Goal: Task Accomplishment & Management: Manage account settings

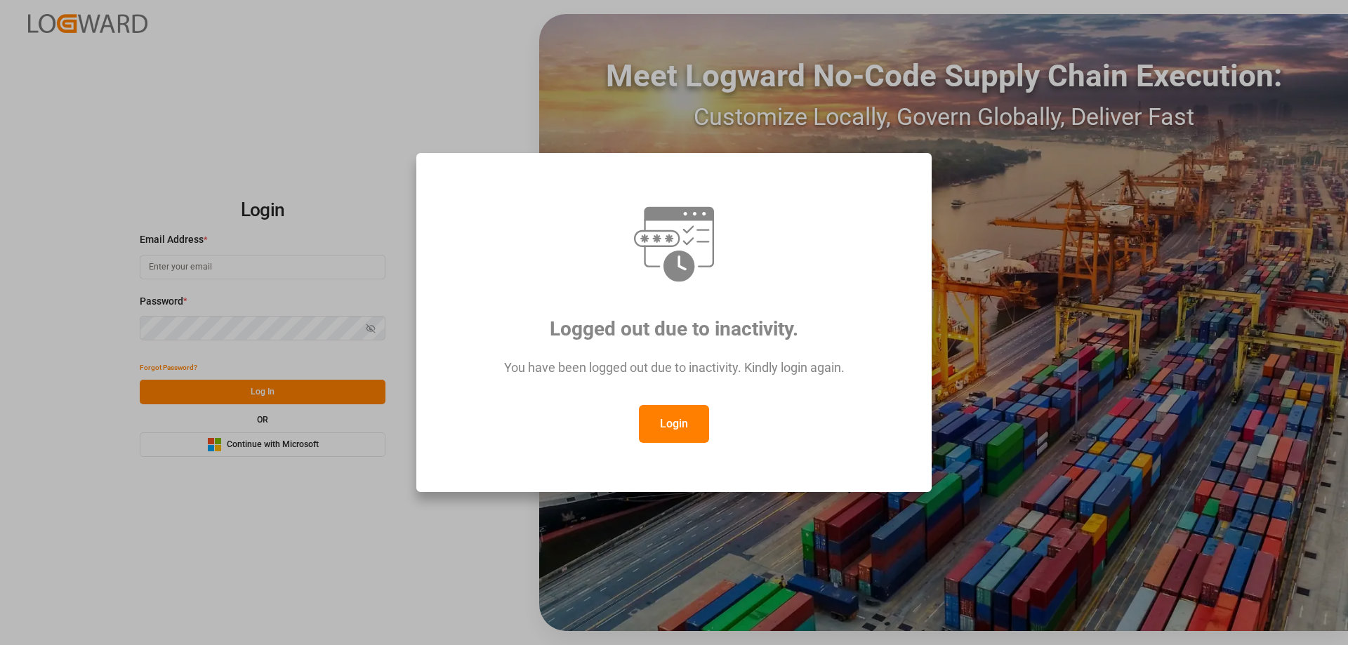
click at [699, 425] on button "Login" at bounding box center [674, 424] width 70 height 38
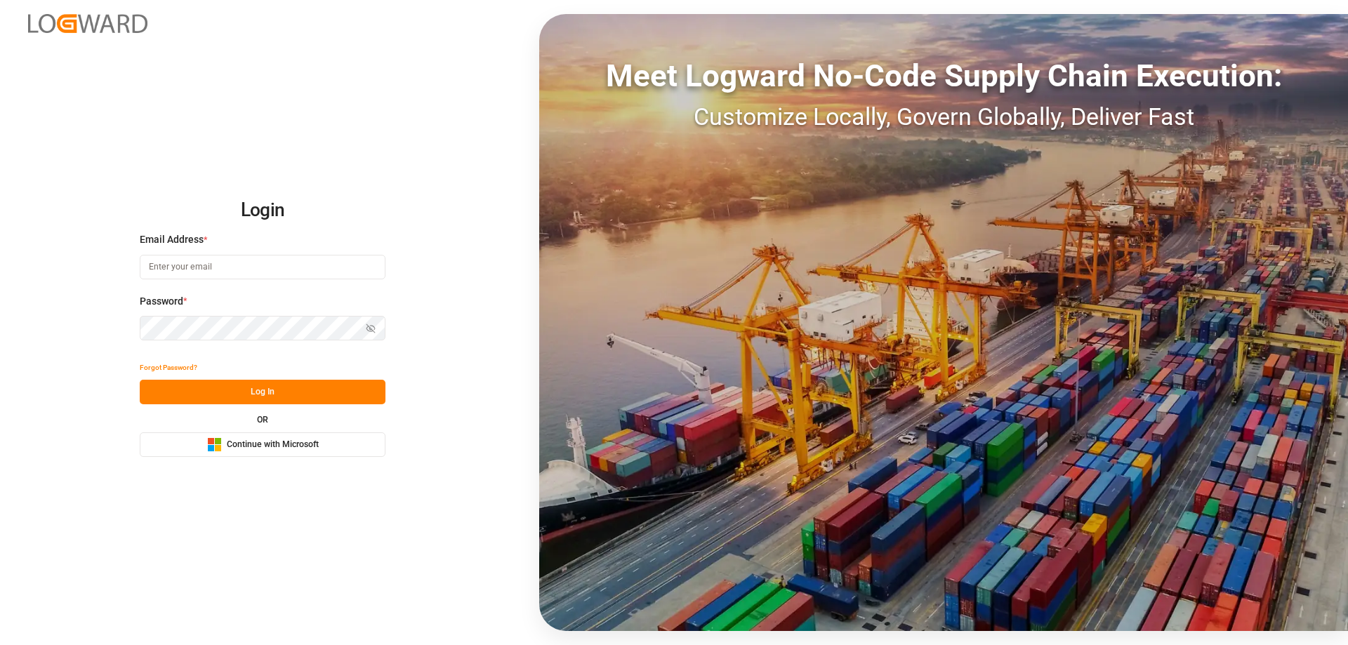
click at [181, 260] on input at bounding box center [263, 267] width 246 height 25
type input "Zachary.Glick@leschaco.com"
click at [261, 393] on button "Log In" at bounding box center [263, 392] width 246 height 25
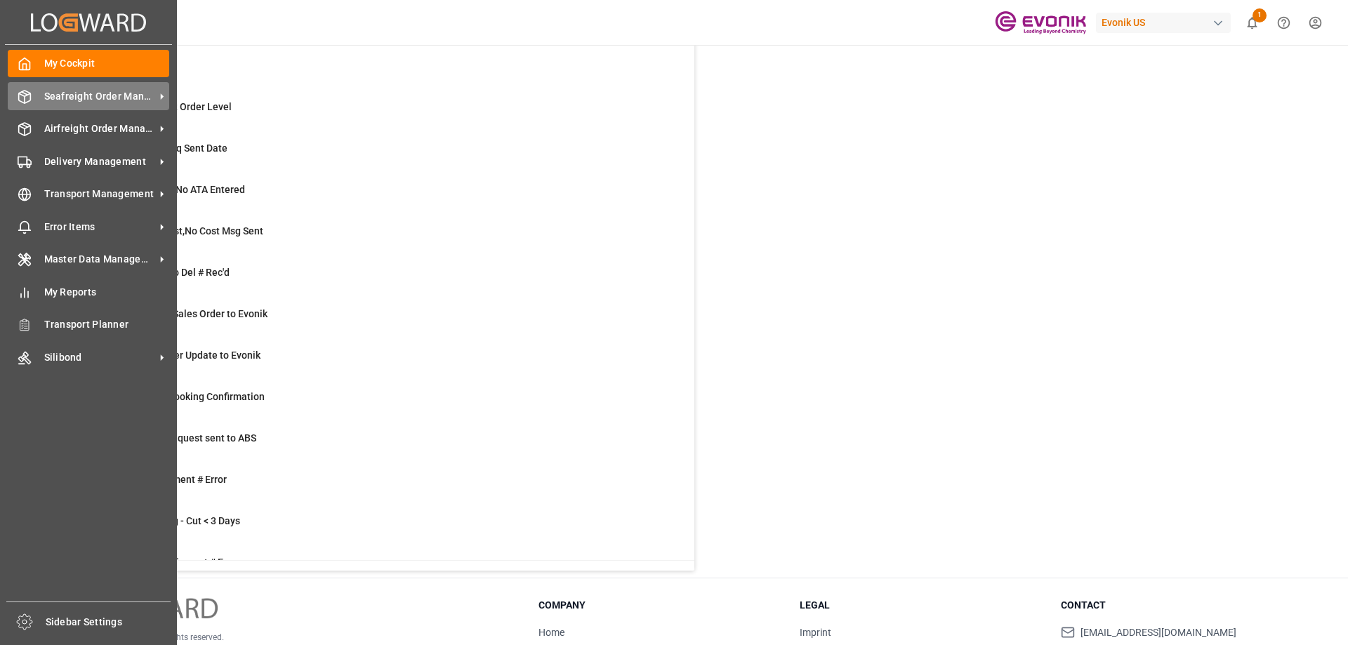
click at [20, 104] on div "Seafreight Order Management Seafreight Order Management" at bounding box center [88, 95] width 161 height 27
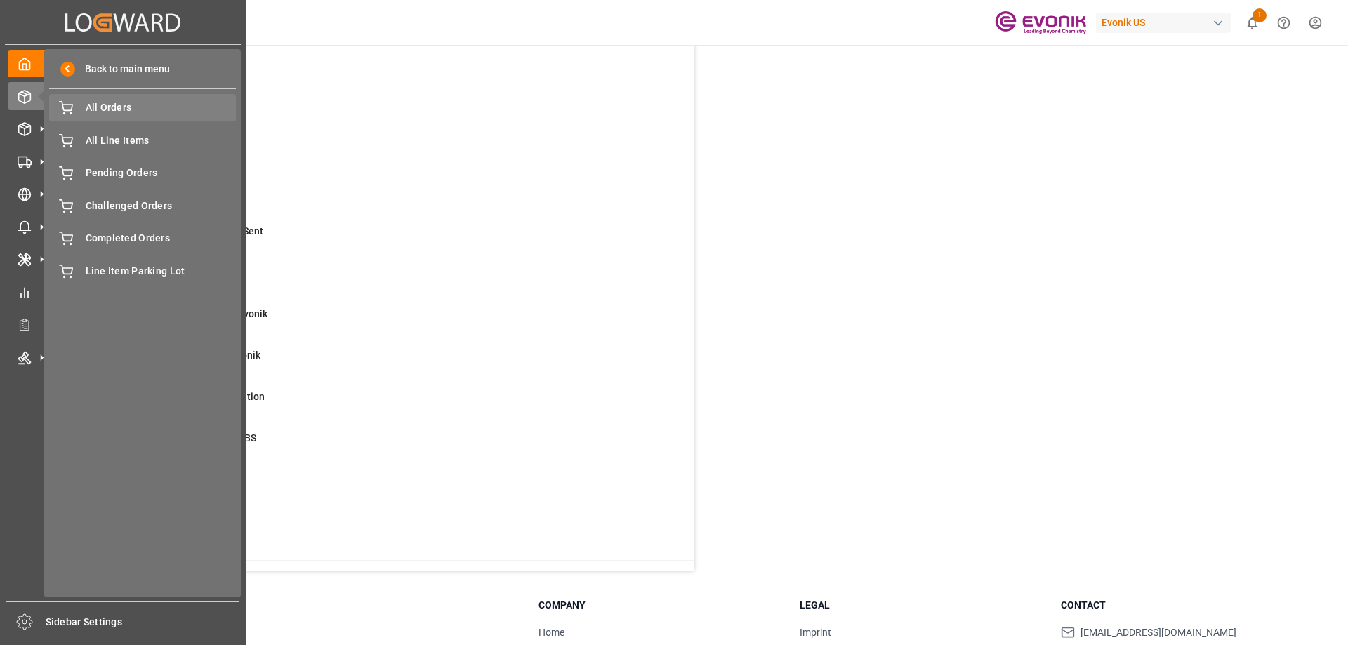
click at [126, 111] on span "All Orders" at bounding box center [161, 107] width 151 height 15
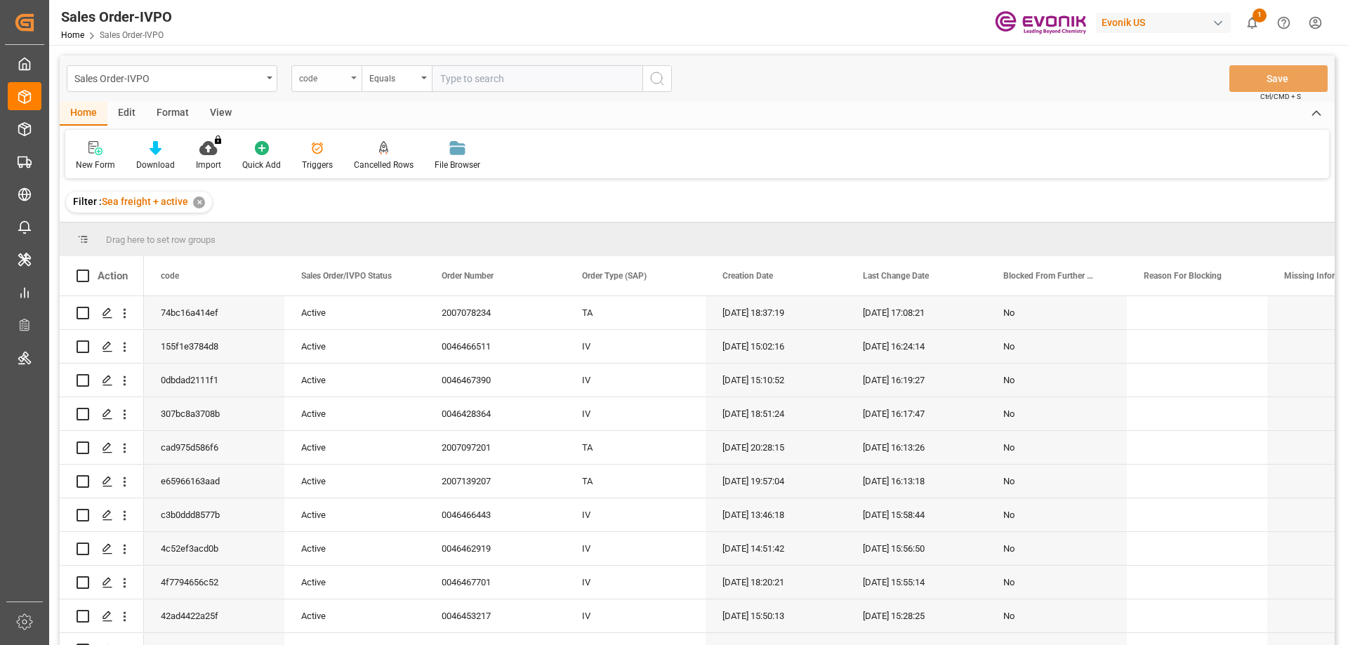
click at [329, 79] on div "code" at bounding box center [323, 77] width 48 height 16
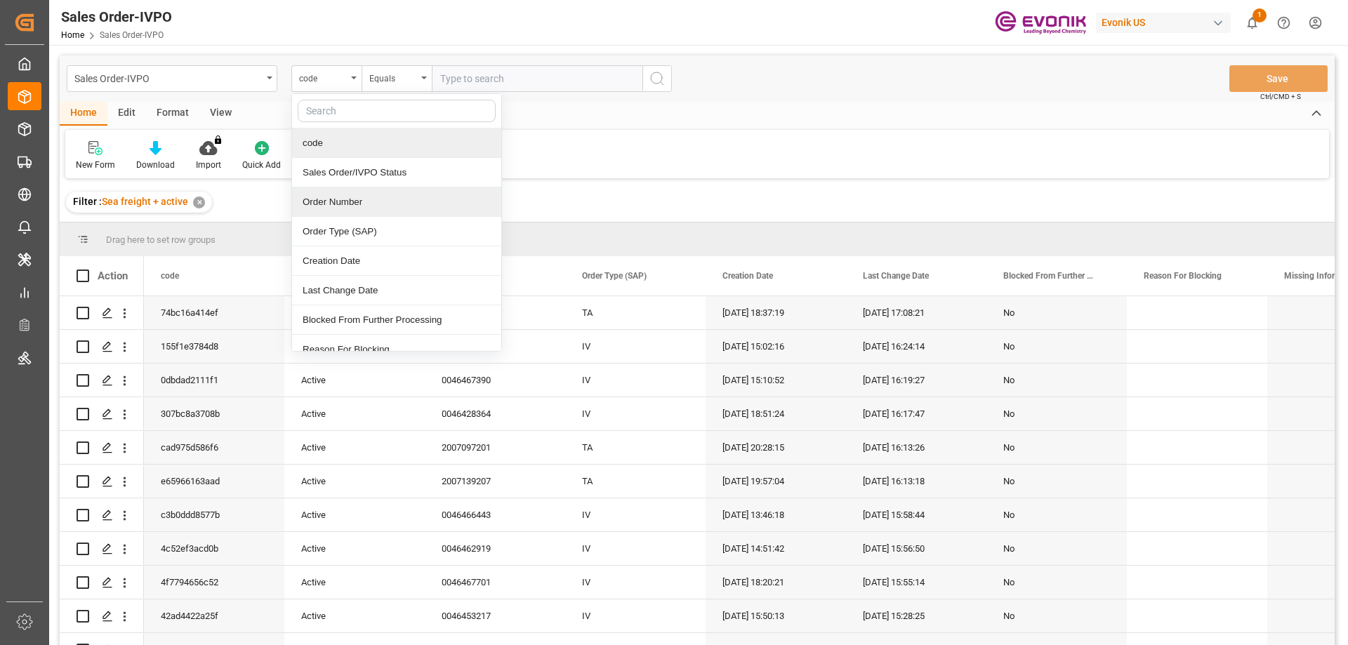
click at [343, 204] on div "Order Number" at bounding box center [396, 201] width 209 height 29
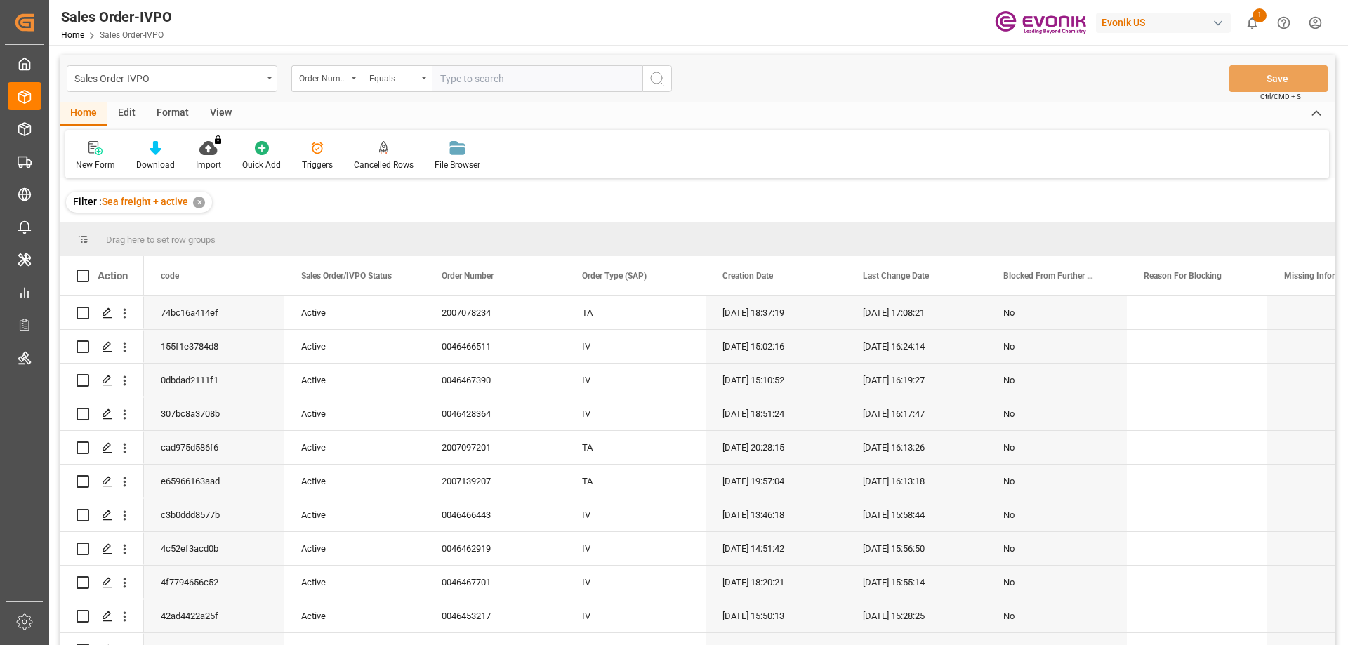
click at [477, 79] on input "text" at bounding box center [537, 78] width 211 height 27
paste input "0046462520"
type input "0046462520"
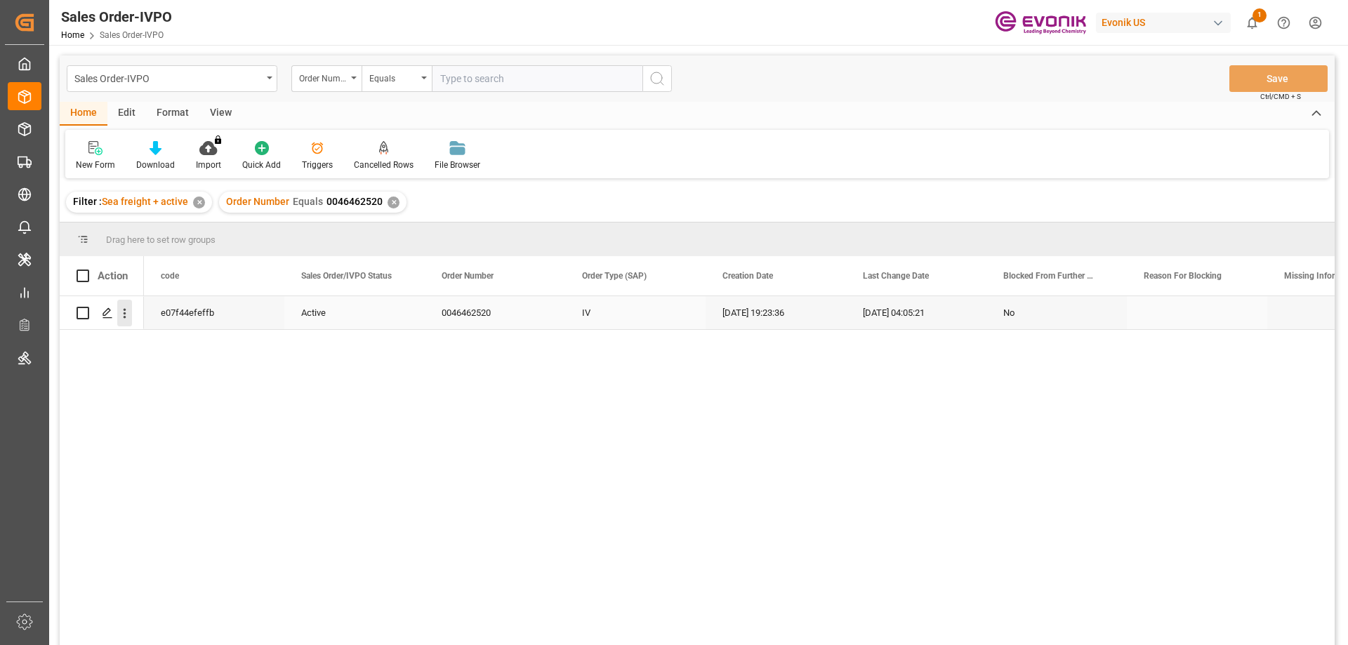
click at [130, 314] on icon "open menu" at bounding box center [124, 313] width 15 height 15
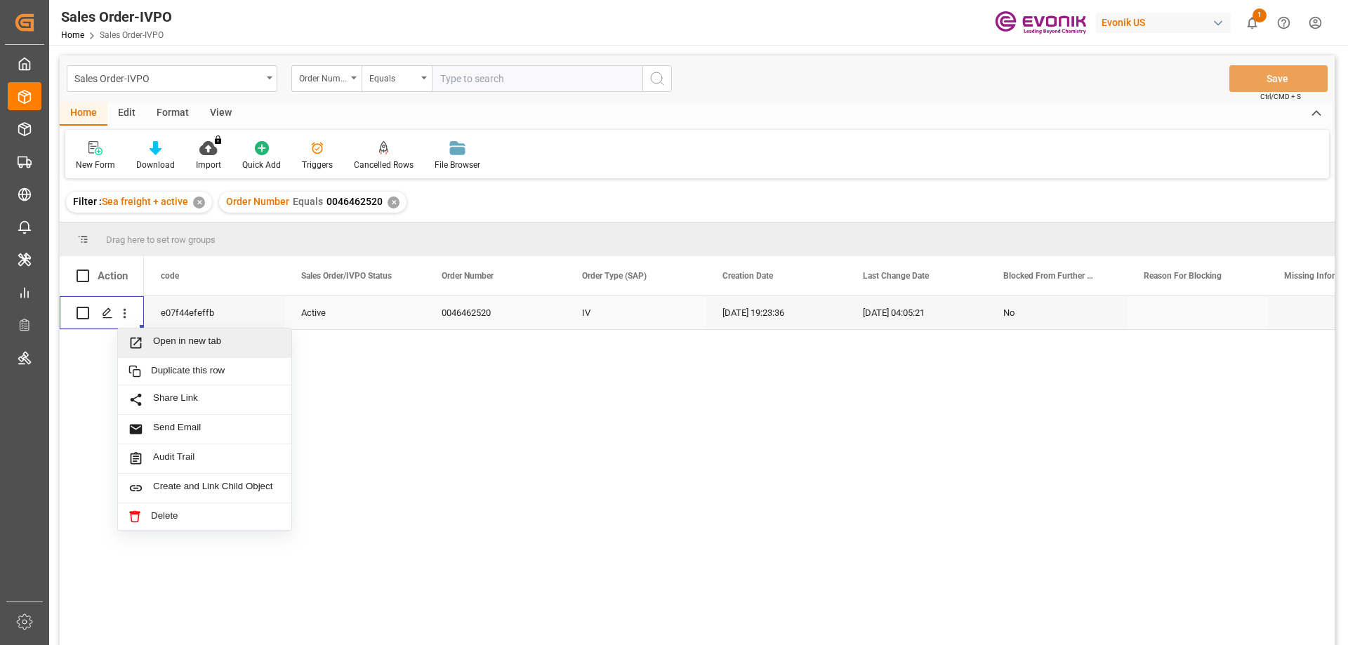
click at [168, 339] on span "Open in new tab" at bounding box center [217, 343] width 128 height 15
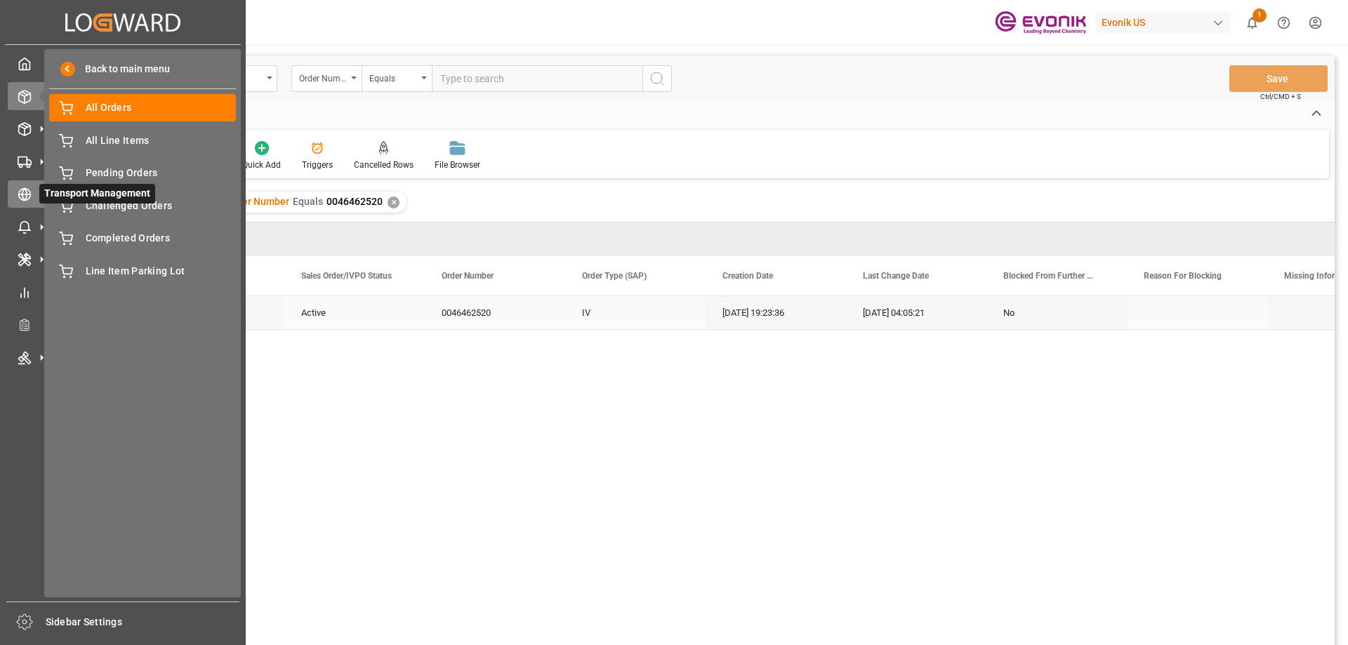
click at [27, 195] on icon at bounding box center [24, 195] width 5 height 12
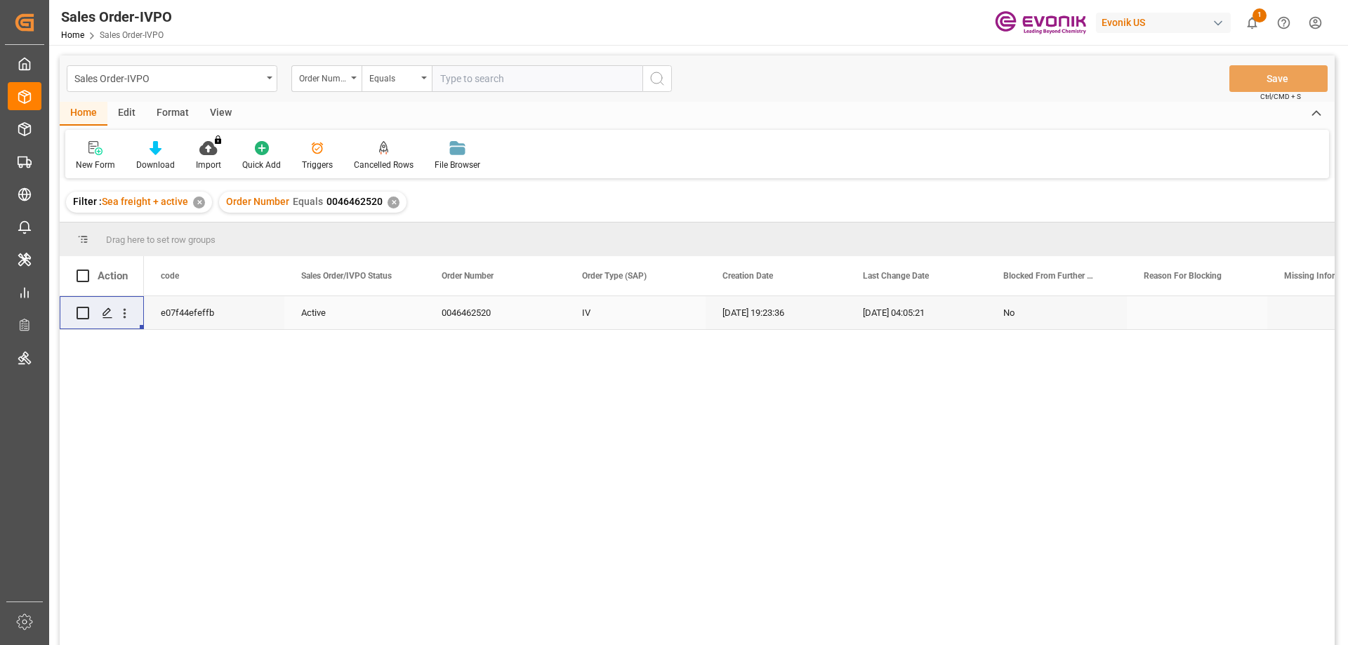
click at [472, 72] on input "text" at bounding box center [537, 78] width 211 height 27
paste input "2007130167"
type input "2007130167"
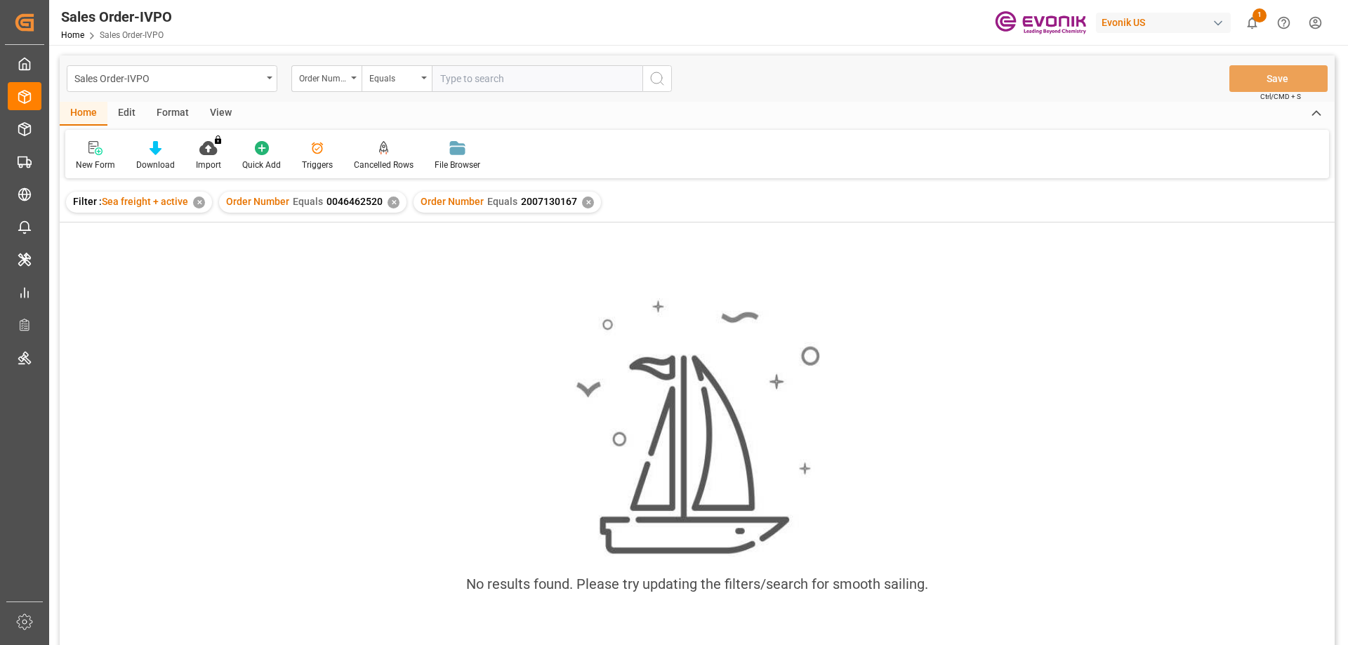
click at [388, 206] on div "✕" at bounding box center [394, 203] width 12 height 12
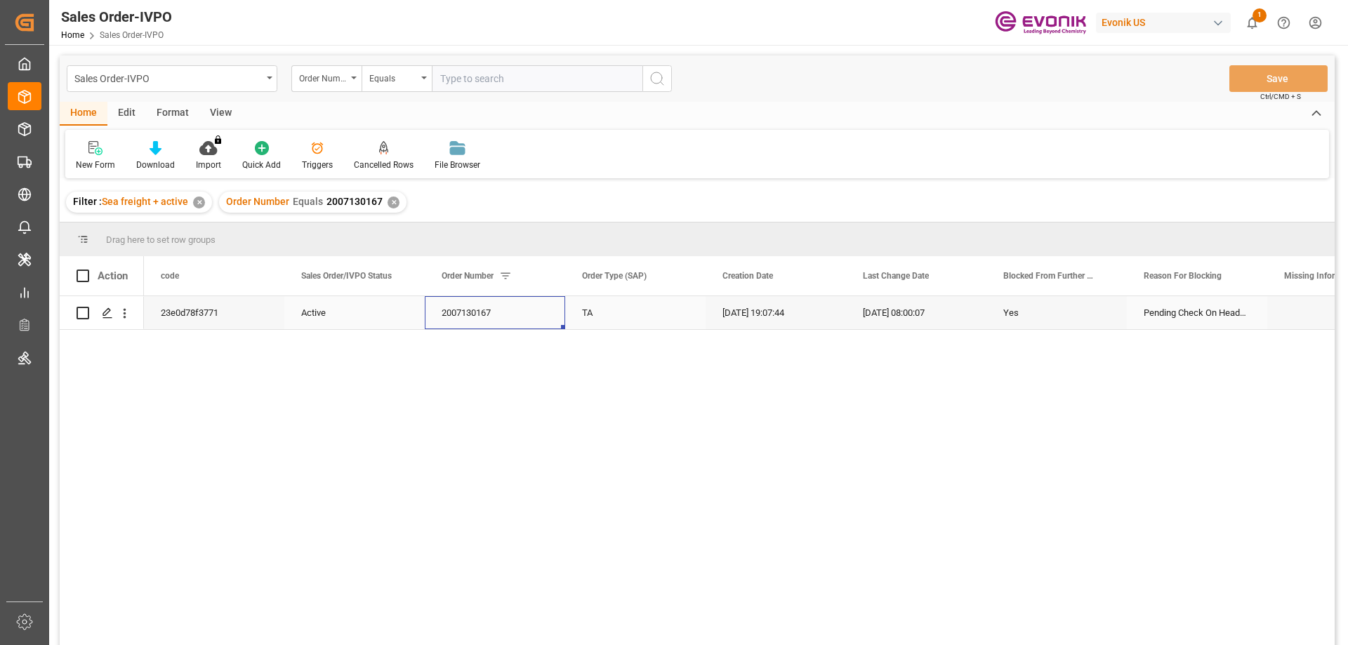
click at [439, 301] on div "2007130167" at bounding box center [495, 312] width 140 height 33
click at [125, 312] on icon "open menu" at bounding box center [124, 313] width 15 height 15
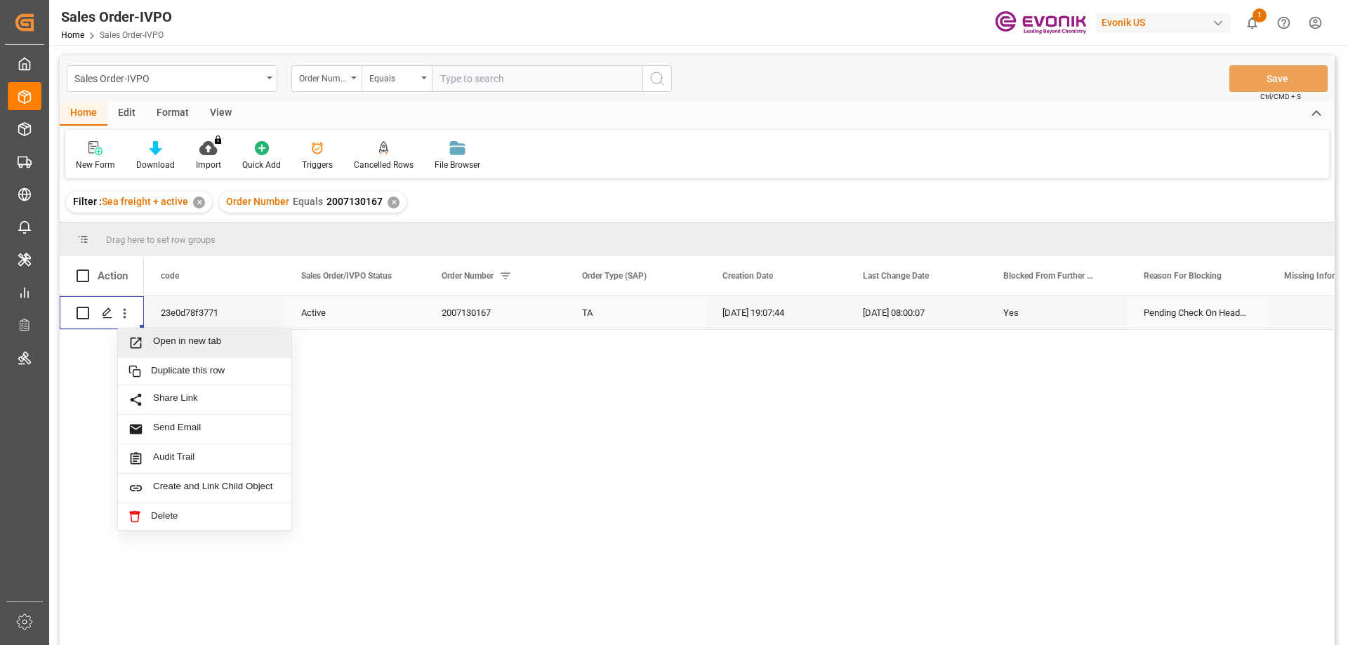
click at [201, 346] on span "Open in new tab" at bounding box center [217, 343] width 128 height 15
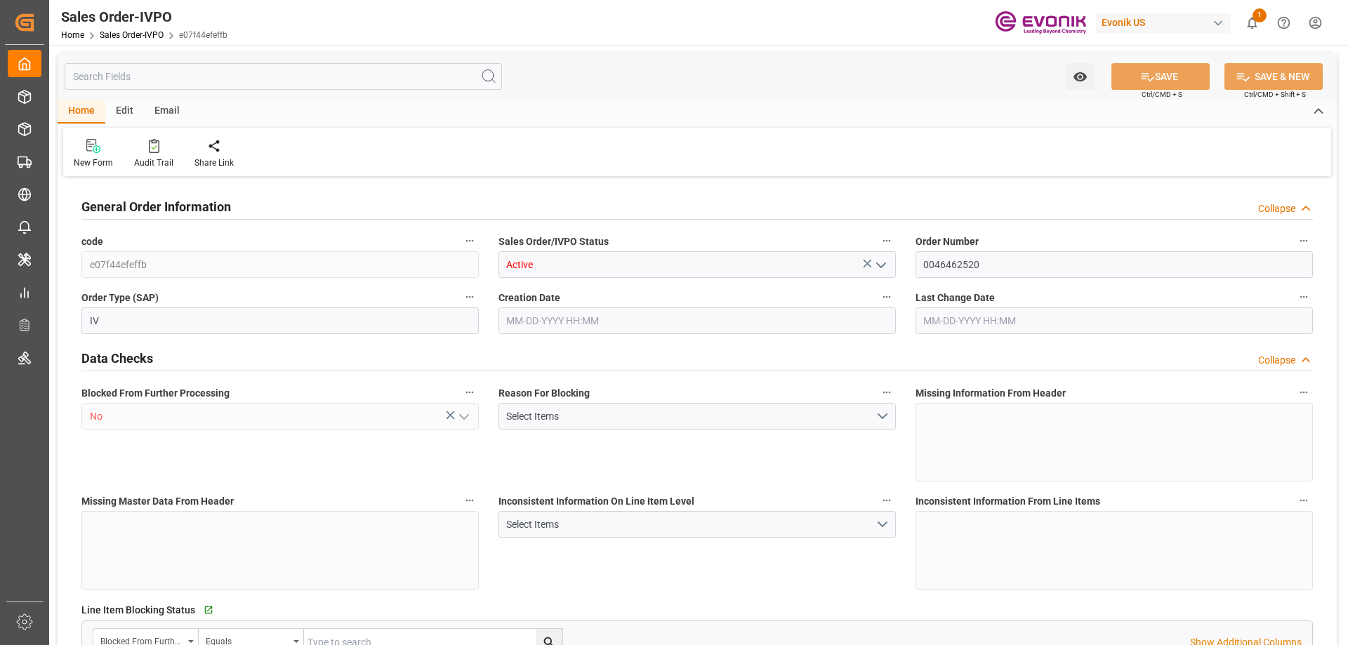
type input "BRITJ"
type input "0"
type input "2"
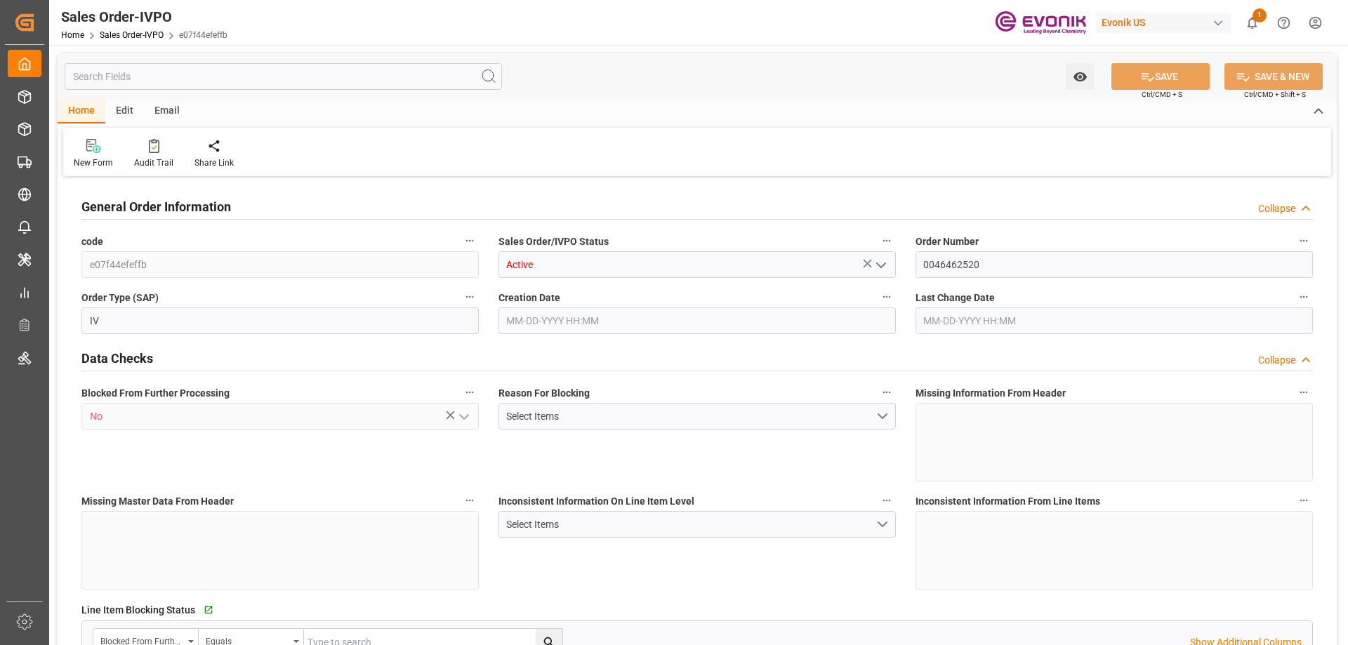
type input "31348"
type input "46.2"
type input "34000"
type input "60"
type input "08-11-2025 19:23"
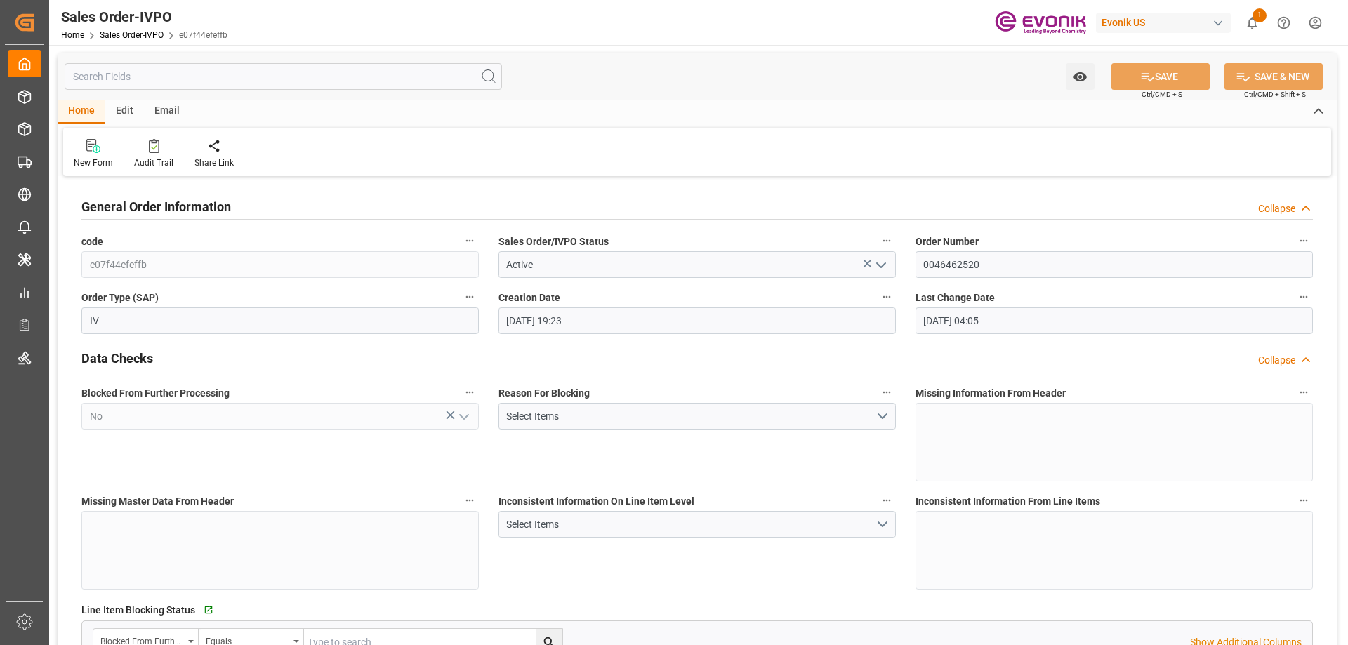
type input "08-12-2025 04:05"
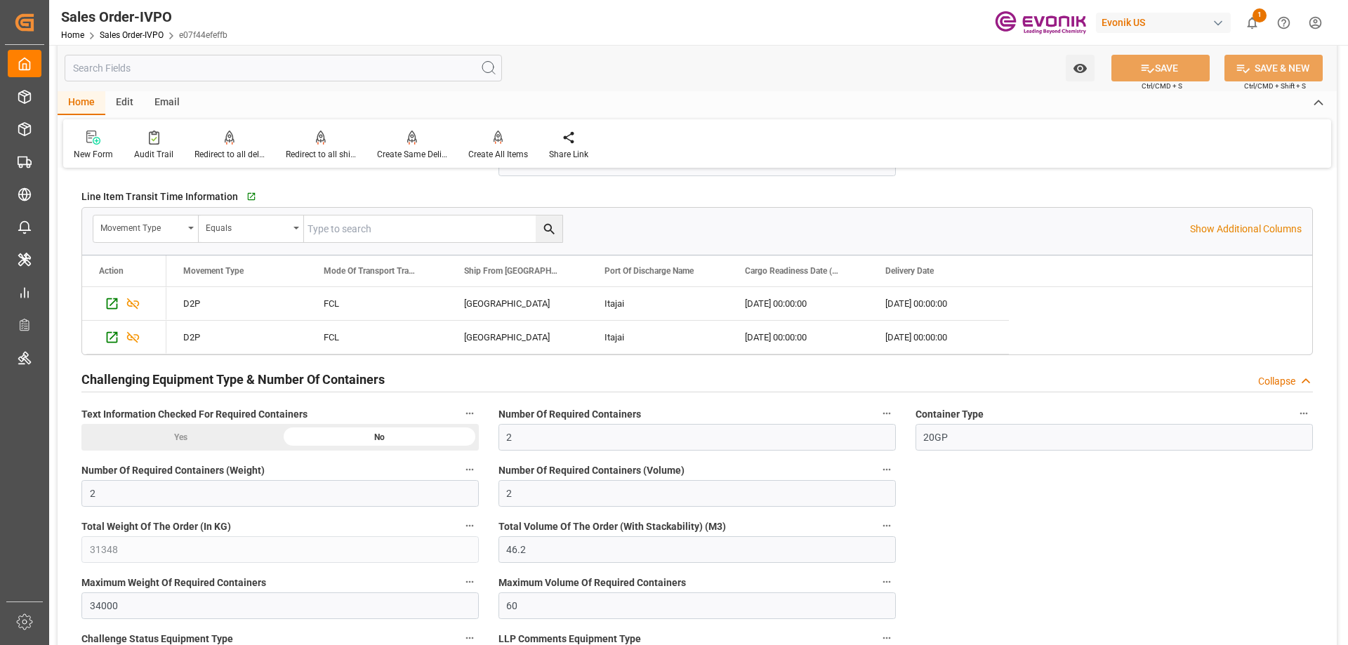
scroll to position [2036, 0]
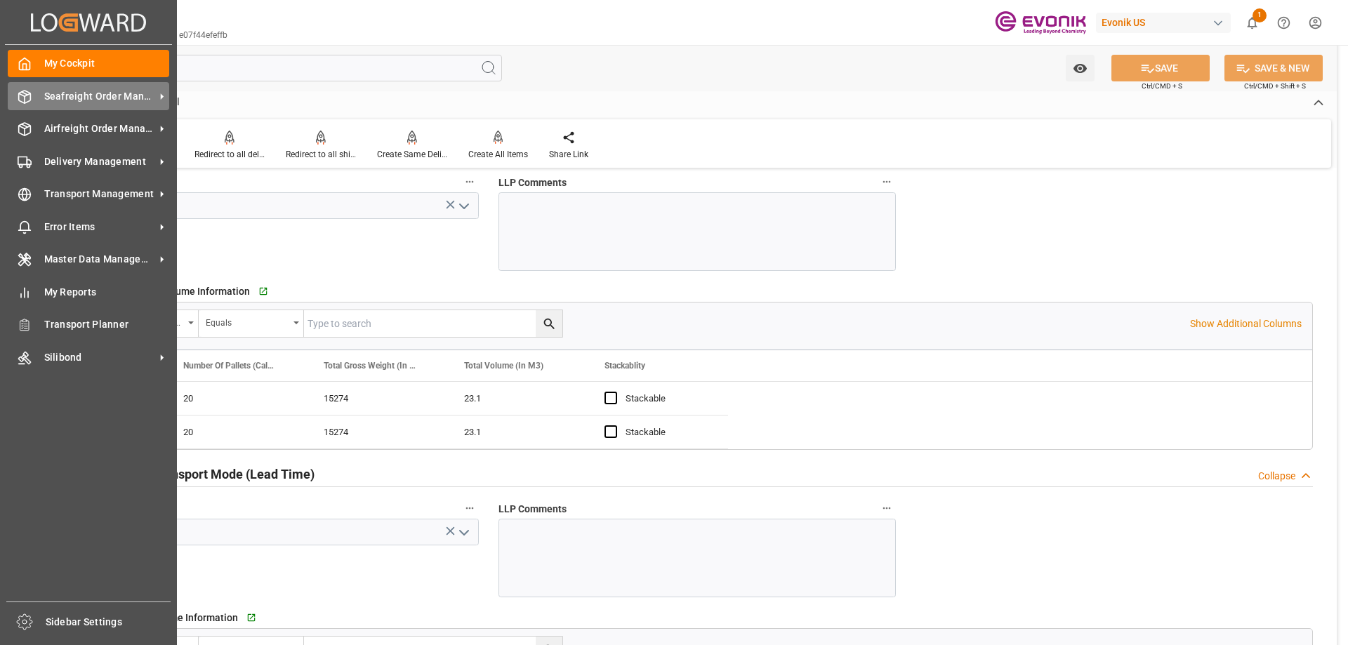
click at [118, 92] on span "Seafreight Order Management" at bounding box center [99, 96] width 111 height 15
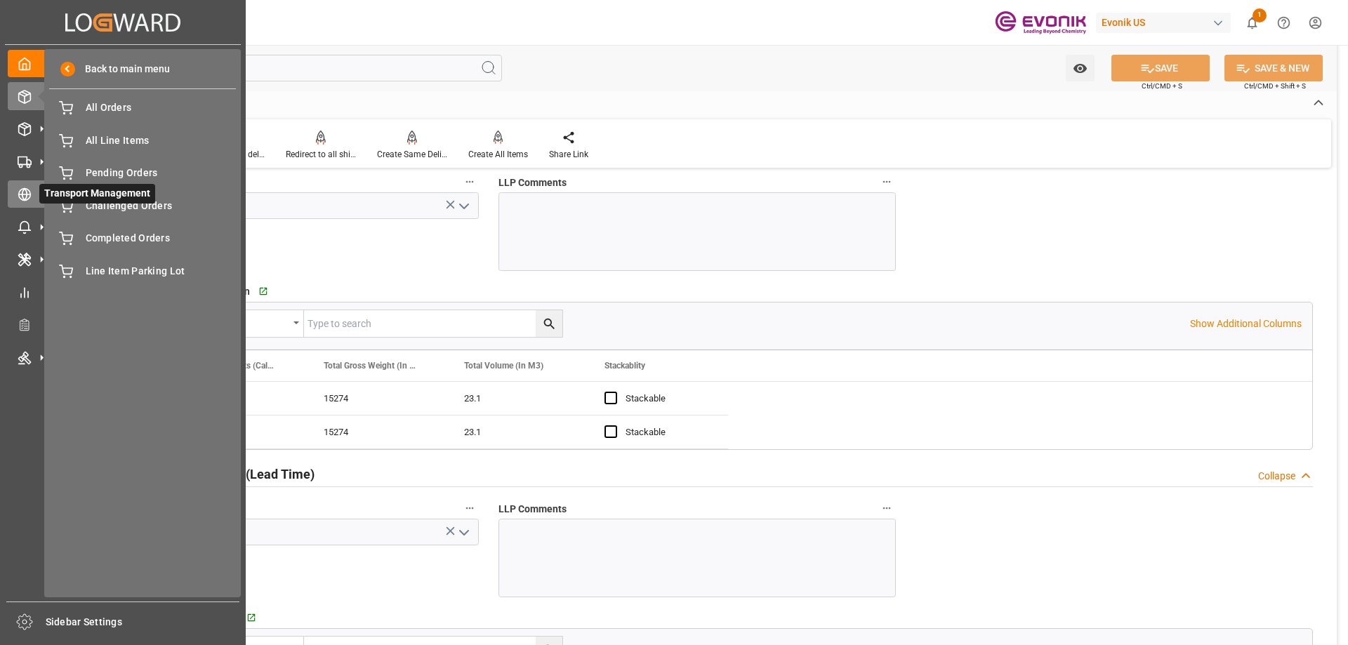
click at [22, 201] on icon at bounding box center [25, 194] width 14 height 14
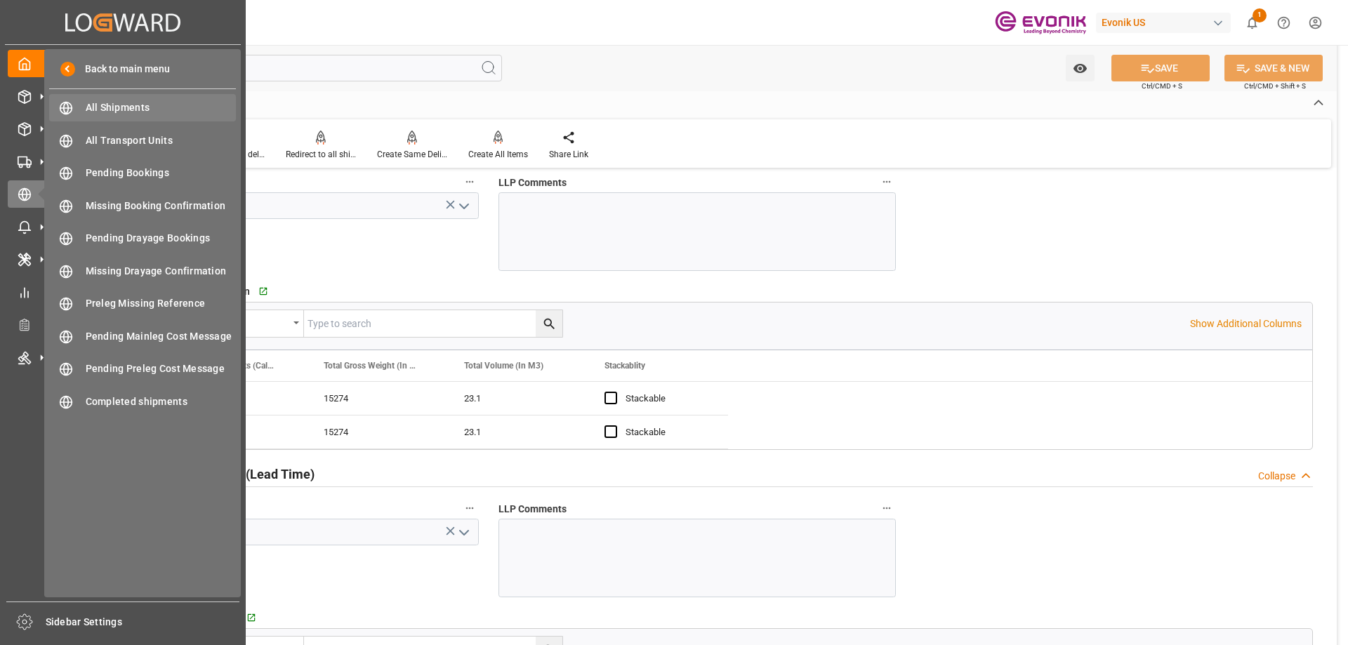
click at [111, 110] on span "All Shipments" at bounding box center [161, 107] width 151 height 15
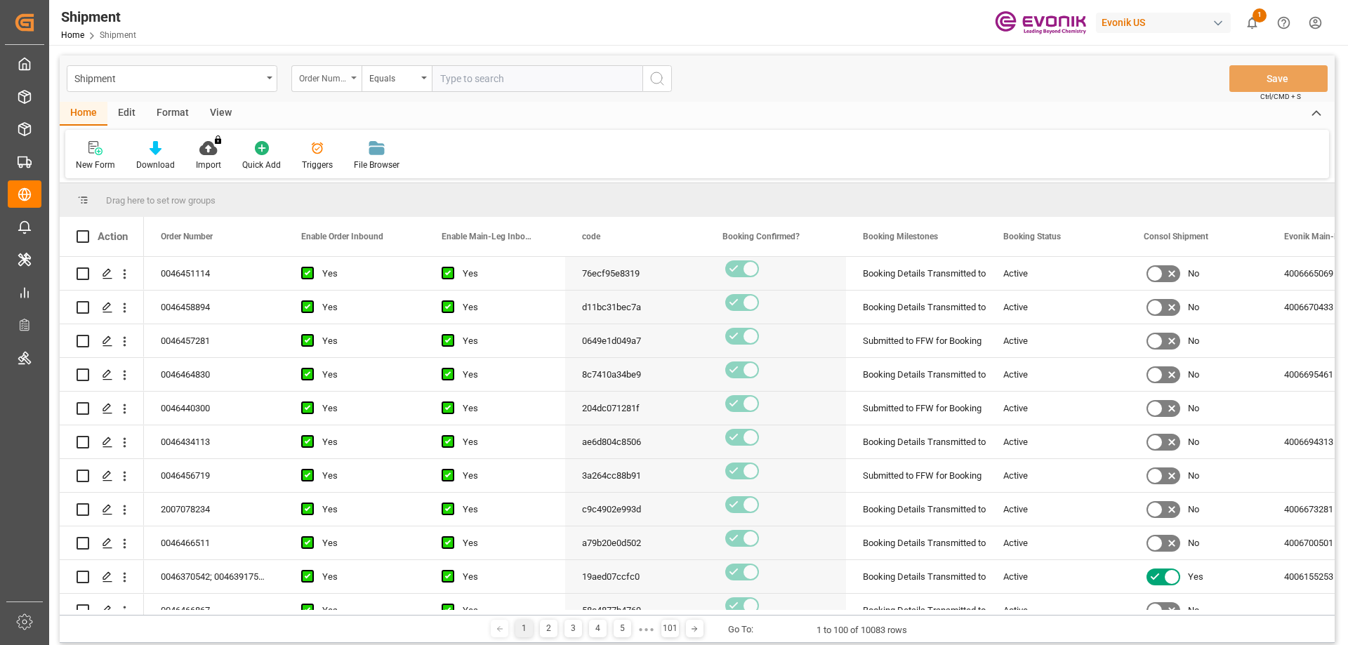
click at [348, 80] on div "Order Number" at bounding box center [326, 78] width 70 height 27
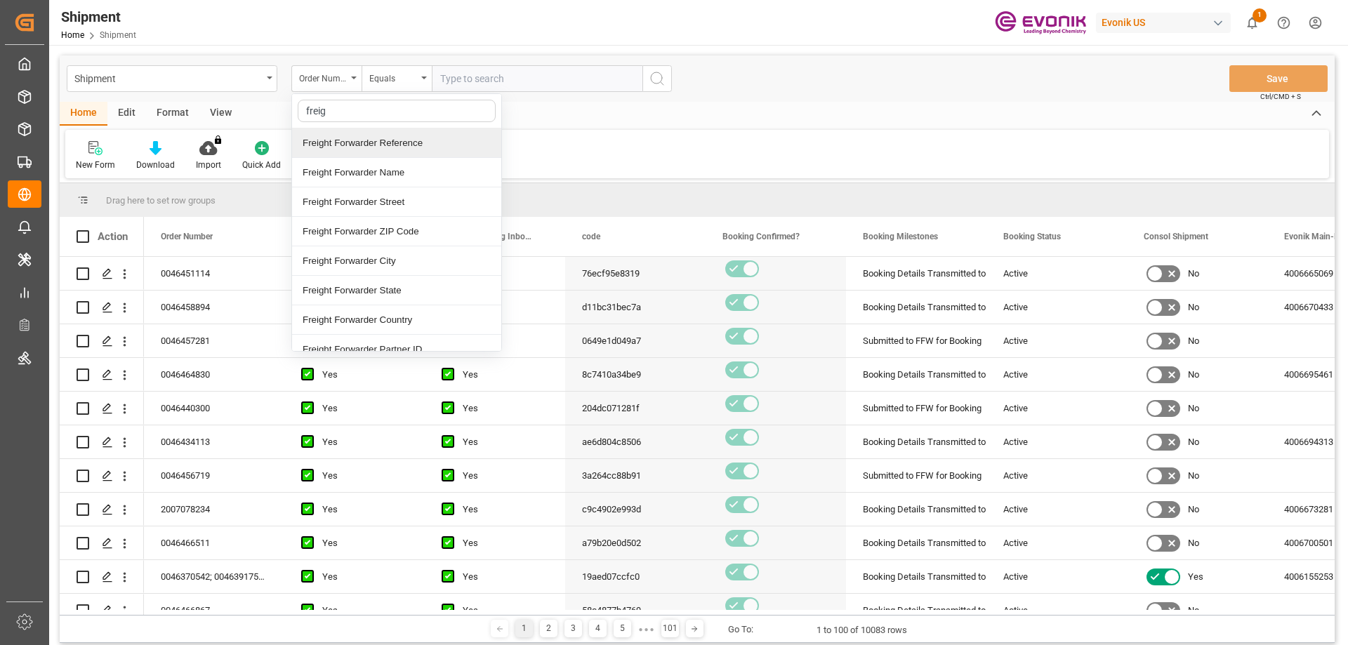
type input "freigh"
click at [343, 143] on div "Freight Forwarder Reference" at bounding box center [396, 142] width 209 height 29
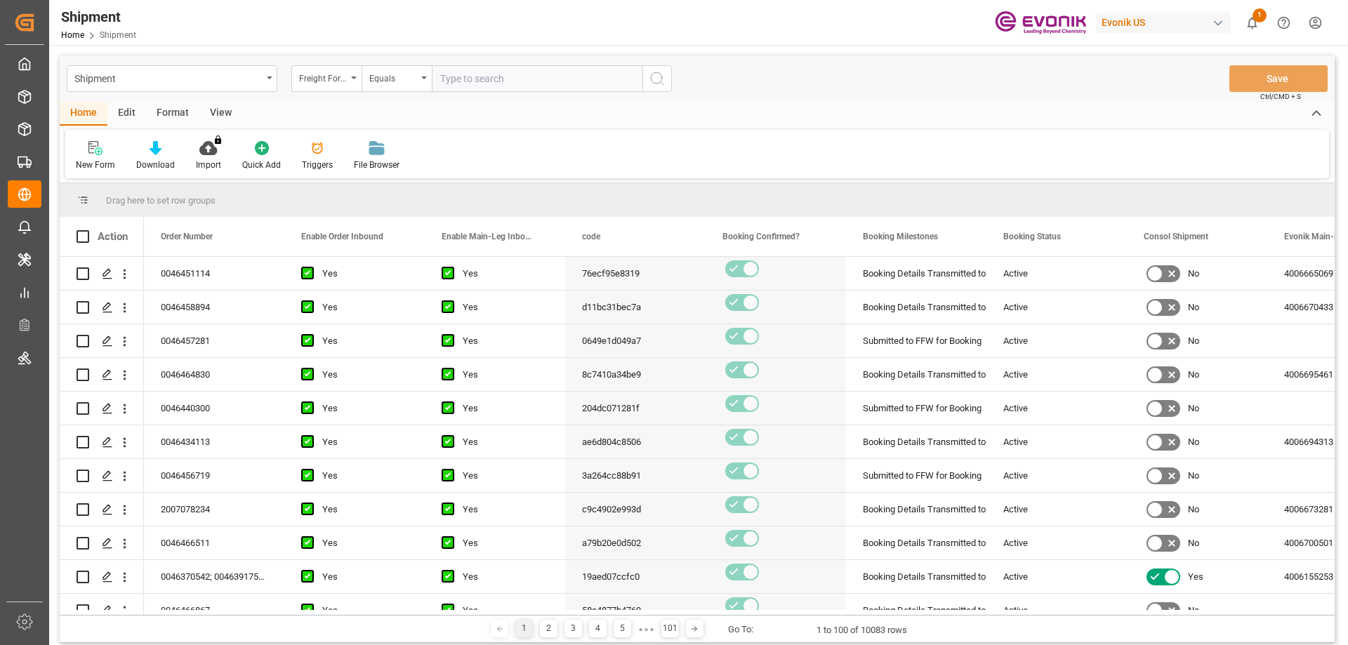
click at [465, 79] on input "text" at bounding box center [537, 78] width 211 height 27
paste input "250805010119"
type input "250805010119"
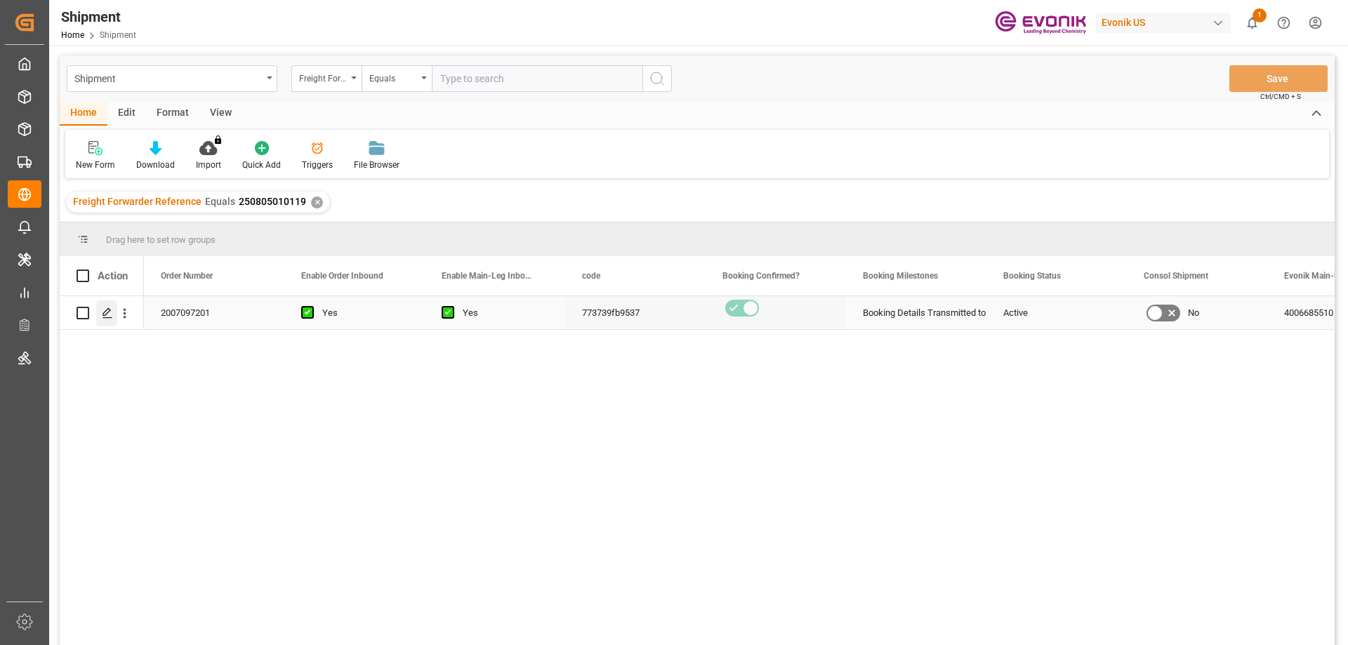
click at [109, 311] on icon "Press SPACE to select this row." at bounding box center [107, 313] width 11 height 11
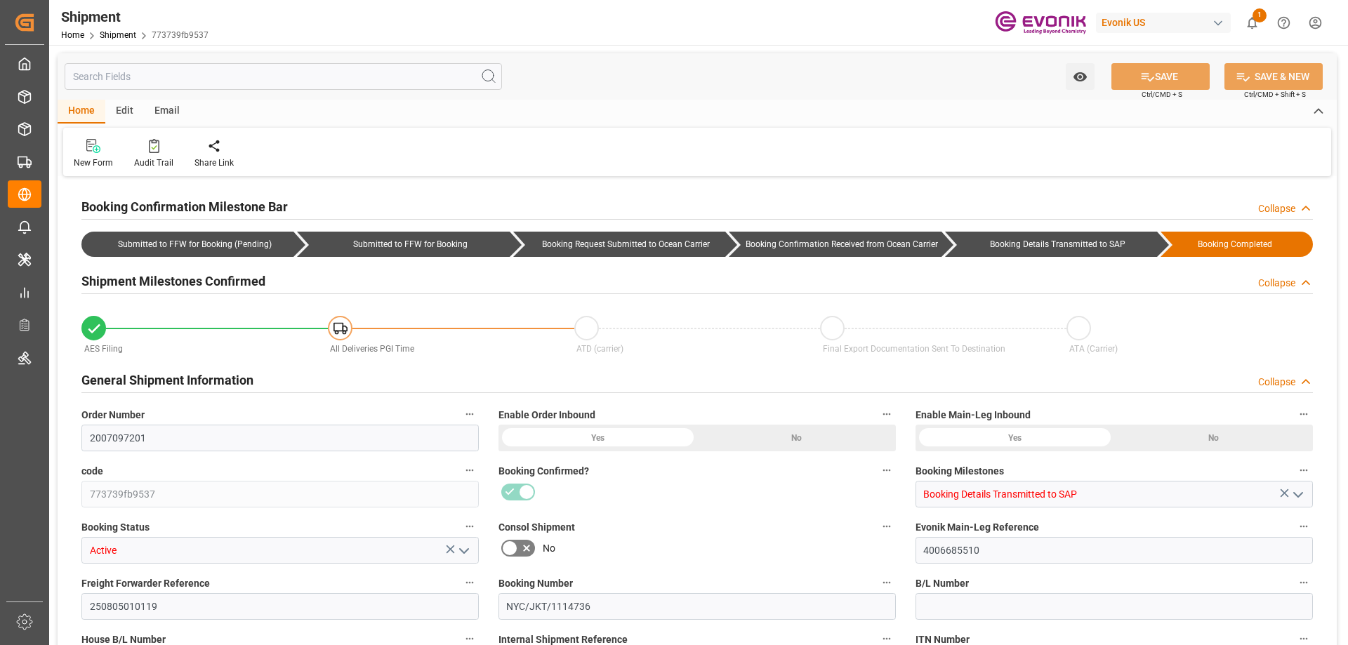
type input "8"
type input "DR"
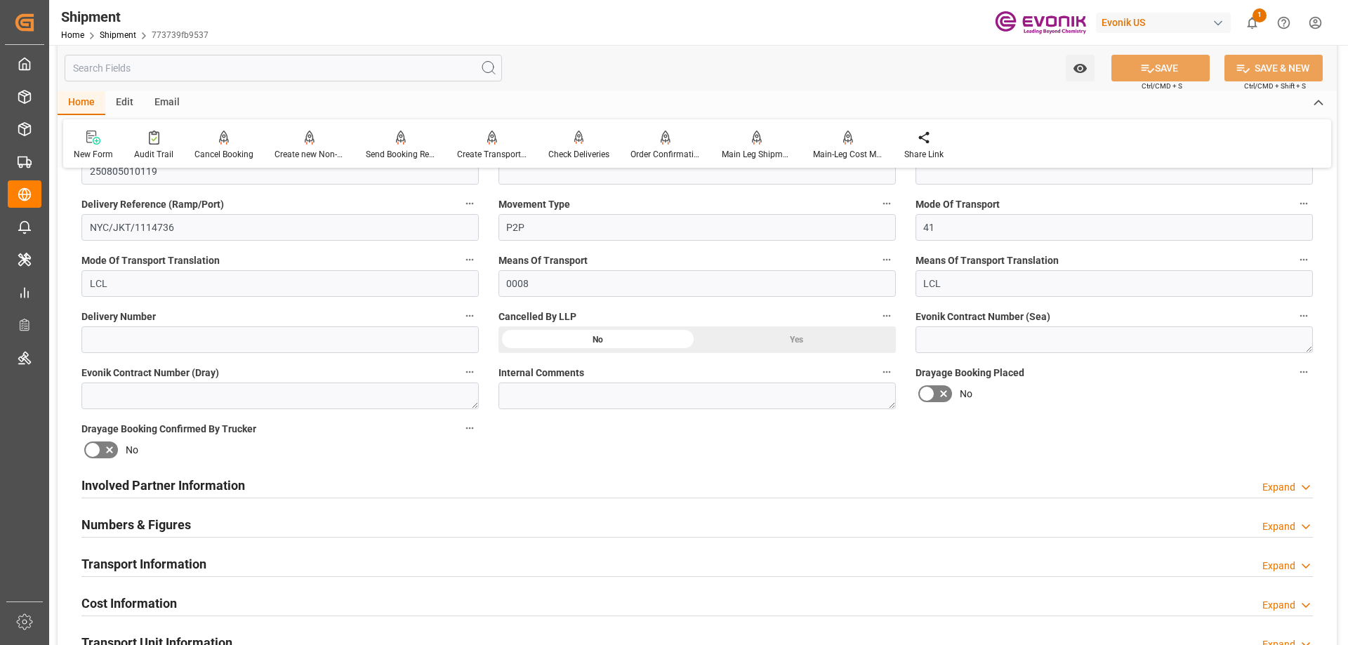
scroll to position [983, 0]
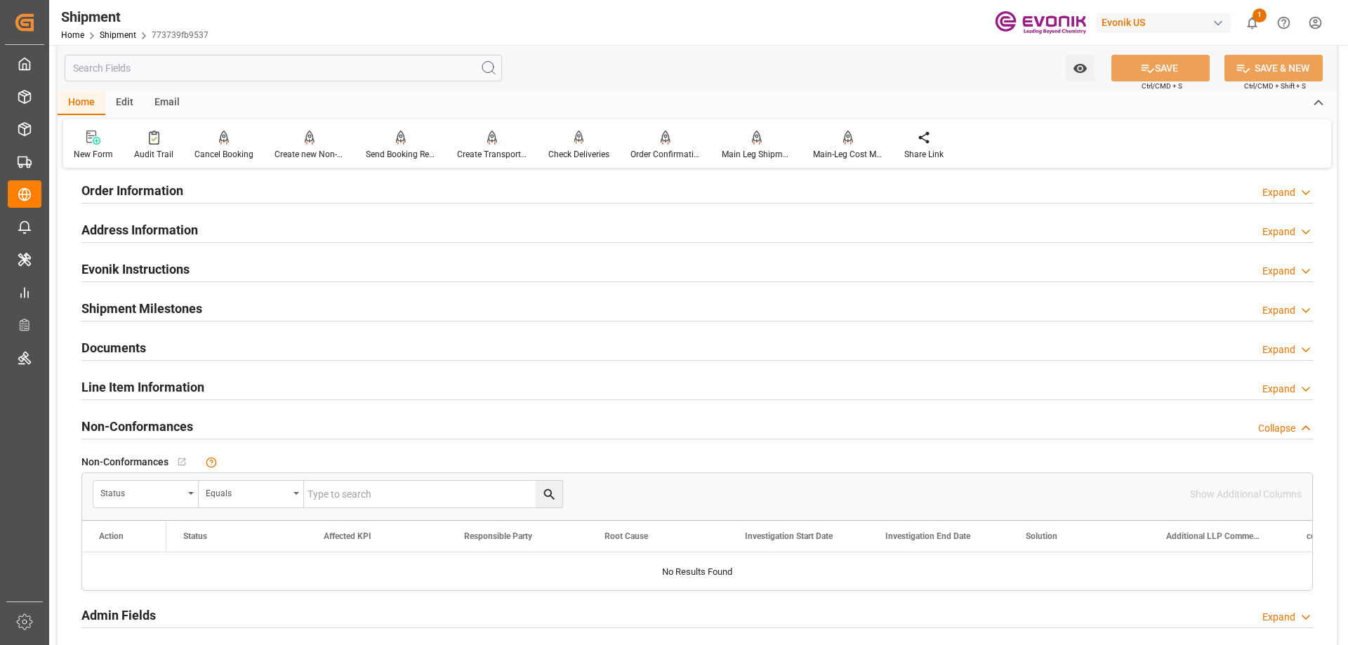
click at [166, 387] on h2 "Line Item Information" at bounding box center [142, 387] width 123 height 19
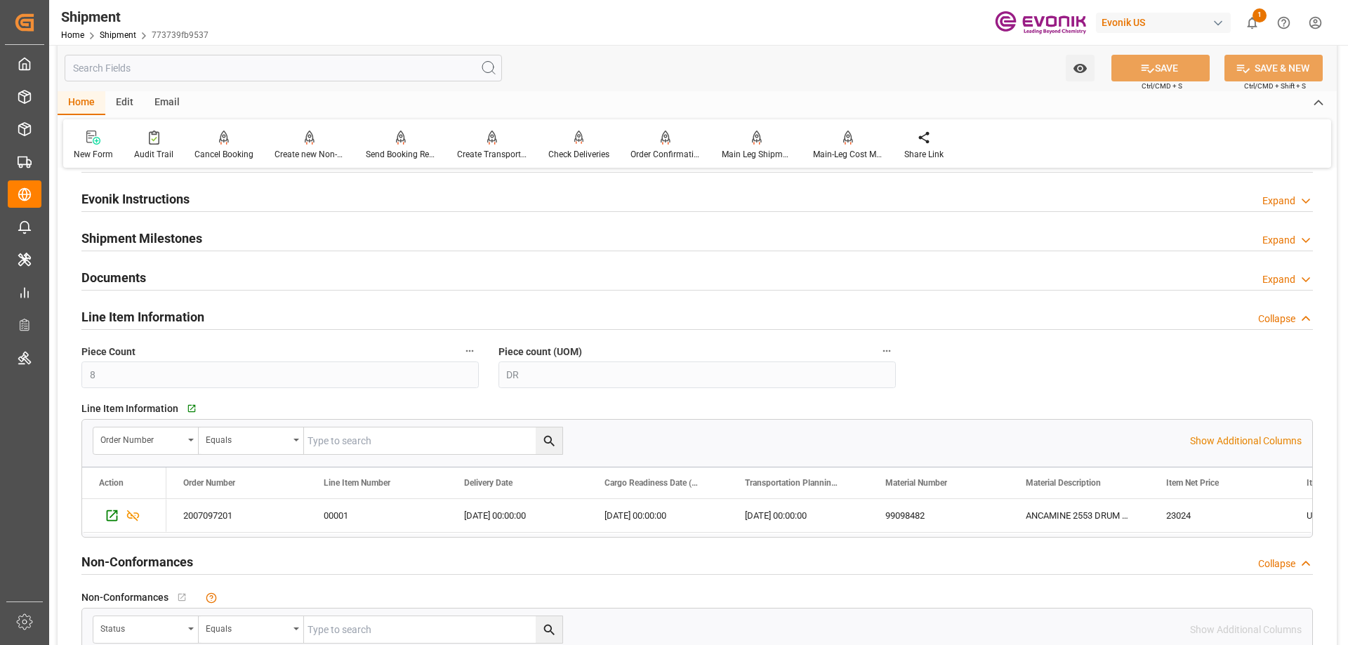
scroll to position [1123, 0]
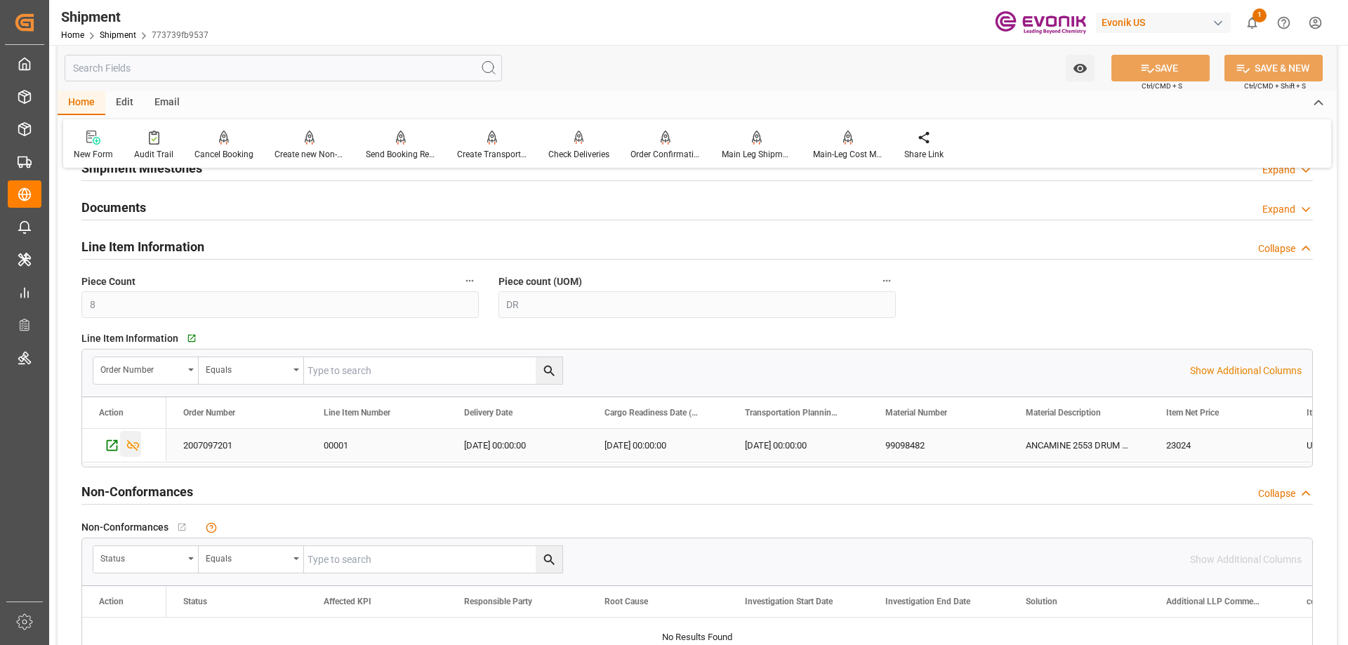
click at [134, 441] on icon "Press SPACE to select this row." at bounding box center [133, 445] width 15 height 15
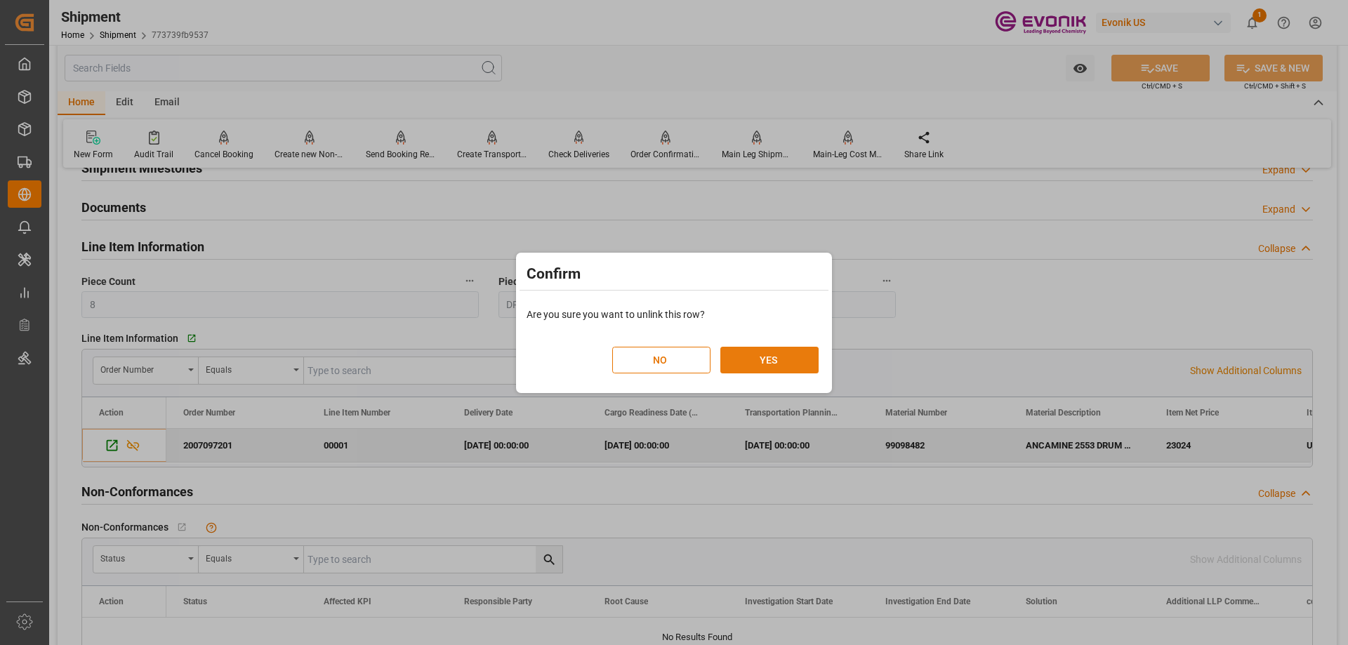
click at [769, 372] on button "YES" at bounding box center [769, 360] width 98 height 27
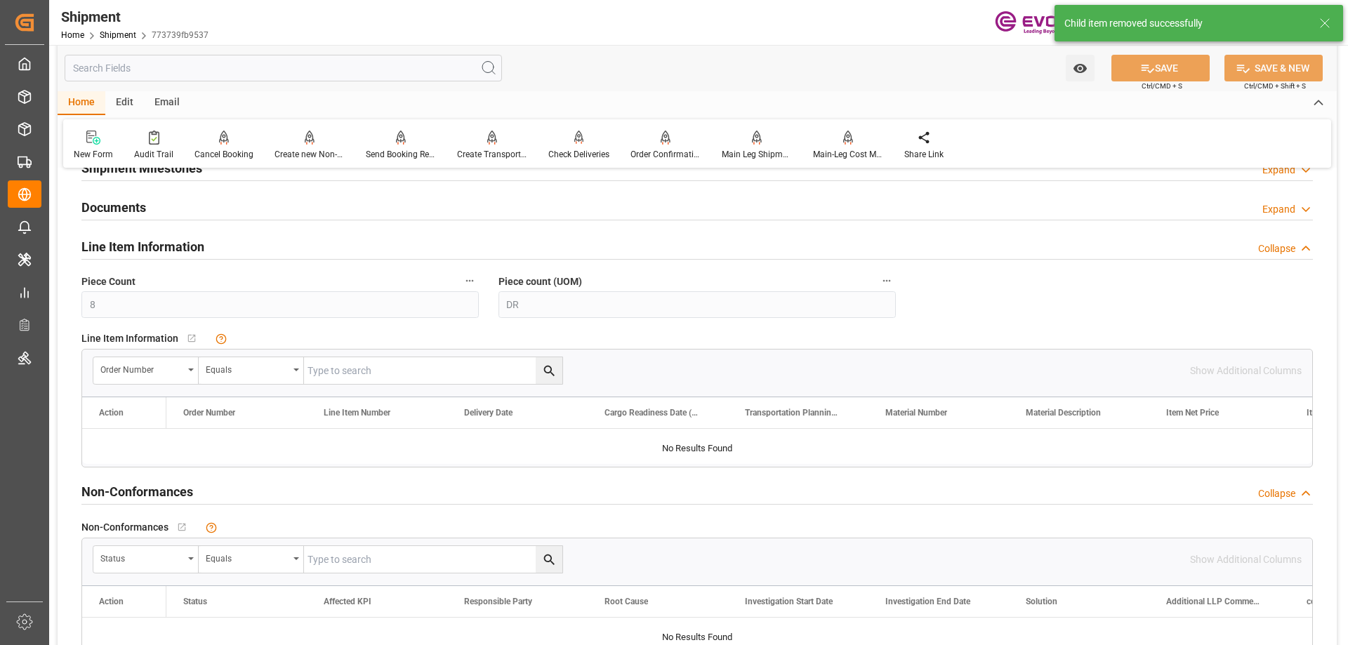
scroll to position [702, 0]
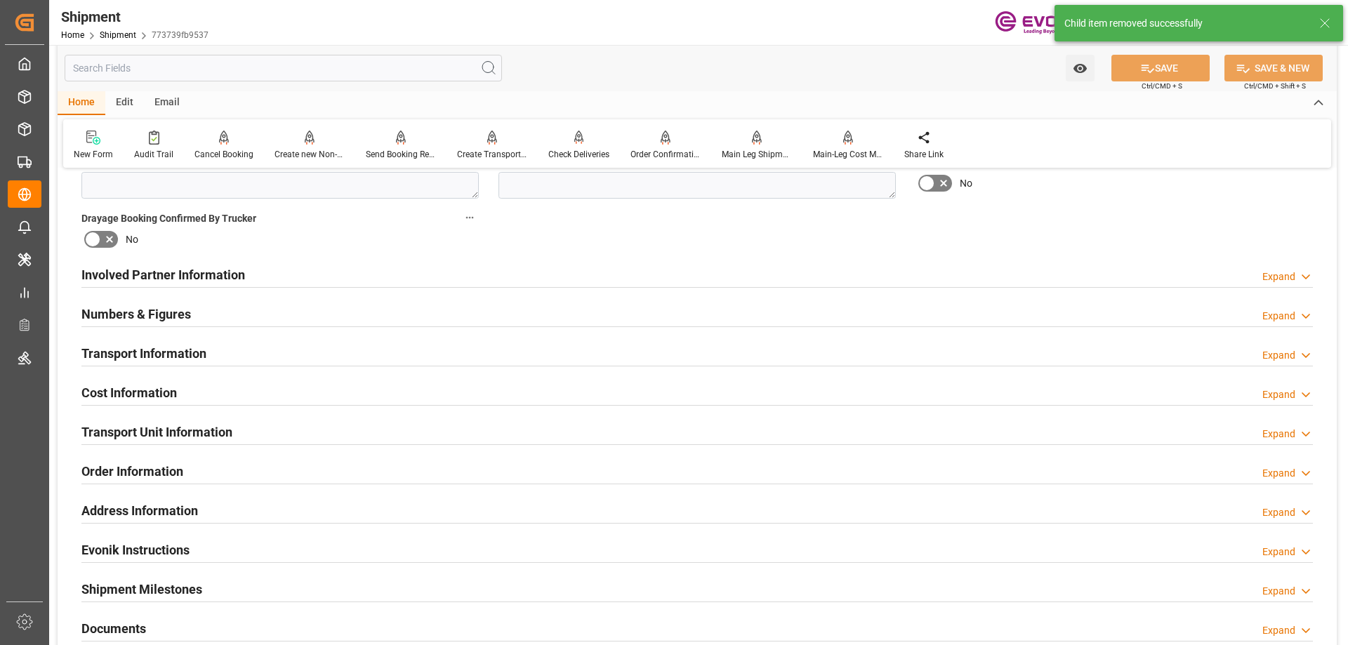
click at [160, 424] on h2 "Transport Unit Information" at bounding box center [156, 432] width 151 height 19
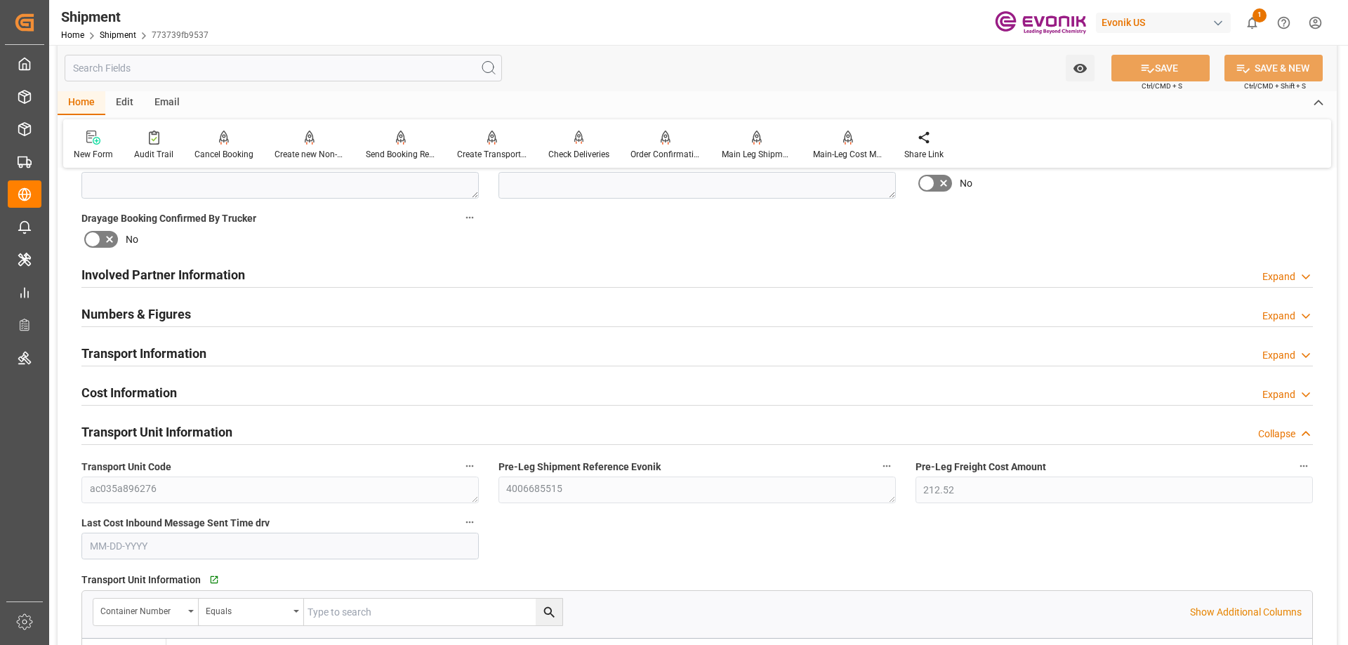
scroll to position [842, 0]
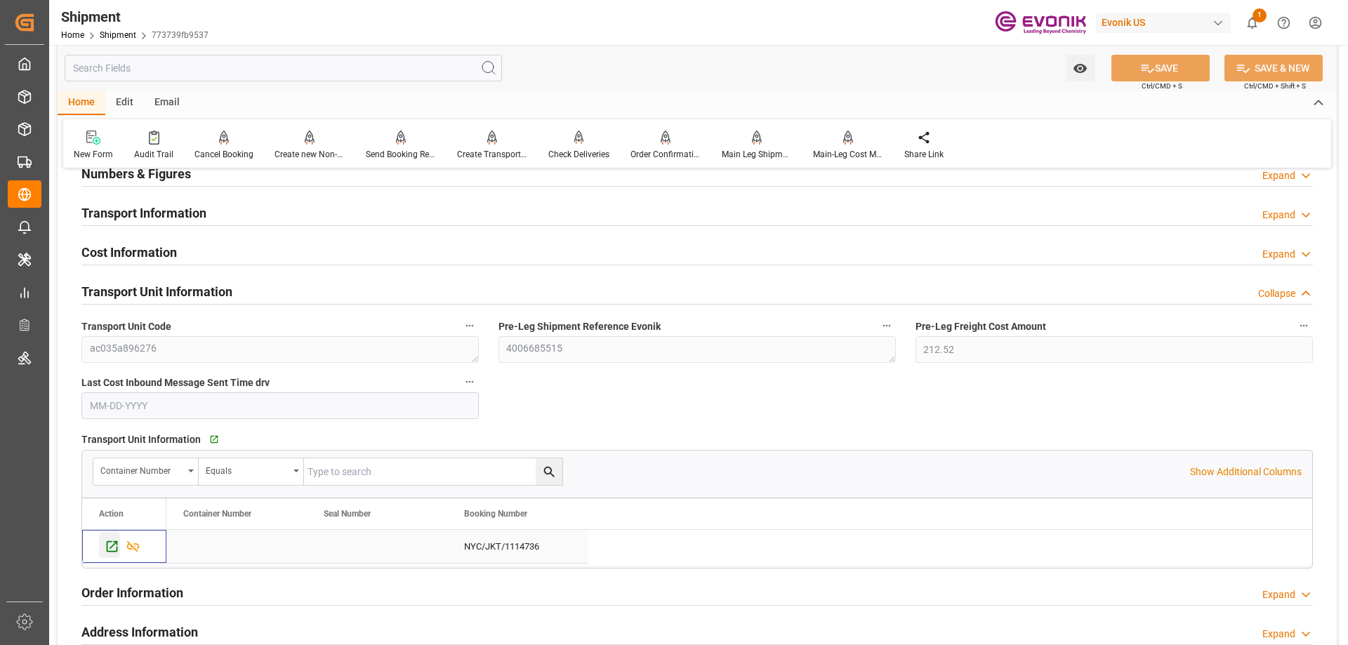
click at [109, 545] on icon "Press SPACE to select this row." at bounding box center [112, 546] width 15 height 15
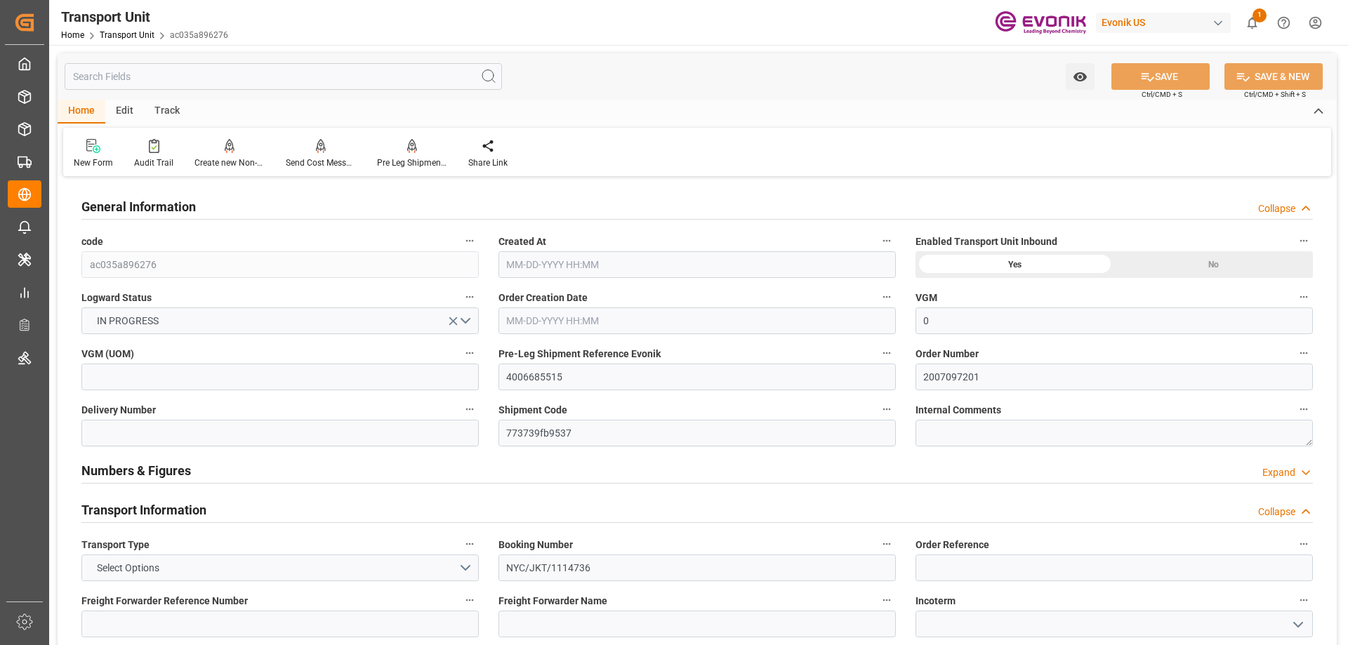
type input "0"
type input "AC Containerline"
type input "Leschaco Inc."
type input "USLAX"
type input "IDJKT"
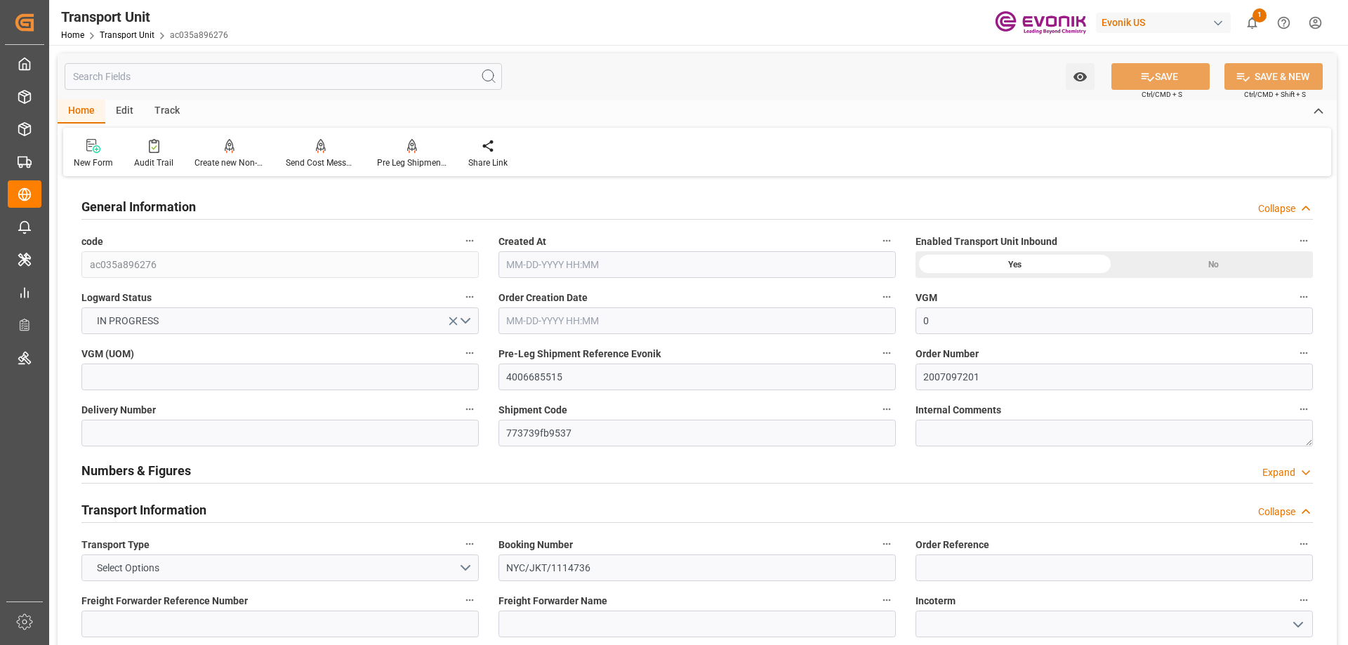
type input "1774.4"
type input "07-29-2025 12:59"
type input "10-20-2025"
type input "[DATE] 00:00"
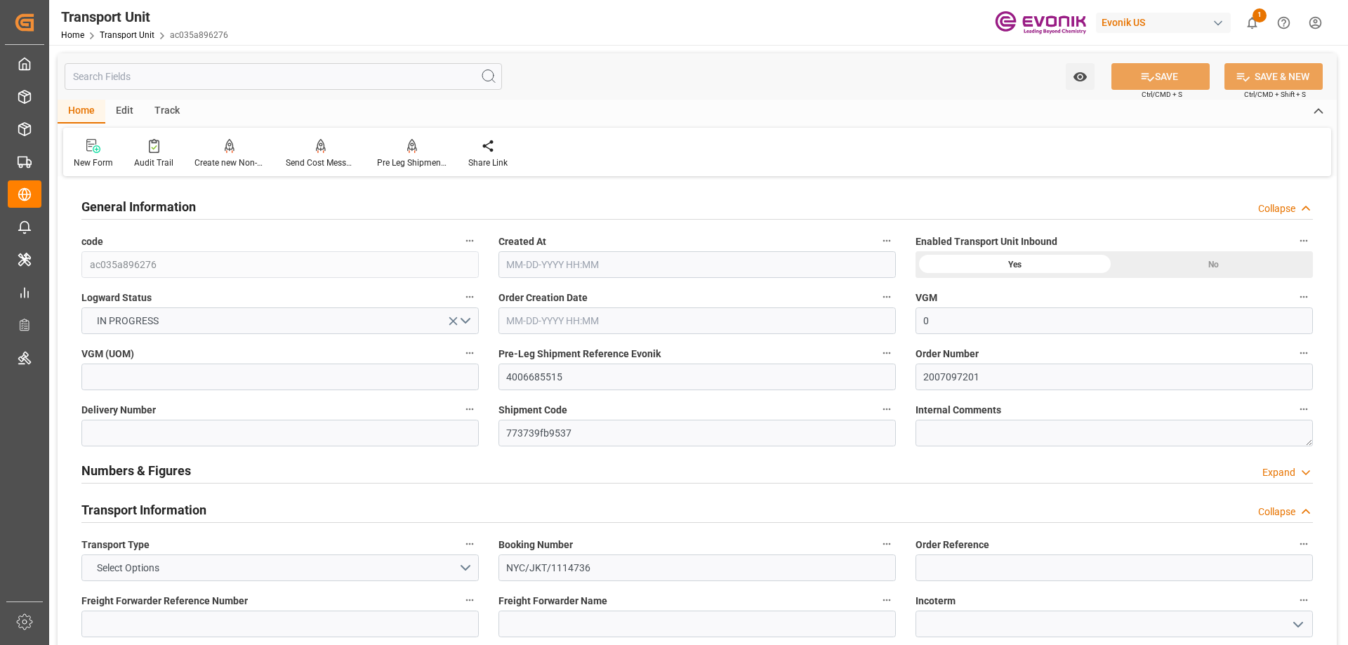
type input "[DATE] 00:00"
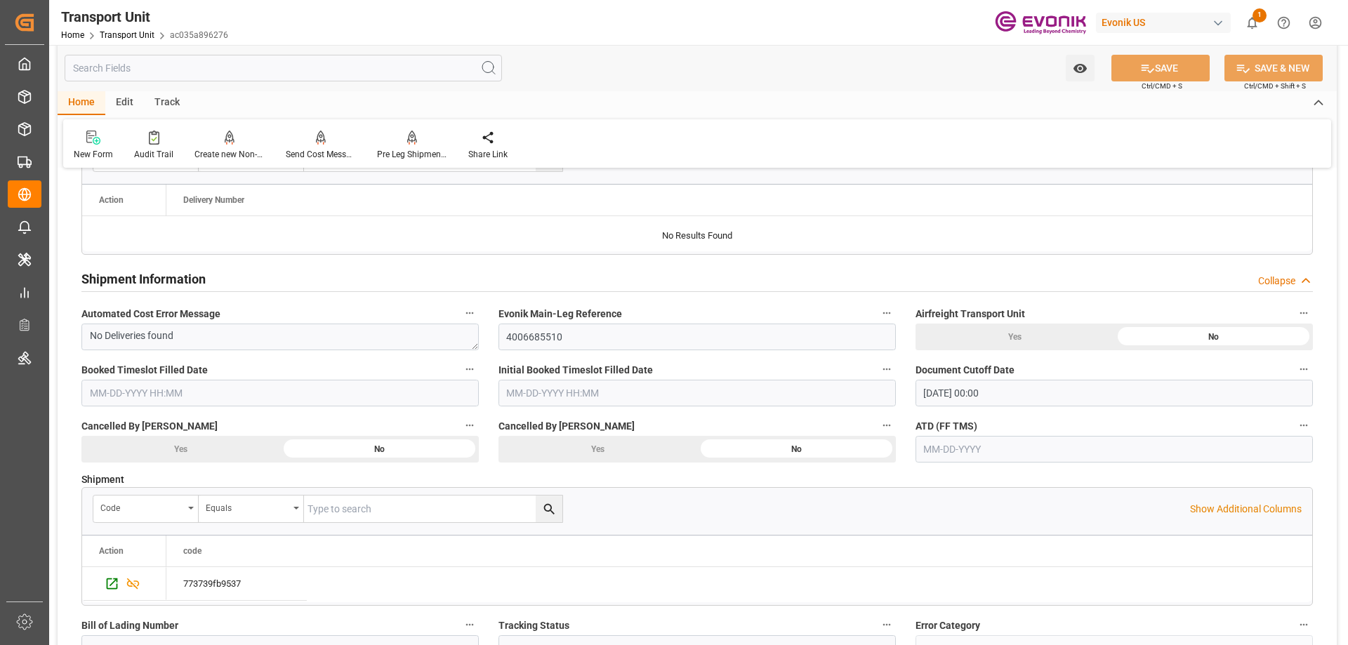
scroll to position [2106, 0]
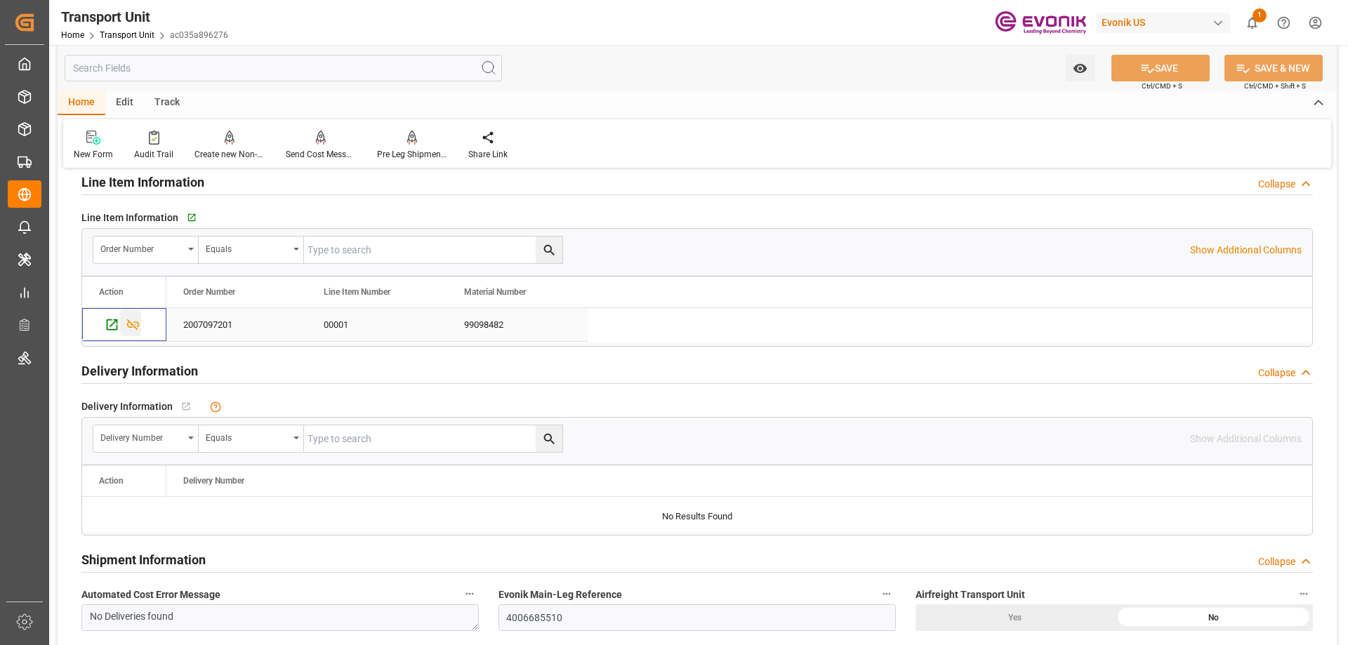
click at [131, 320] on icon "Press SPACE to select this row." at bounding box center [133, 324] width 15 height 15
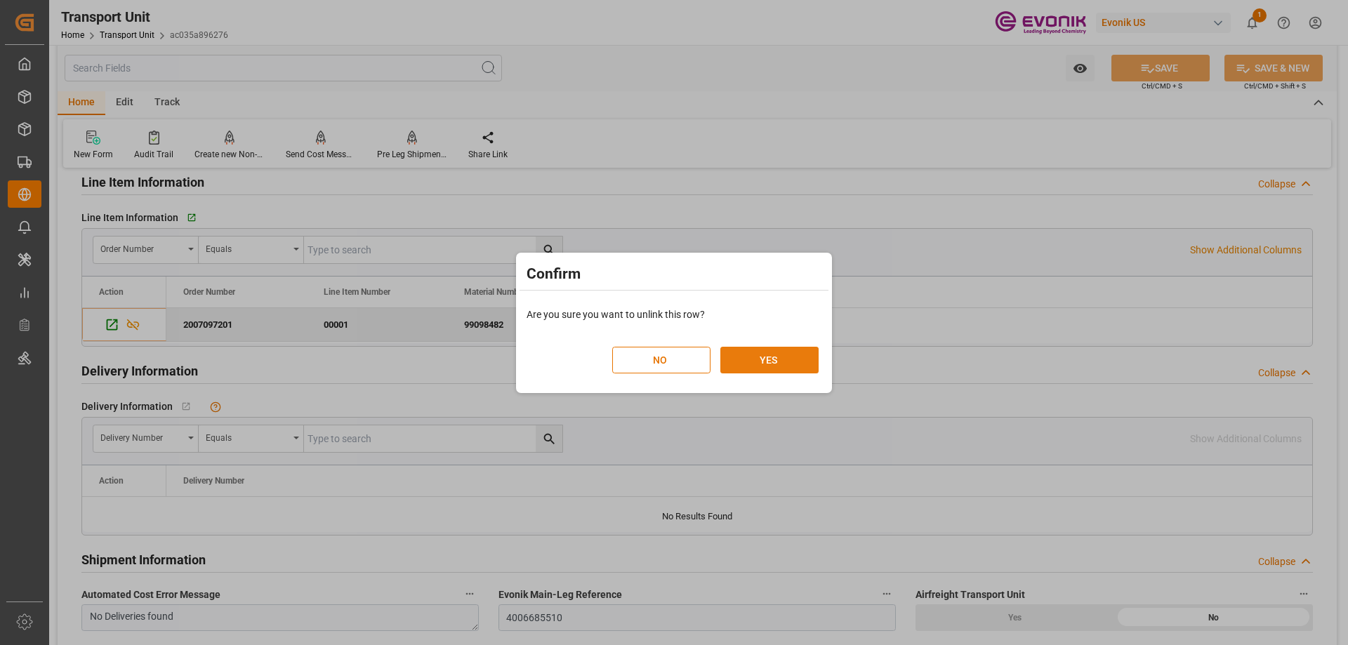
click at [751, 366] on button "YES" at bounding box center [769, 360] width 98 height 27
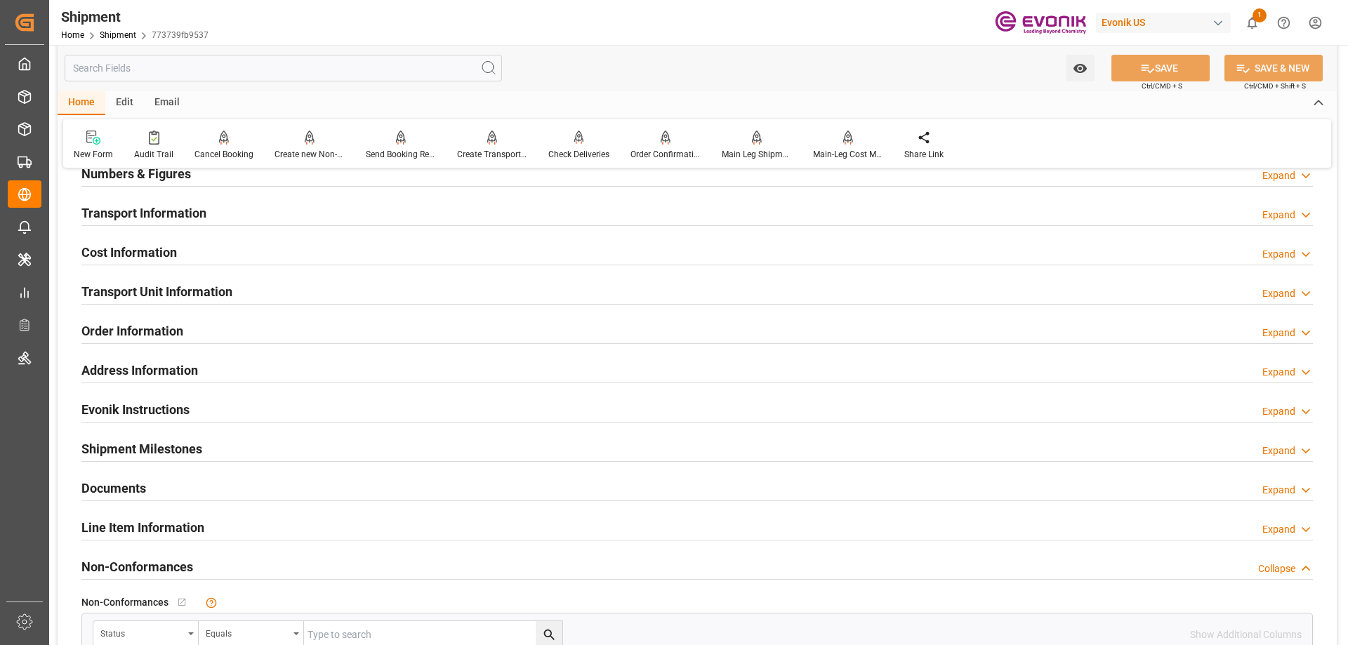
scroll to position [772, 0]
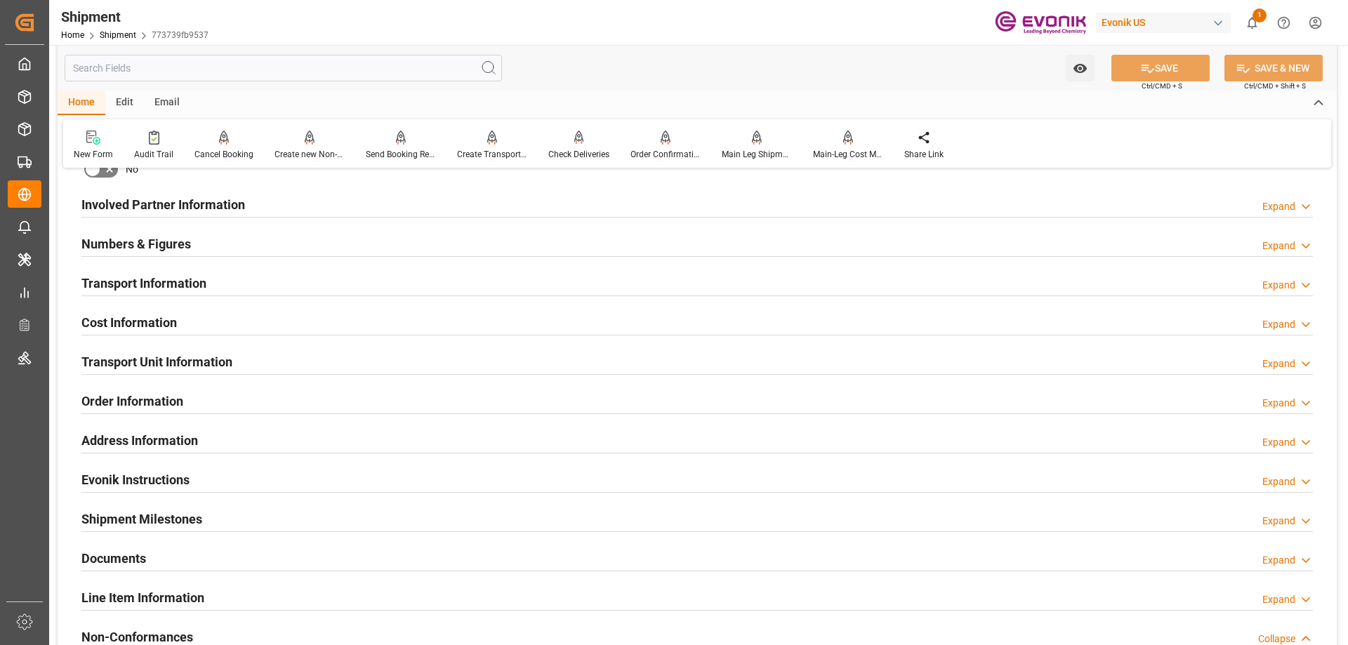
click at [150, 352] on h2 "Transport Unit Information" at bounding box center [156, 361] width 151 height 19
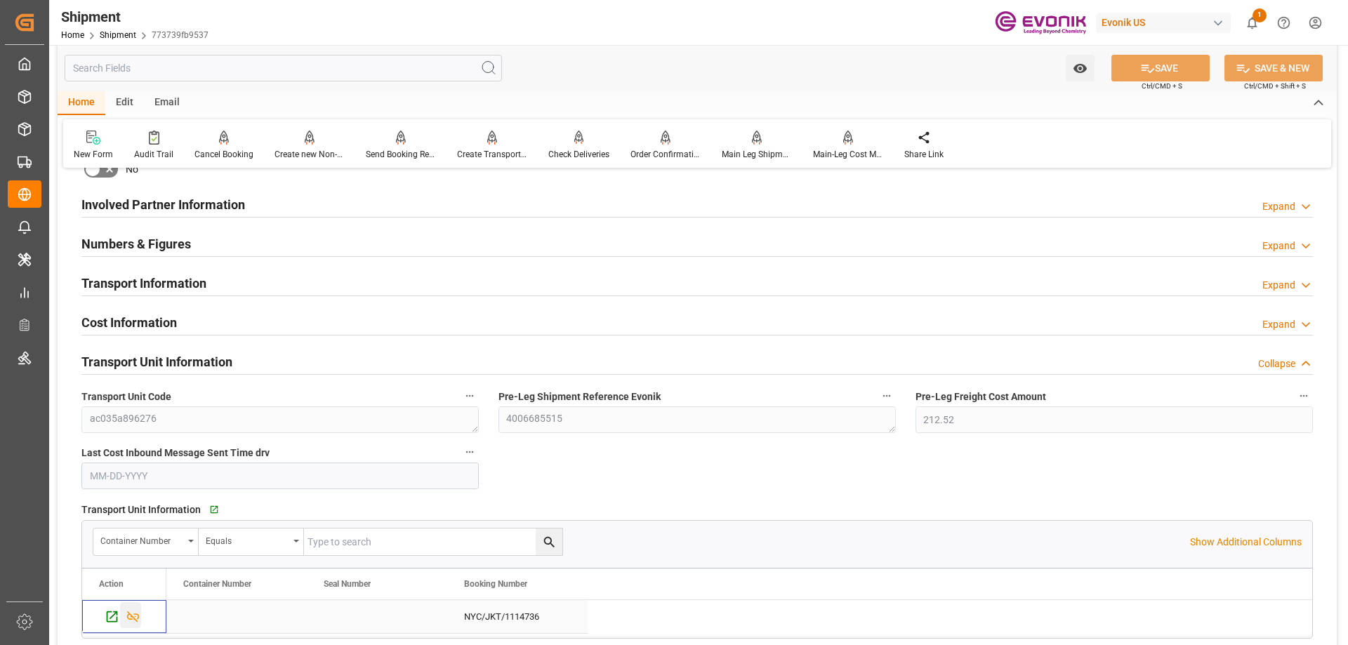
click at [131, 617] on icon "Press SPACE to select this row." at bounding box center [133, 616] width 15 height 15
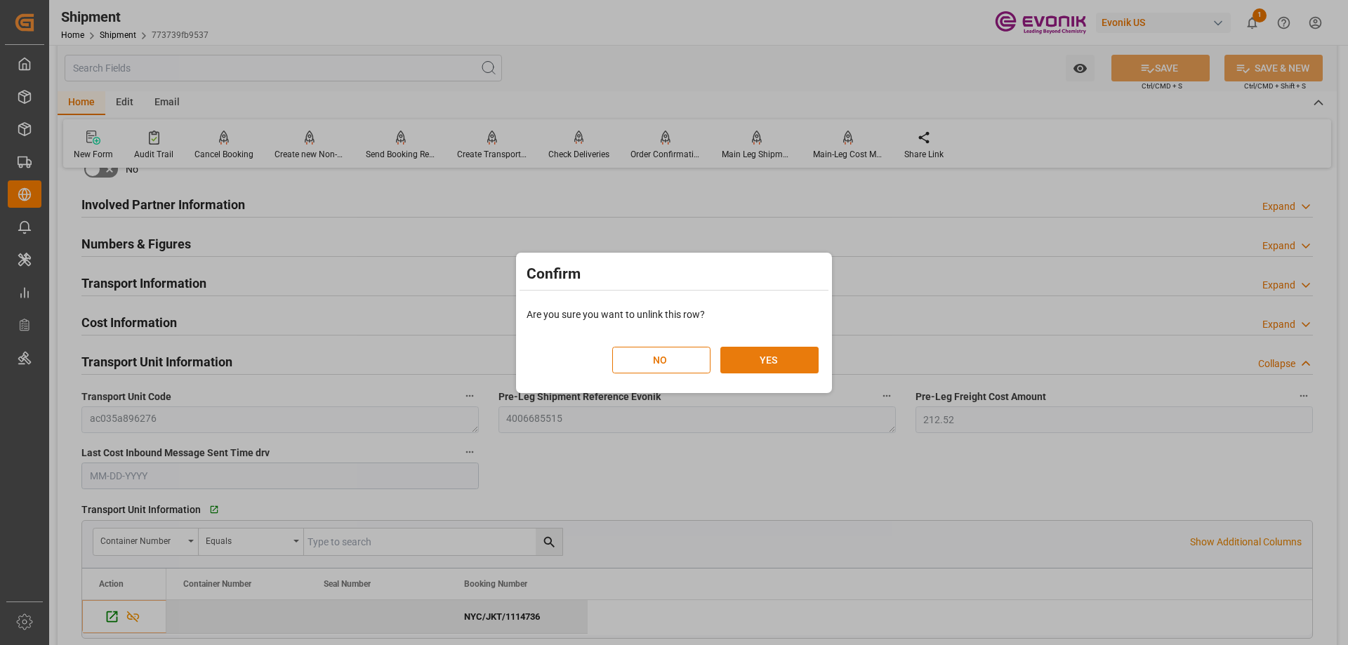
click at [766, 363] on button "YES" at bounding box center [769, 360] width 98 height 27
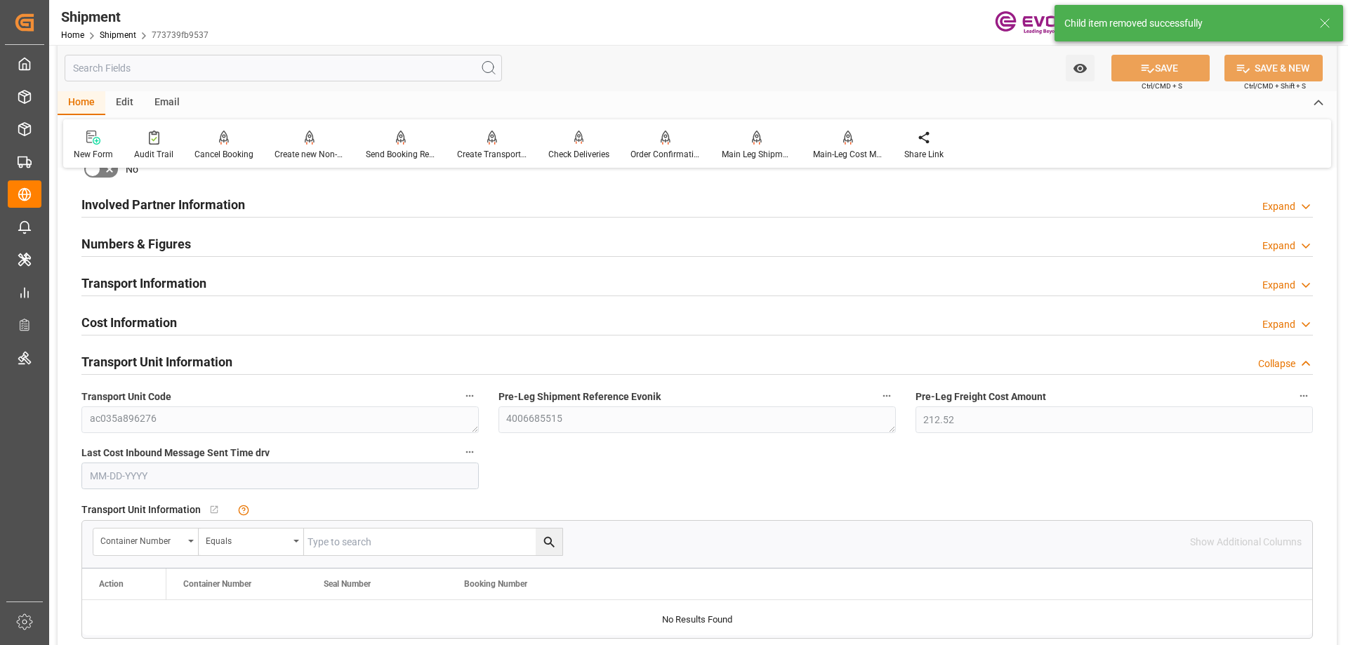
scroll to position [421, 0]
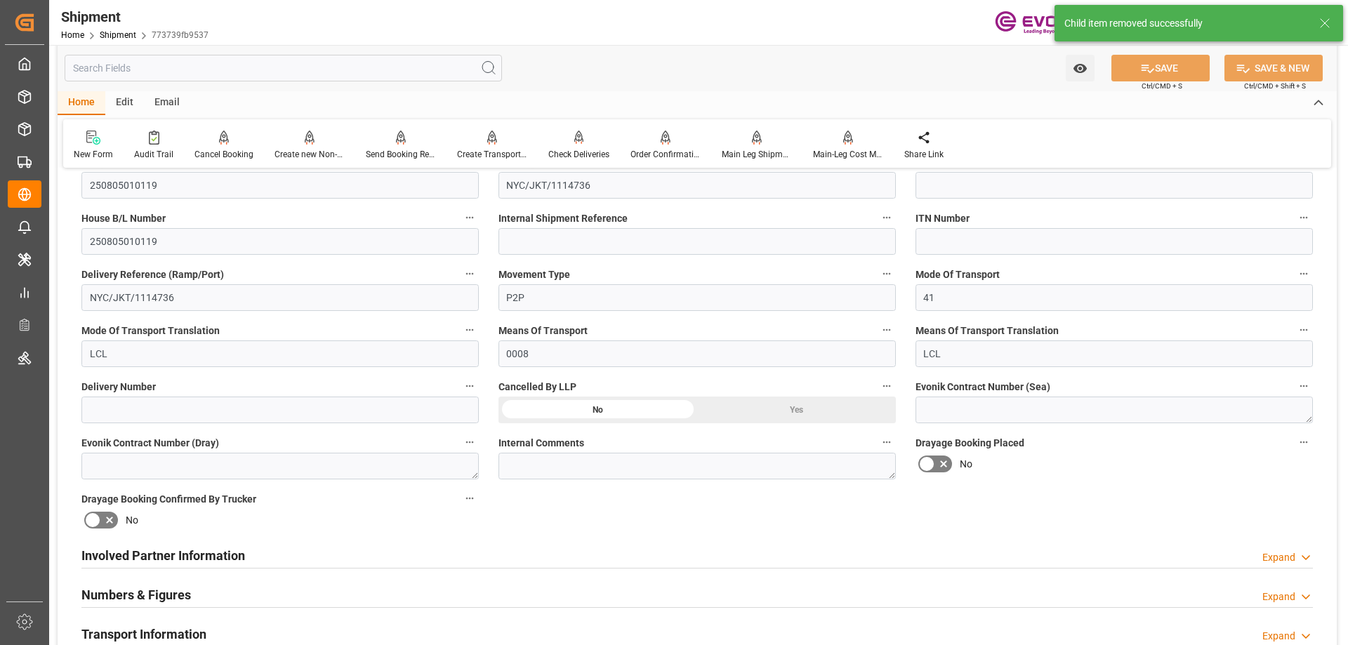
click at [773, 30] on div "Yes" at bounding box center [796, 17] width 199 height 27
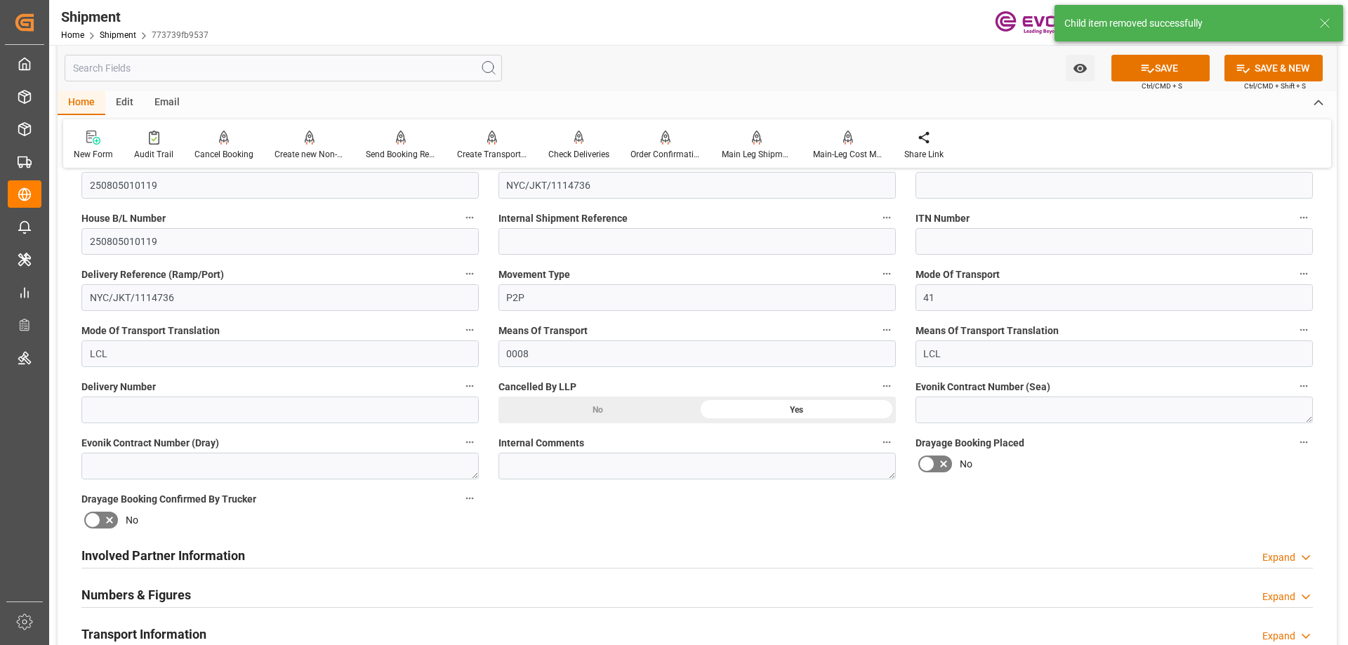
scroll to position [211, 0]
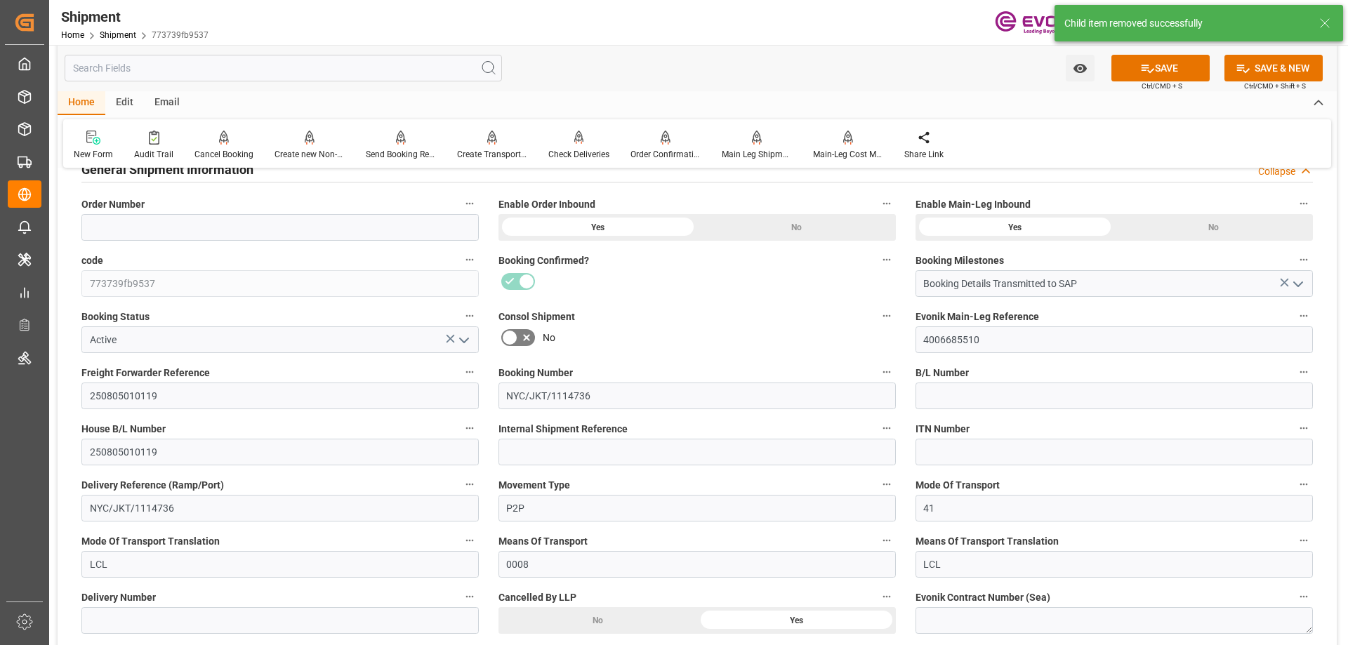
click at [469, 340] on icon "open menu" at bounding box center [464, 340] width 17 height 17
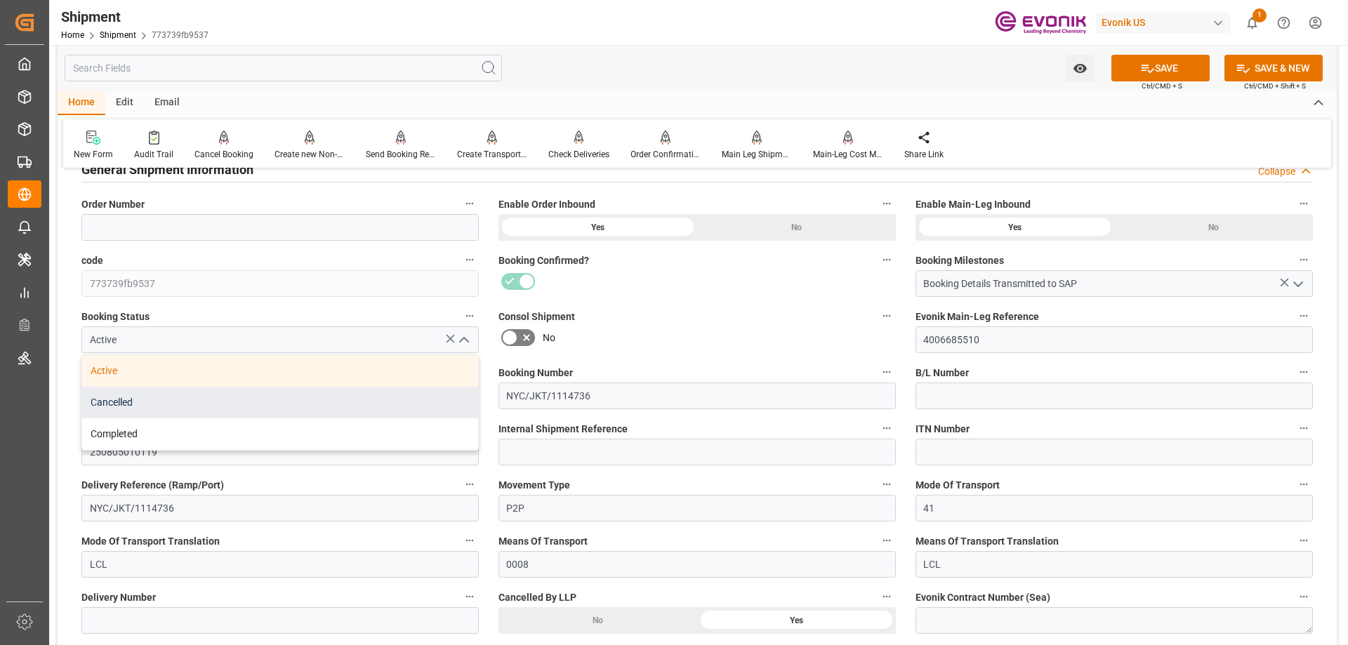
click at [167, 409] on div "Cancelled" at bounding box center [280, 403] width 396 height 32
type input "Cancelled"
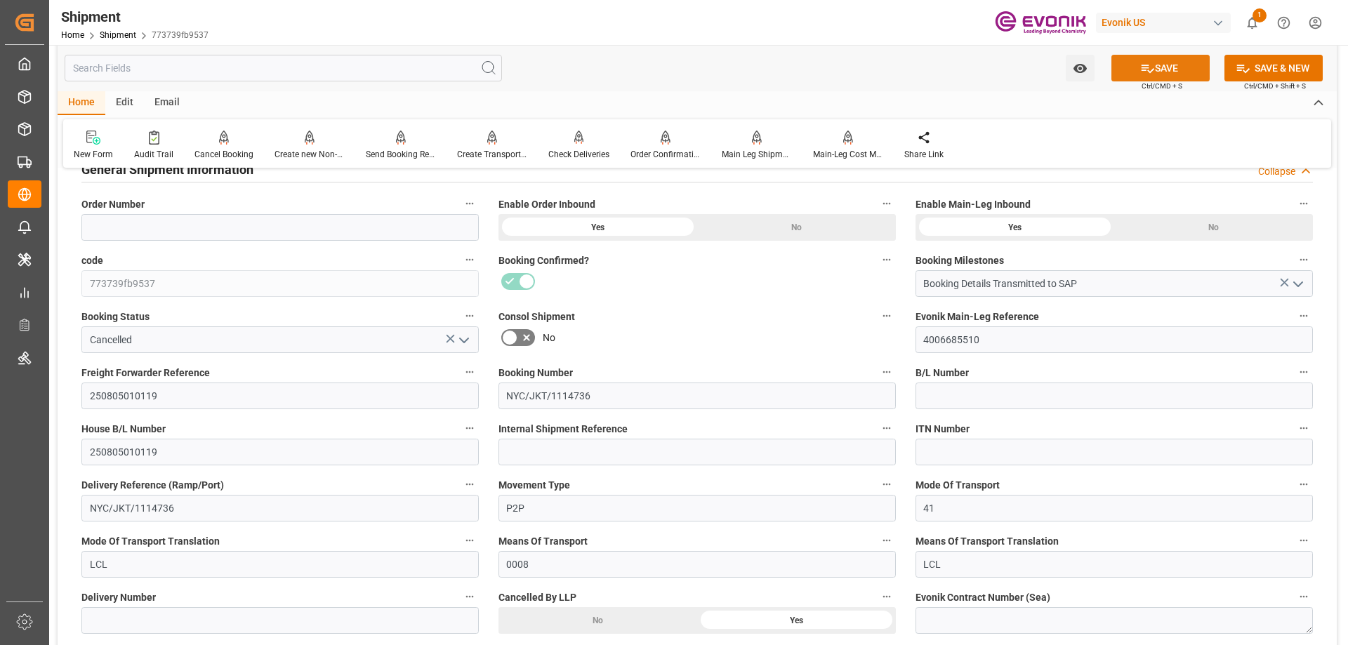
click at [1158, 75] on button "SAVE" at bounding box center [1160, 68] width 98 height 27
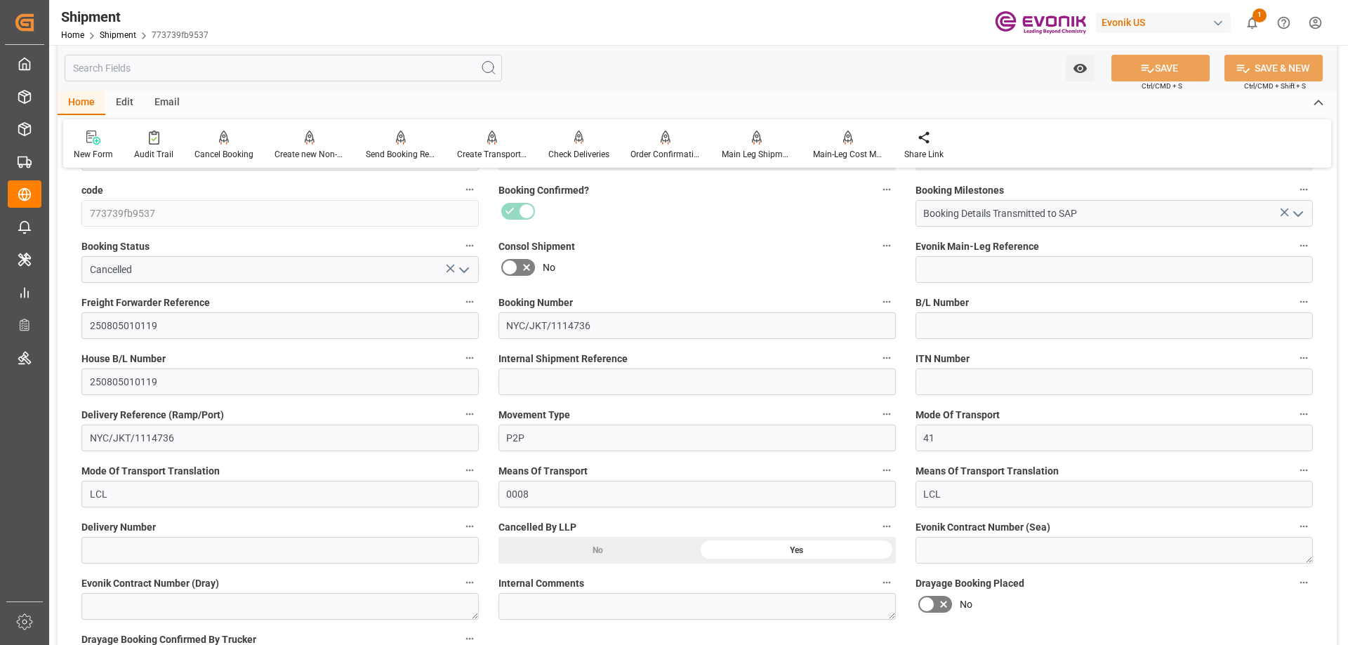
scroll to position [211, 0]
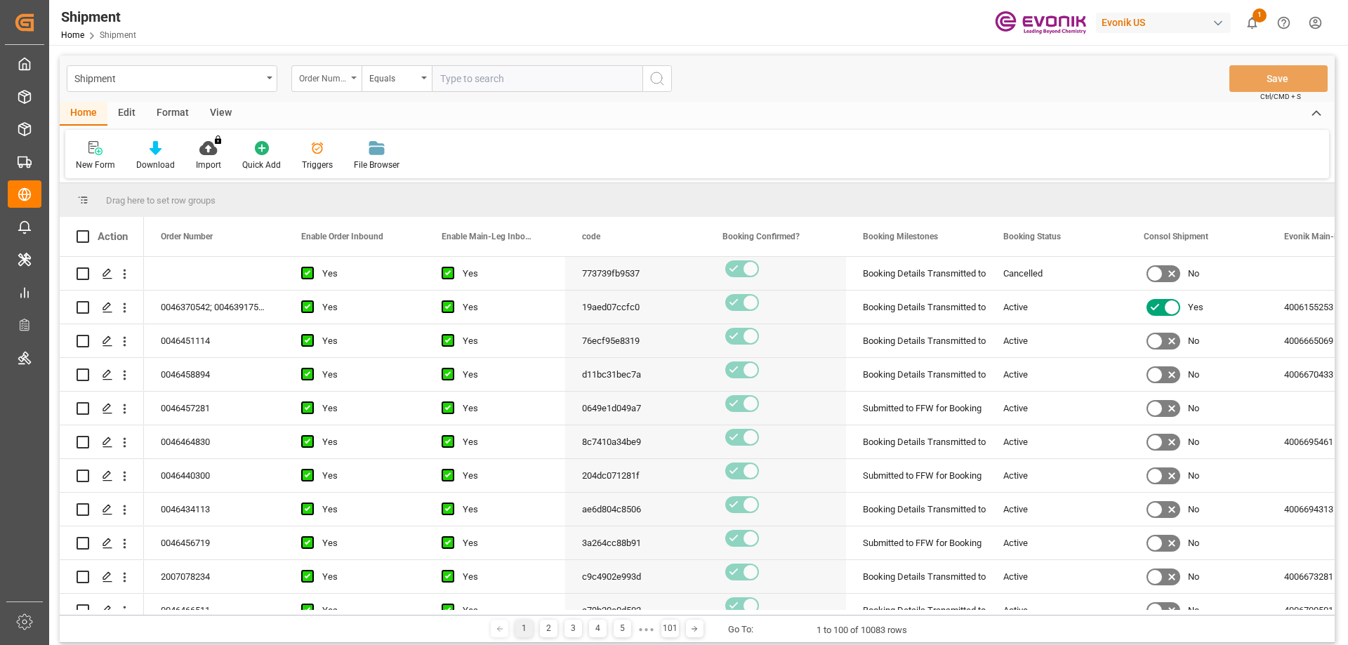
click at [338, 79] on div "Order Number" at bounding box center [323, 77] width 48 height 16
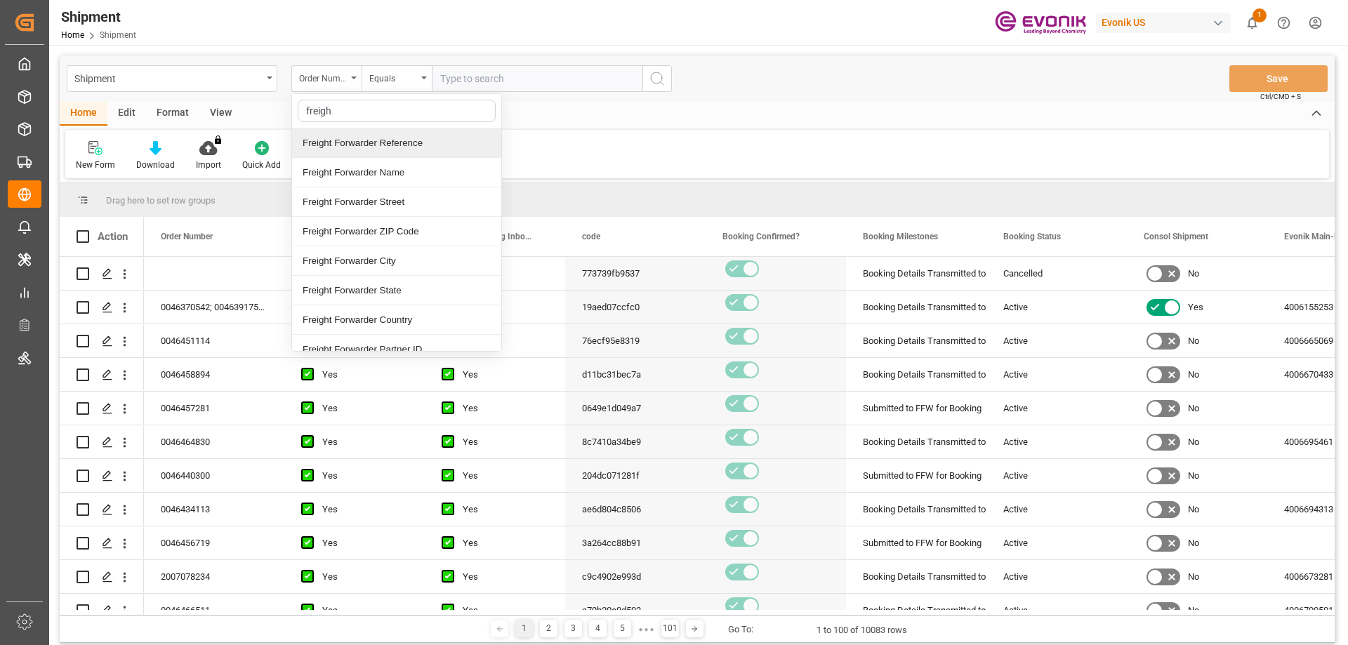
type input "freight"
click at [350, 144] on div "Freight Forwarder Reference" at bounding box center [396, 142] width 209 height 29
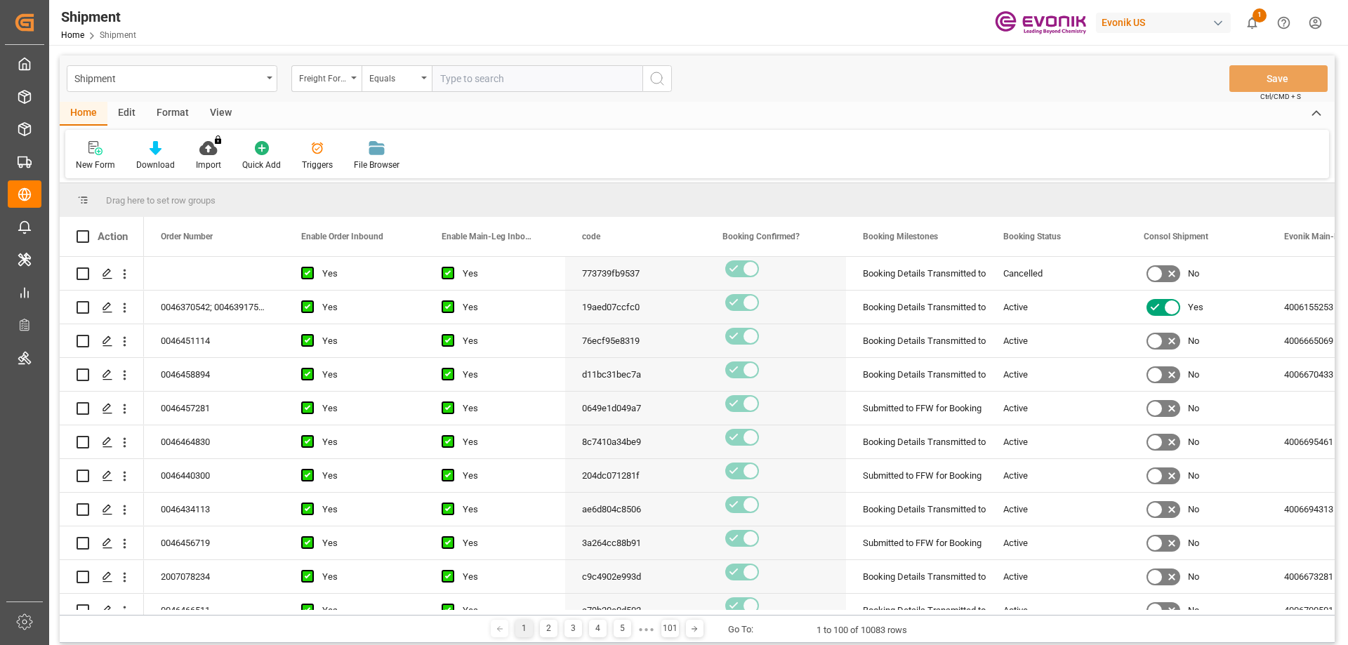
click at [468, 84] on input "text" at bounding box center [537, 78] width 211 height 27
paste input "250905010032"
type input "250905010032"
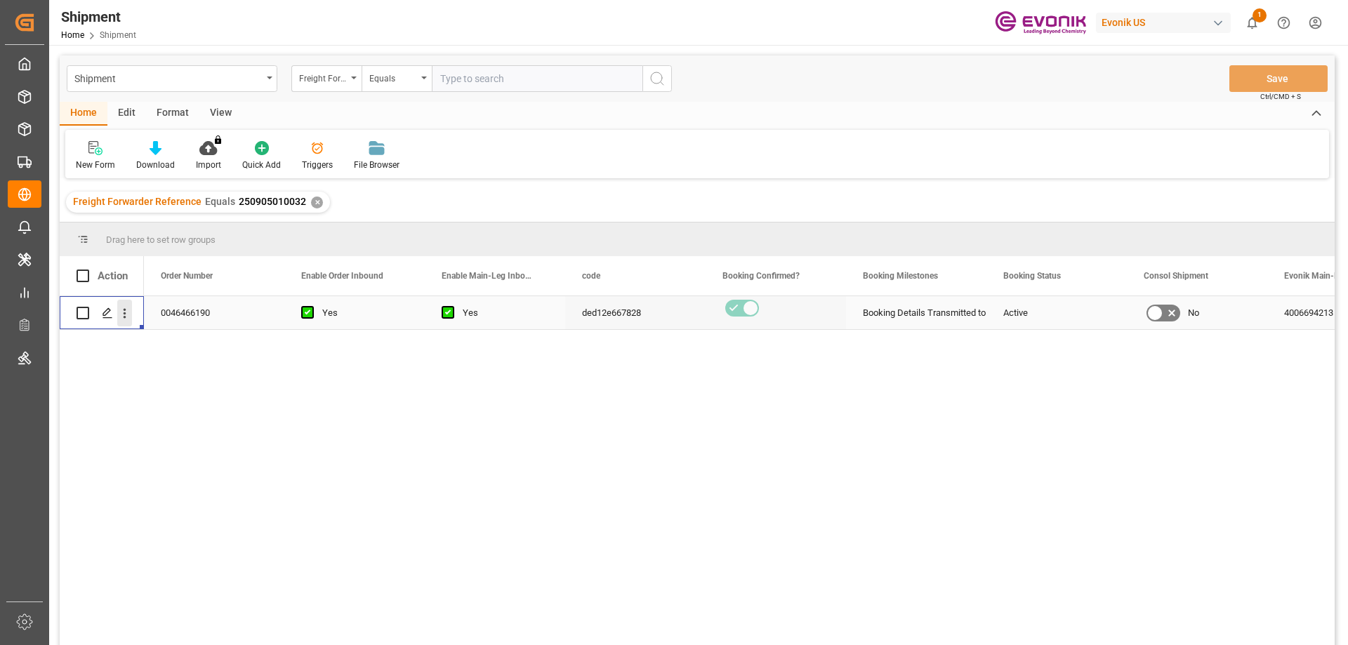
click at [126, 312] on icon "open menu" at bounding box center [124, 313] width 15 height 15
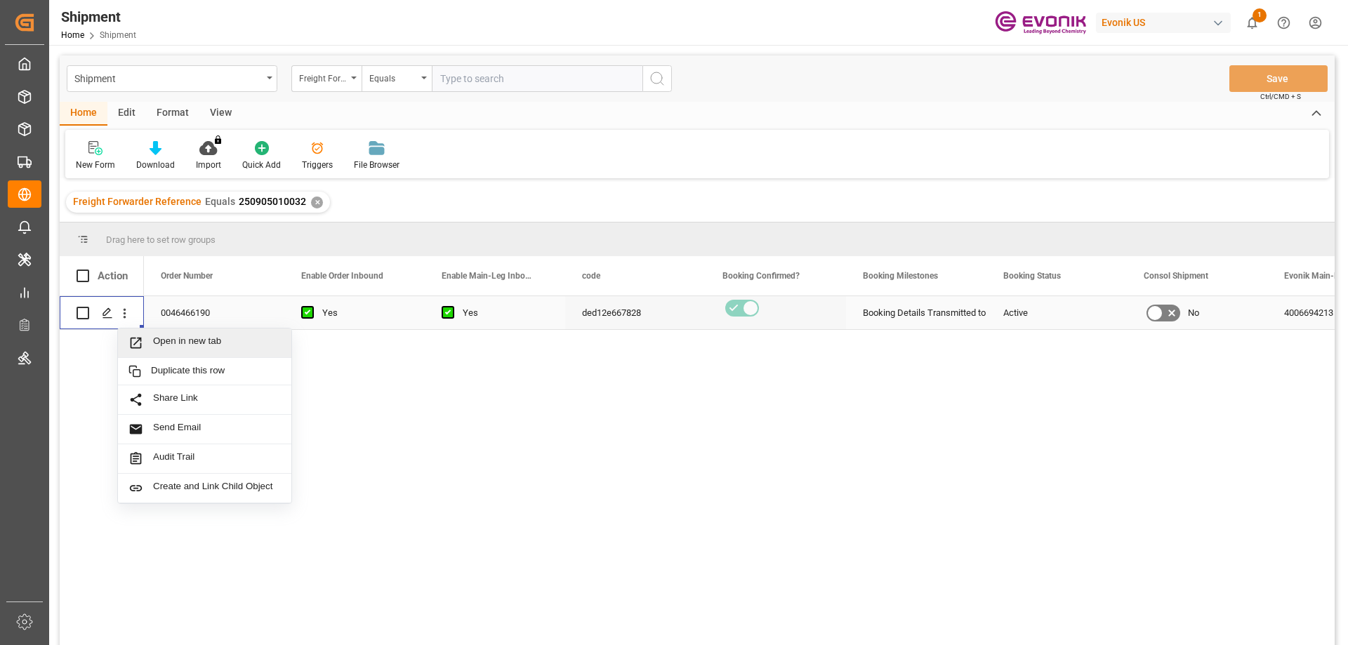
click at [168, 340] on span "Open in new tab" at bounding box center [217, 343] width 128 height 15
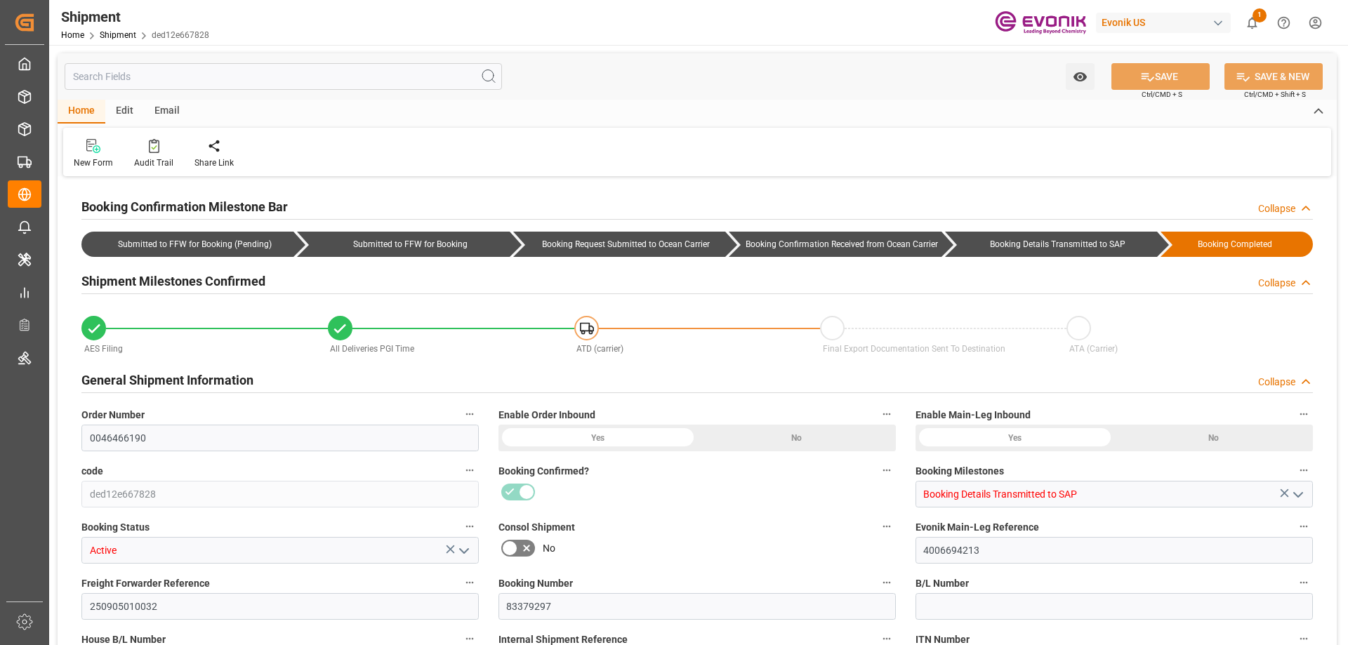
type input "AC Containerline"
type input "Leschaco Inc."
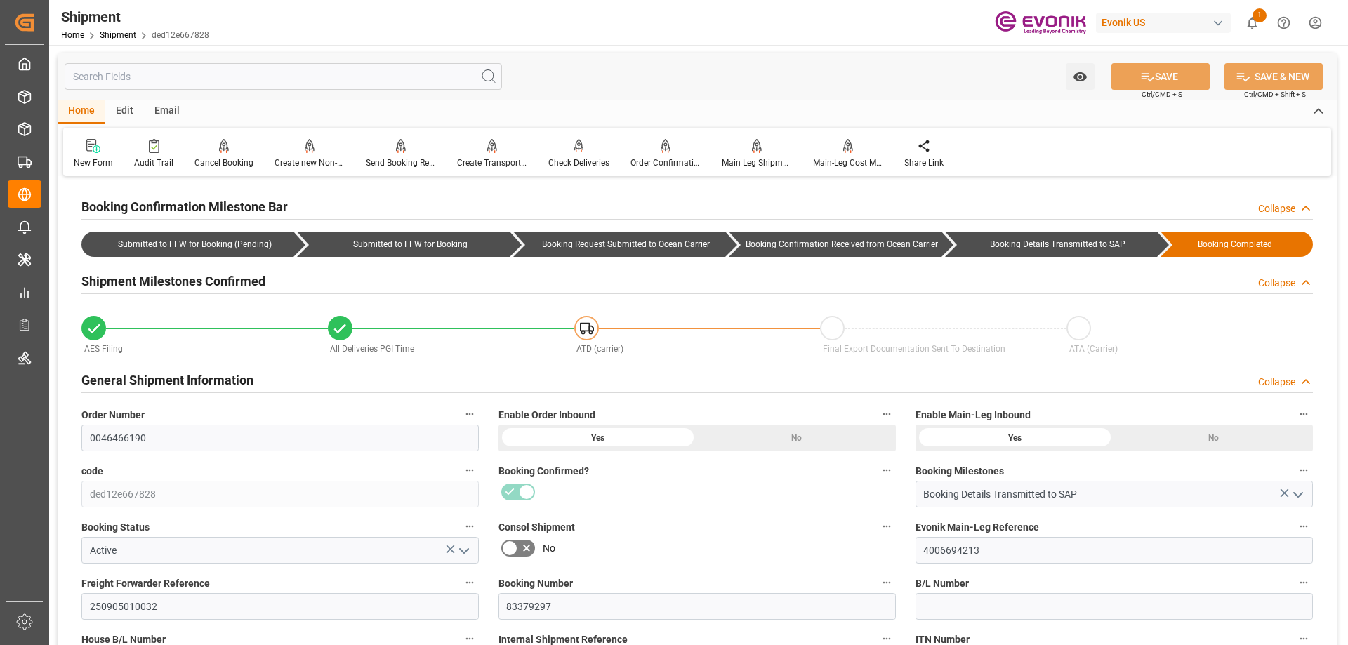
scroll to position [421, 0]
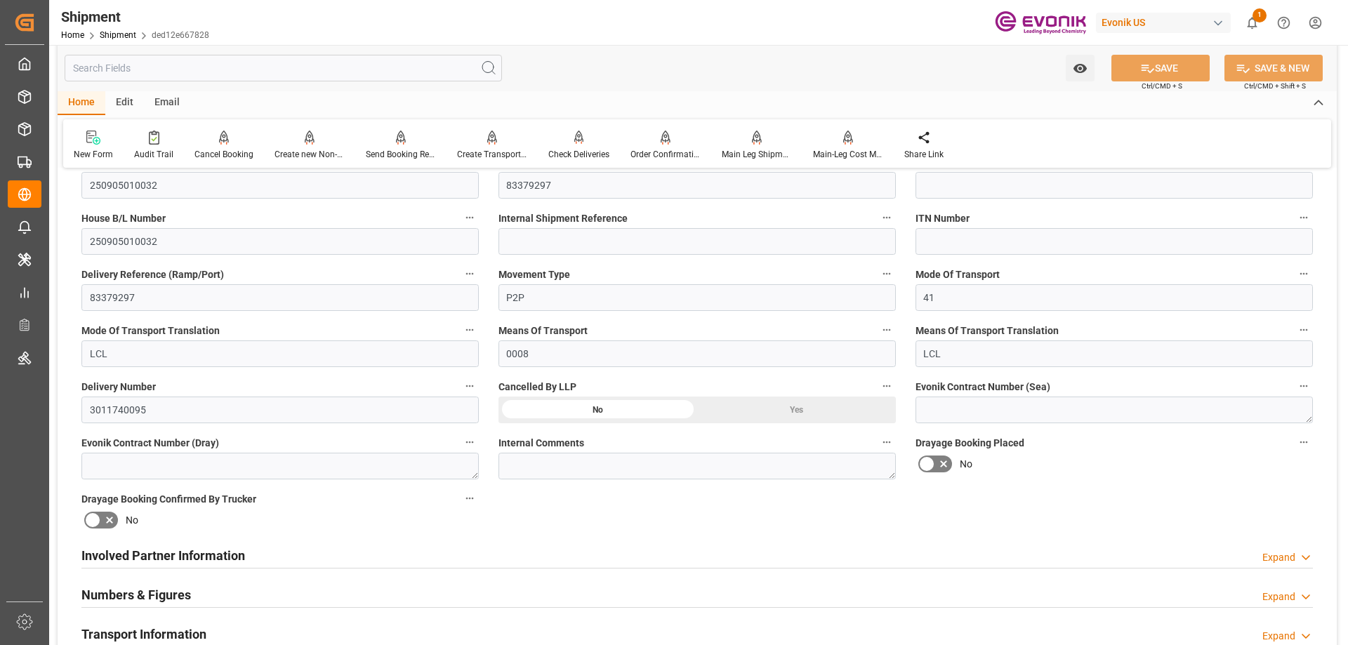
click at [217, 557] on h2 "Involved Partner Information" at bounding box center [163, 555] width 164 height 19
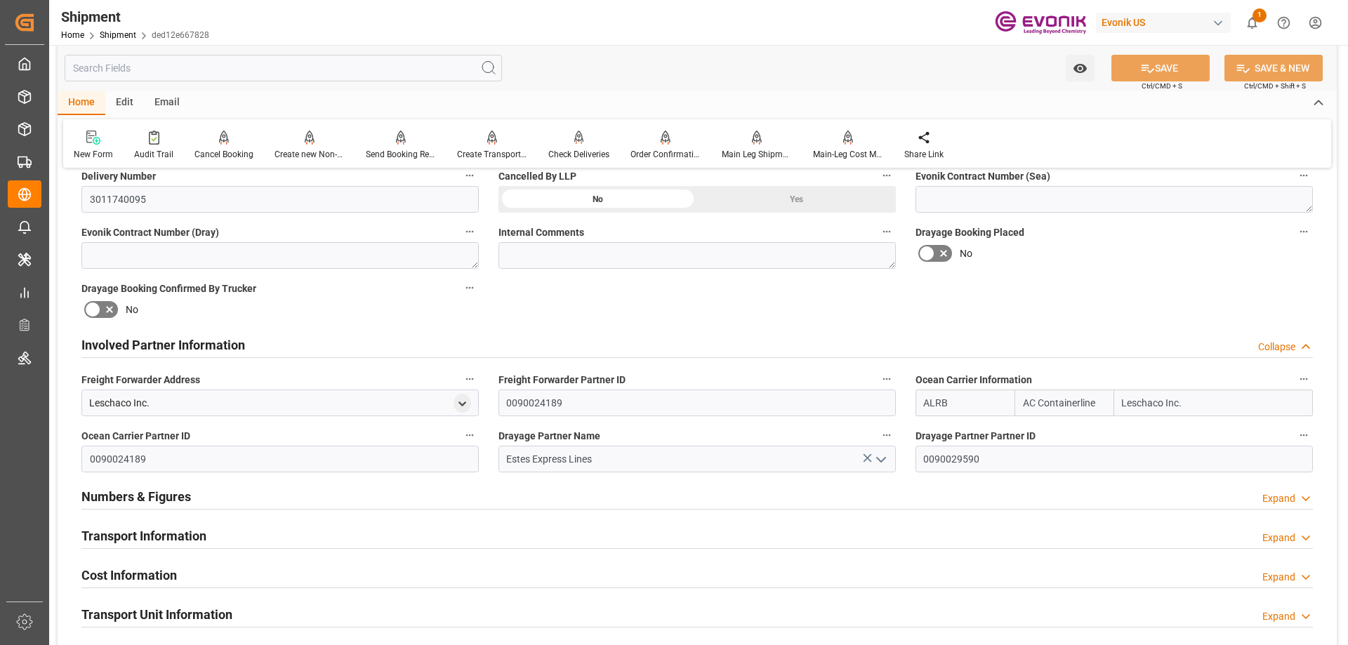
scroll to position [211, 0]
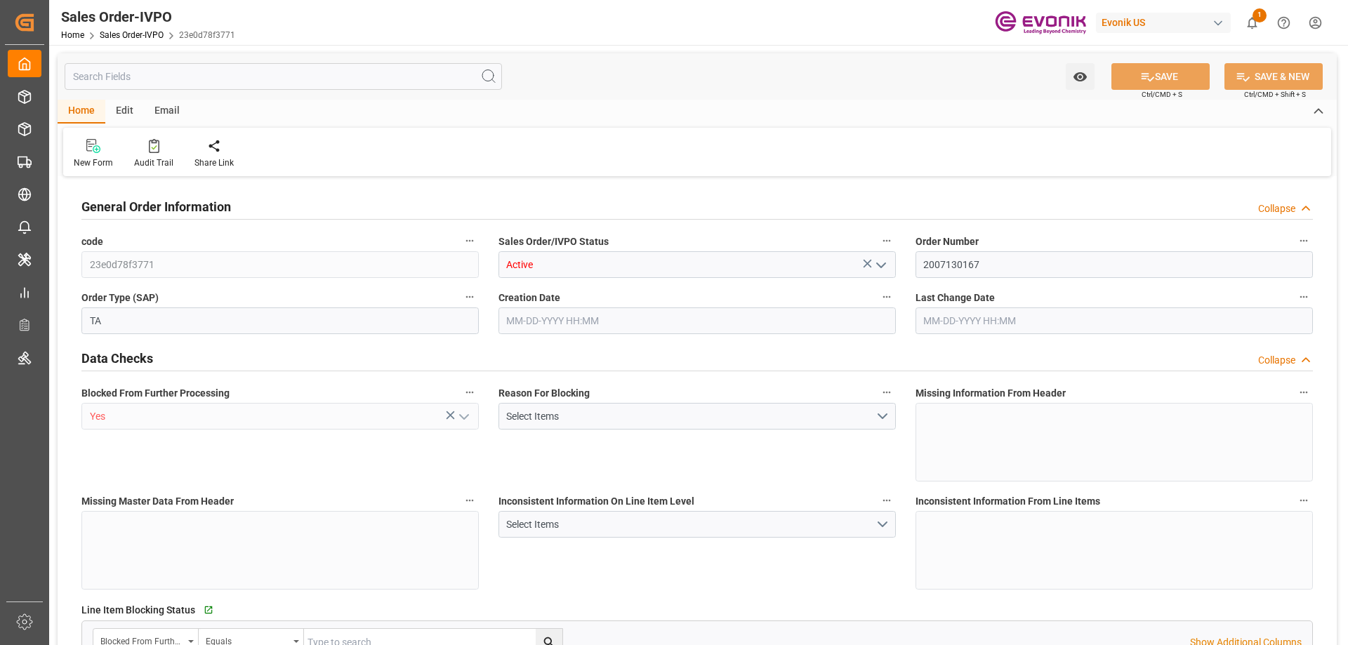
type input "BRSSZ"
type input "0"
type input "1"
type input "8070"
type input "13.2102"
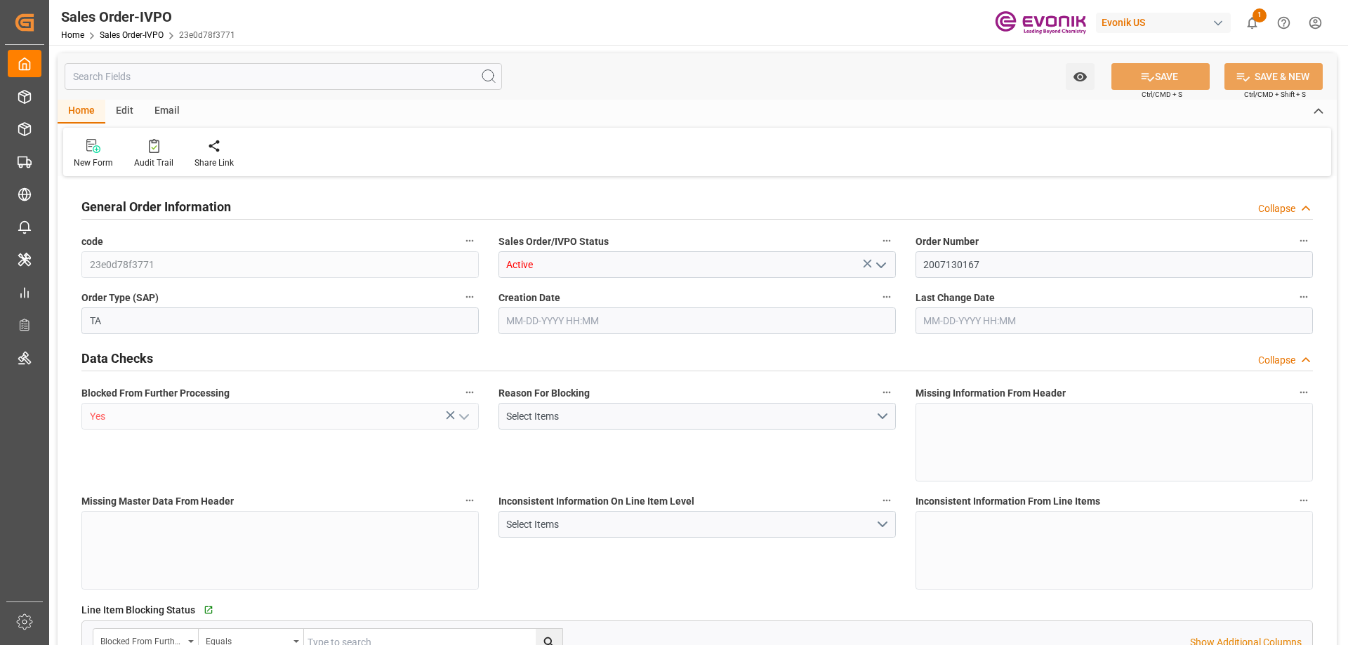
type input "0"
type input "08-06-2025 19:07"
type input "08-15-2025 08:00"
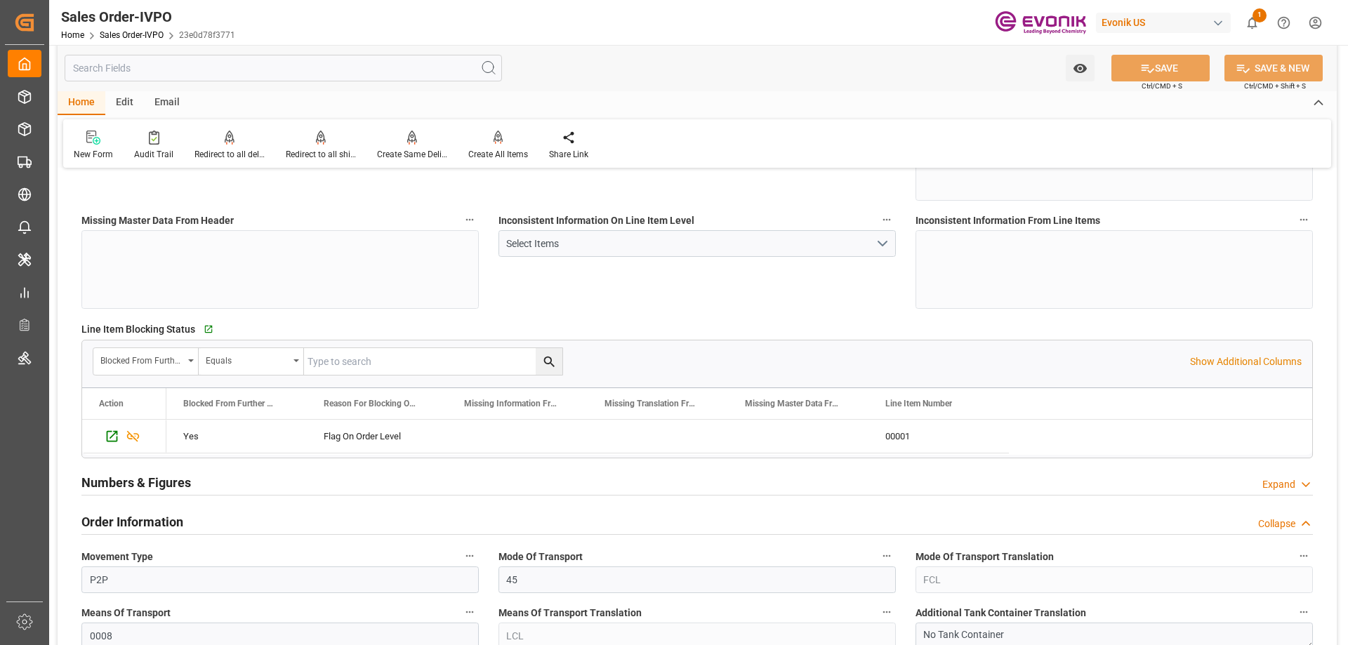
scroll to position [491, 0]
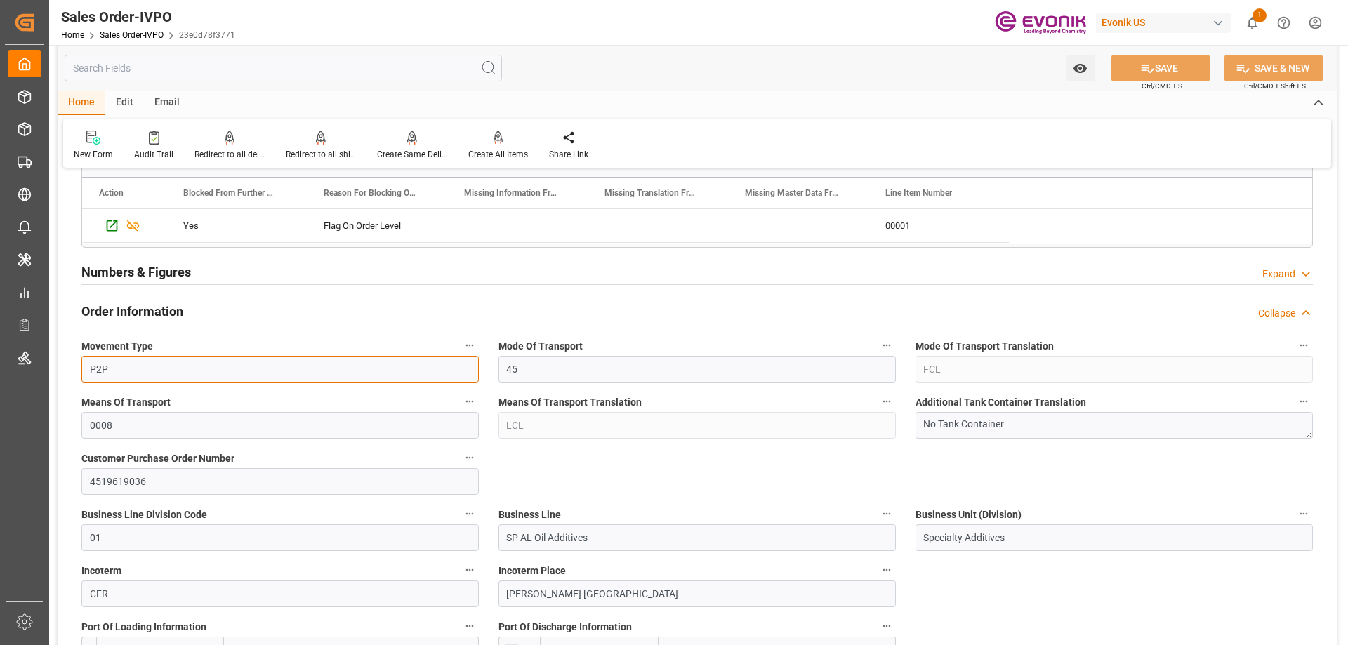
click at [157, 374] on input "P2P" at bounding box center [279, 369] width 397 height 27
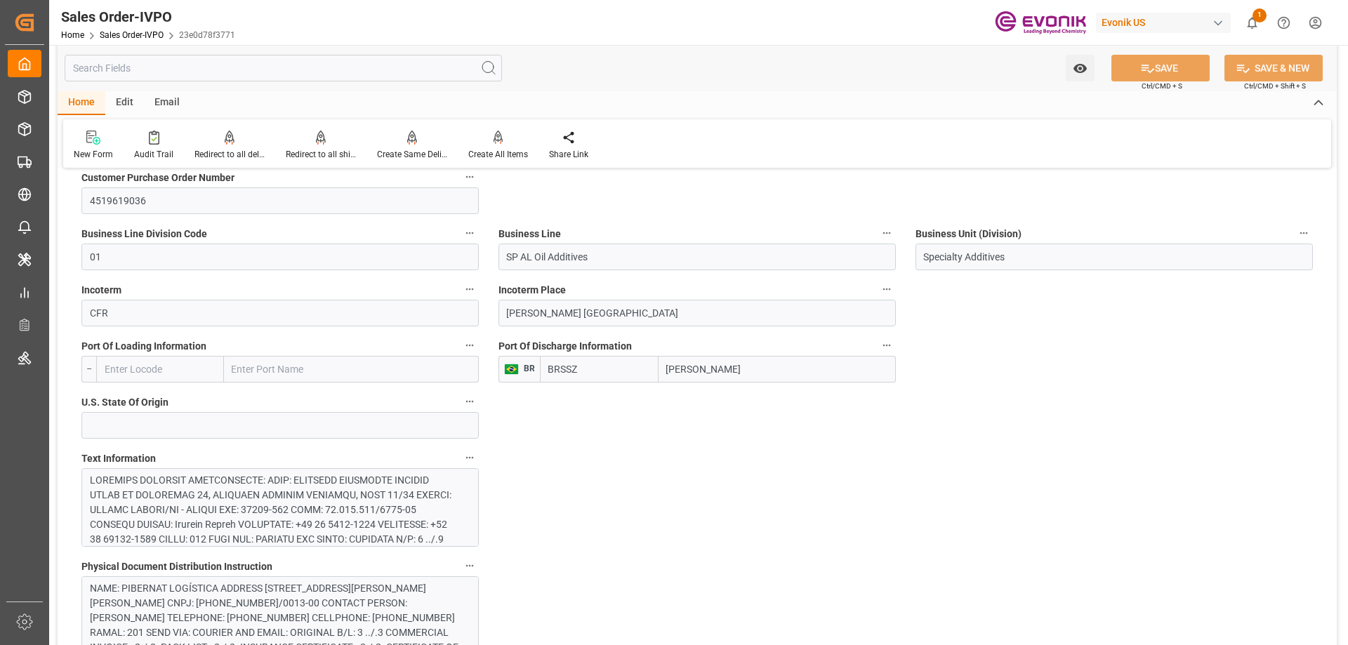
scroll to position [842, 0]
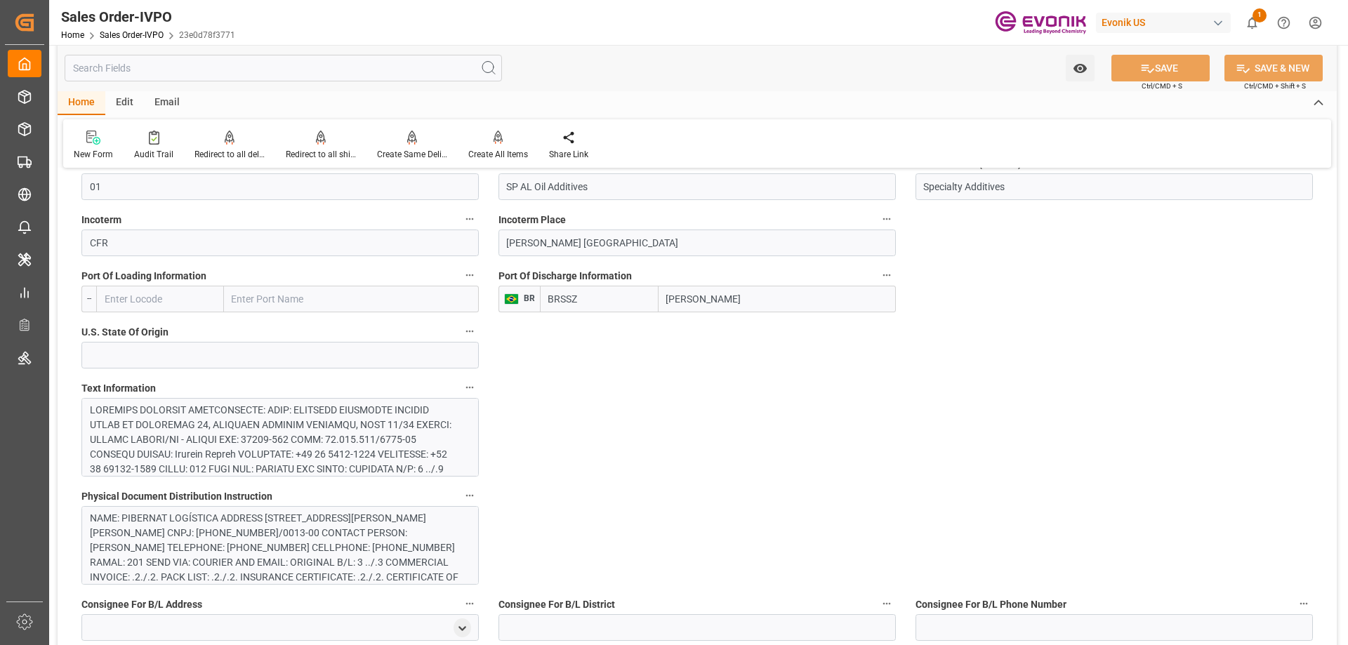
click at [365, 438] on div at bounding box center [275, 639] width 370 height 472
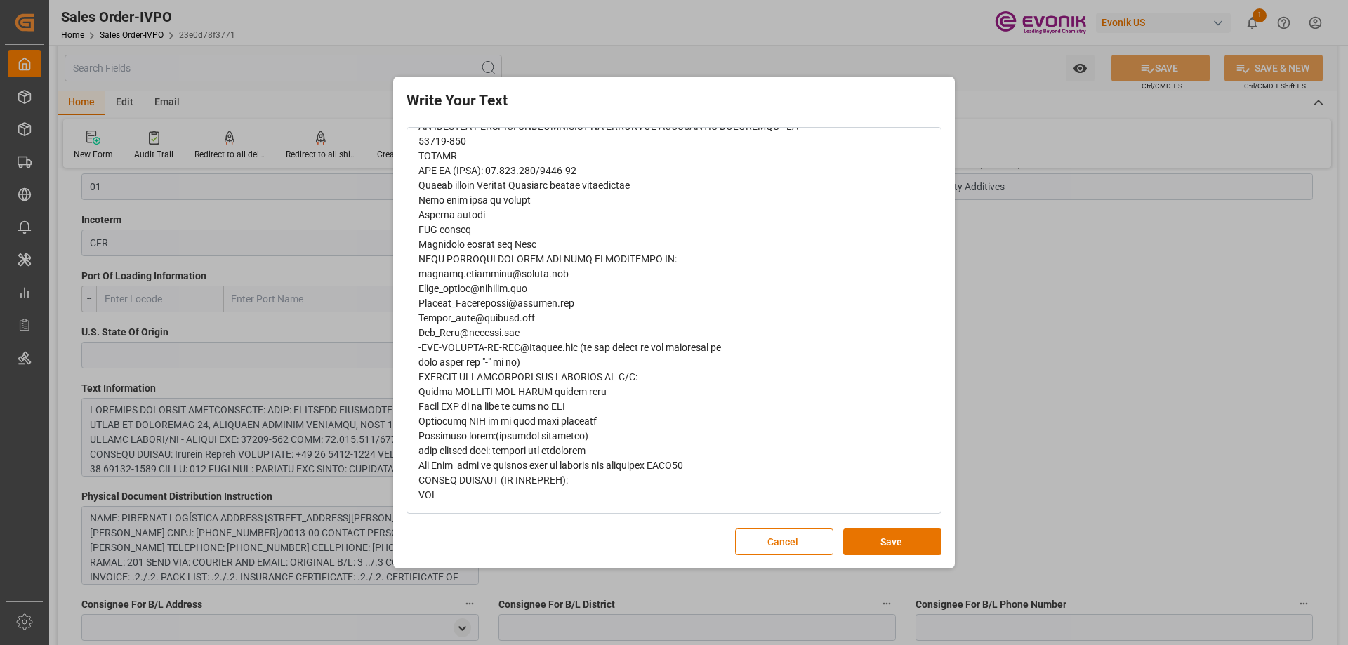
scroll to position [0, 0]
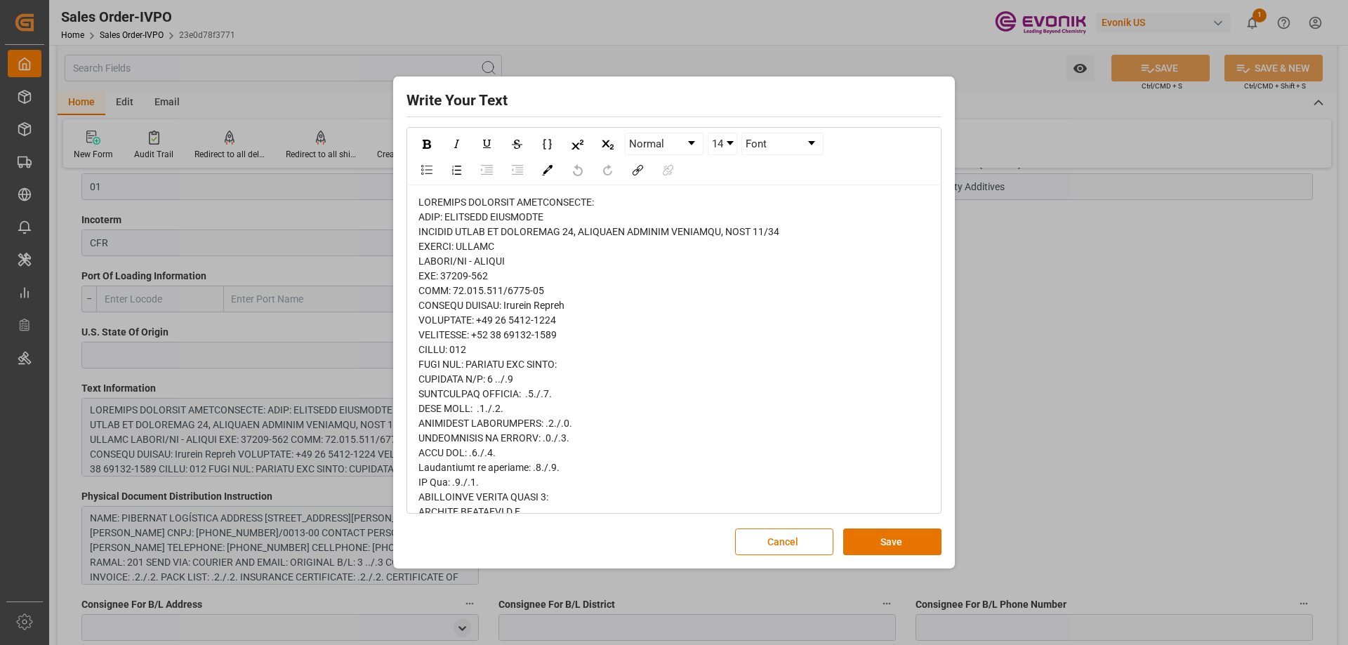
click at [1035, 378] on div "Write Your Text Normal 14 Font Cancel Save" at bounding box center [674, 322] width 1348 height 645
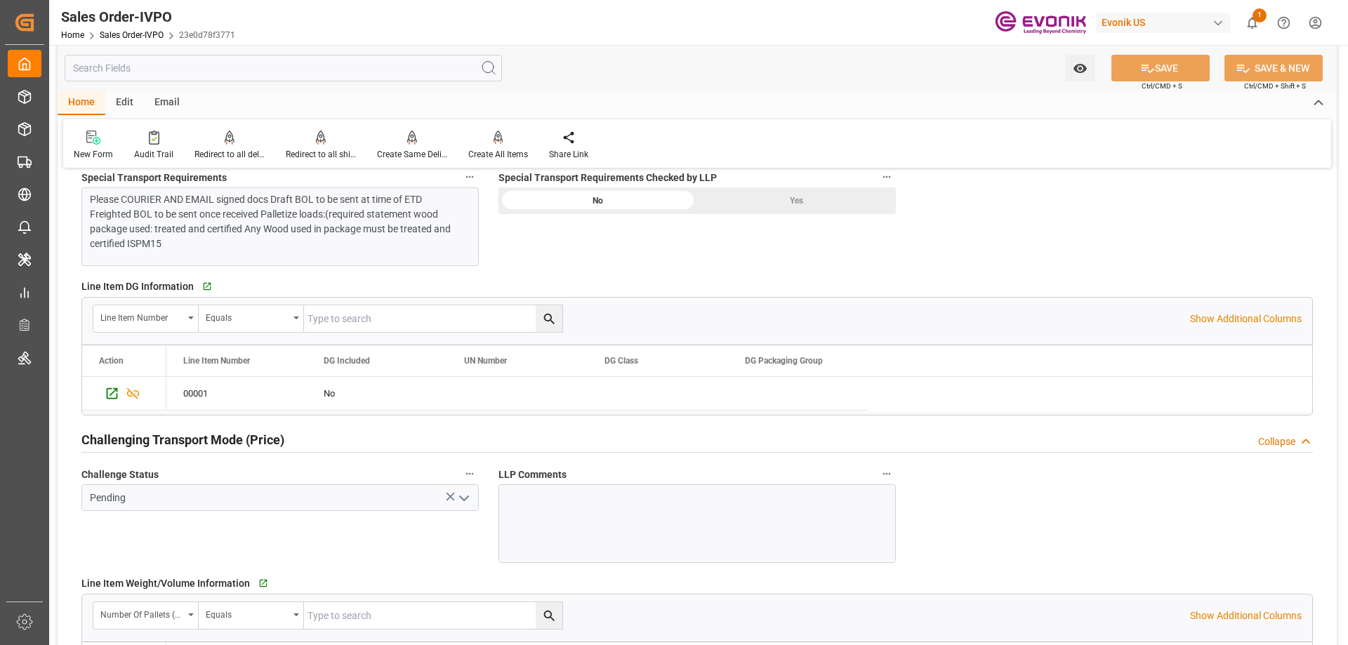
scroll to position [1896, 0]
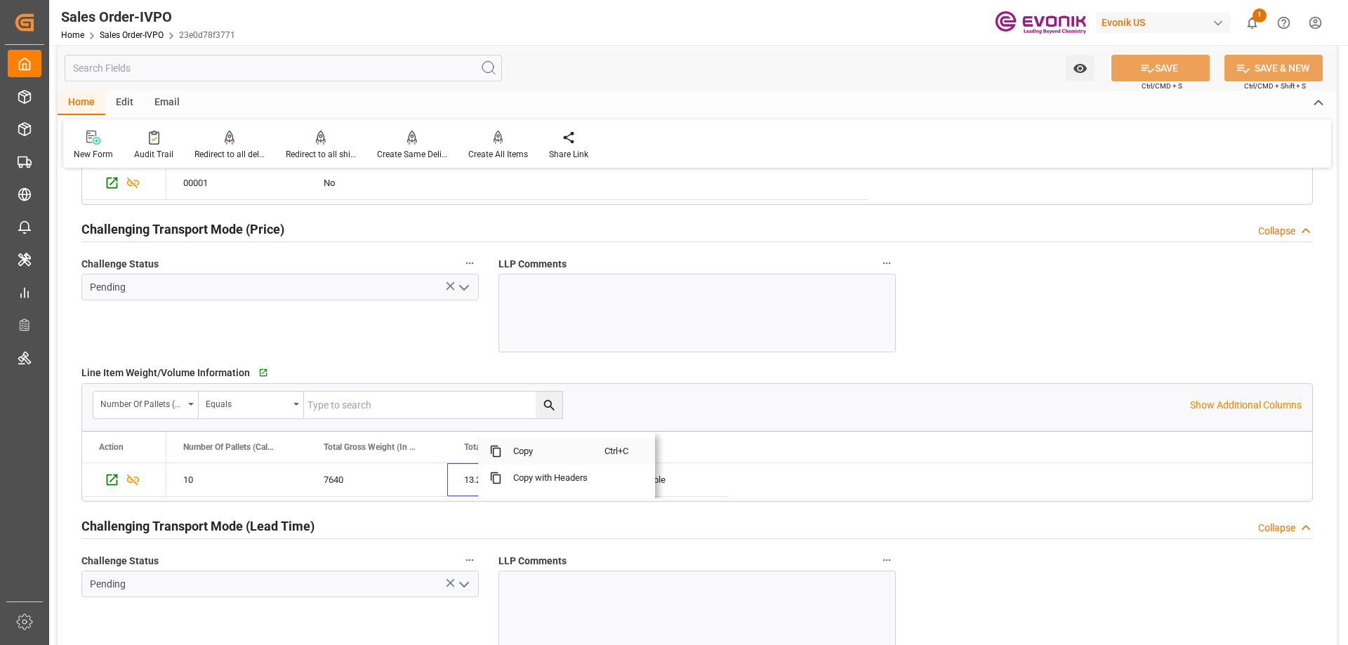
click at [520, 456] on span "Copy" at bounding box center [553, 451] width 103 height 27
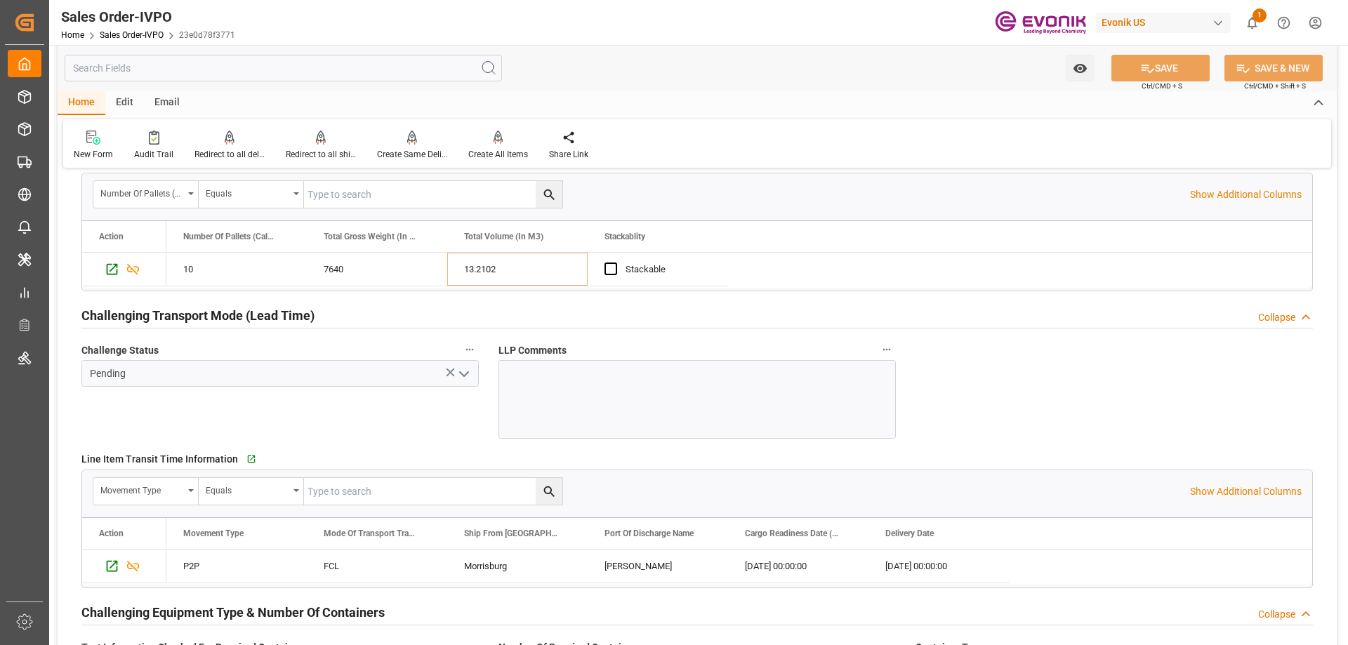
scroll to position [2176, 0]
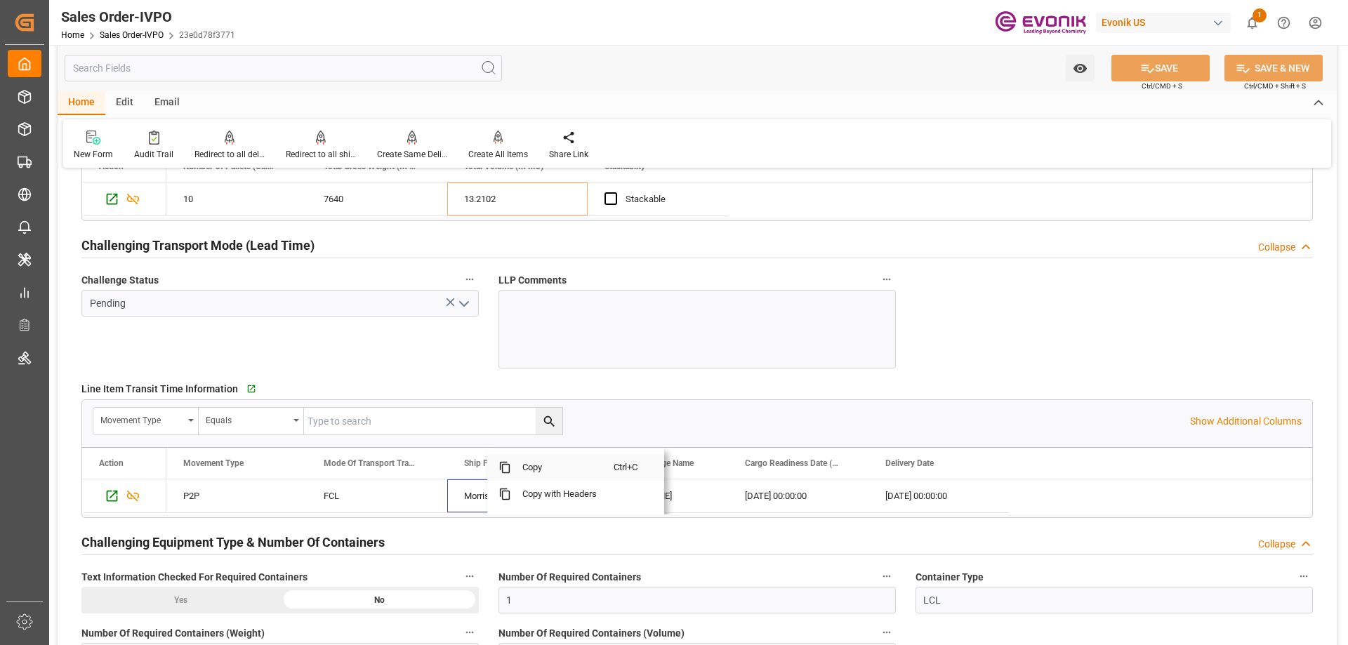
click at [530, 466] on span "Copy" at bounding box center [562, 467] width 103 height 27
click at [650, 472] on span "Copy" at bounding box center [684, 467] width 103 height 27
click at [843, 472] on span "Copy" at bounding box center [877, 467] width 103 height 27
click at [980, 465] on span "Copy" at bounding box center [1012, 467] width 103 height 27
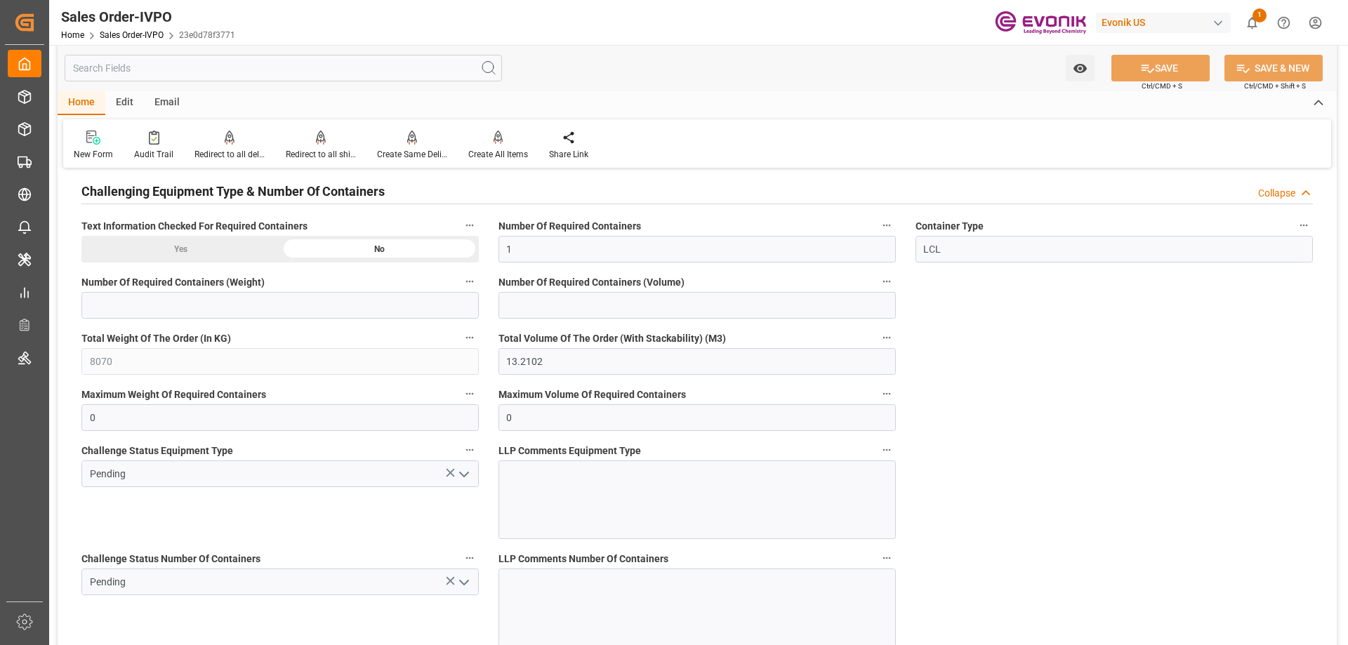
scroll to position [2909, 0]
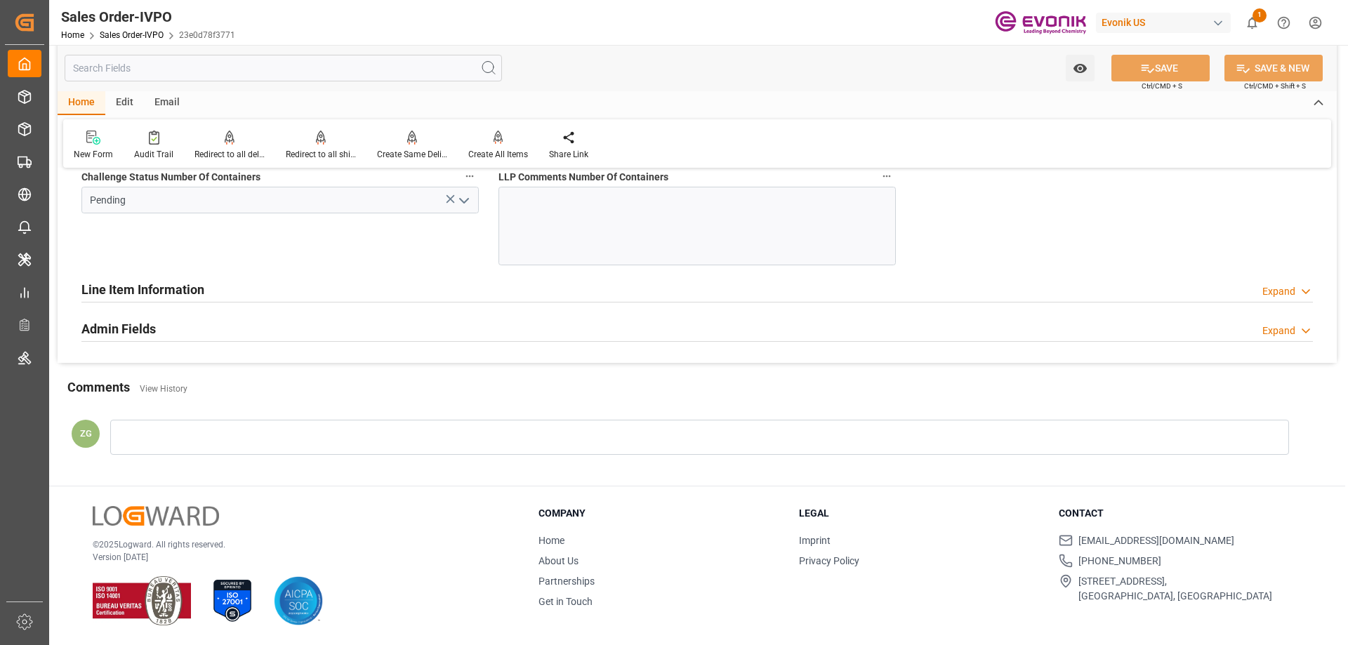
click at [464, 209] on icon "open menu" at bounding box center [464, 200] width 17 height 17
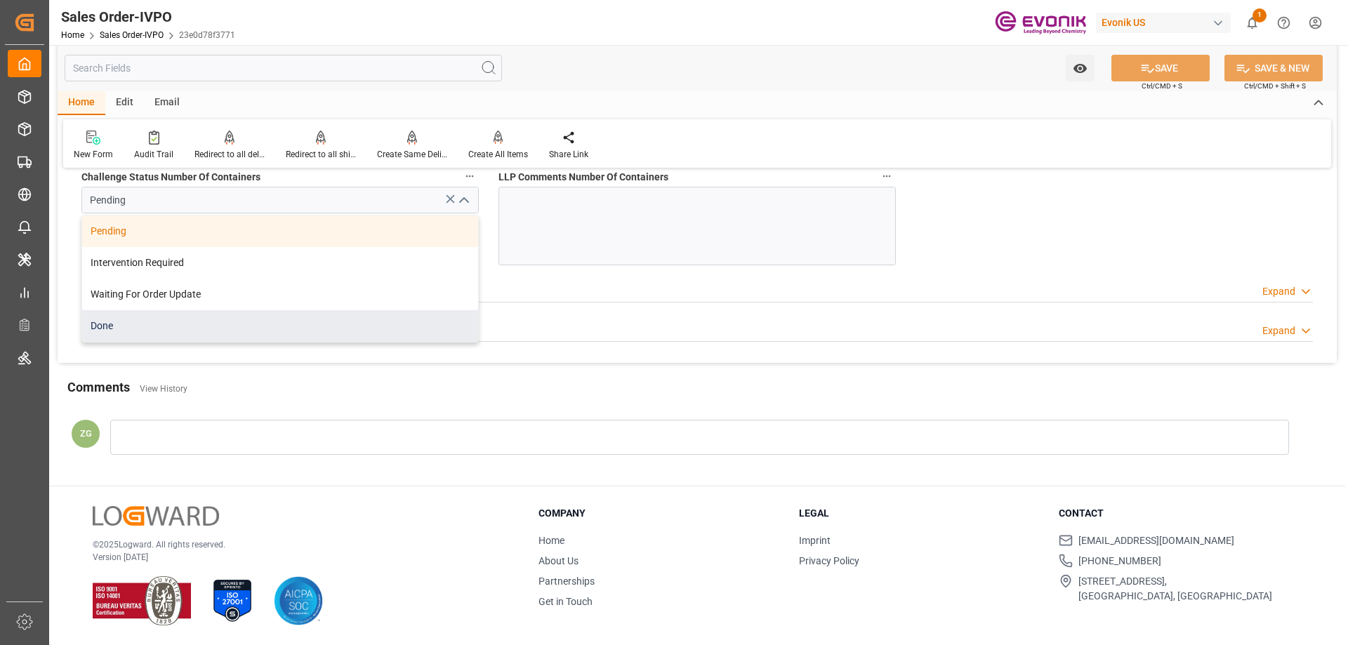
click at [226, 333] on div "Done" at bounding box center [280, 326] width 396 height 32
type input "Done"
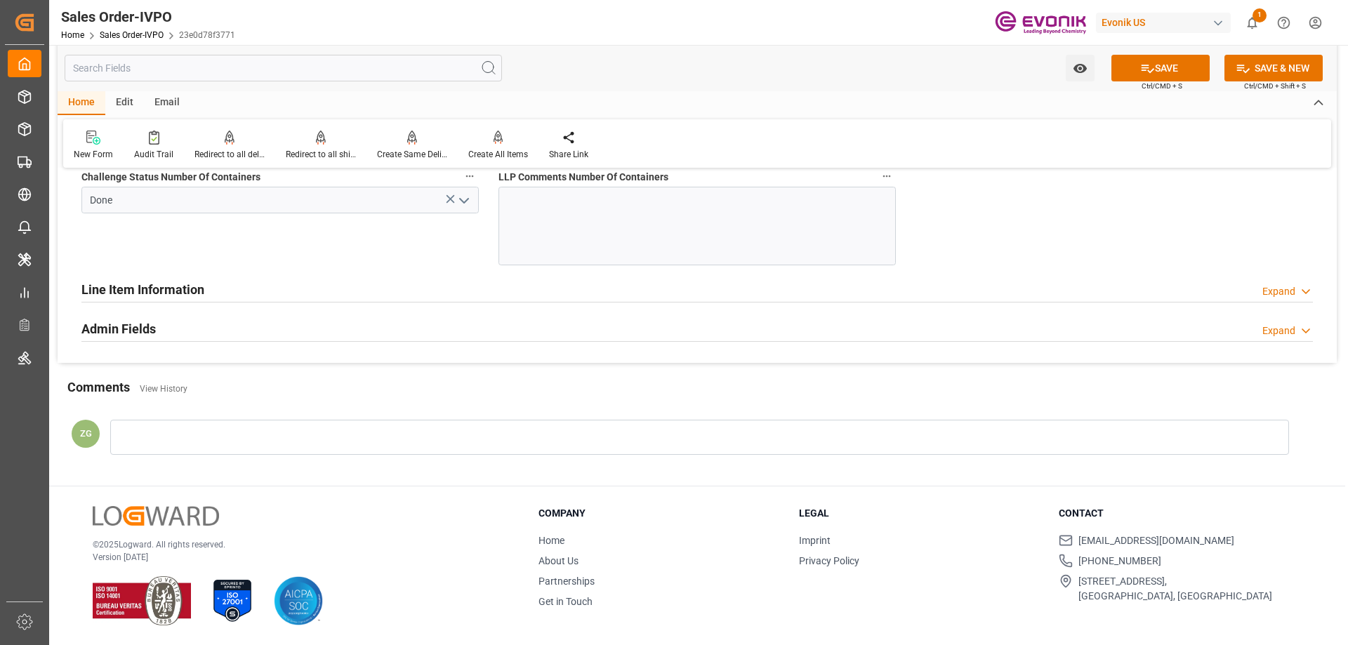
scroll to position [2629, 0]
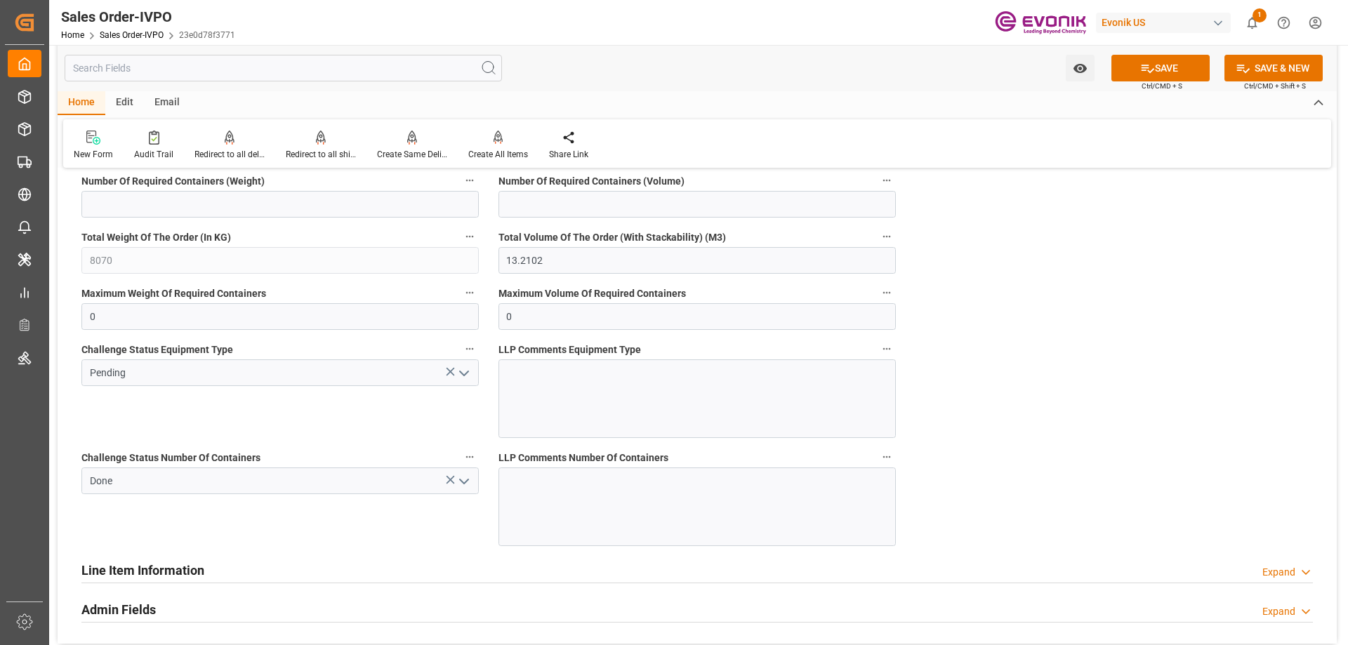
click at [469, 365] on icon "open menu" at bounding box center [464, 373] width 17 height 17
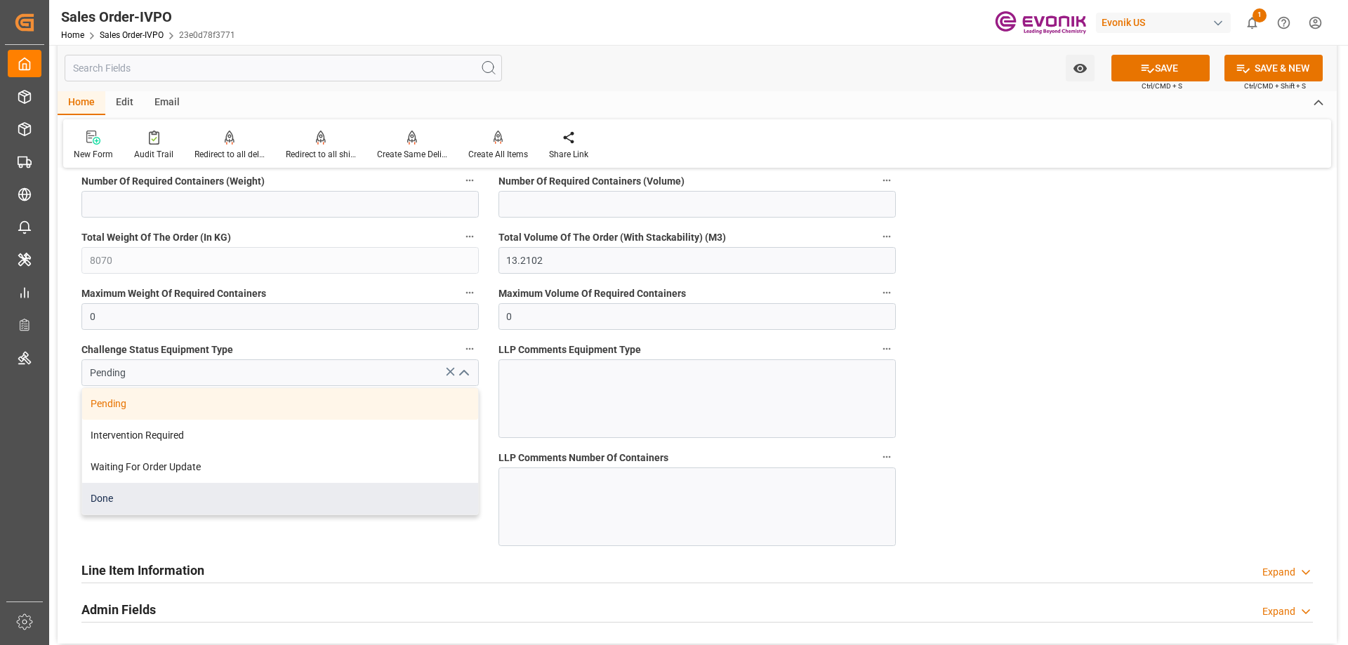
click at [117, 505] on div "Done" at bounding box center [280, 499] width 396 height 32
type input "Done"
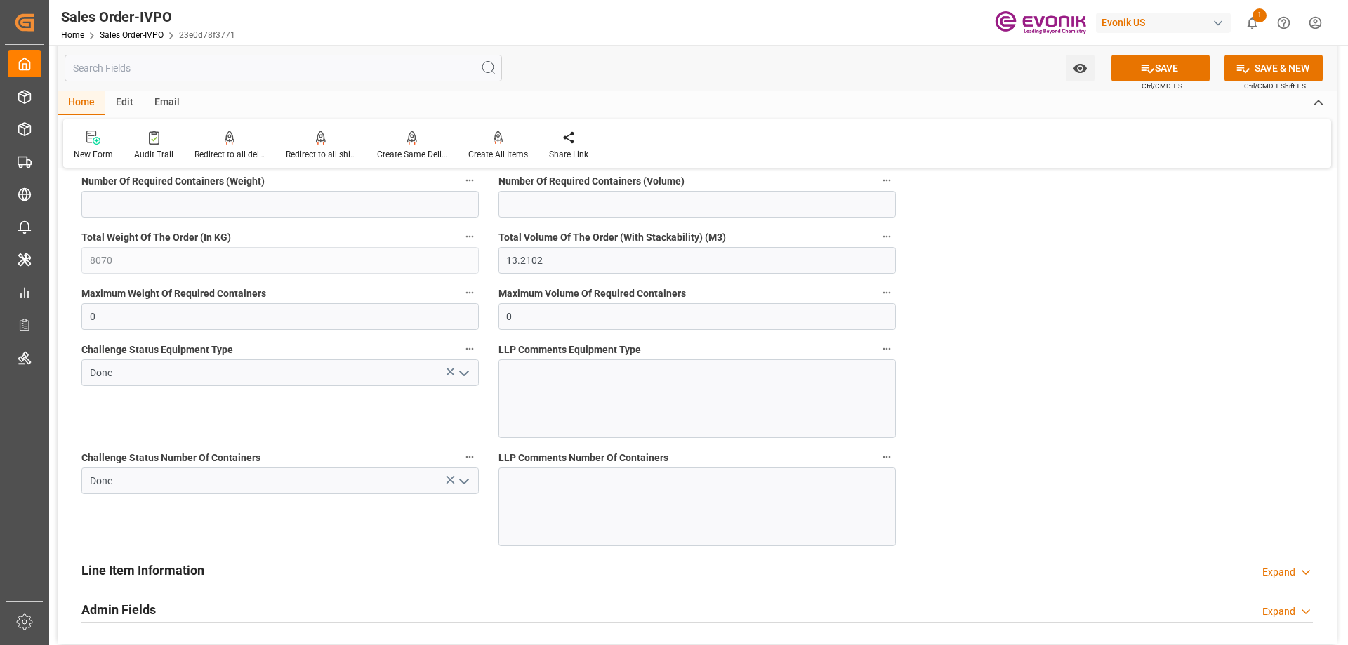
scroll to position [2418, 0]
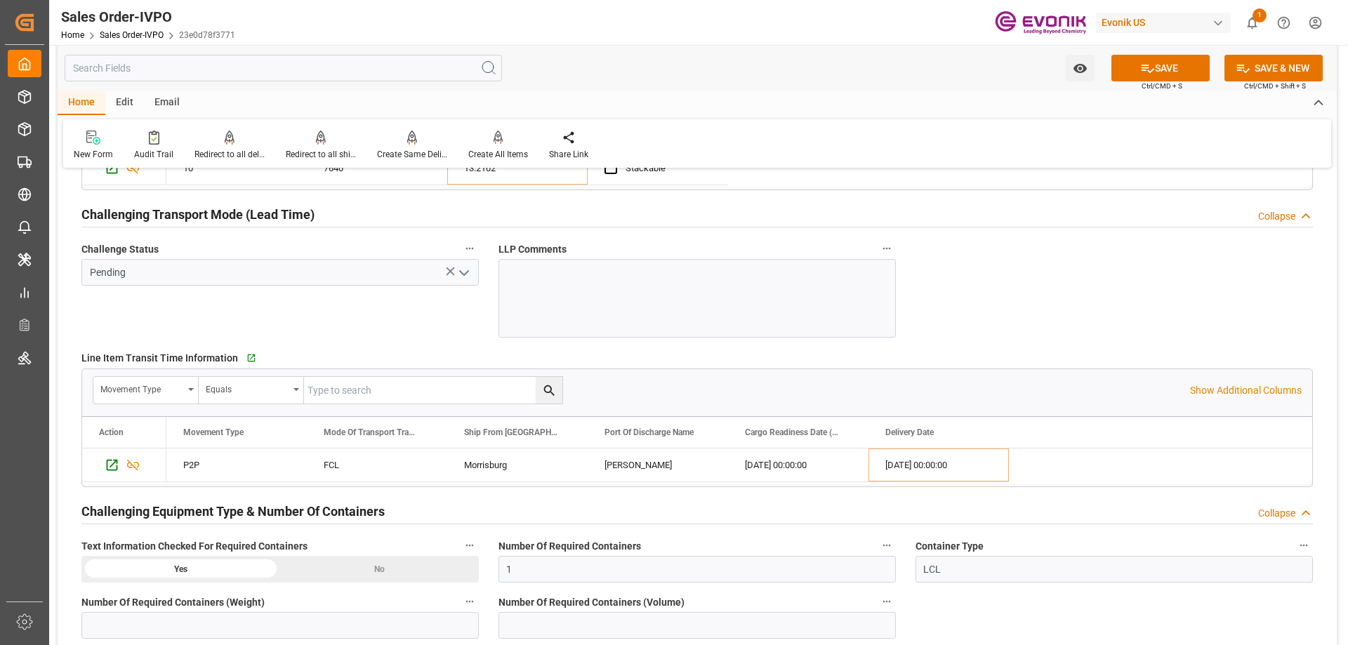
click at [465, 273] on polyline "open menu" at bounding box center [464, 273] width 8 height 4
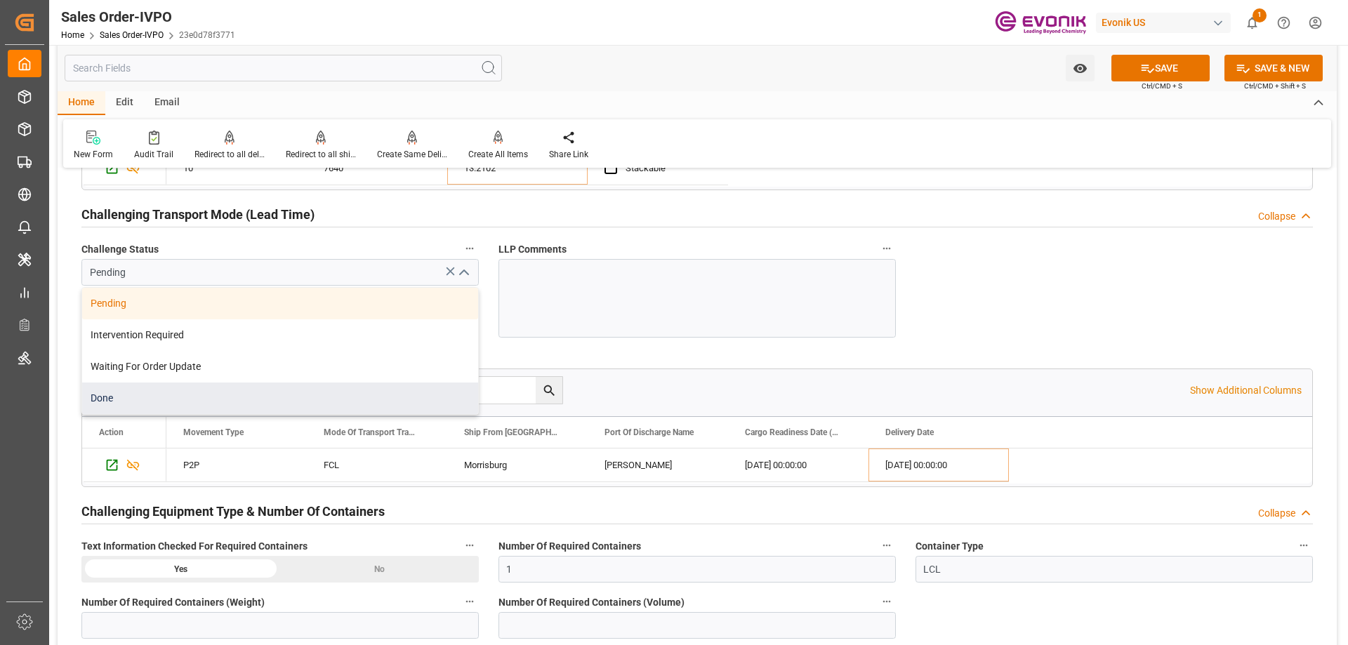
click at [135, 398] on div "Done" at bounding box center [280, 399] width 396 height 32
type input "Done"
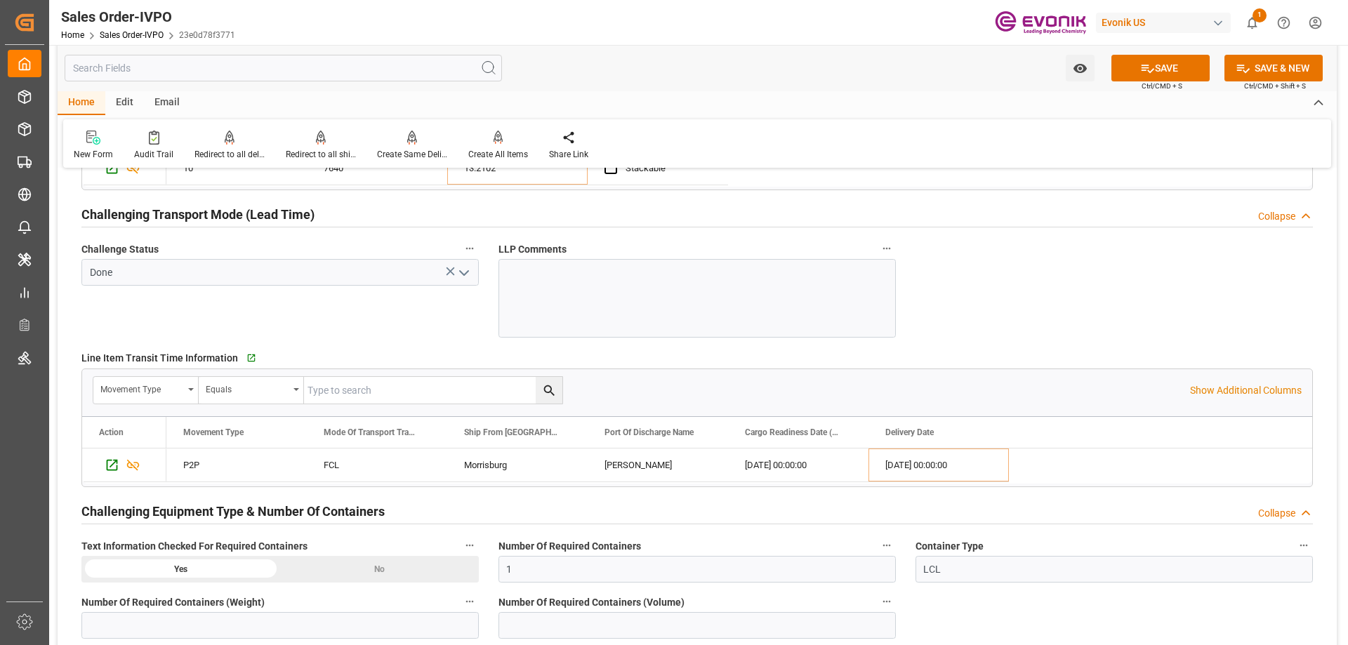
scroll to position [1997, 0]
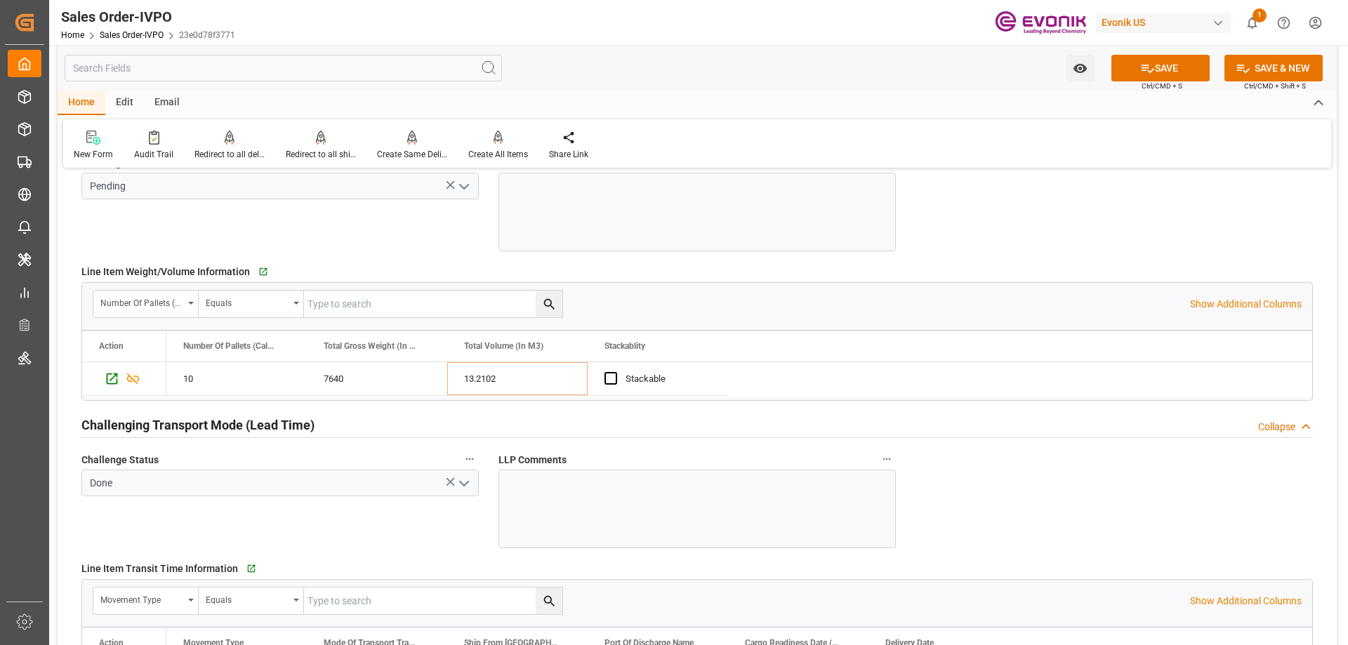
click at [468, 185] on polyline "open menu" at bounding box center [464, 187] width 8 height 4
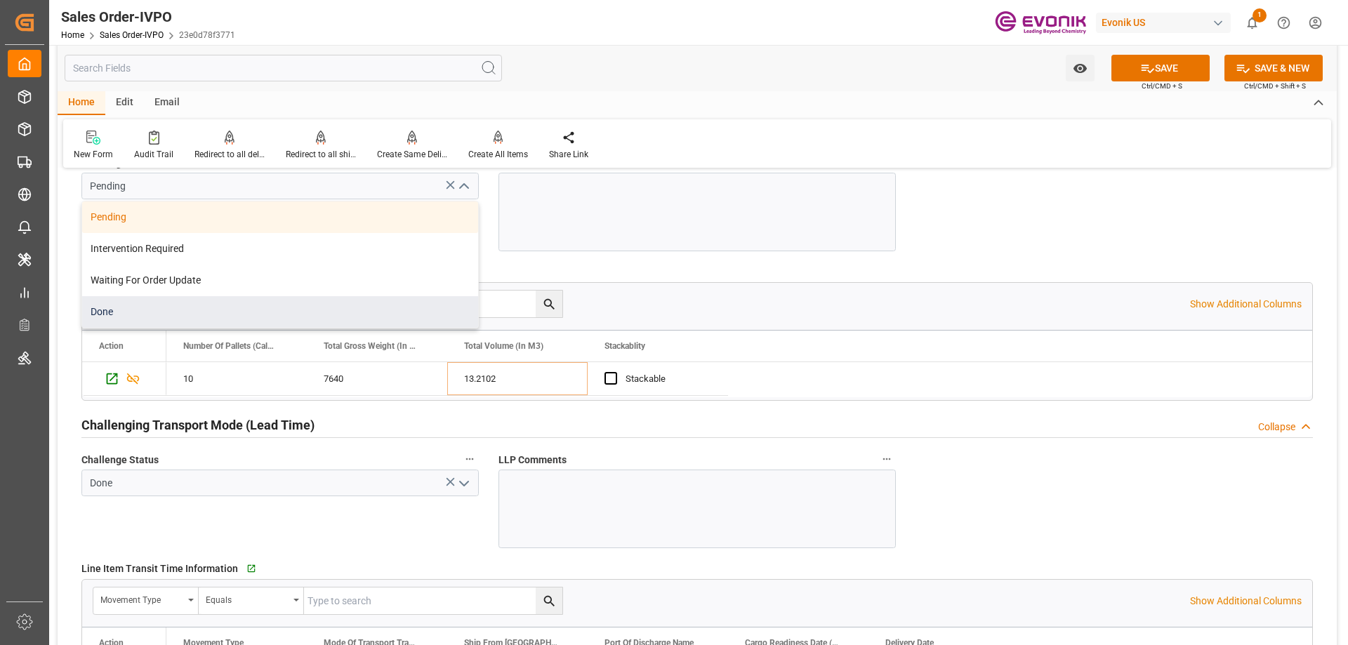
click at [124, 308] on div "Done" at bounding box center [280, 312] width 396 height 32
type input "Done"
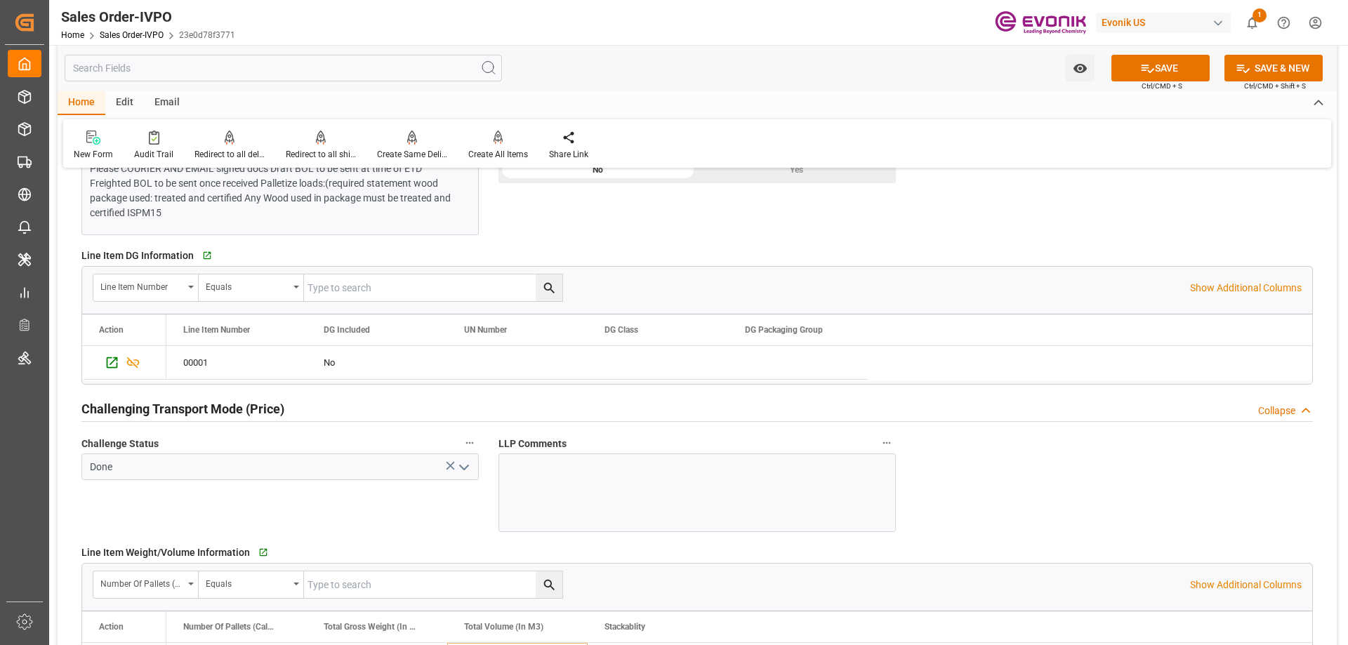
scroll to position [1575, 0]
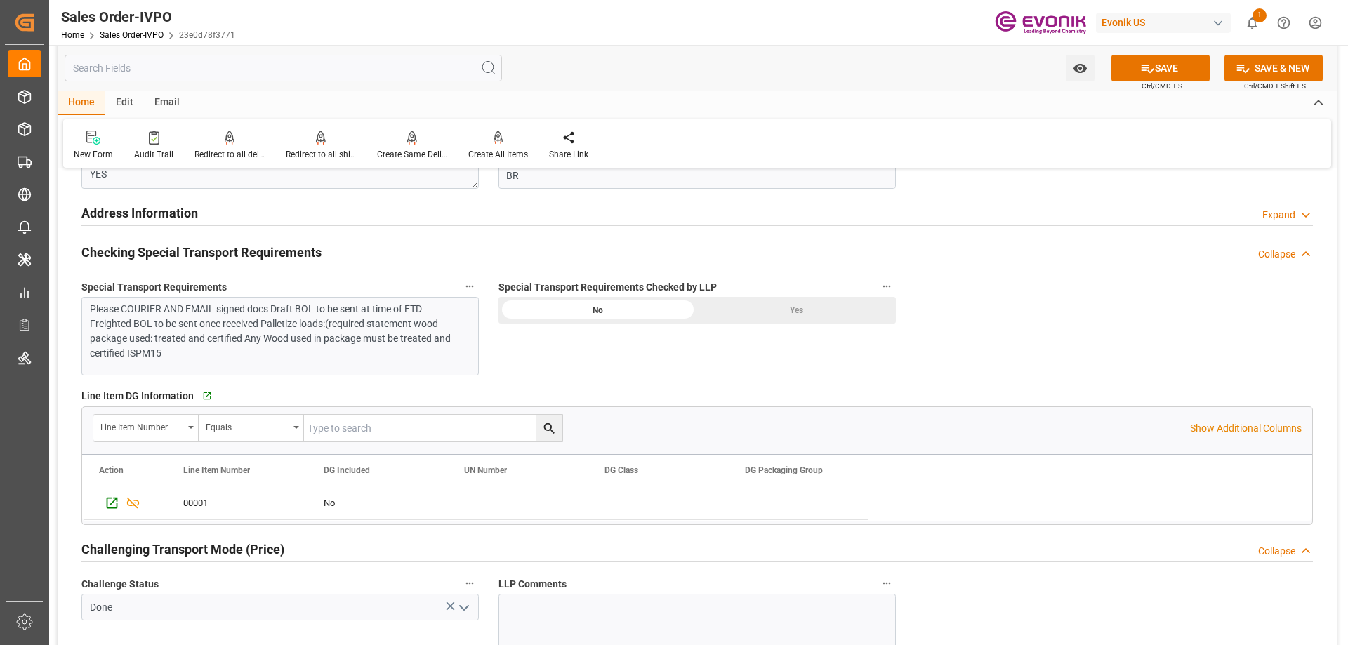
click at [778, 303] on div "Yes" at bounding box center [796, 310] width 199 height 27
click at [1147, 65] on icon at bounding box center [1147, 68] width 15 height 15
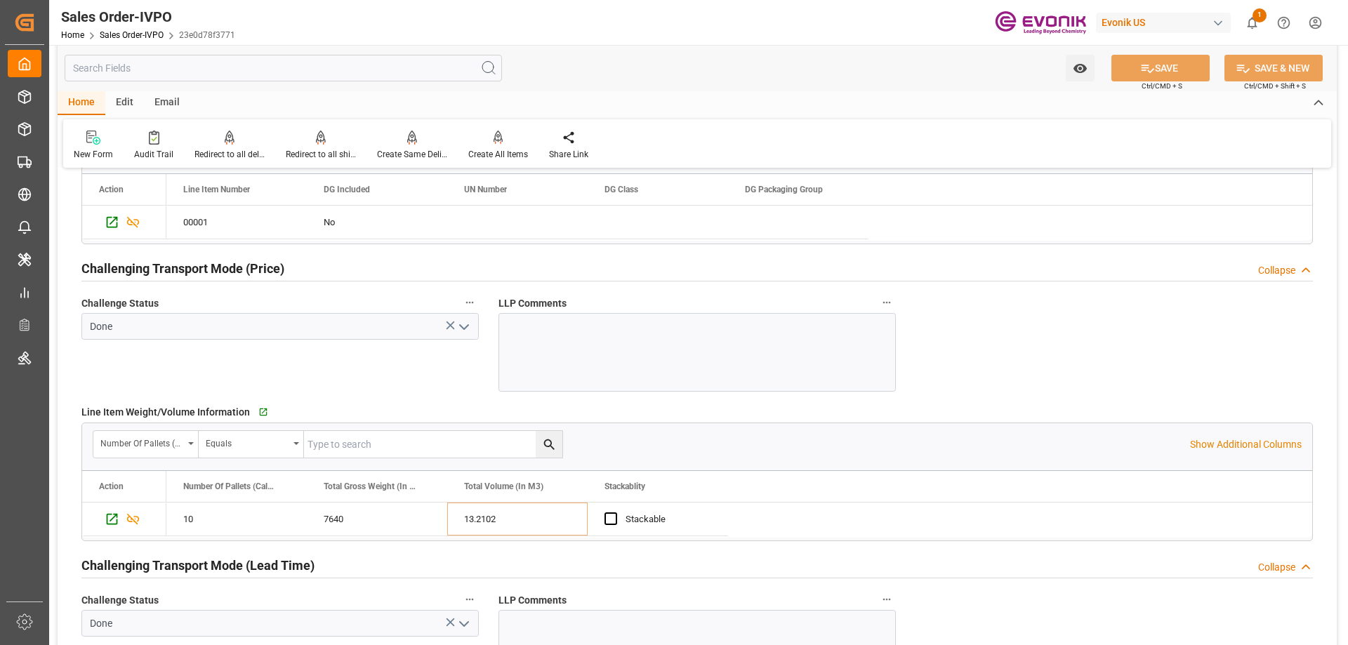
scroll to position [2067, 0]
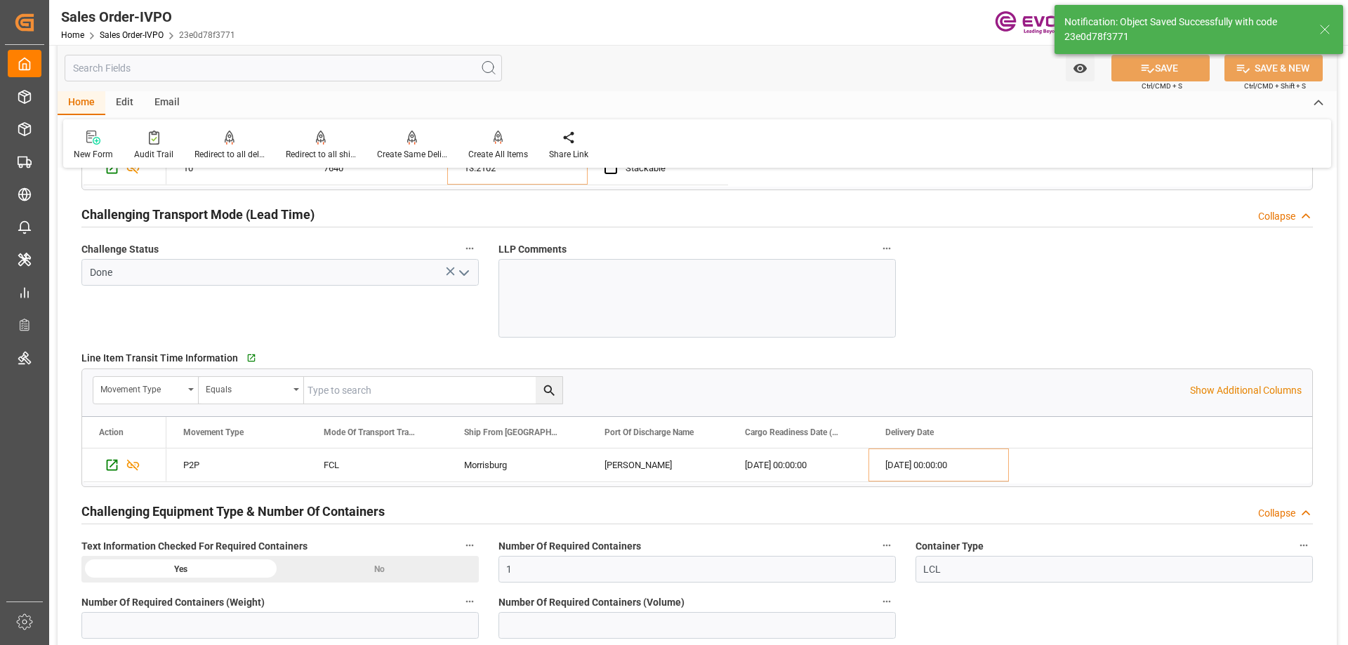
type input "[DATE] 18:40"
type input "No"
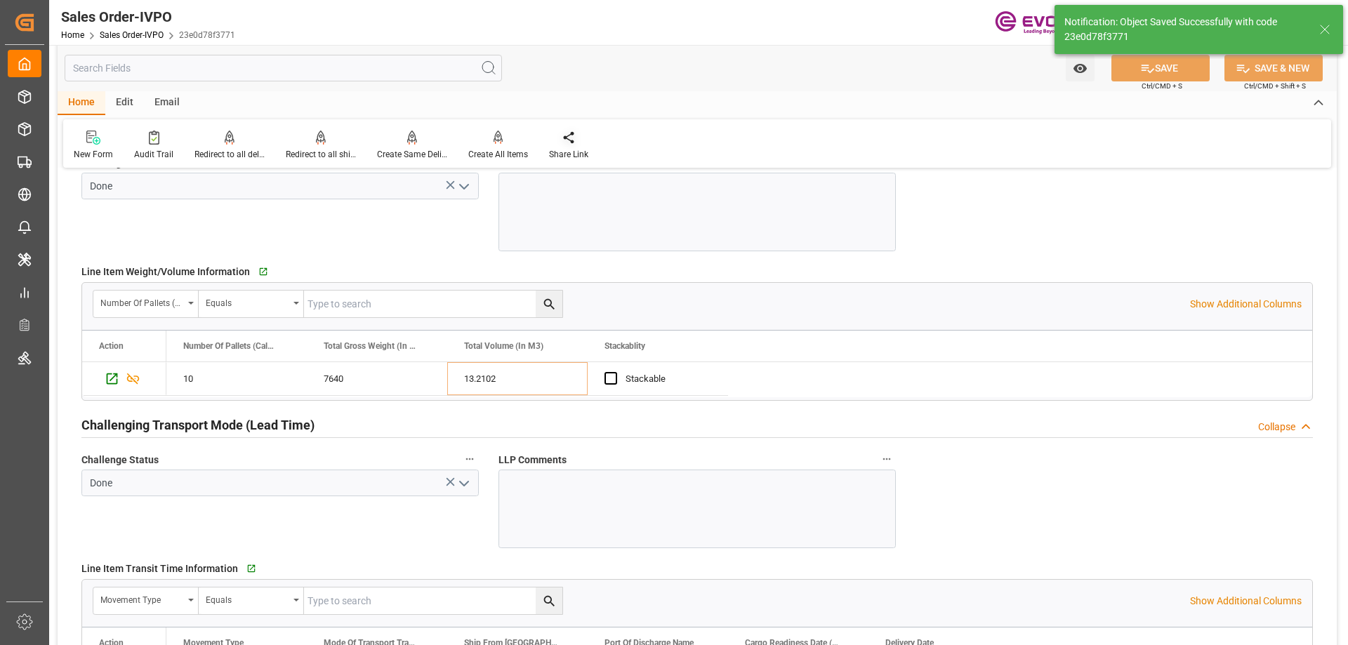
scroll to position [1926, 0]
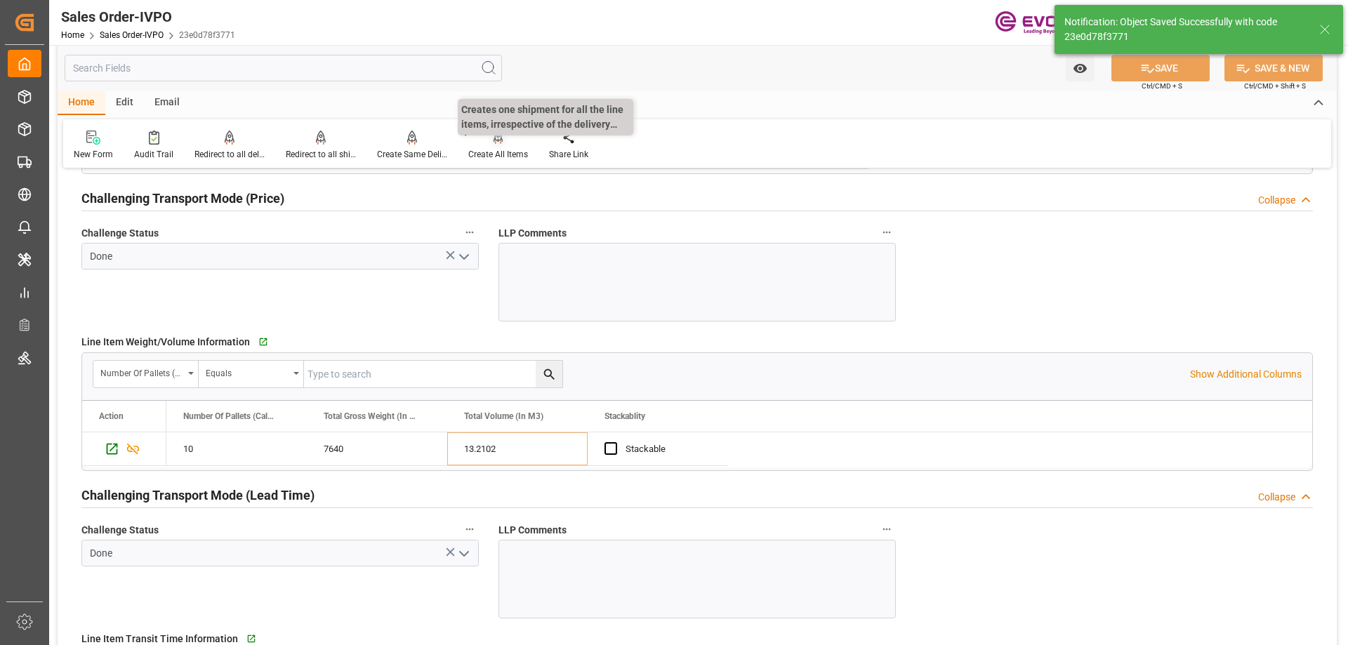
click at [489, 140] on div at bounding box center [498, 137] width 60 height 15
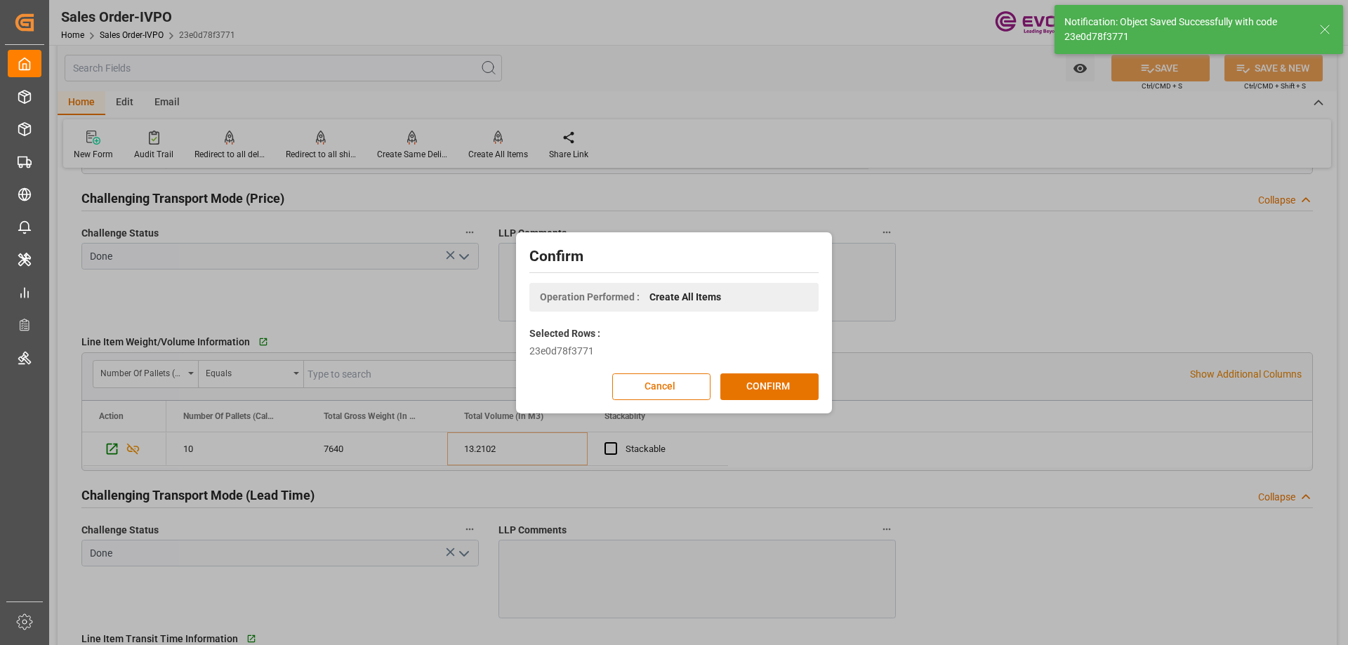
click at [746, 369] on div "Confirm Operation Performed : Create All Items Selected Rows : 23e0d78f3771 Can…" at bounding box center [674, 323] width 309 height 174
click at [754, 381] on button "CONFIRM" at bounding box center [769, 386] width 98 height 27
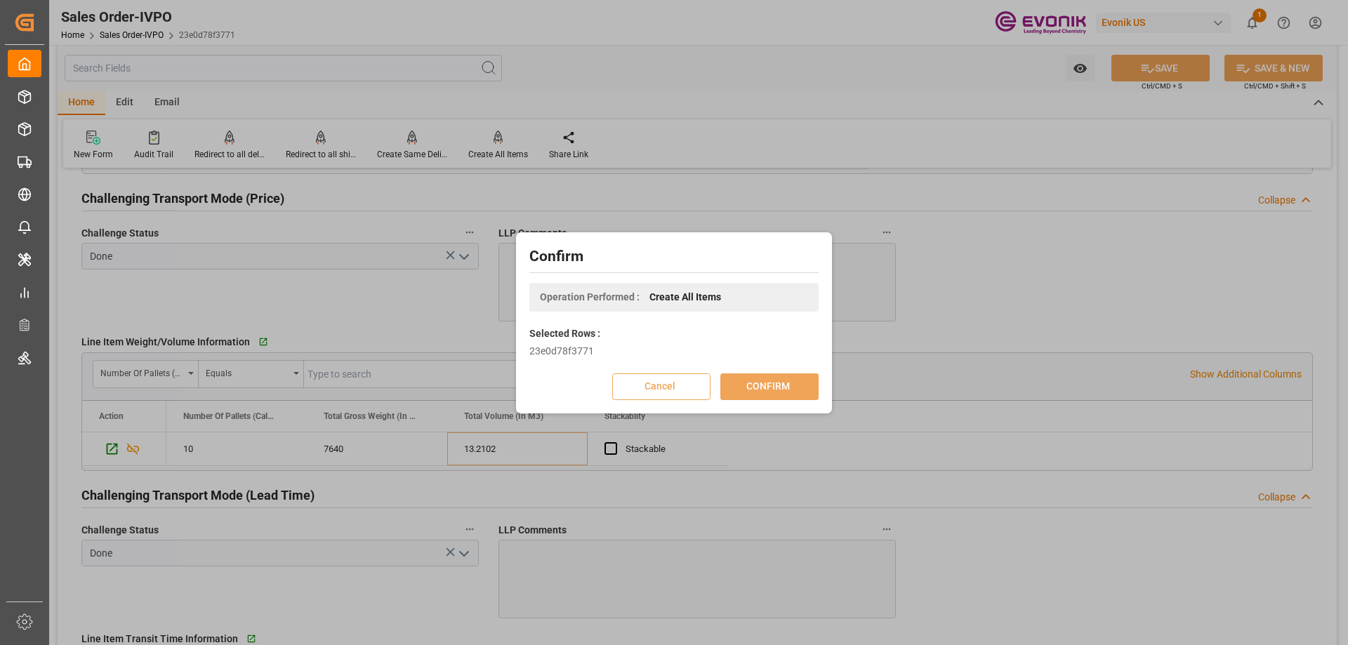
click at [574, 644] on div "Confirm Operation Performed : Create All Items Selected Rows : 23e0d78f3771 Can…" at bounding box center [674, 322] width 1348 height 645
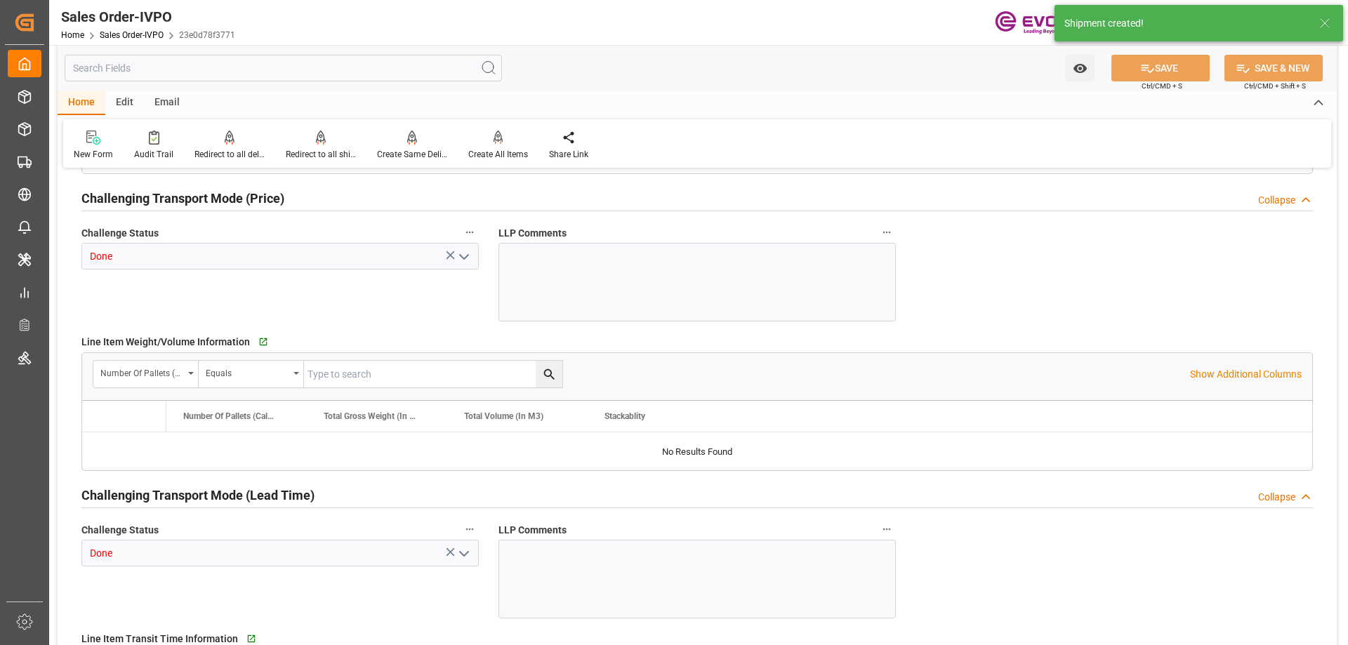
type input "BRSSZ"
type input "0"
type input "1"
type input "8070"
type input "13.2102"
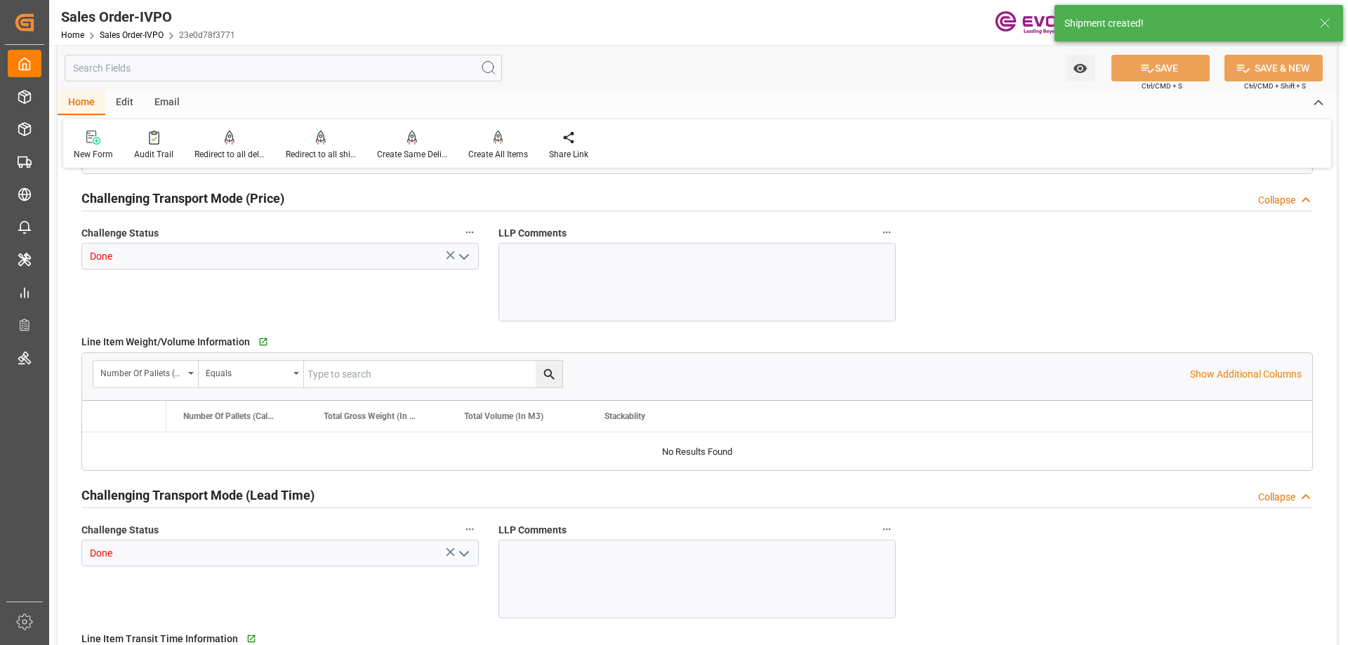
type input "0"
type input "08-06-2025 19:07"
type input "08-15-2025 18:41"
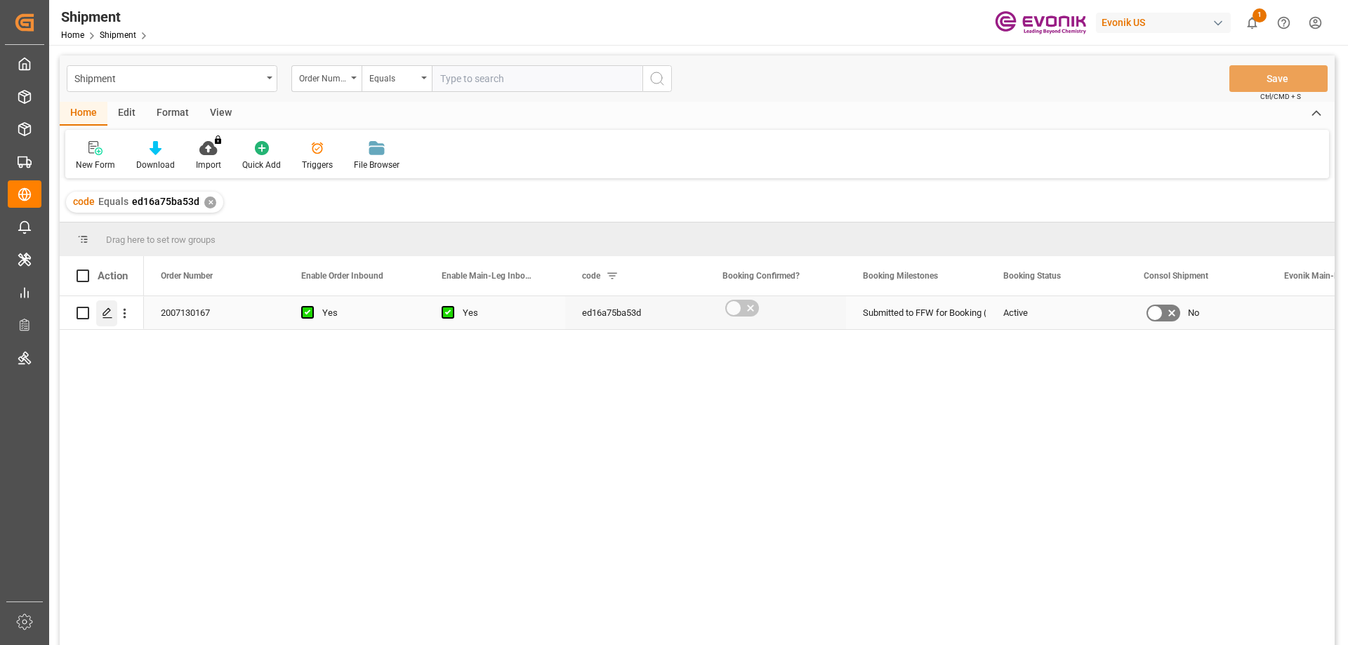
click at [102, 311] on icon "Press SPACE to select this row." at bounding box center [107, 313] width 11 height 11
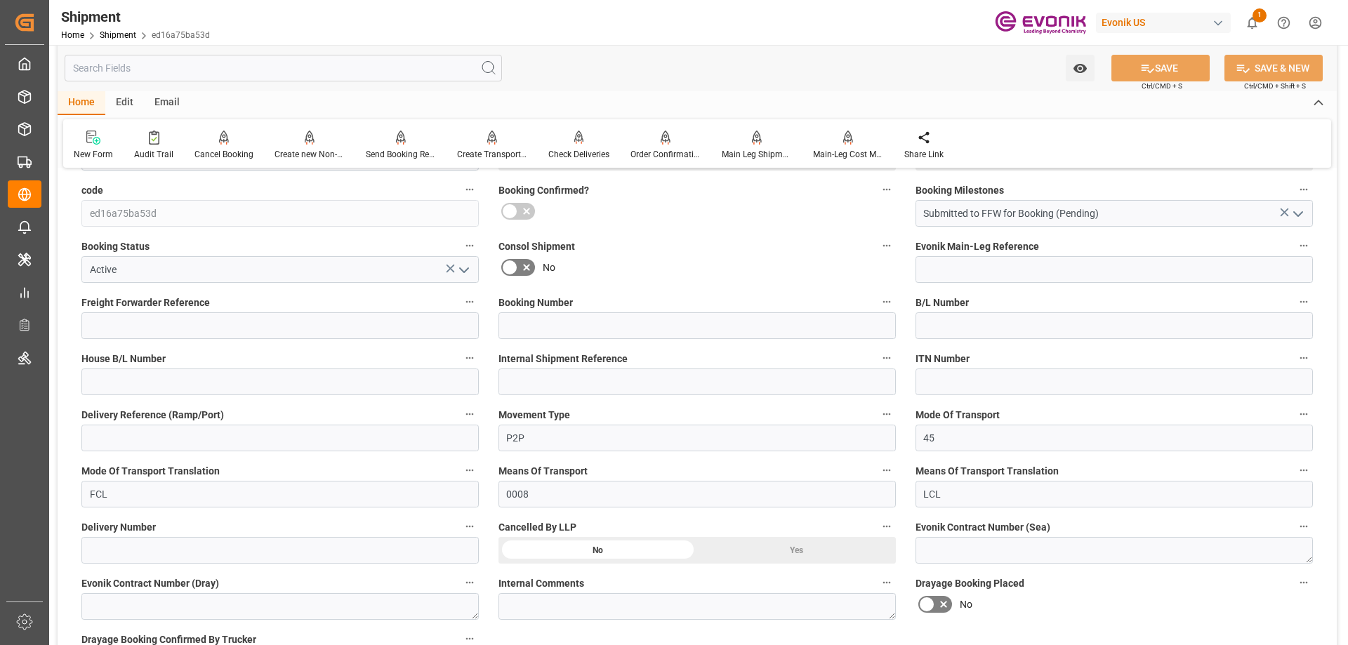
scroll to position [491, 0]
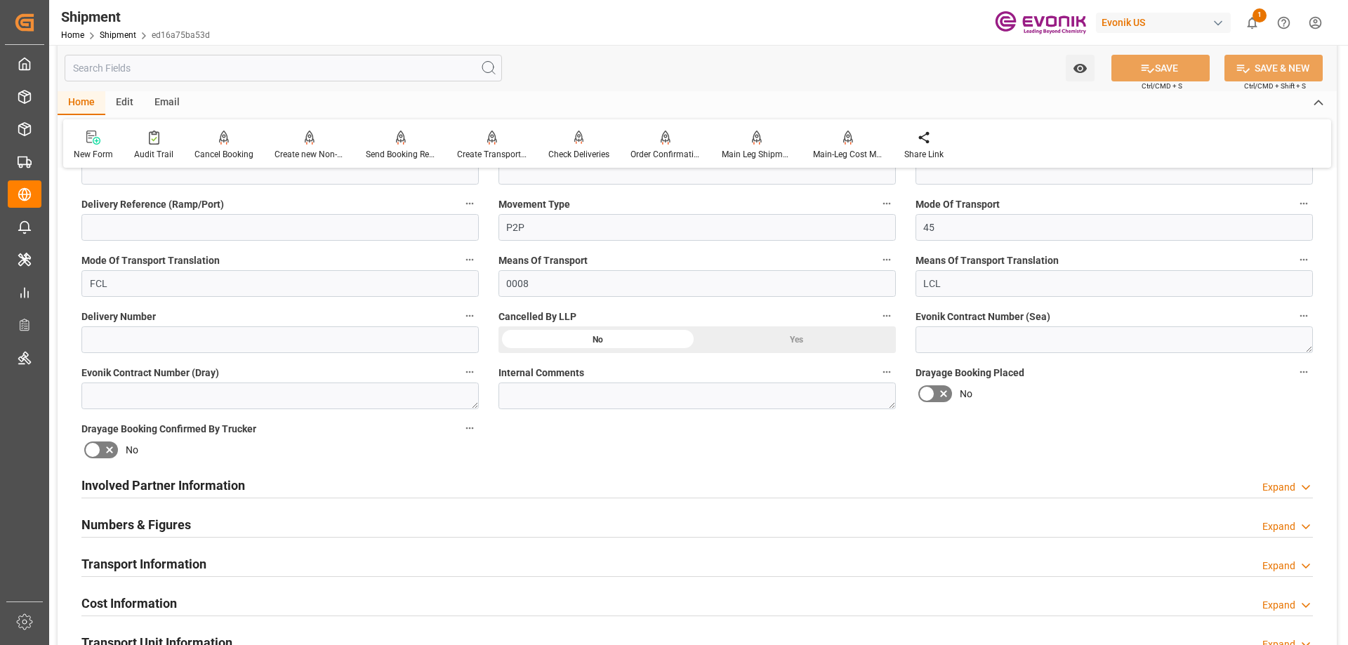
click at [199, 475] on div "Involved Partner Information" at bounding box center [163, 484] width 164 height 27
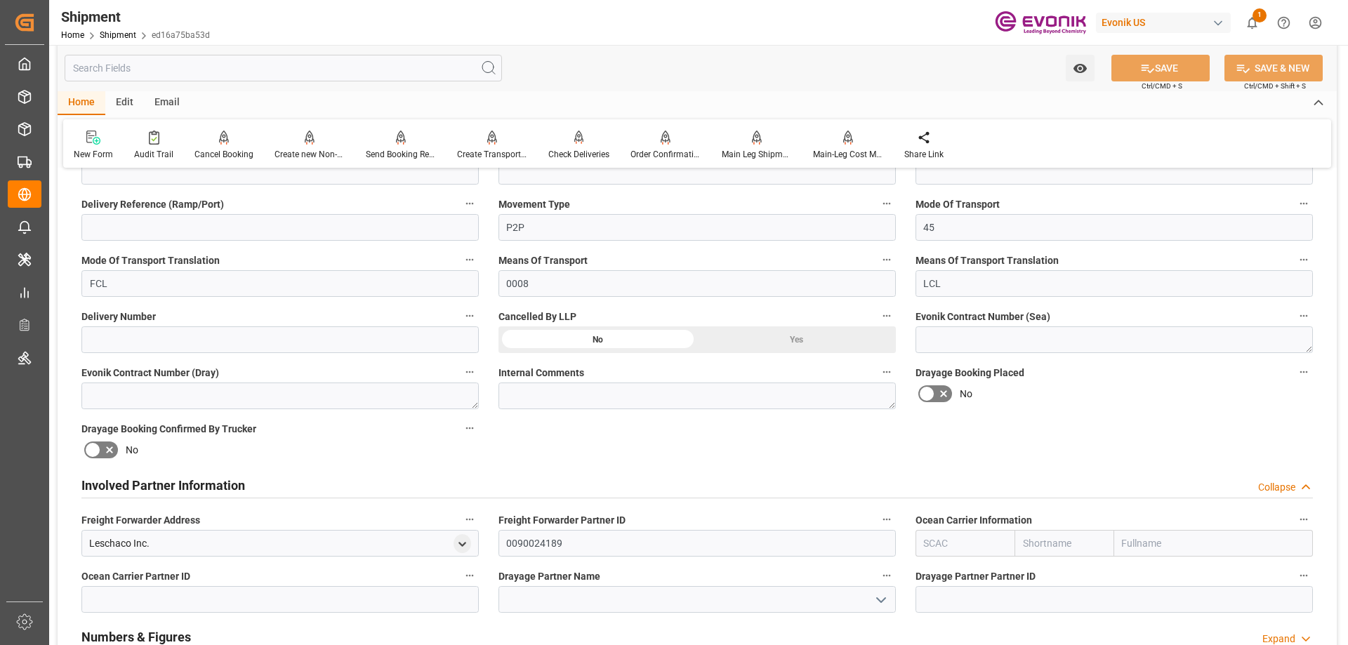
click at [972, 545] on input "text" at bounding box center [964, 543] width 99 height 27
type input "ALRB"
click at [942, 569] on b "ALRB" at bounding box center [937, 574] width 25 height 11
type input "AC Containerline"
type input "AC Containerline GmbH"
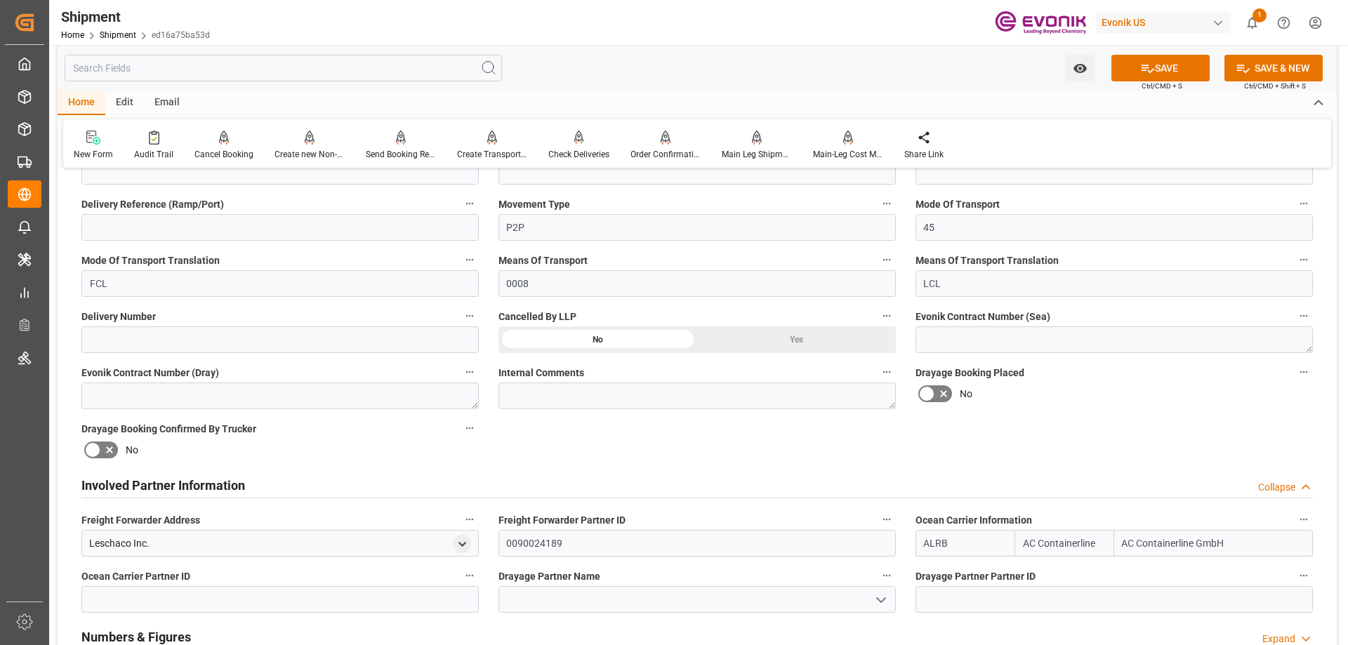
type input "ALRB"
click at [834, 604] on input at bounding box center [696, 599] width 397 height 27
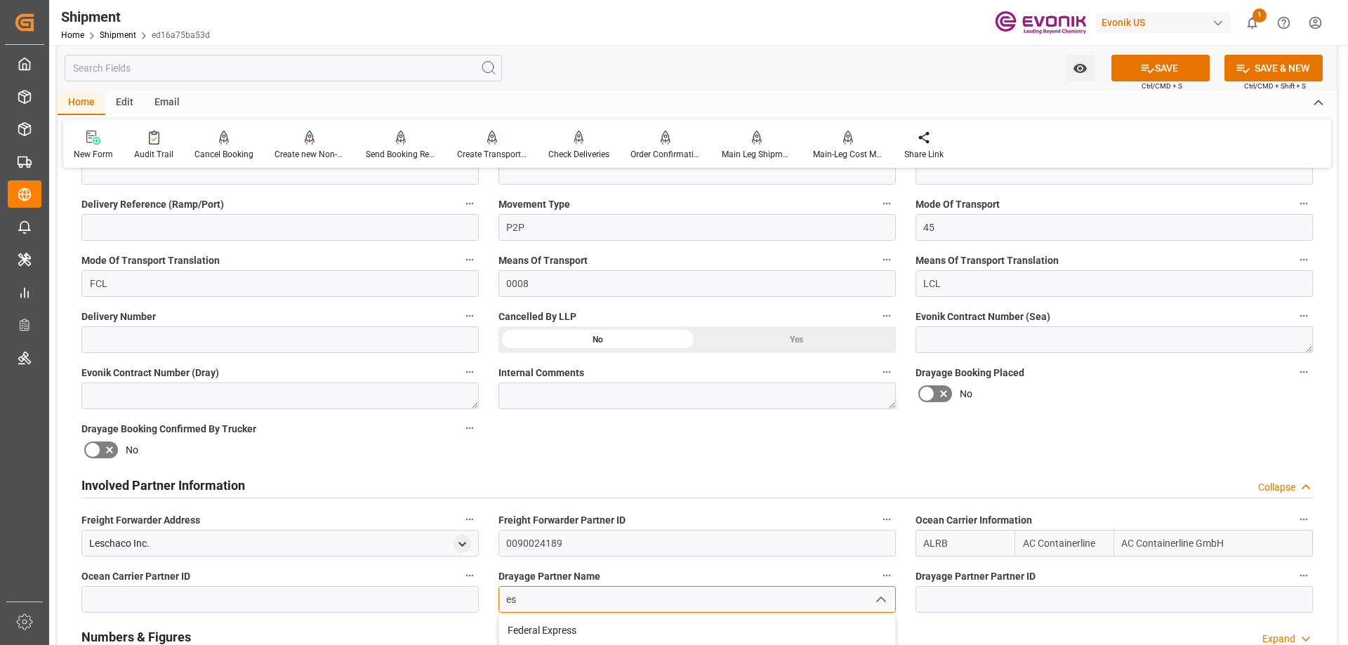
type input "es"
click at [562, 593] on input at bounding box center [696, 599] width 397 height 27
paste input "Harland Veinotte"
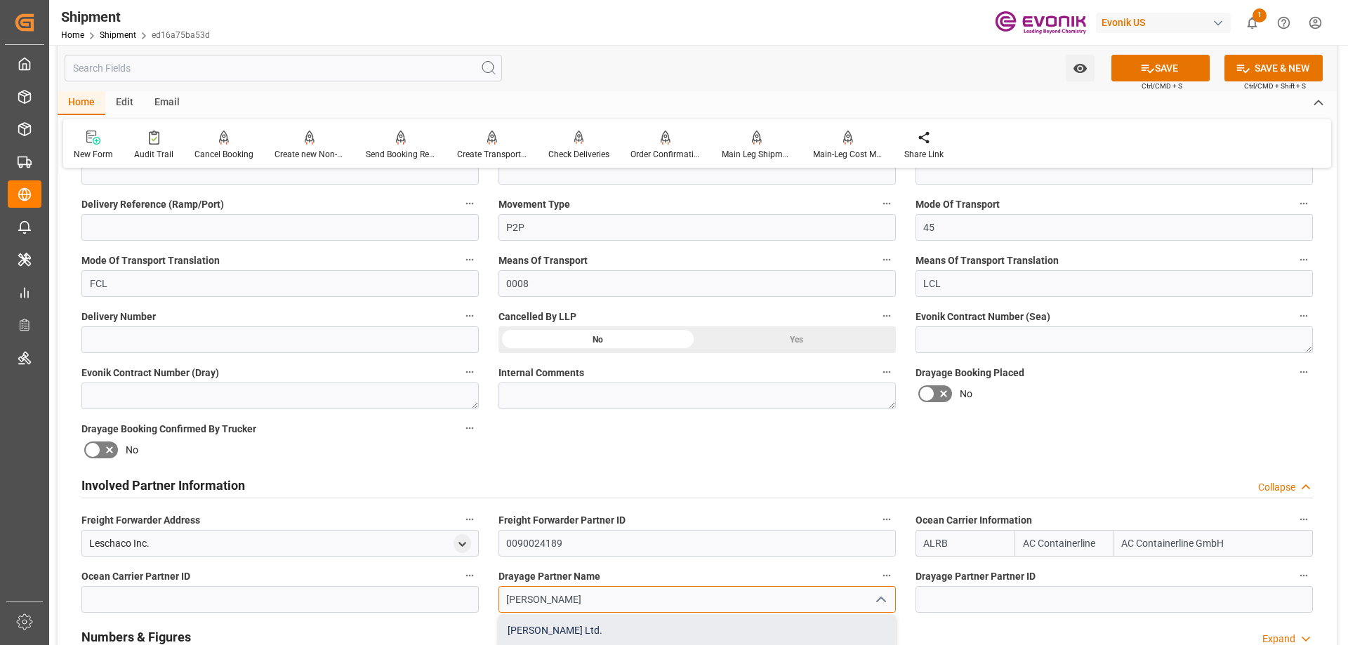
click at [565, 617] on div "Harland Veinotte Ltd." at bounding box center [697, 631] width 396 height 32
type input "Harland Veinotte Ltd."
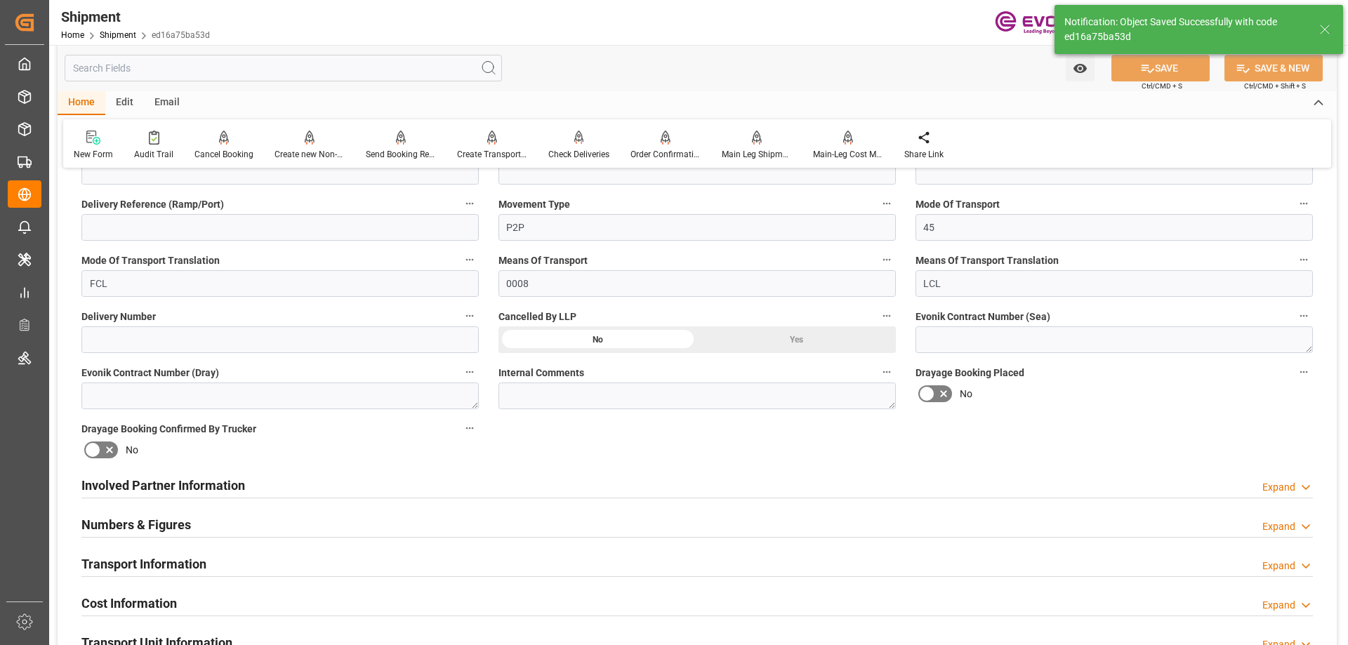
type input "0090010967"
type textarea "South America East Coast"
click at [332, 487] on div "Involved Partner Information Expand" at bounding box center [696, 484] width 1231 height 27
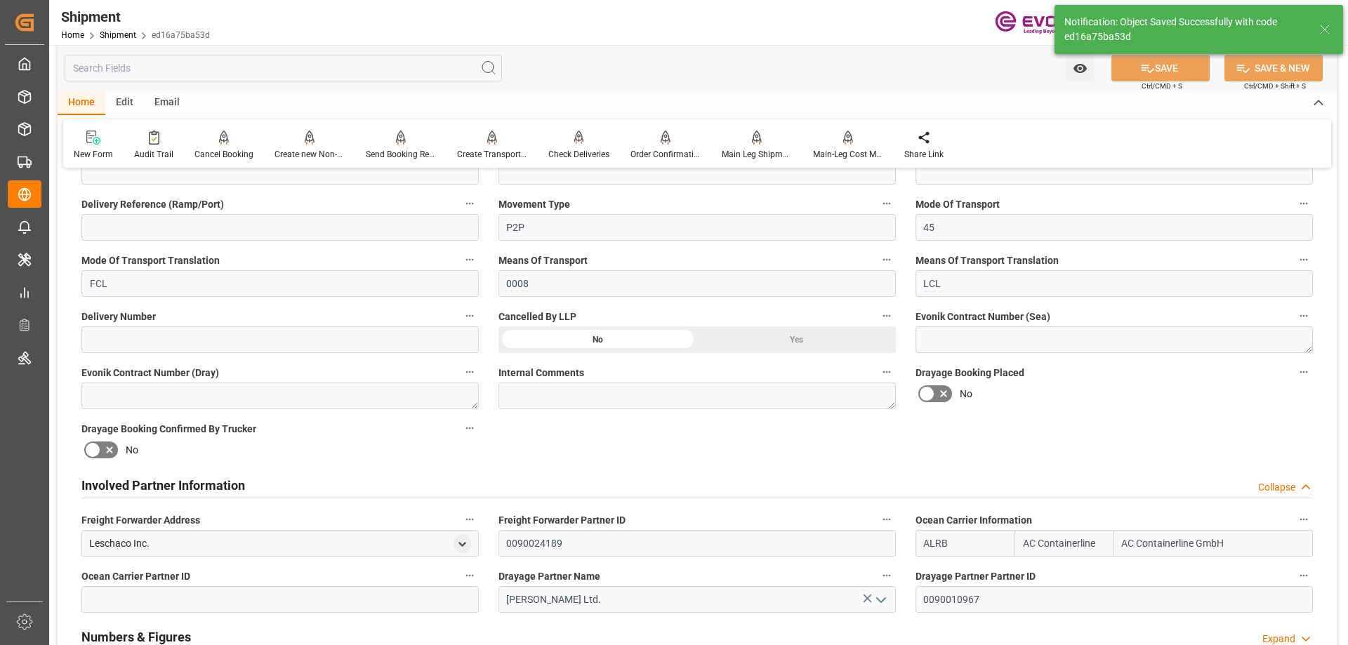
scroll to position [632, 0]
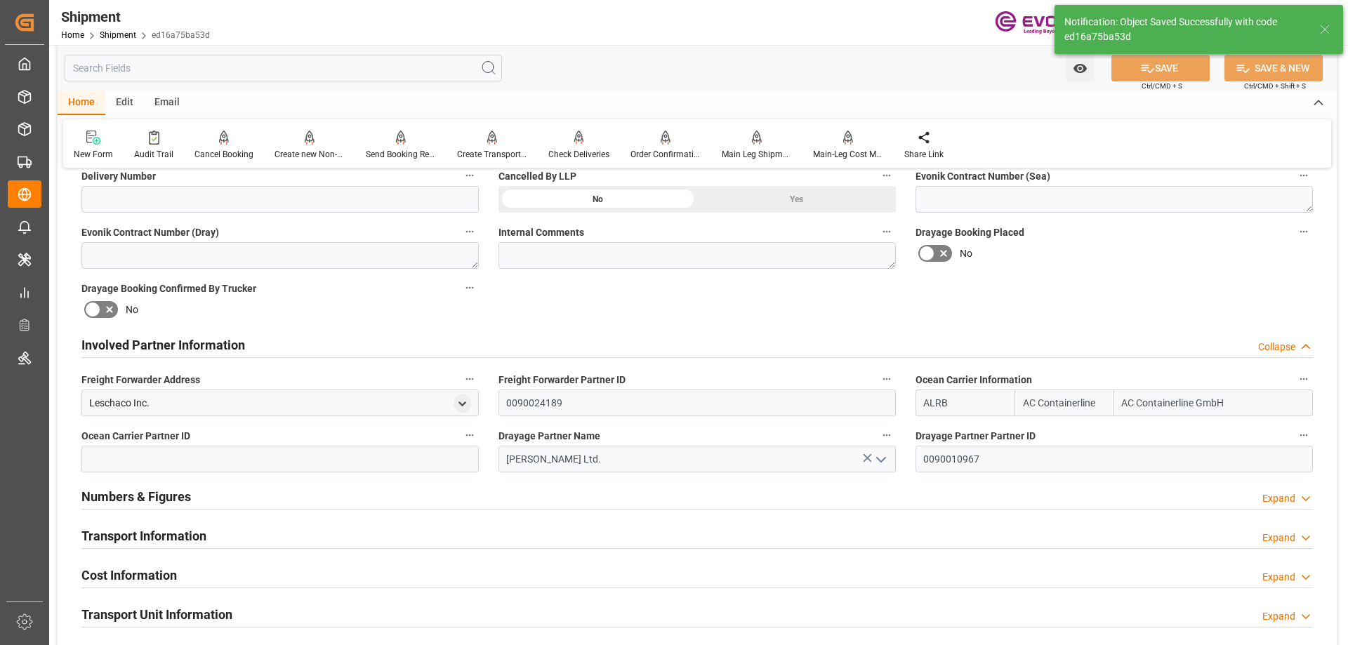
click at [190, 530] on h2 "Transport Information" at bounding box center [143, 536] width 125 height 19
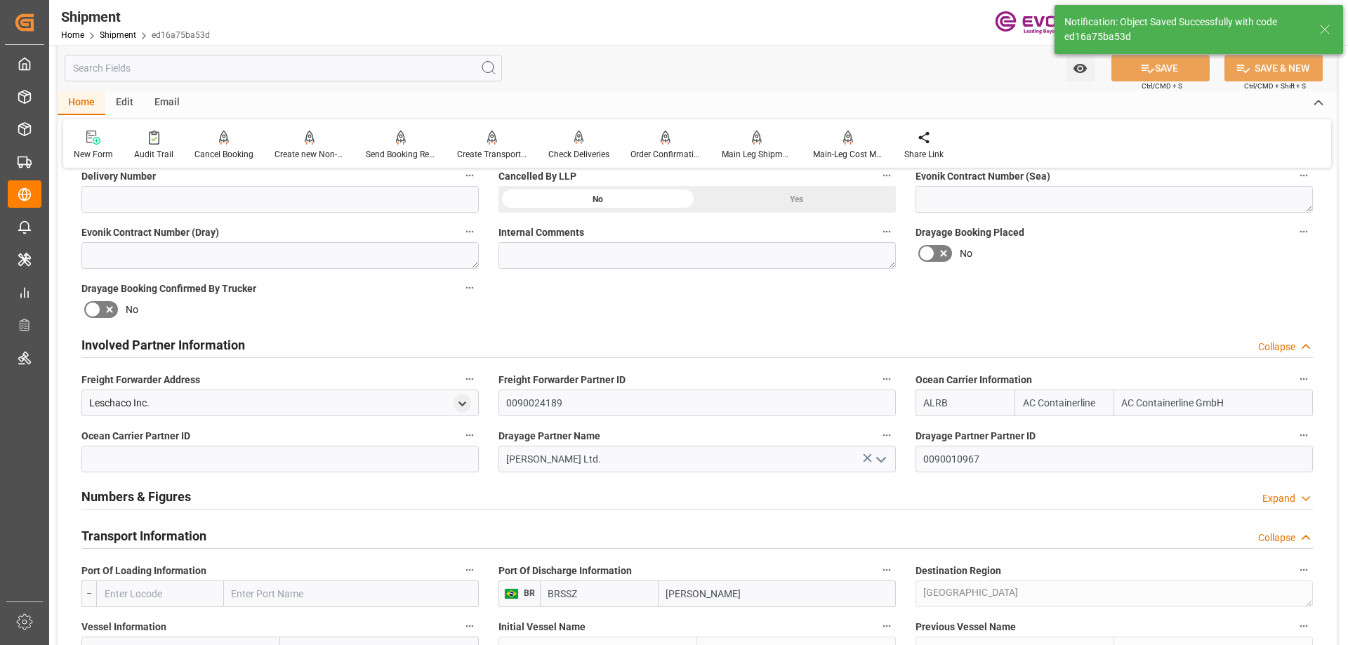
scroll to position [702, 0]
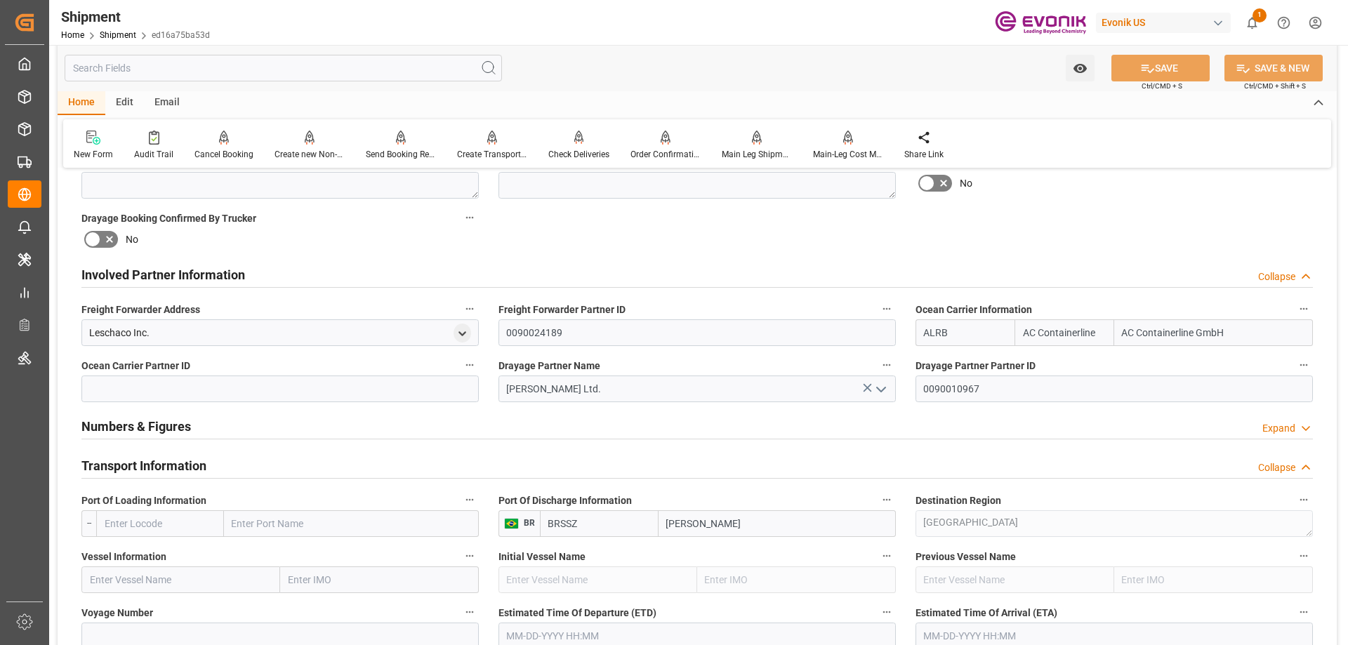
click at [258, 525] on input "text" at bounding box center [351, 523] width 255 height 27
type input "newarks"
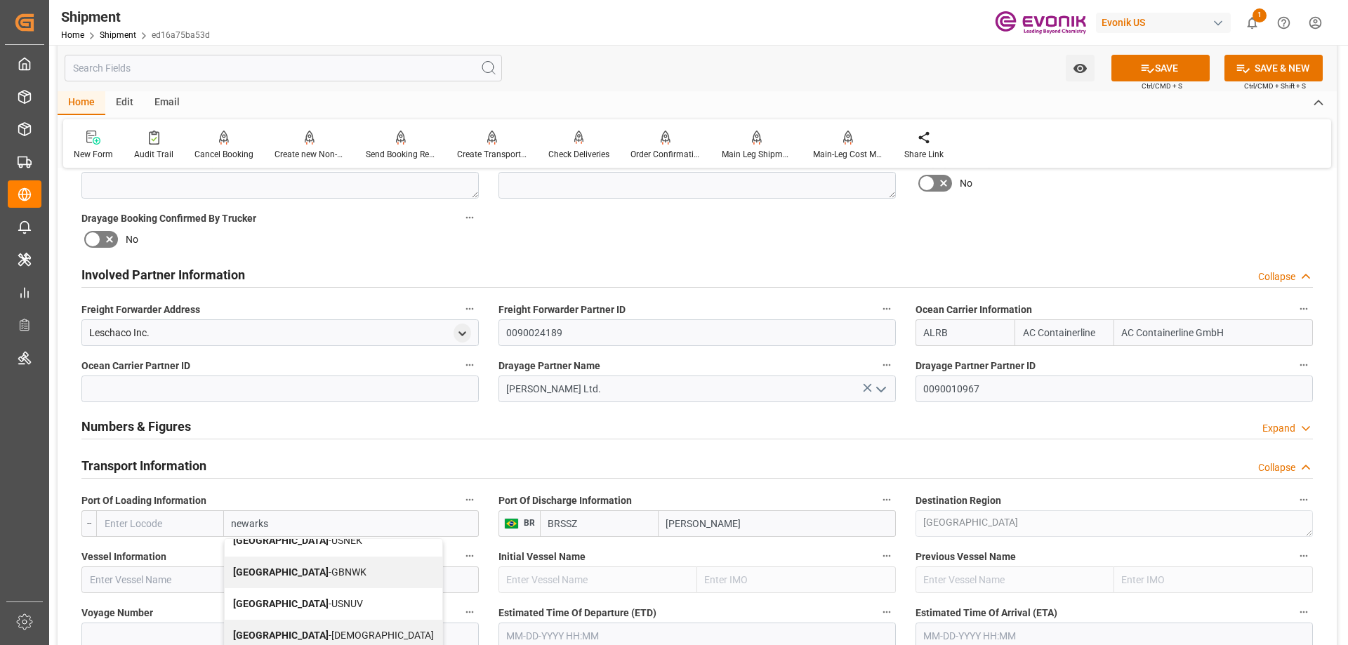
scroll to position [70, 0]
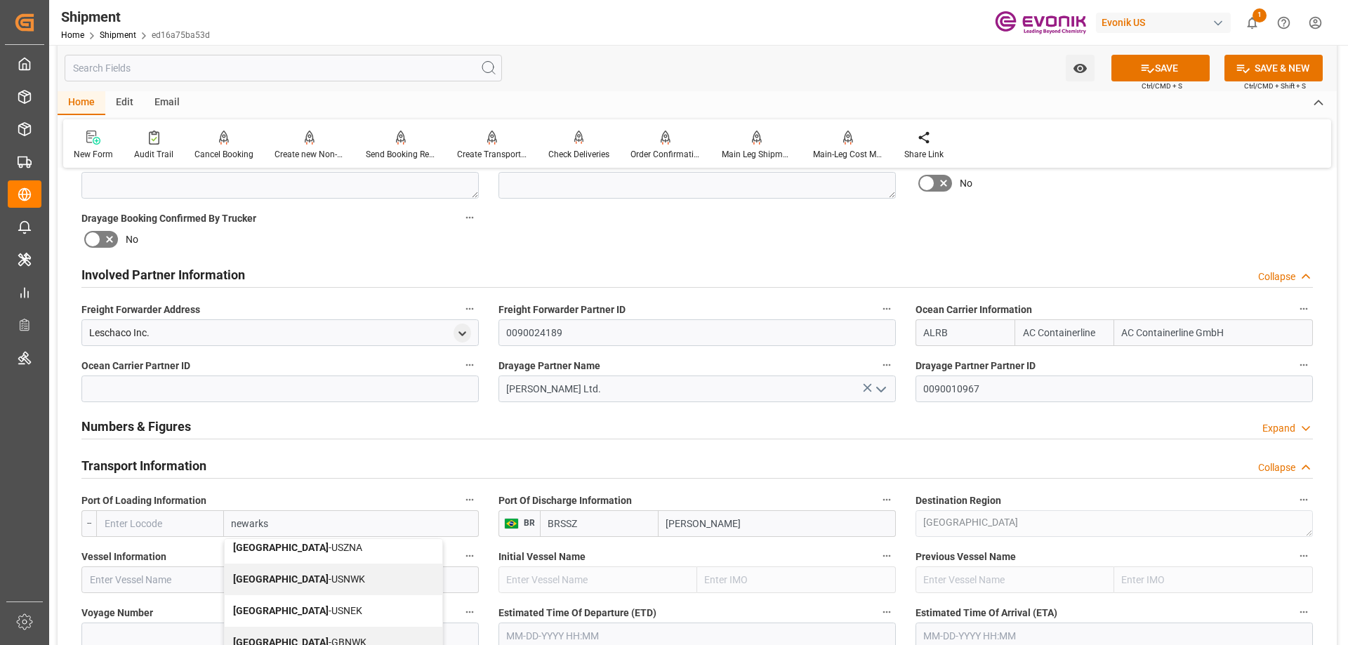
click at [312, 575] on div "Newark - USNWK" at bounding box center [334, 580] width 218 height 32
type input "USNWK"
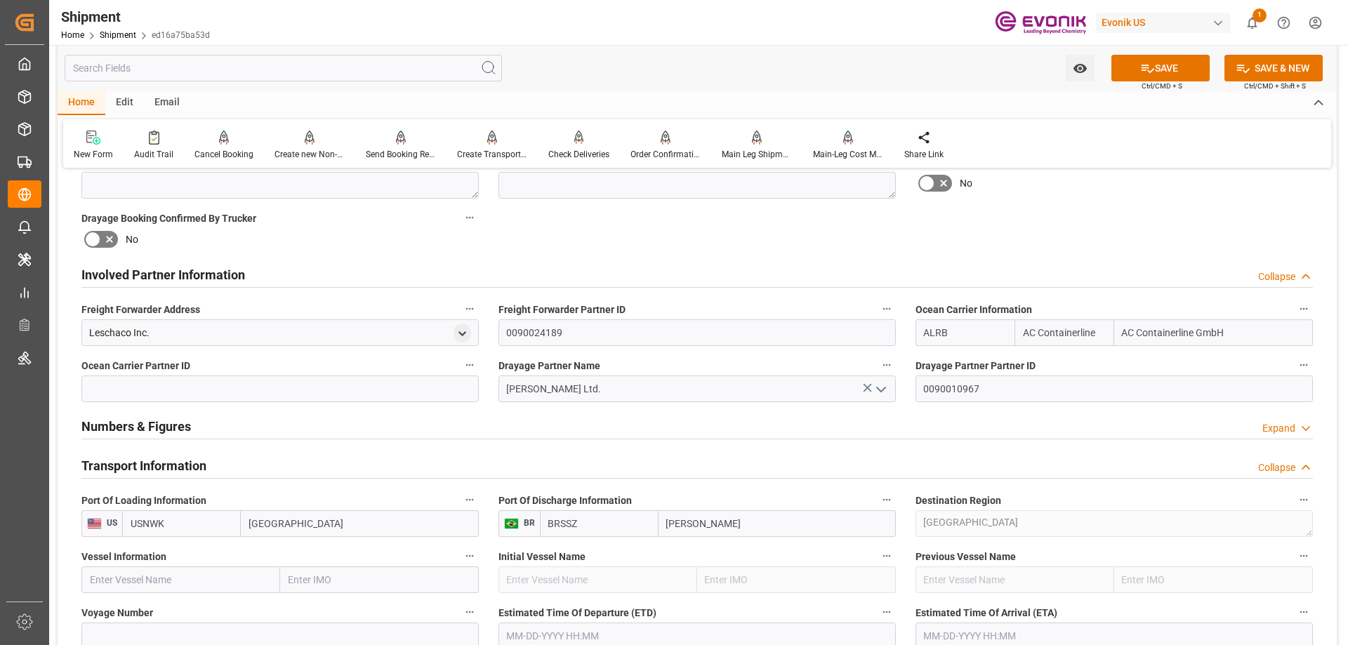
type input "Newark"
click at [237, 581] on input "text" at bounding box center [180, 580] width 199 height 27
paste input "MAERSK MONTE ALEGRE"
type input "MAERSK MONTE ALEGRE"
click at [198, 606] on b "MAERSK MONTE ALEGRE" at bounding box center [159, 610] width 137 height 11
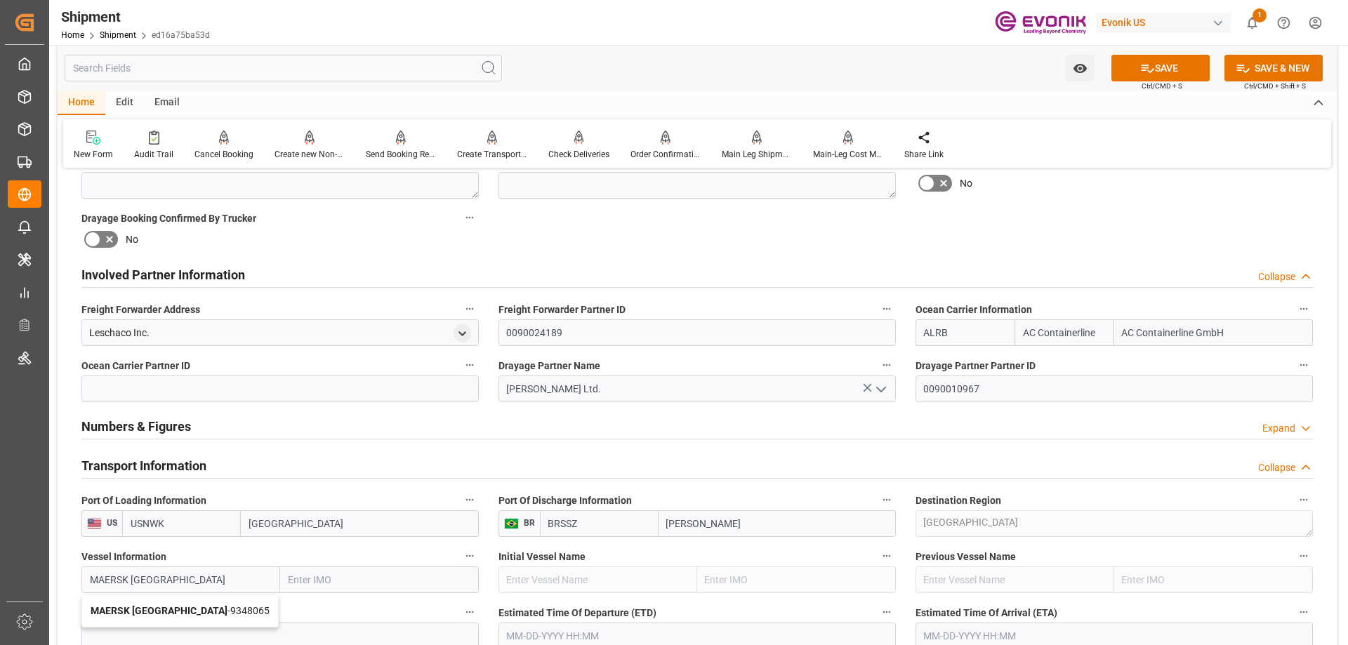
type input "9348065"
type input "MAERSK MONTE ALEGRE"
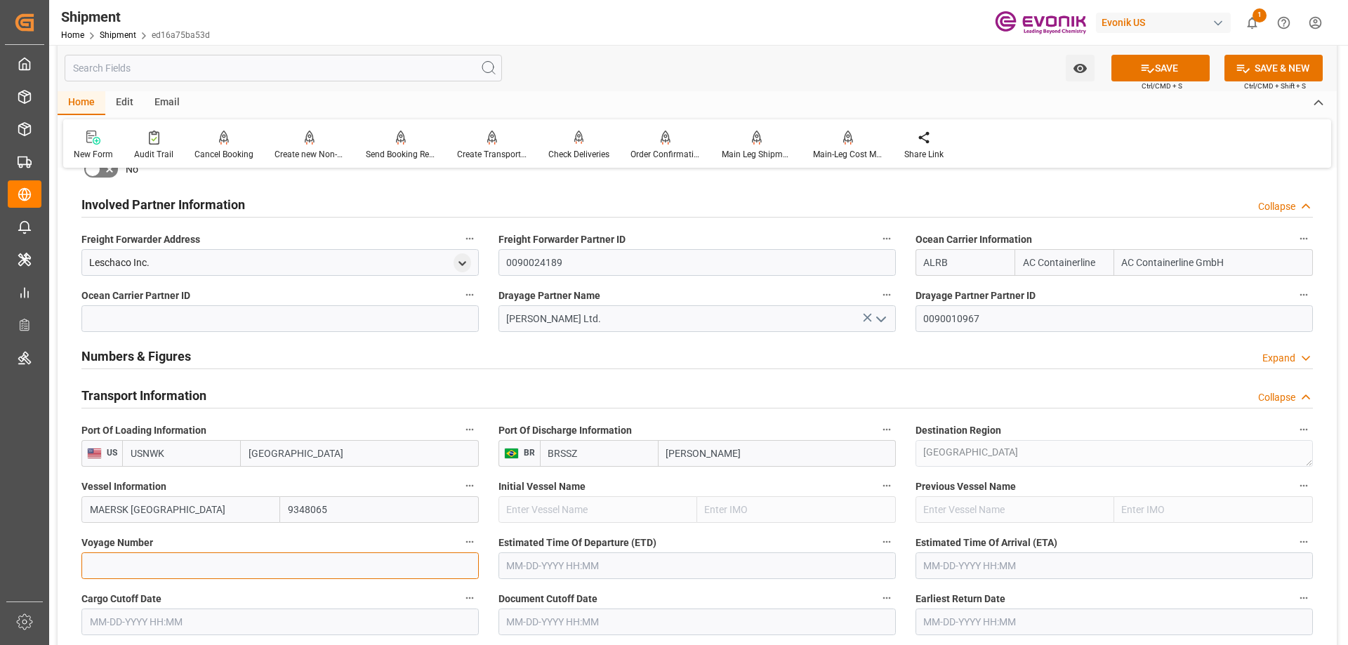
click at [215, 564] on input at bounding box center [279, 566] width 397 height 27
paste input "542S"
type input "542S"
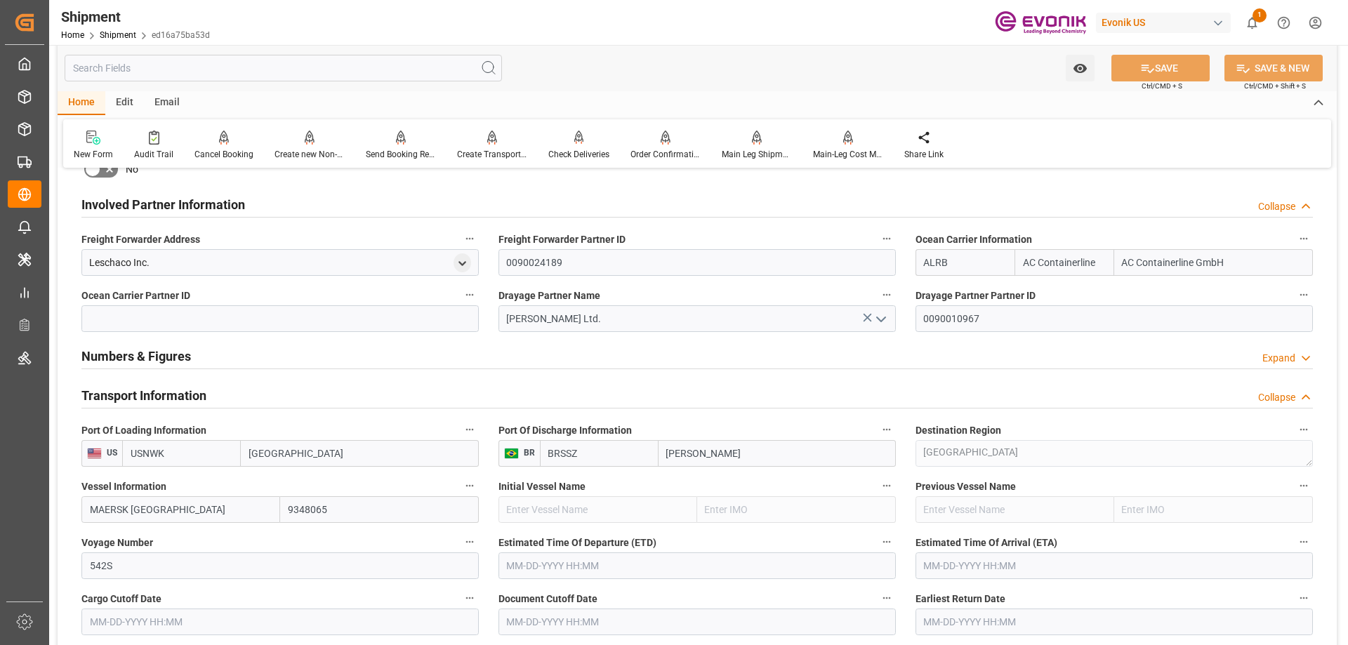
scroll to position [842, 0]
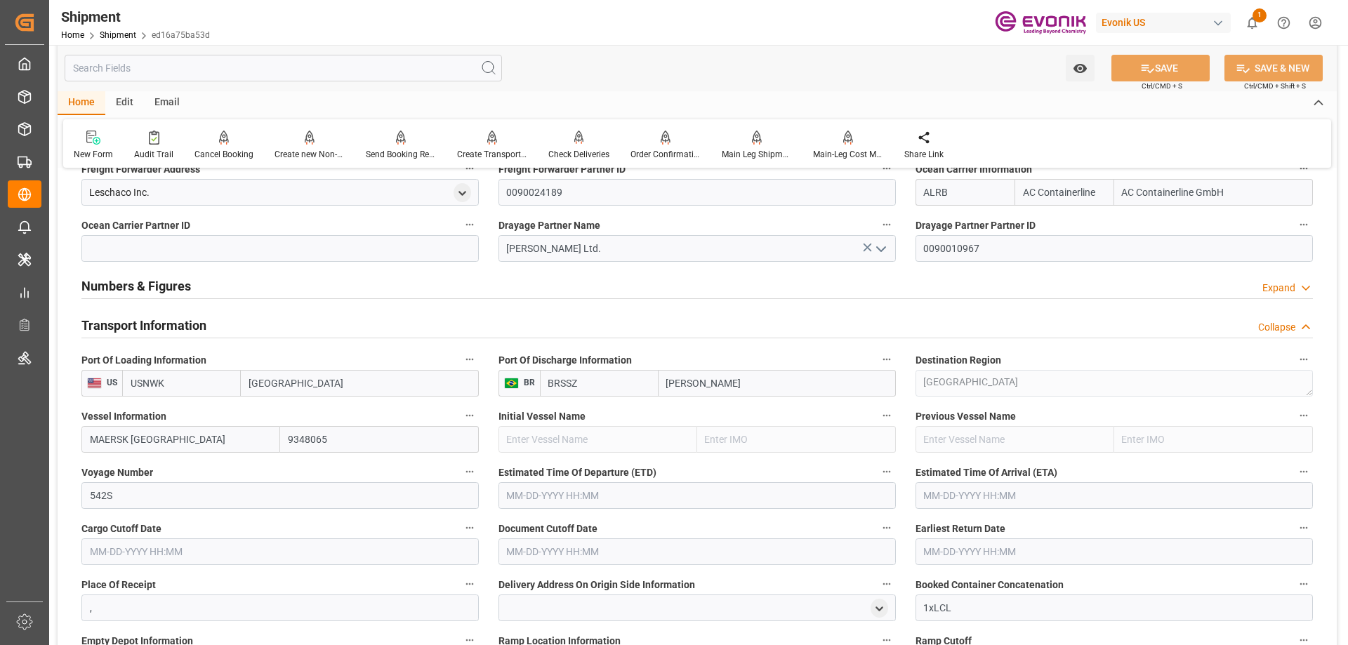
click at [216, 549] on input "text" at bounding box center [279, 551] width 397 height 27
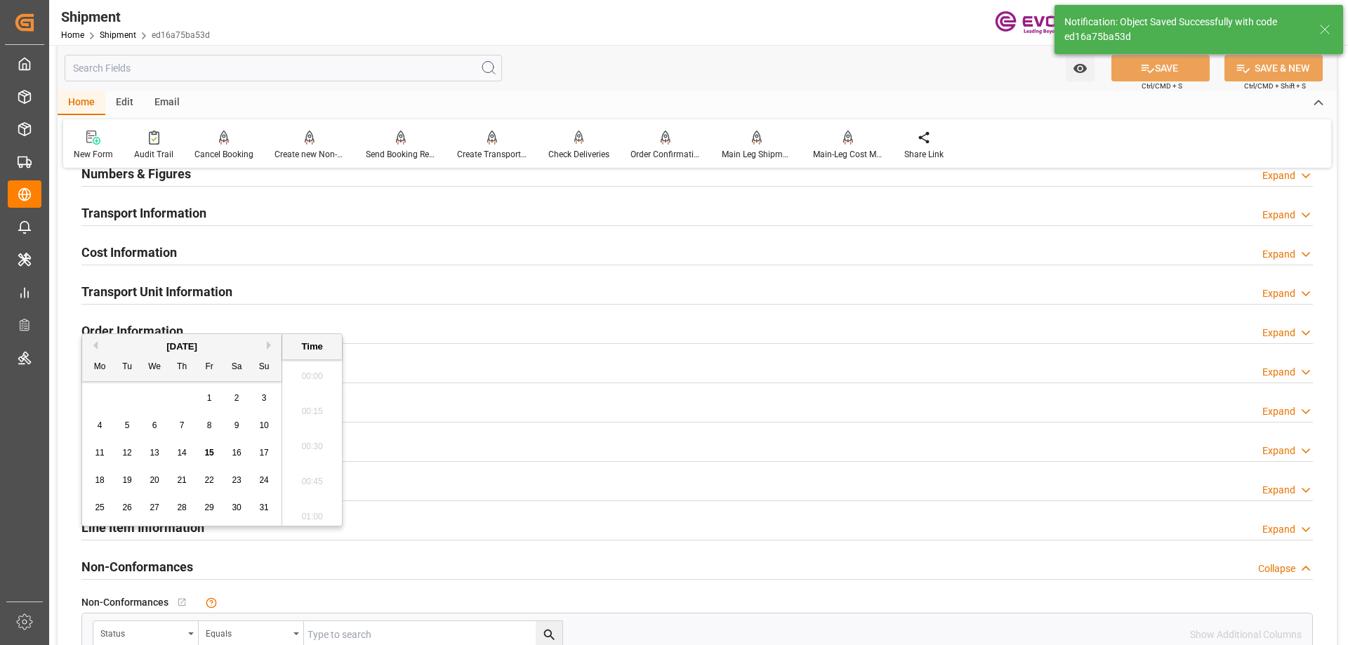
type input "MAERSK MONTE ALEGRE"
type input "9348065"
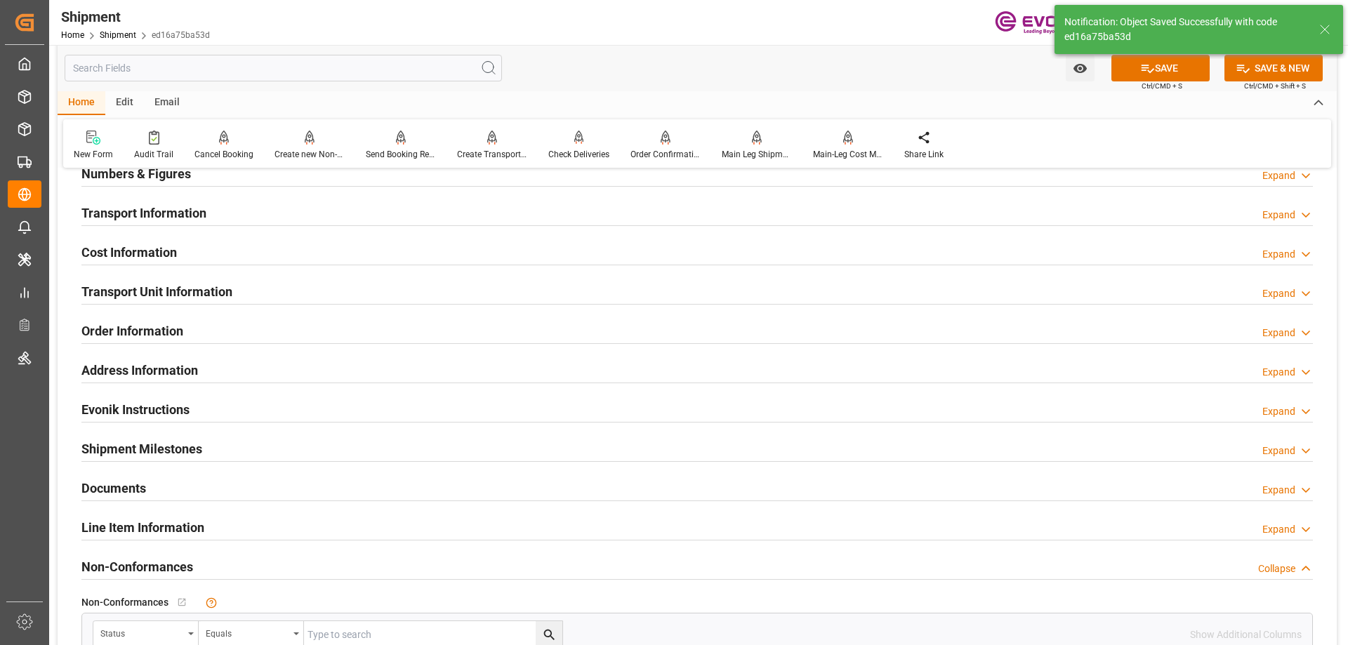
click at [121, 220] on h2 "Transport Information" at bounding box center [143, 213] width 125 height 19
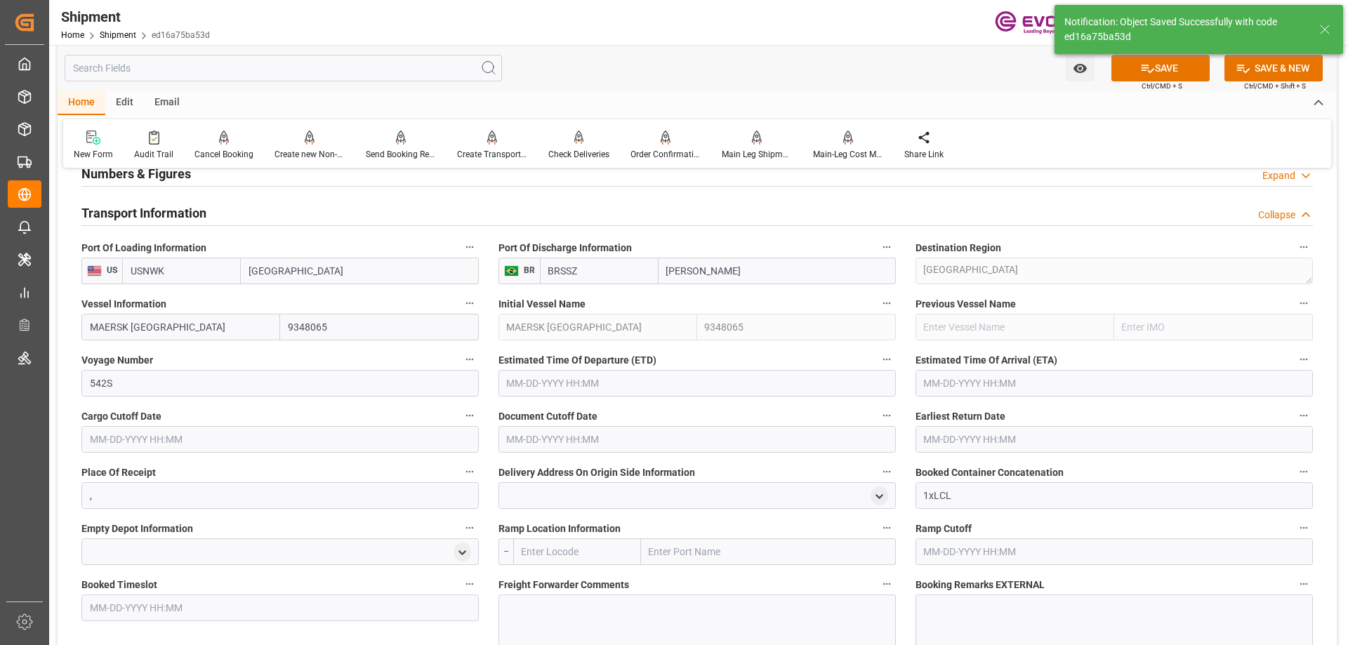
click at [150, 427] on input "text" at bounding box center [279, 439] width 397 height 27
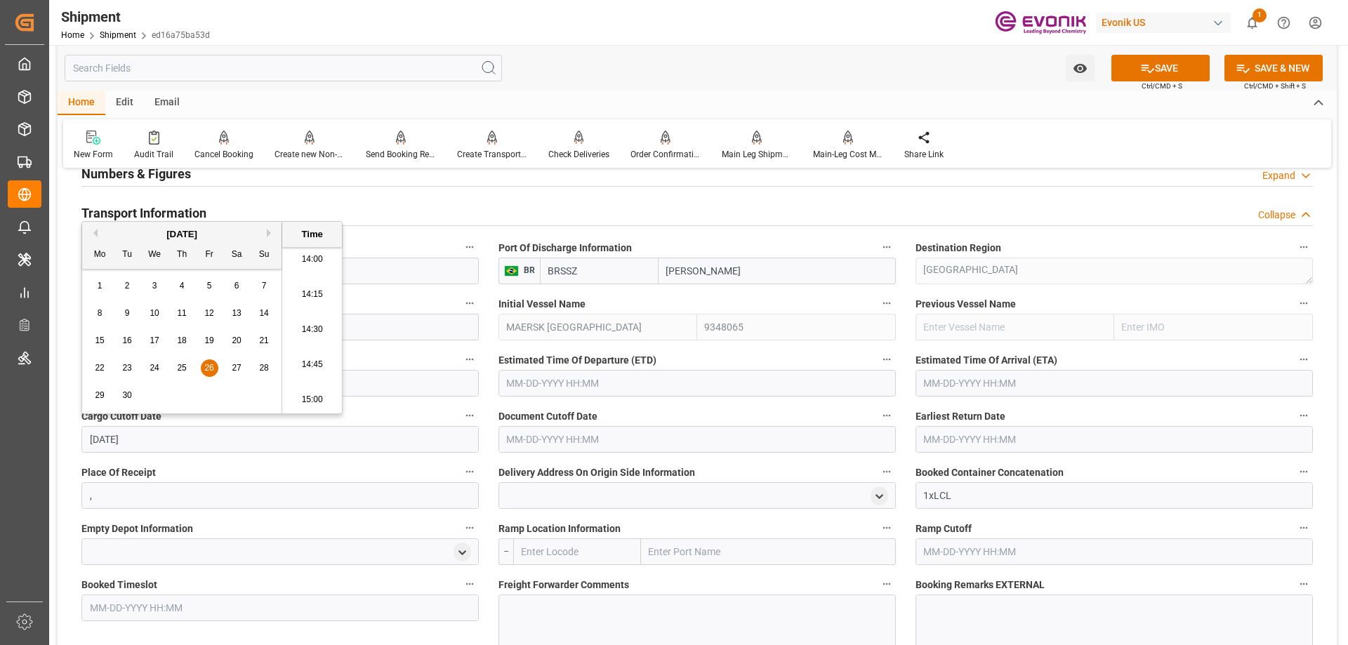
type input "9/26/2025"
type input "09-26-2025 00:00"
drag, startPoint x: 184, startPoint y: 431, endPoint x: 57, endPoint y: 437, distance: 127.2
click at [57, 437] on div "Watch Option SAVE Ctrl/CMD + S SAVE & NEW Ctrl/CMD + Shift + S Home Edit Email …" at bounding box center [697, 279] width 1296 height 2155
click at [680, 437] on input "text" at bounding box center [696, 439] width 397 height 27
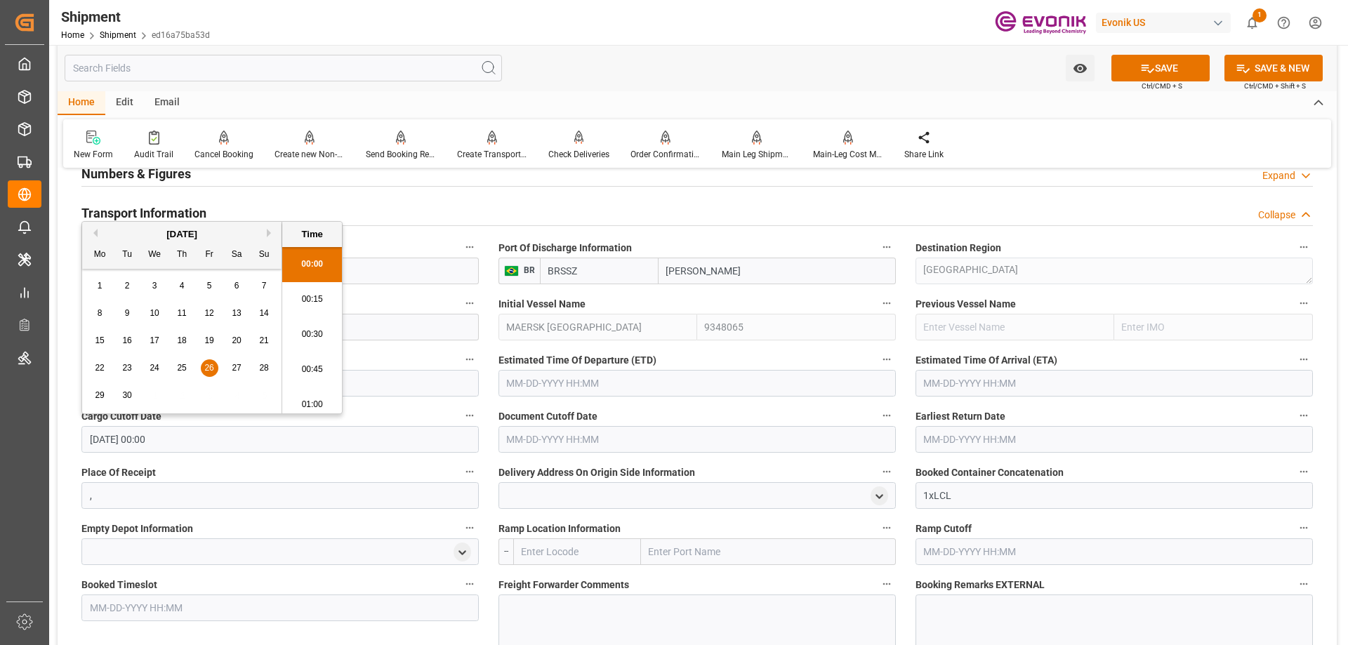
paste input "09-26-2025 00:00"
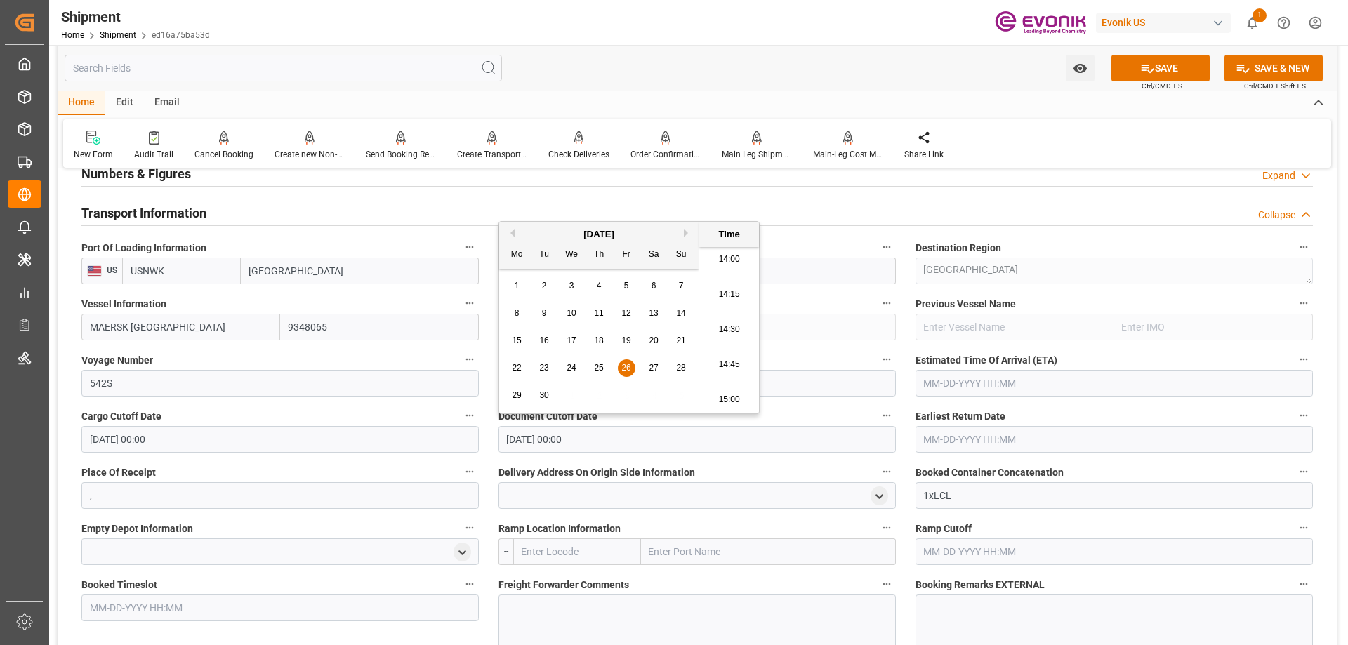
type input "09-26-2025 00:00"
click at [1016, 444] on input "text" at bounding box center [1113, 439] width 397 height 27
paste input "09-26-2025 00:00"
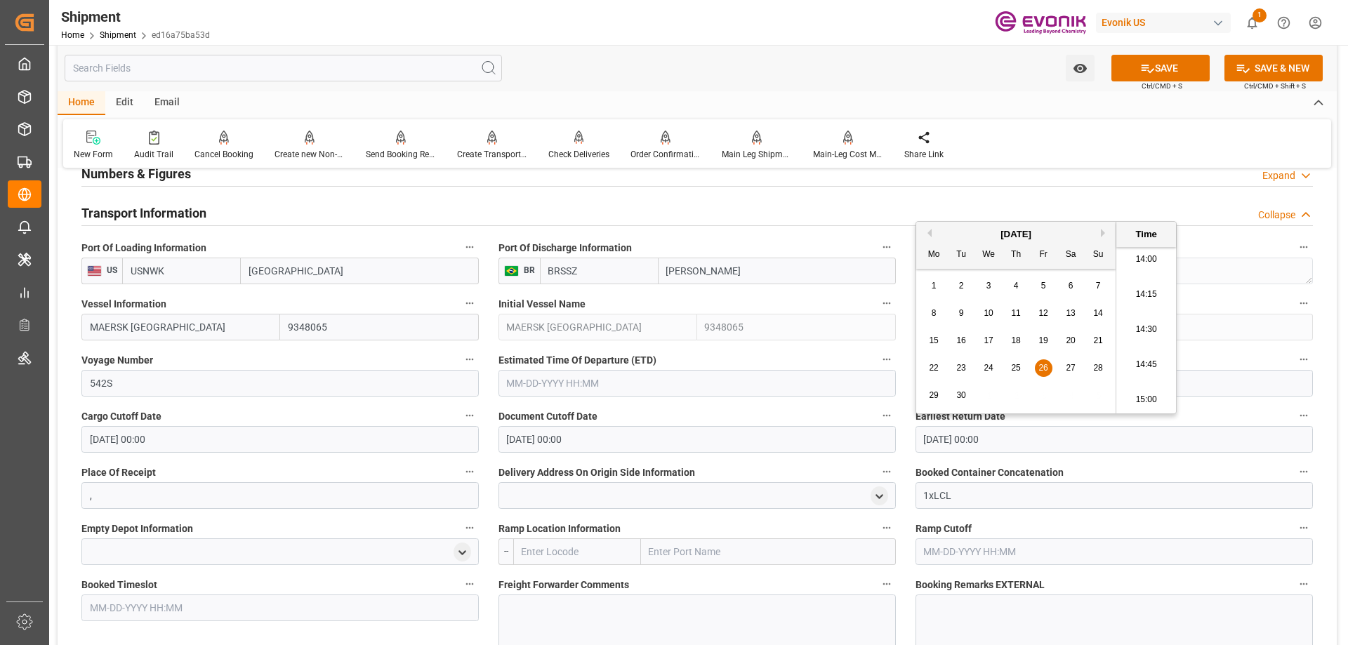
type input "09-26-2025 00:00"
click at [570, 384] on input "text" at bounding box center [696, 383] width 397 height 27
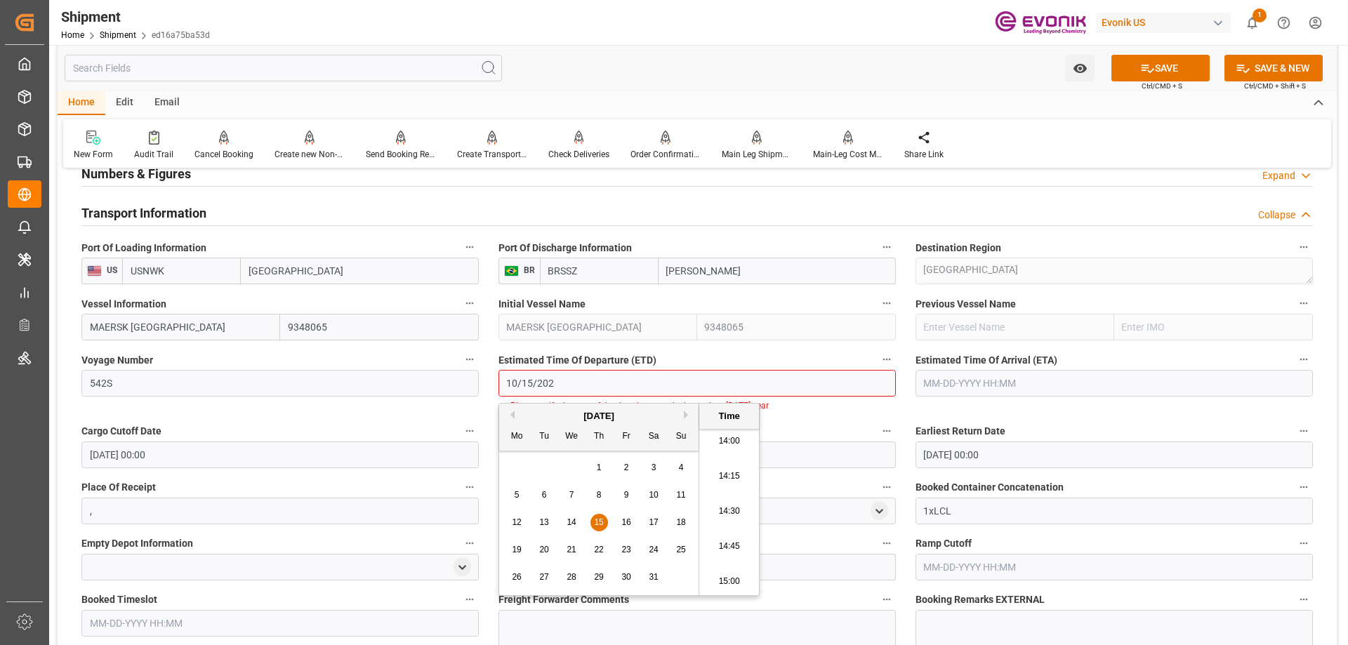
type input "10/15/202"
click at [608, 384] on input "10-15-2020 00:00" at bounding box center [696, 383] width 397 height 27
click at [556, 379] on input "10-15-2020 00:00" at bounding box center [696, 383] width 397 height 27
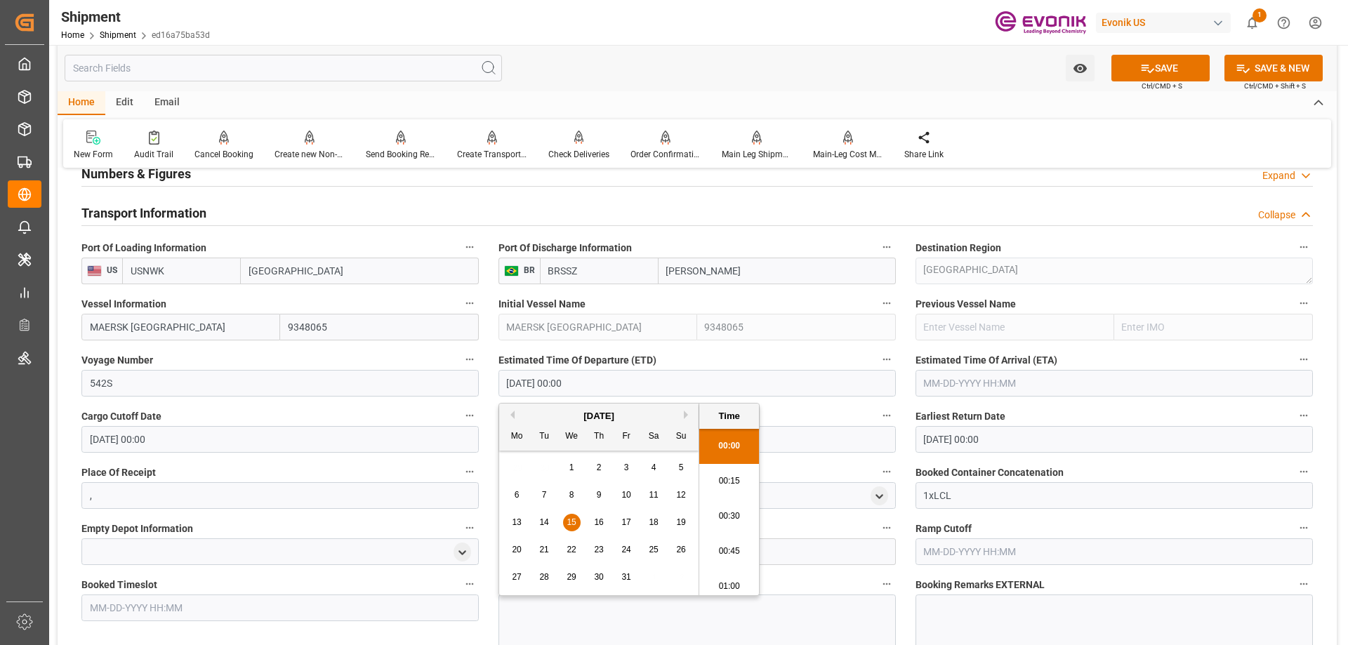
type input "10-15-2025 00:00"
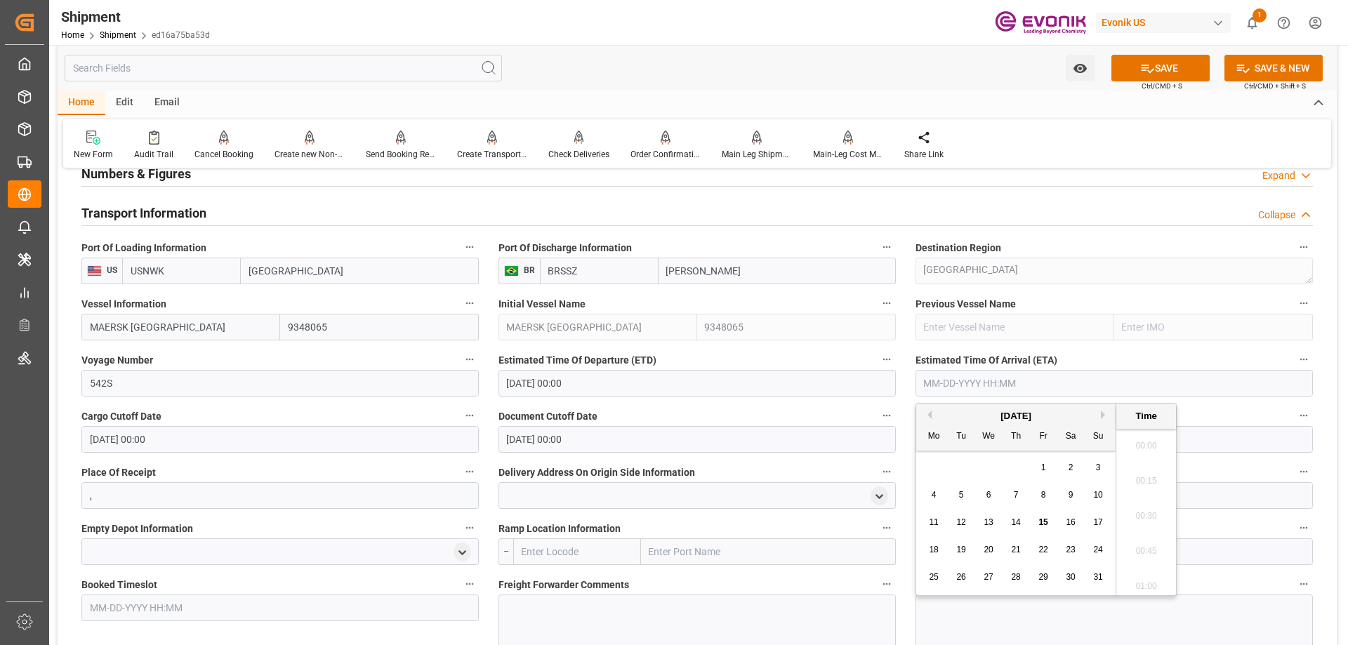
click at [1069, 376] on input "text" at bounding box center [1113, 383] width 397 height 27
type input "11/5/2025"
type input "11-05-2025 00:00"
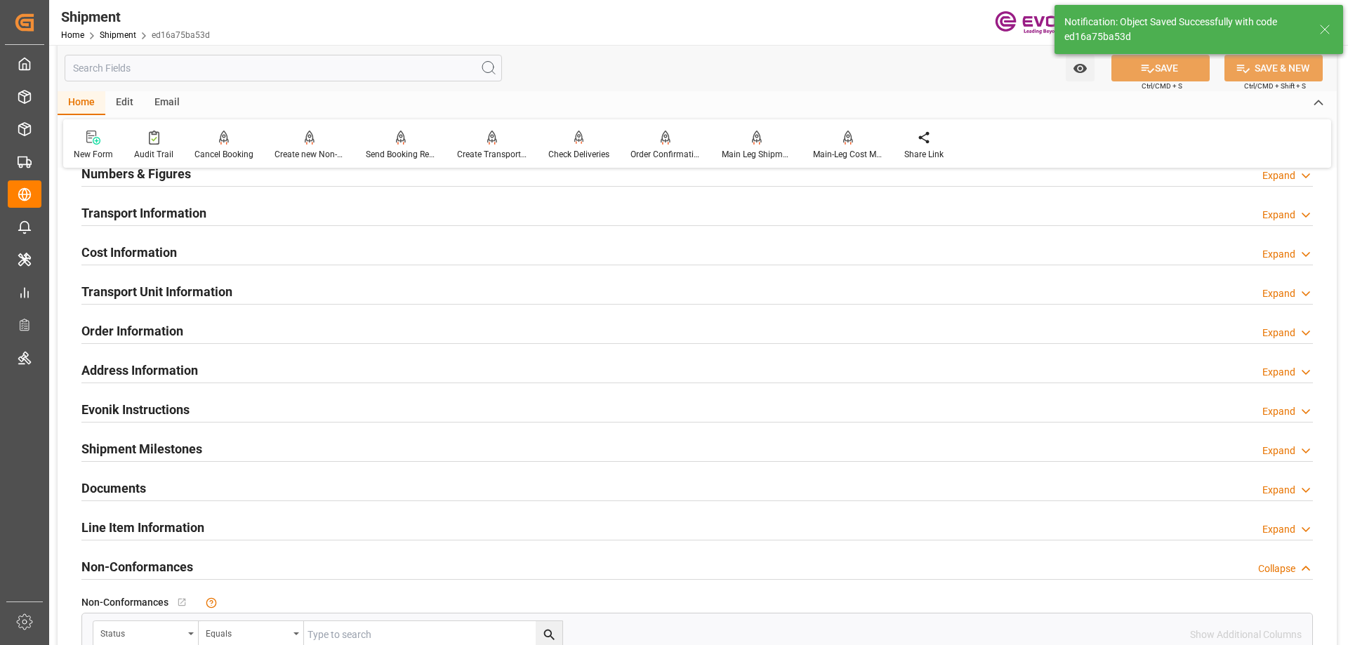
click at [148, 221] on h2 "Transport Information" at bounding box center [143, 213] width 125 height 19
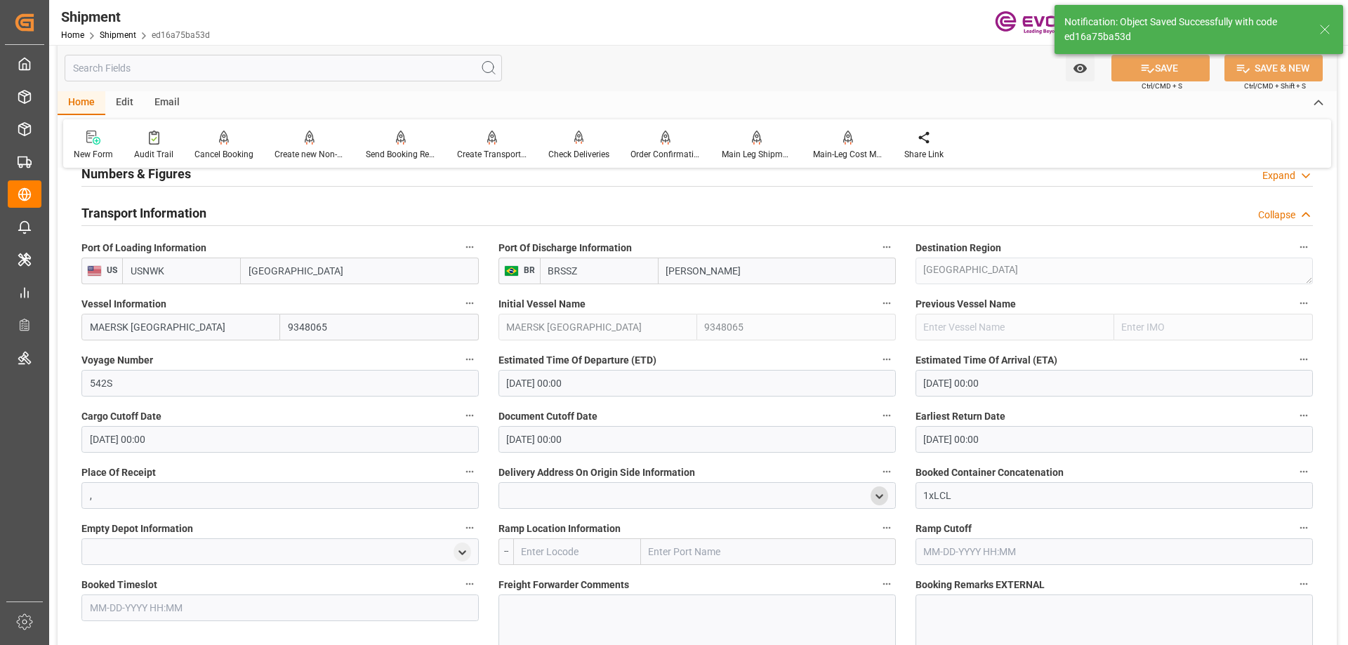
click at [880, 489] on div "open menu" at bounding box center [880, 496] width 18 height 19
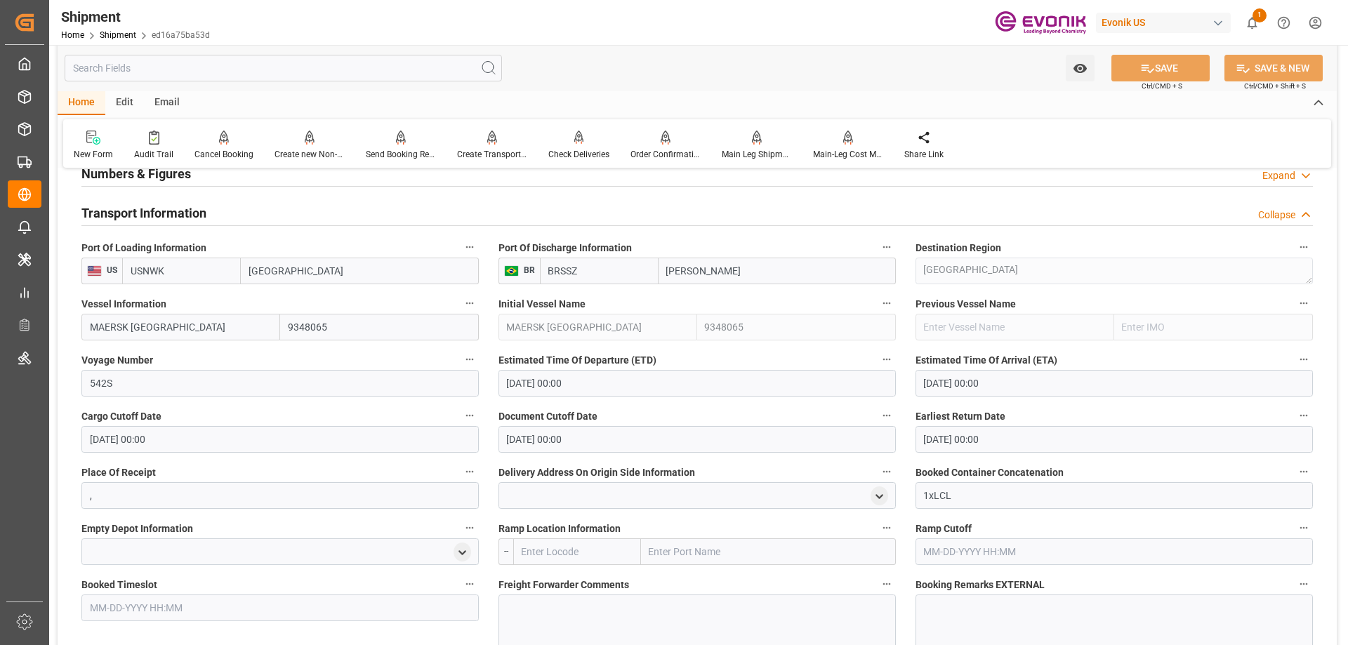
click at [706, 549] on input "text" at bounding box center [768, 551] width 255 height 27
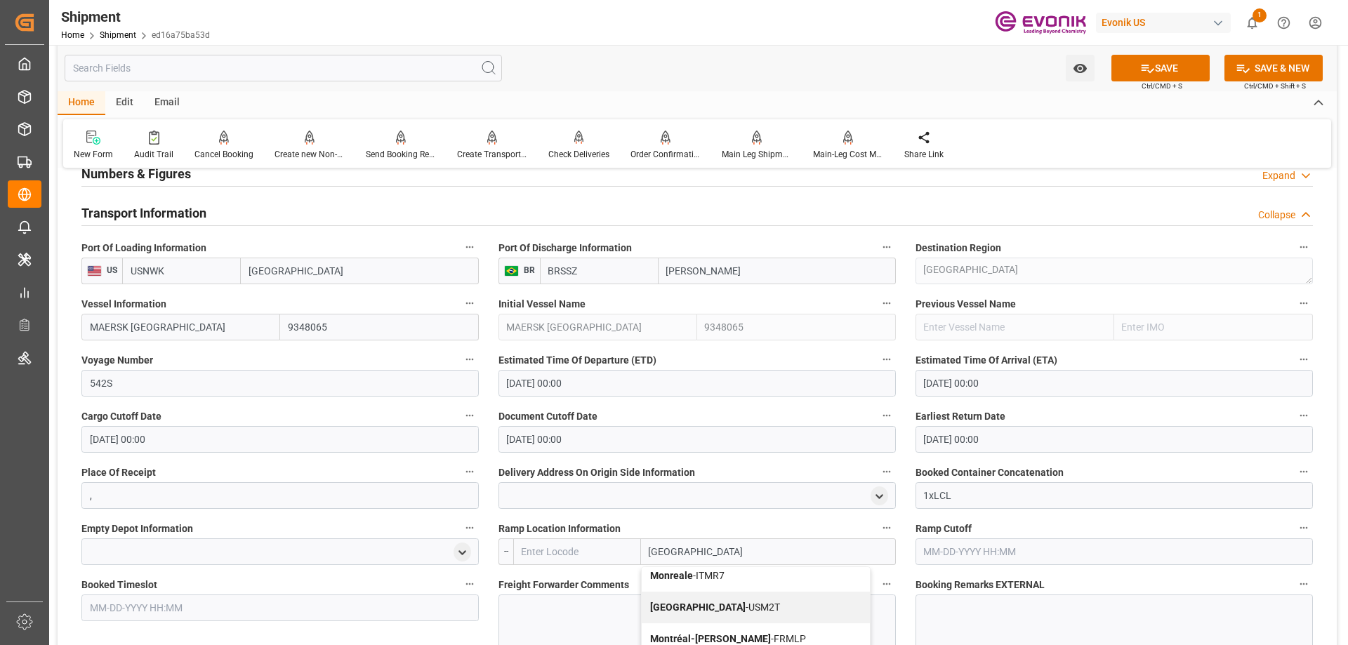
scroll to position [1123, 0]
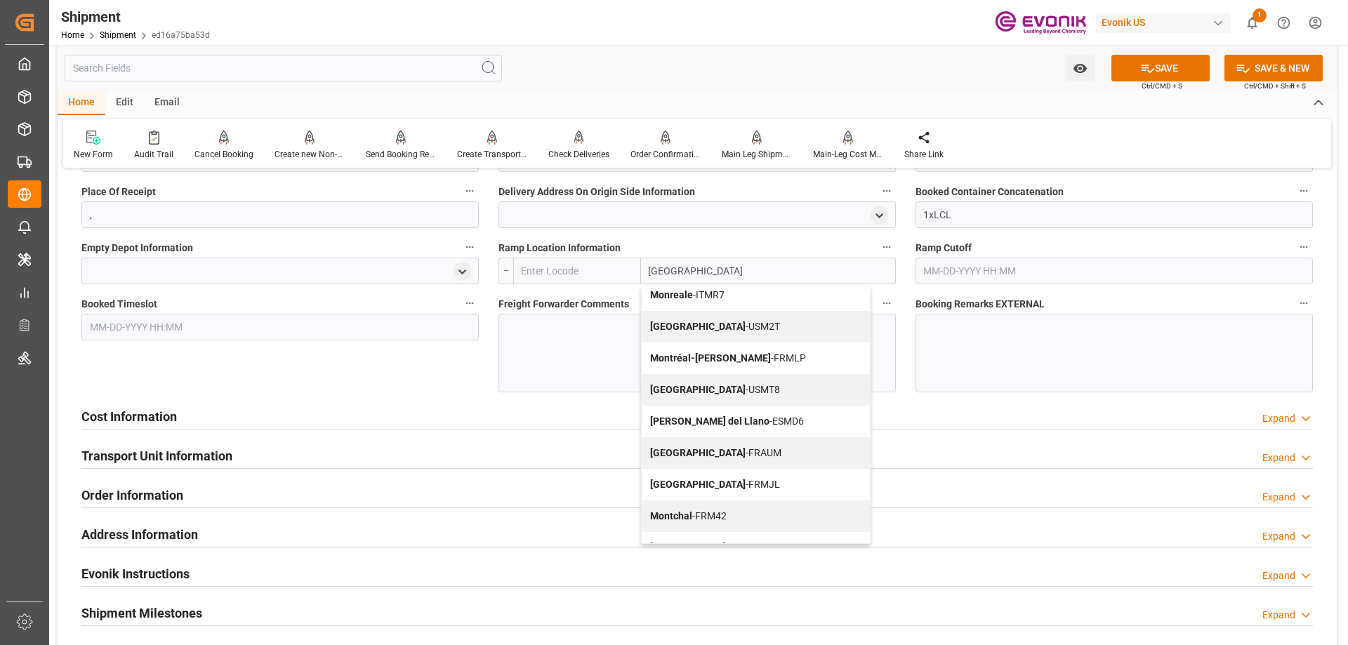
type input "montreal"
click at [563, 270] on input "text" at bounding box center [577, 271] width 128 height 27
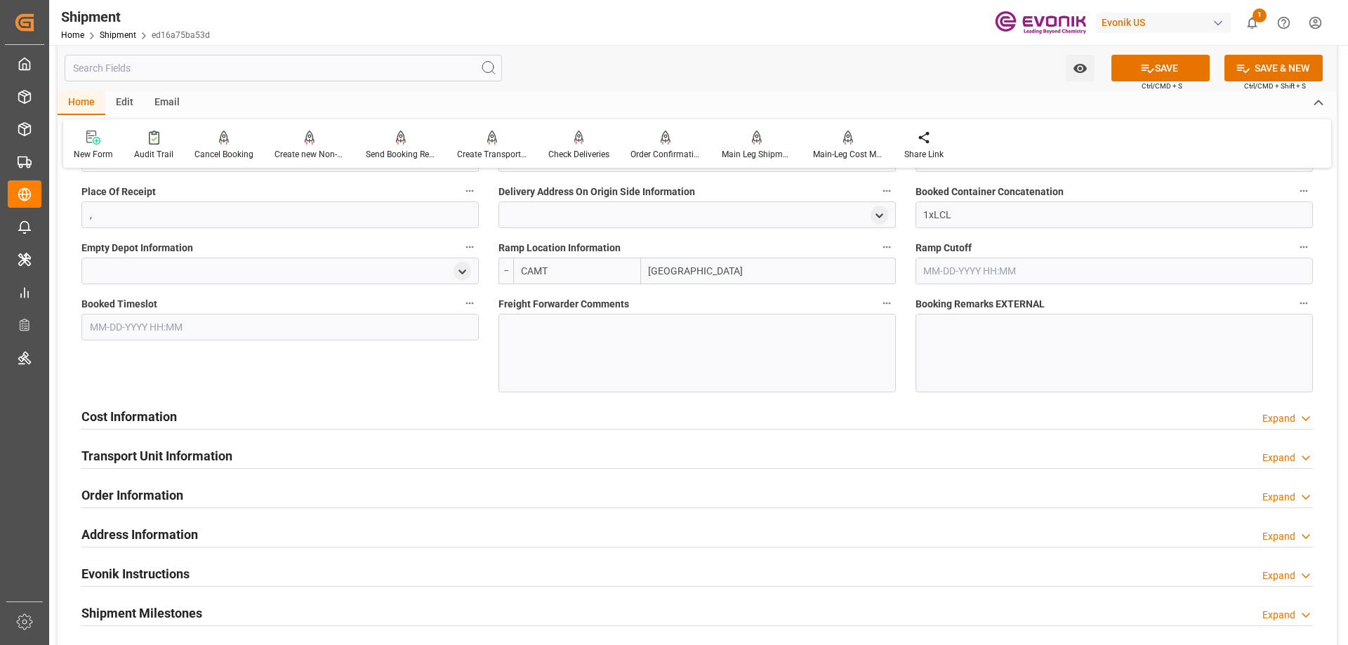
type input "CAMTR"
click at [567, 295] on div "CAMTR - Montreal" at bounding box center [577, 309] width 126 height 46
type input "Montreal"
type input "CAMTR"
click at [578, 340] on div at bounding box center [696, 353] width 397 height 79
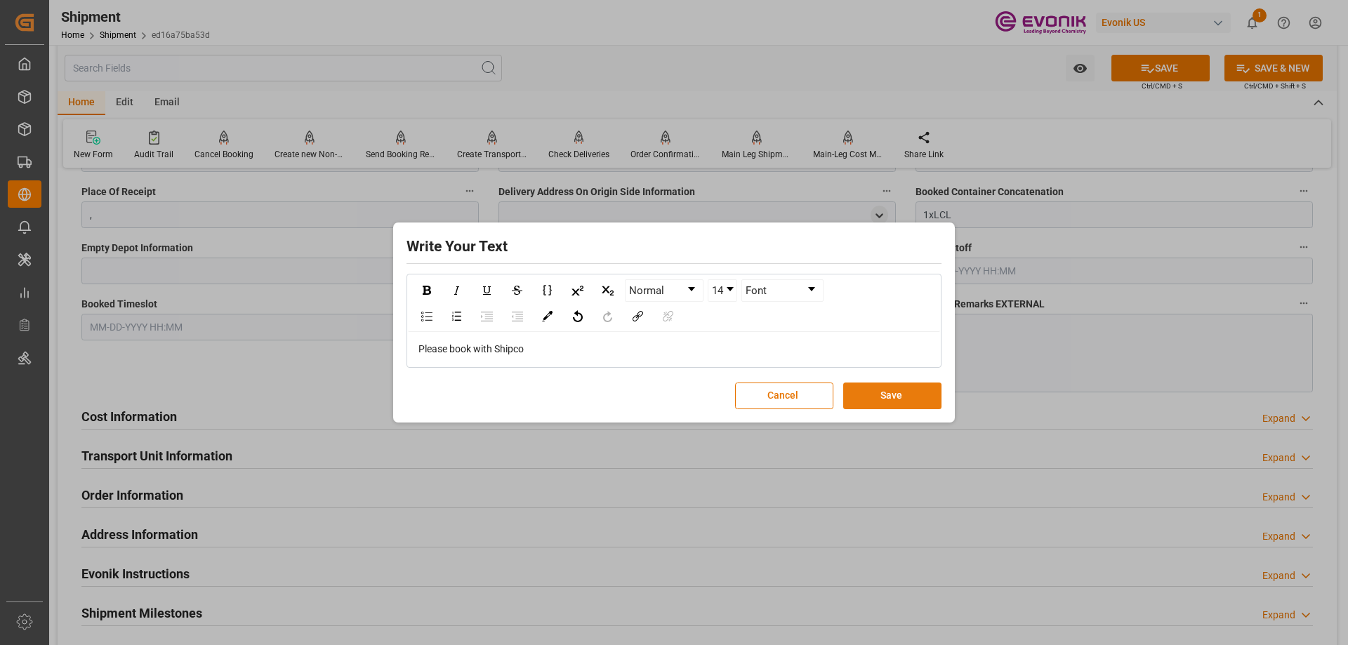
click at [880, 399] on button "Save" at bounding box center [892, 396] width 98 height 27
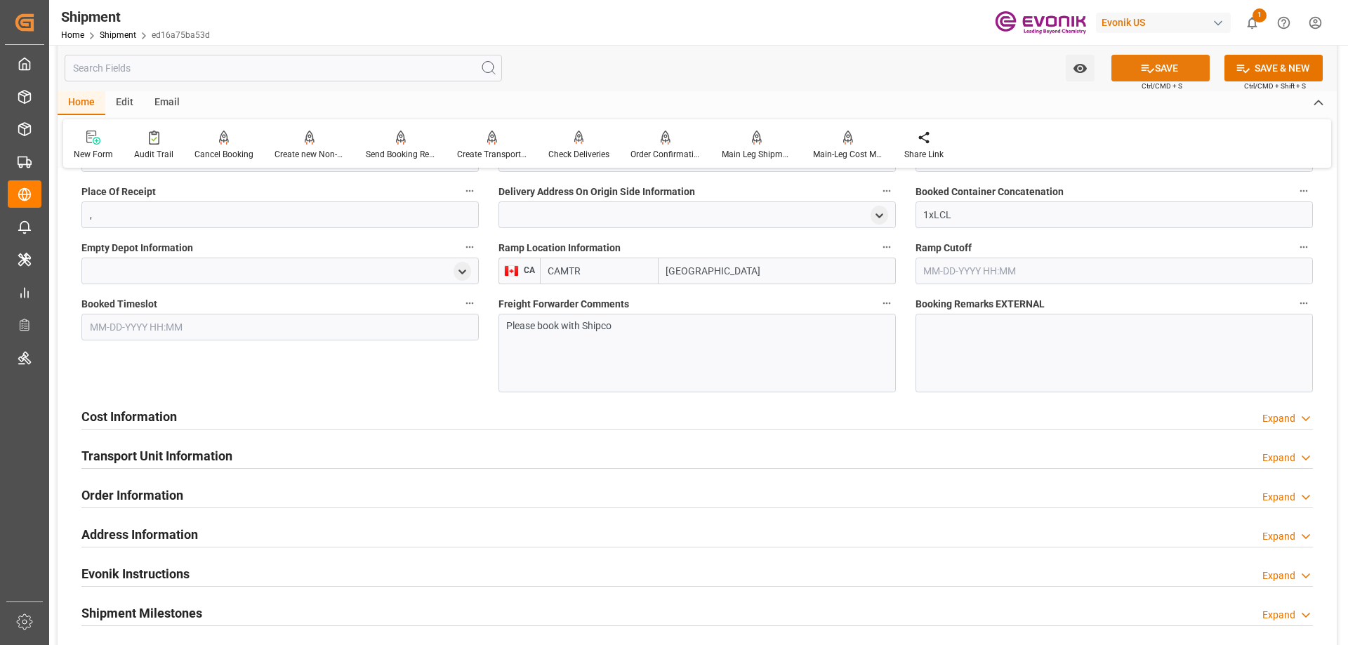
click at [1168, 65] on button "SAVE" at bounding box center [1160, 68] width 98 height 27
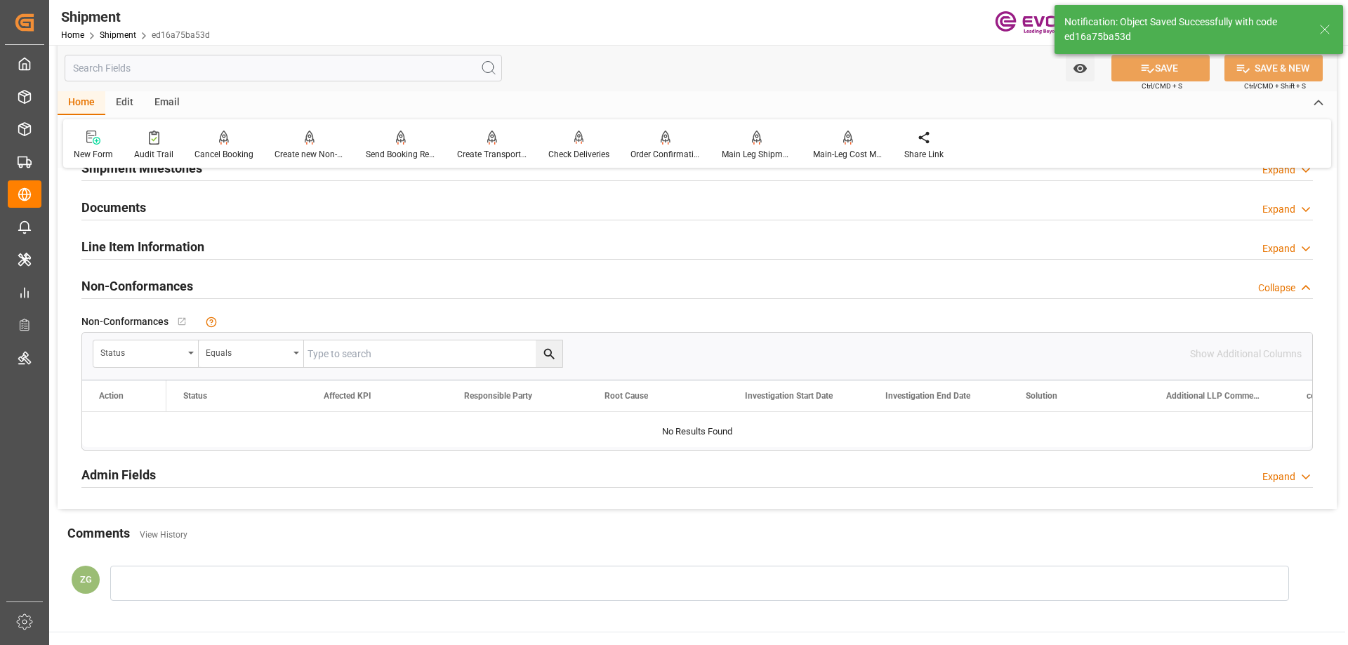
scroll to position [678, 0]
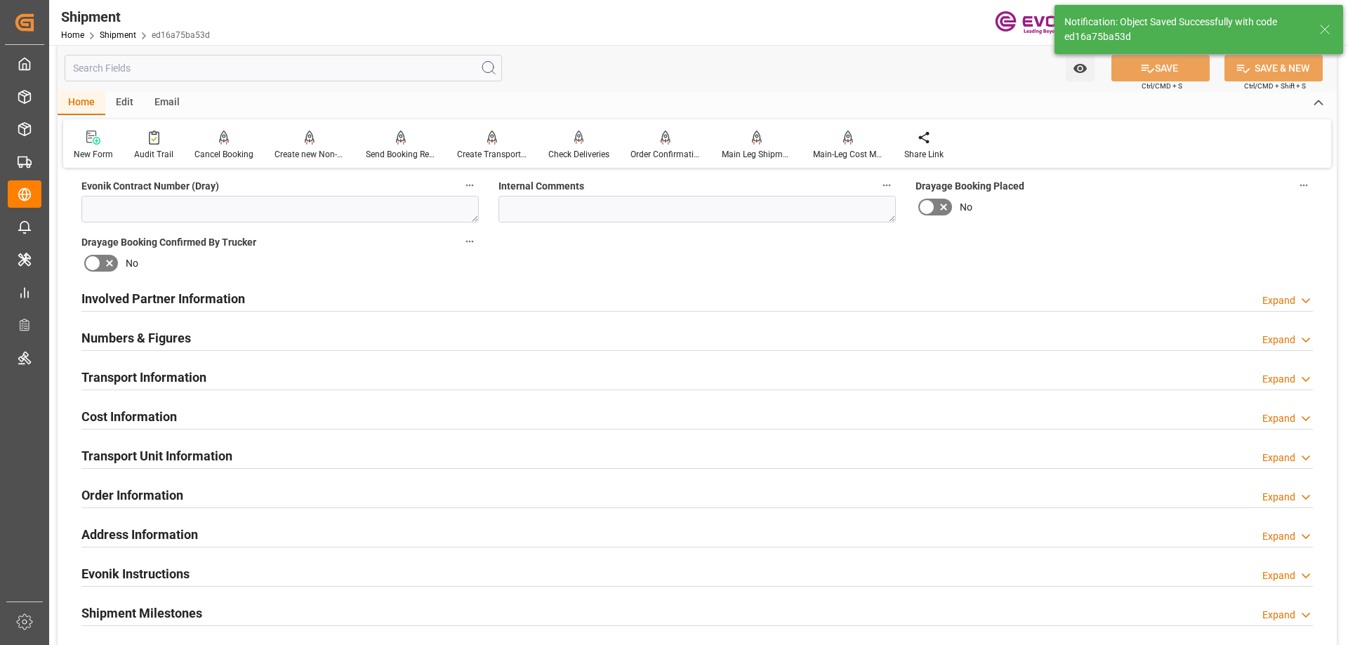
click at [164, 382] on h2 "Transport Information" at bounding box center [143, 377] width 125 height 19
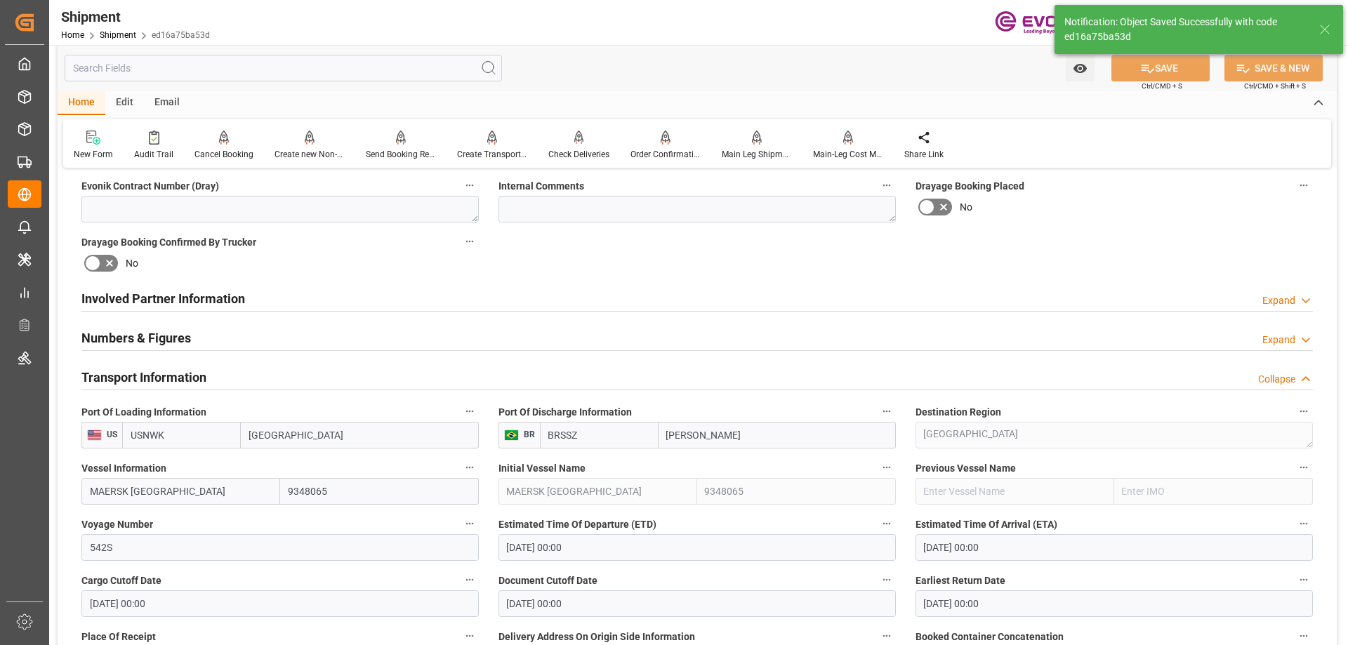
scroll to position [1123, 0]
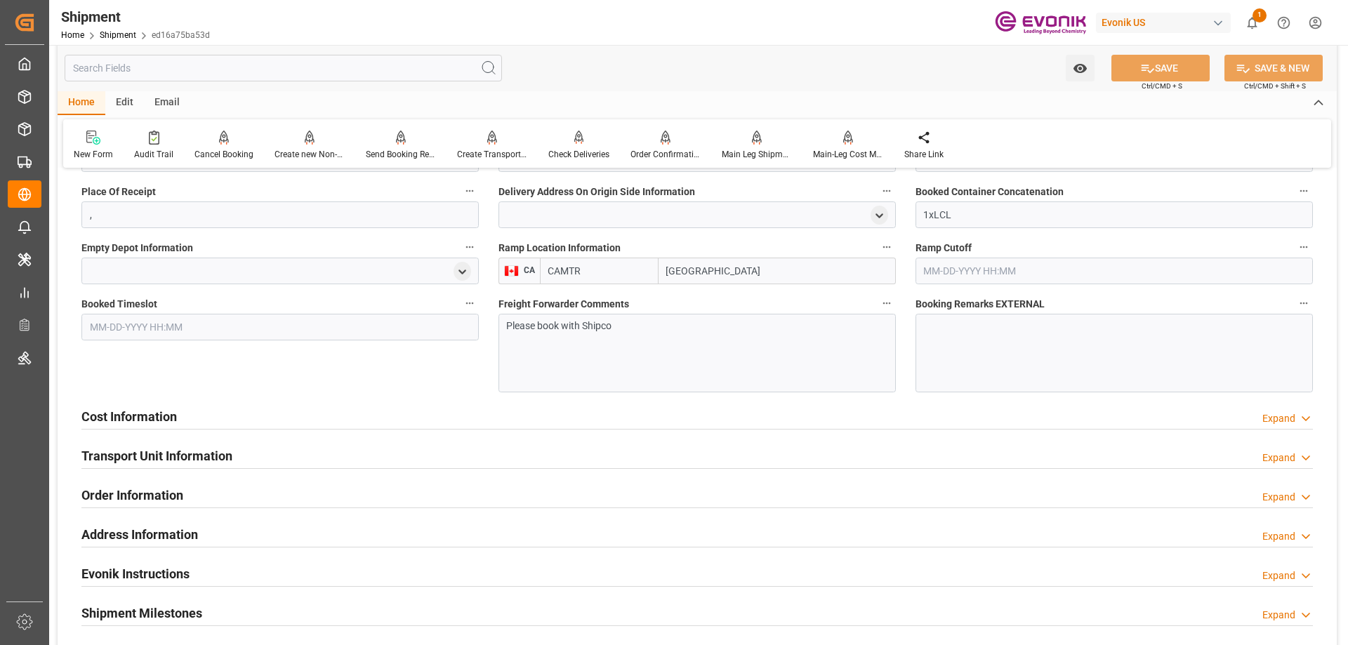
click at [157, 414] on h2 "Cost Information" at bounding box center [128, 416] width 95 height 19
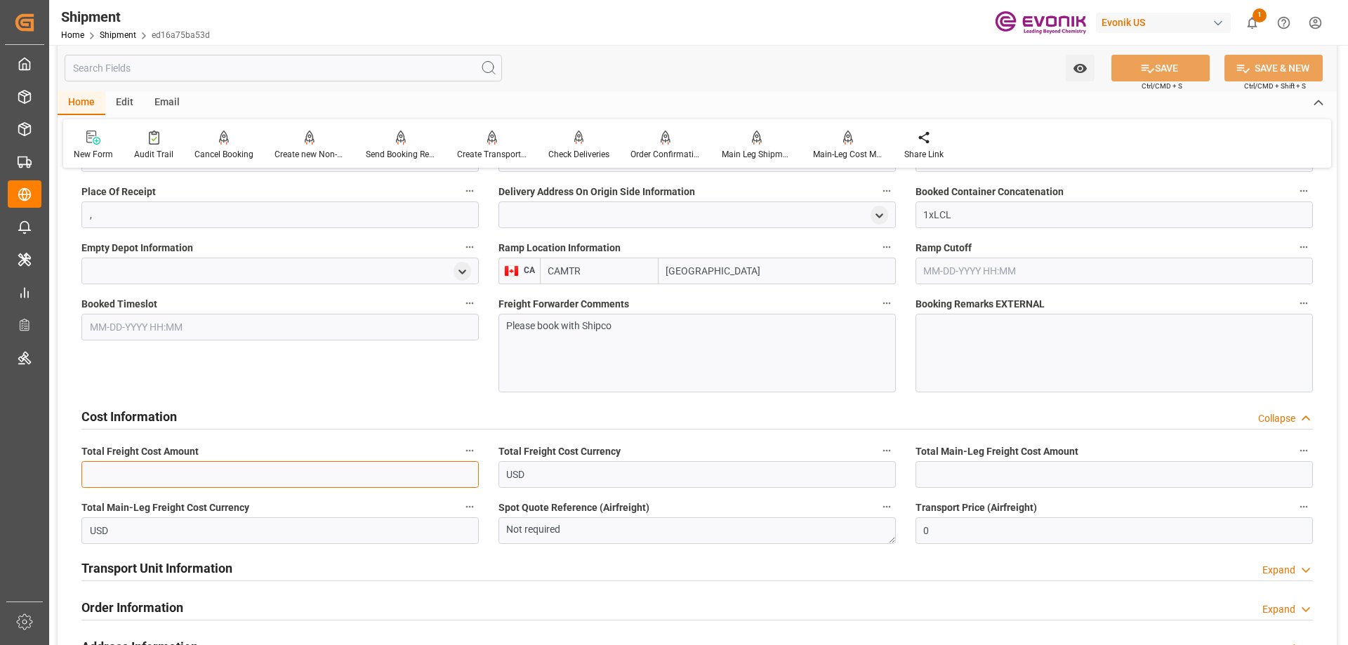
click at [180, 481] on input "text" at bounding box center [279, 474] width 397 height 27
paste input "2024.848"
type input "2024.848"
click at [956, 465] on input "text" at bounding box center [1113, 474] width 397 height 27
paste input "1496.44"
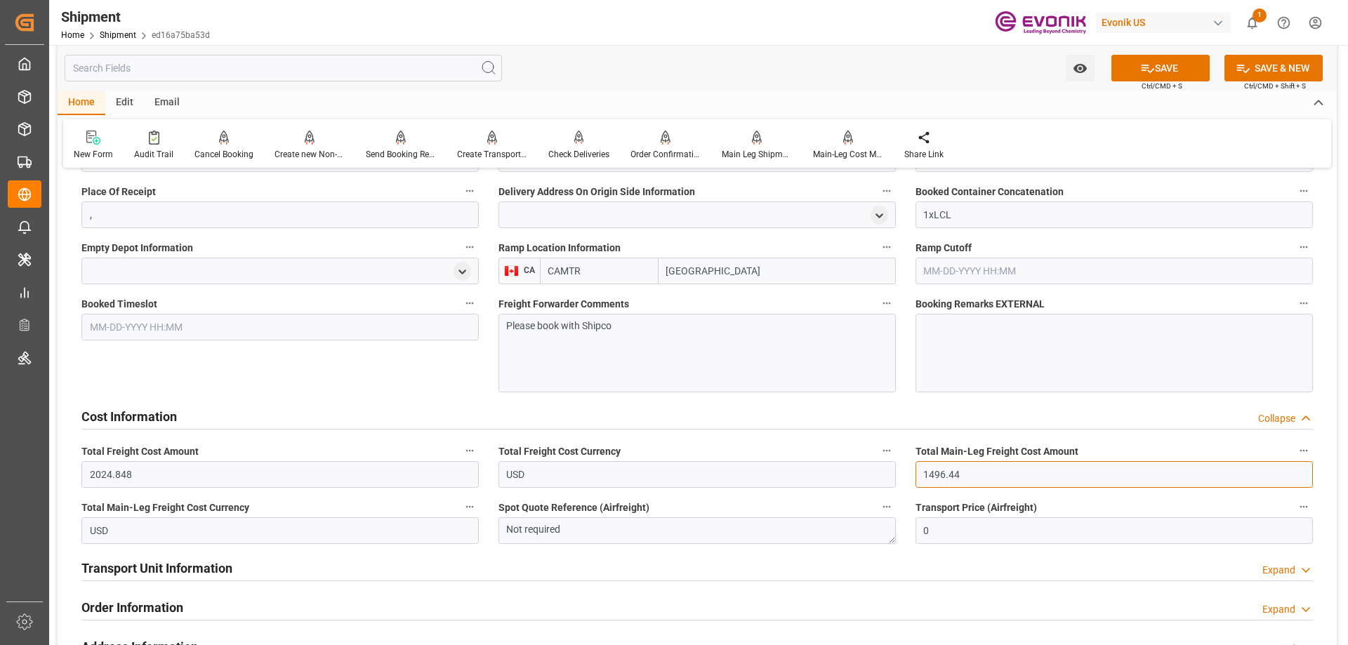
type input "1496.44"
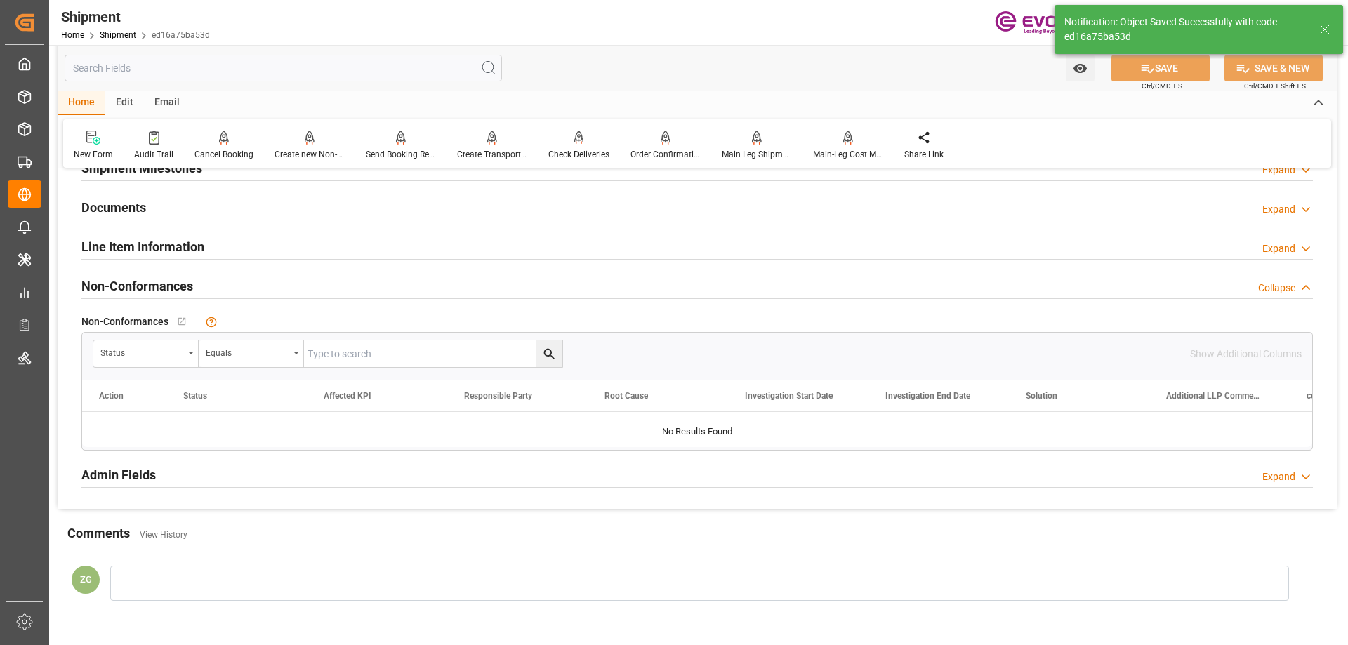
scroll to position [678, 0]
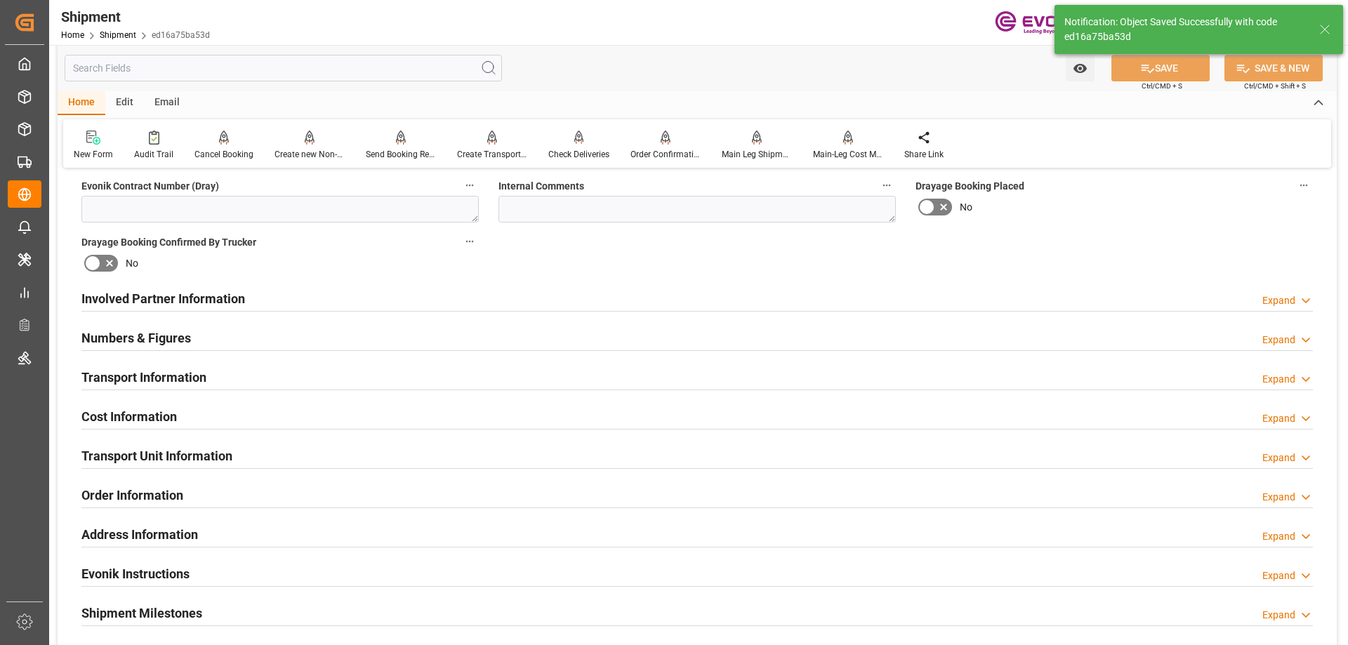
click at [159, 452] on h2 "Transport Unit Information" at bounding box center [156, 456] width 151 height 19
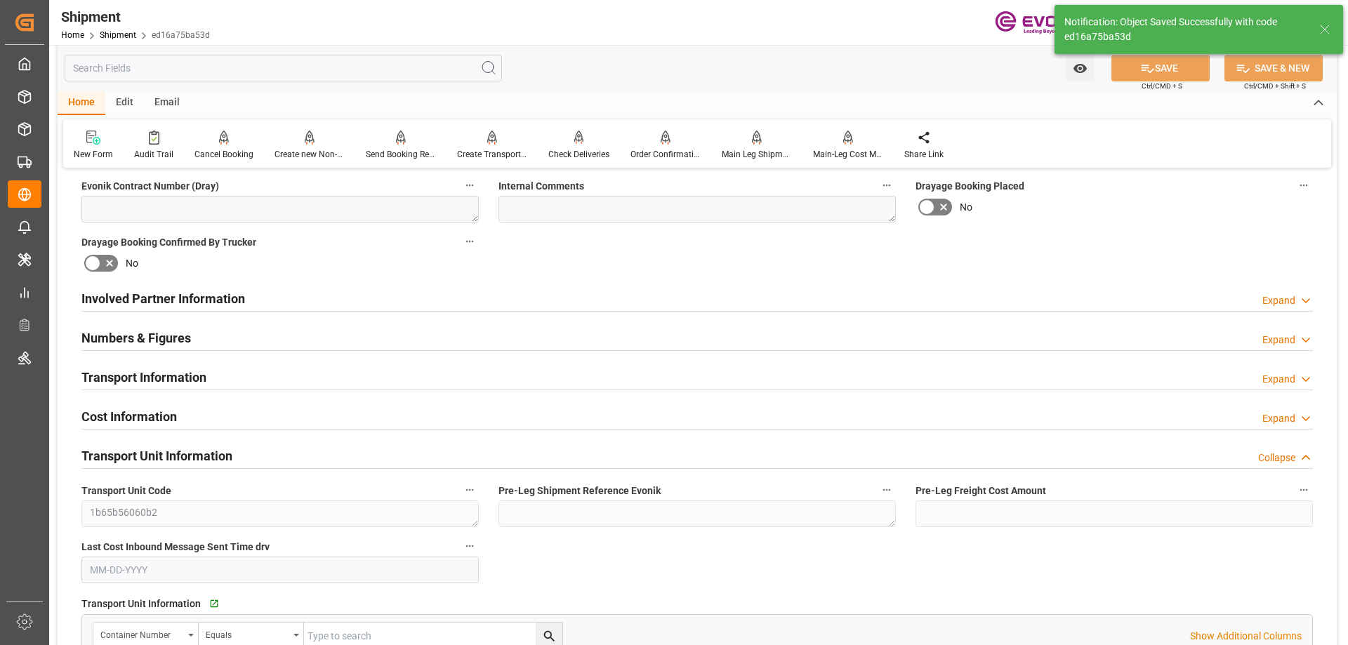
drag, startPoint x: 206, startPoint y: 477, endPoint x: 205, endPoint y: 491, distance: 14.1
drag, startPoint x: 205, startPoint y: 491, endPoint x: 128, endPoint y: 463, distance: 82.2
click at [128, 463] on h2 "Transport Unit Information" at bounding box center [156, 456] width 151 height 19
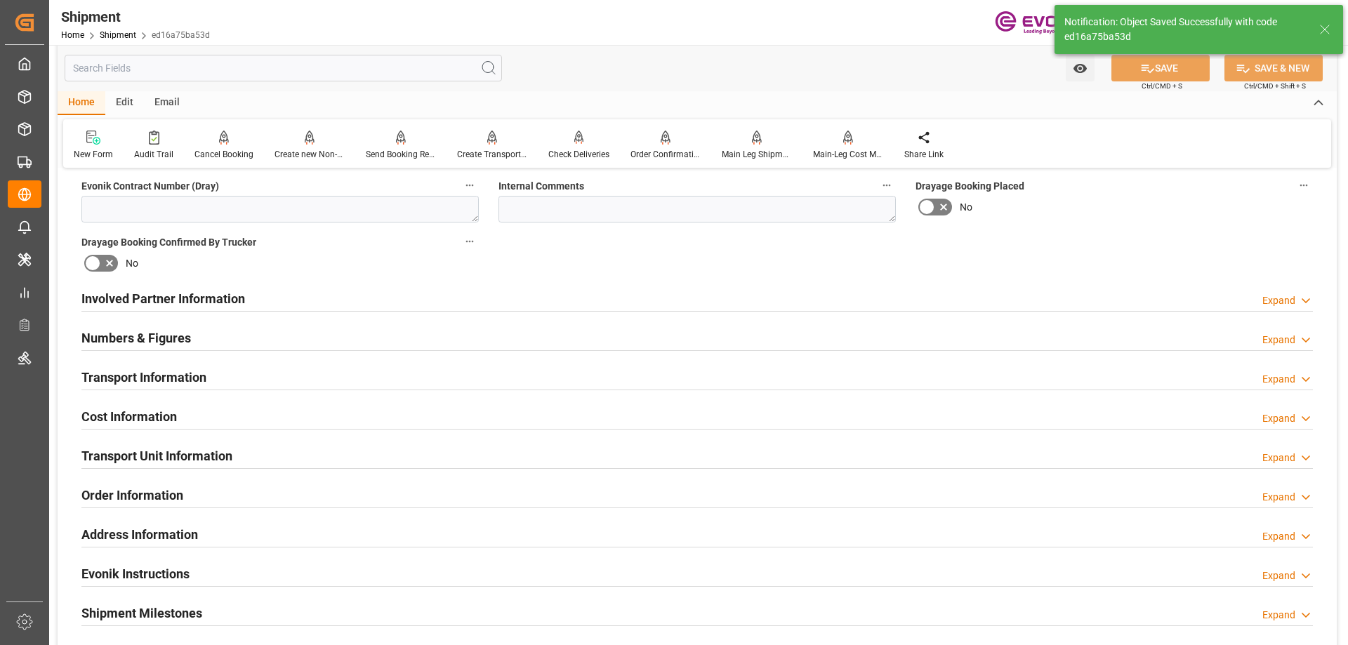
click at [143, 450] on h2 "Transport Unit Information" at bounding box center [156, 456] width 151 height 19
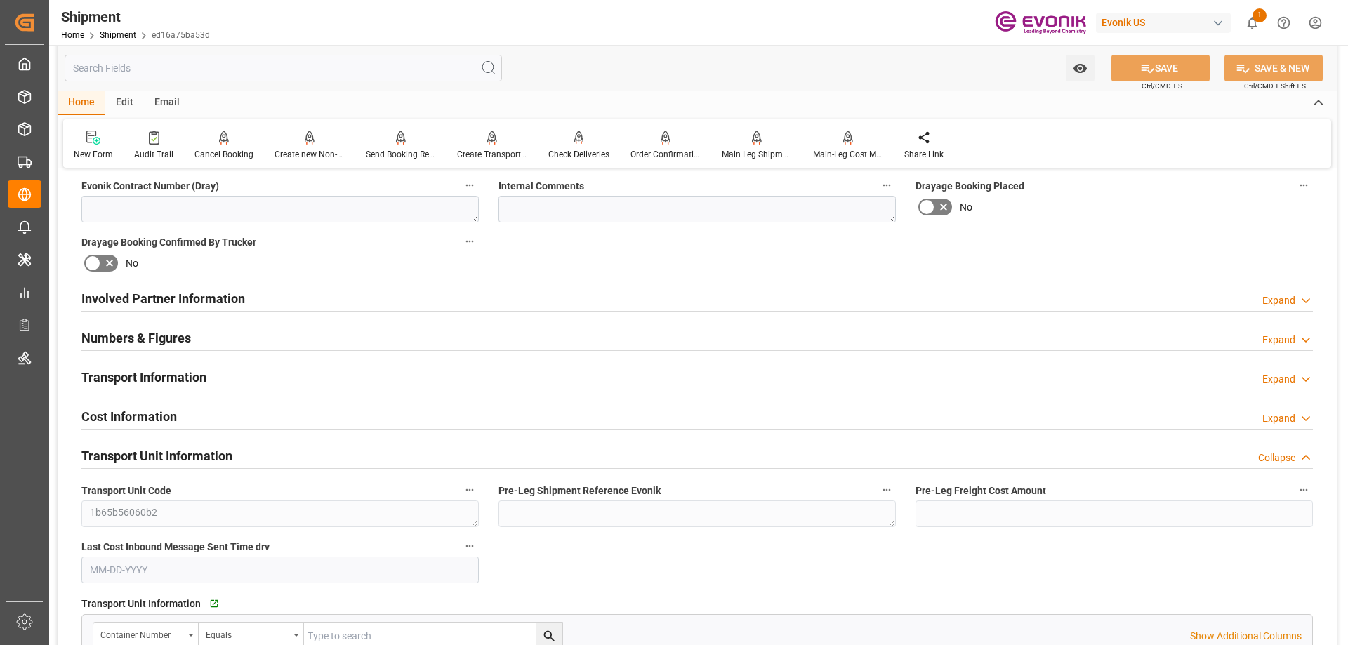
scroll to position [889, 0]
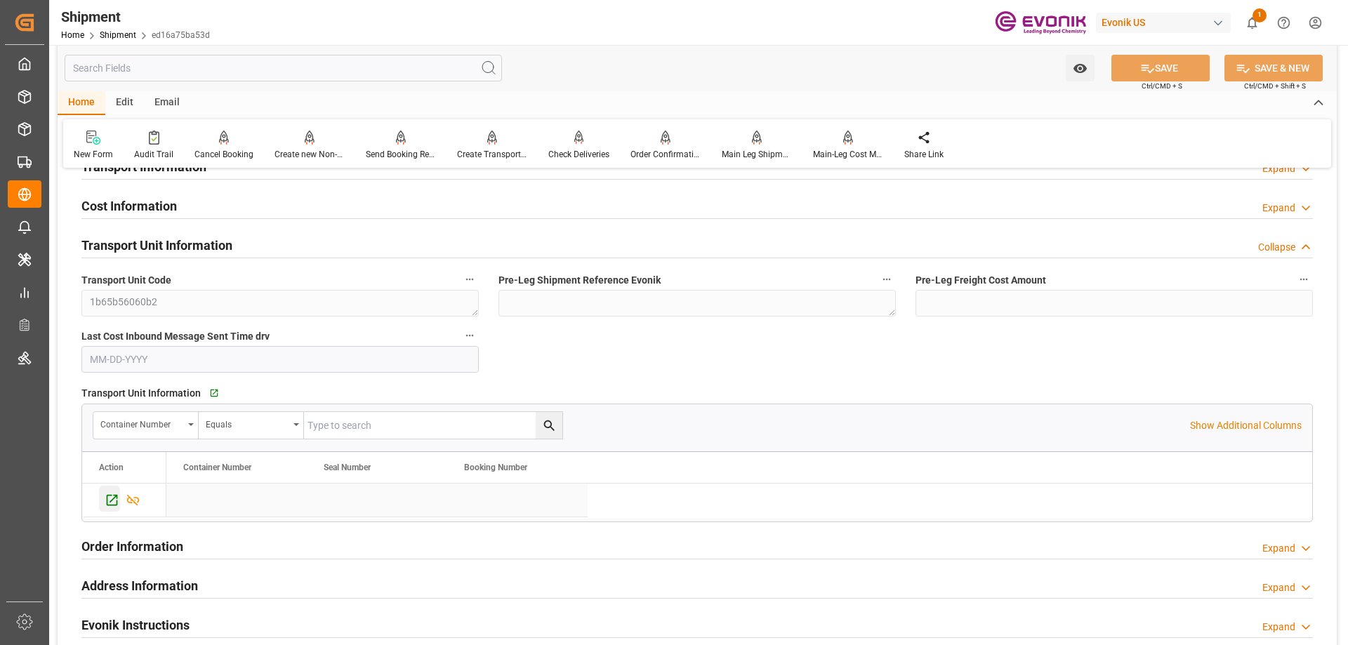
click at [110, 500] on icon "Press SPACE to select this row." at bounding box center [112, 500] width 15 height 15
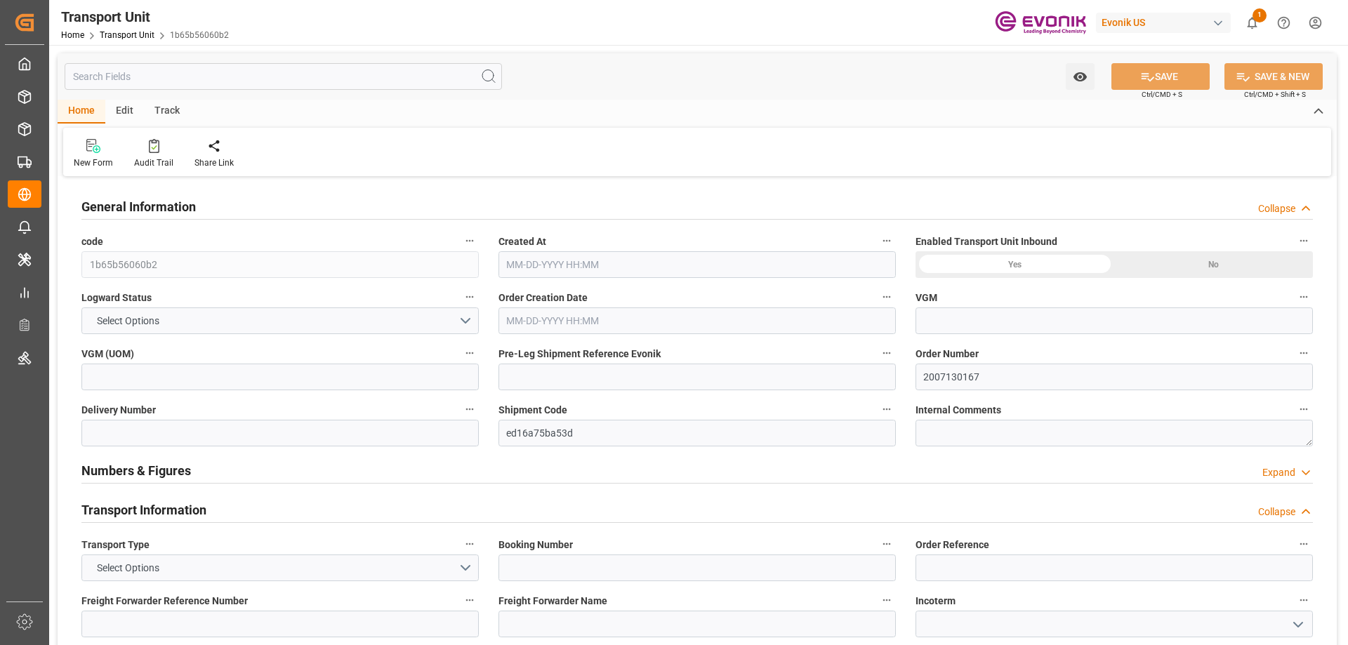
type input "AC Containerline"
type input "AC Containerline GmbH"
type input "USNWK"
type input "BRSSZ"
type input "8070"
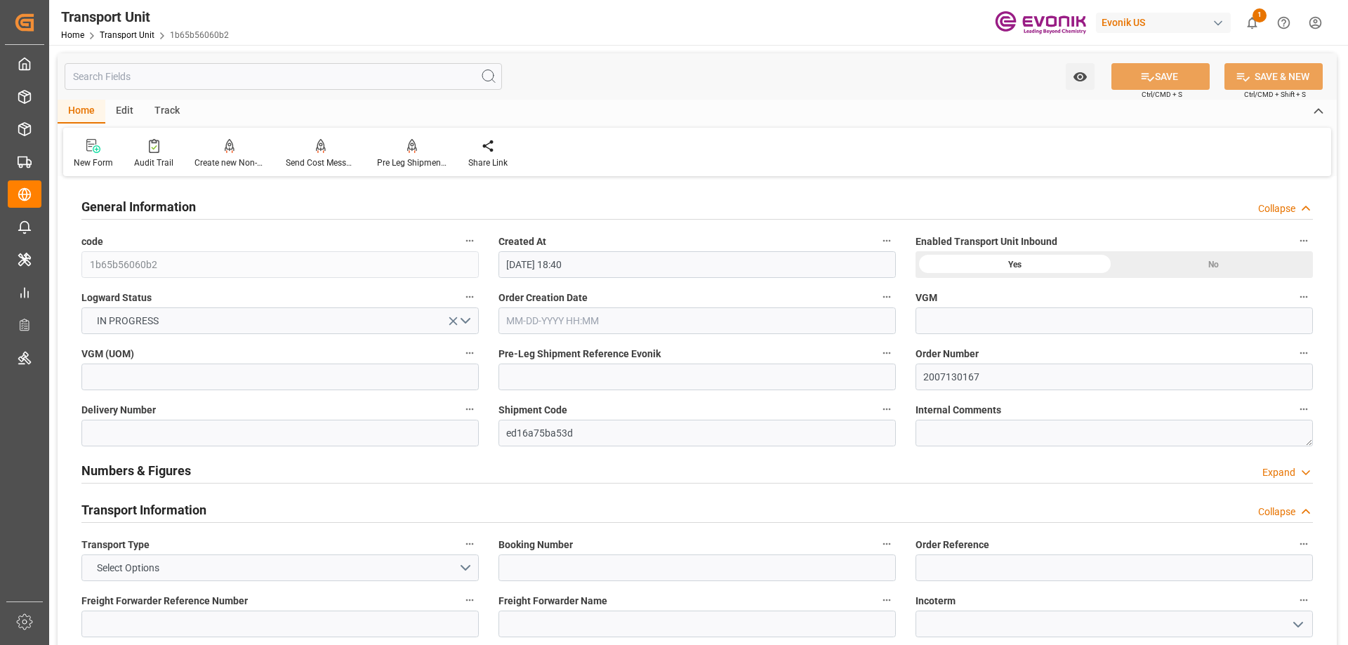
type input "[DATE] 18:40"
type input "[DATE]"
type input "[DATE] 00:00"
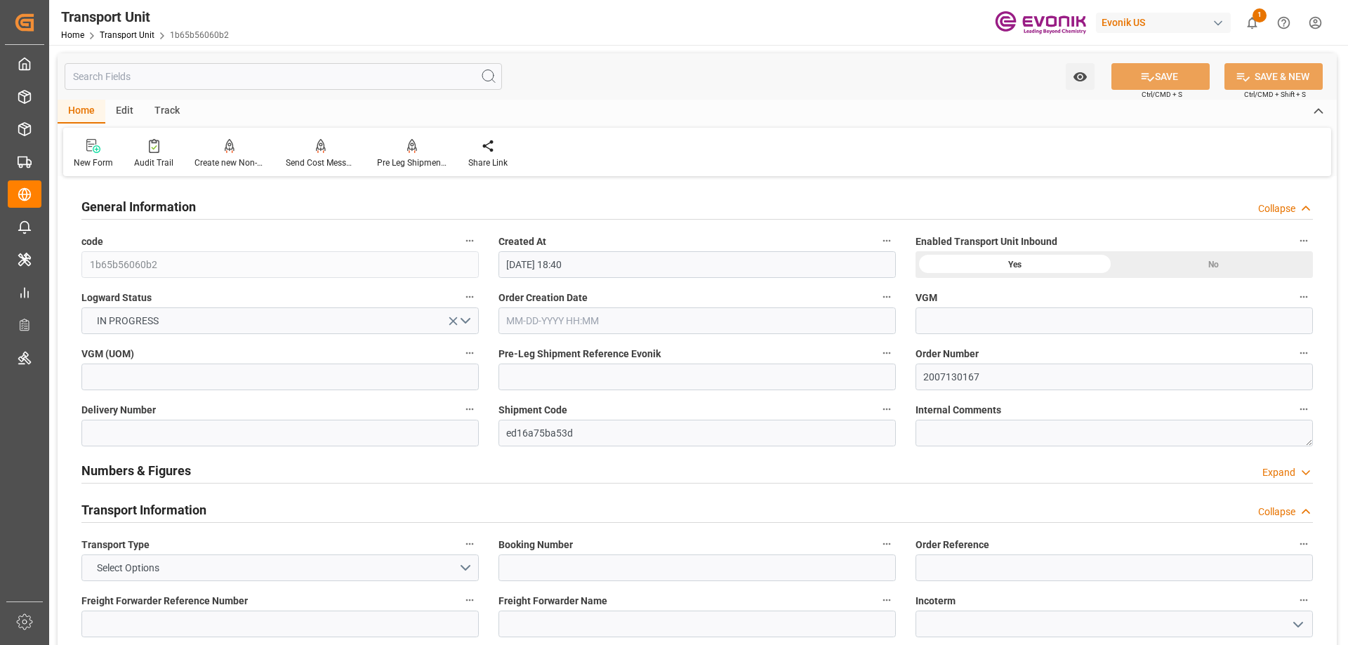
type input "[DATE] 00:00"
click at [180, 79] on input "text" at bounding box center [283, 76] width 437 height 27
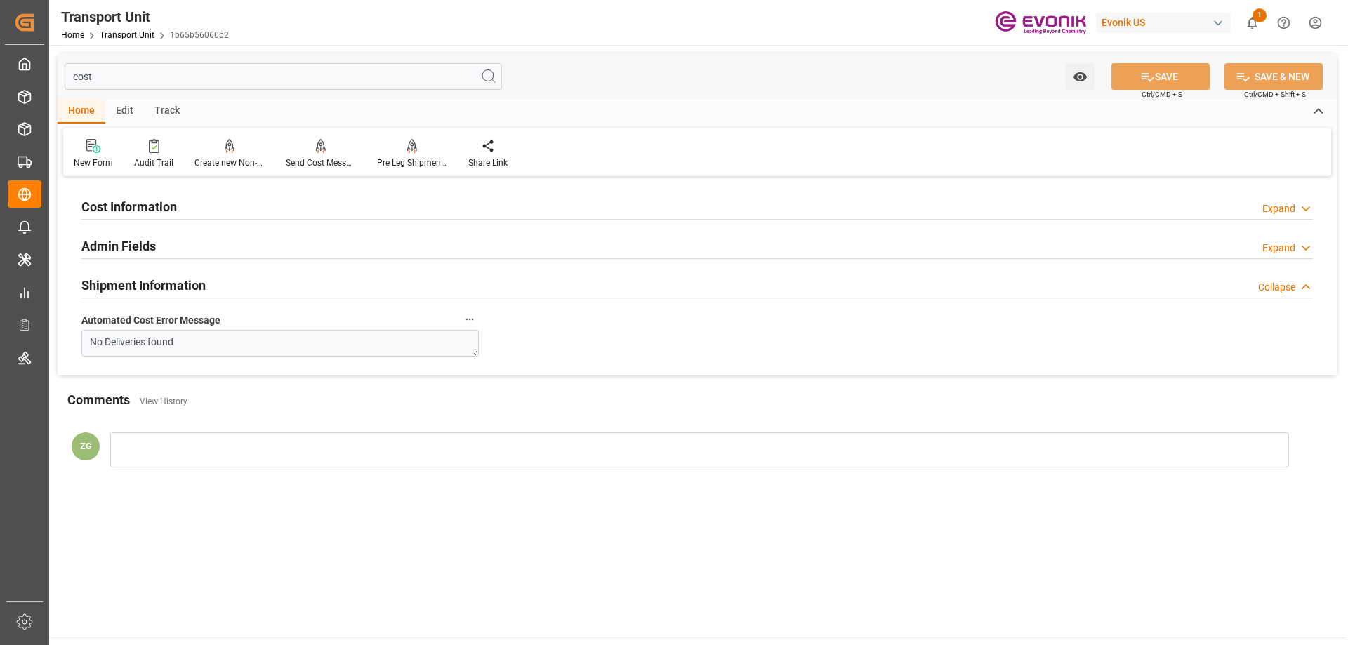
type input "cost"
click at [184, 197] on div "Cost Information Expand" at bounding box center [696, 205] width 1231 height 27
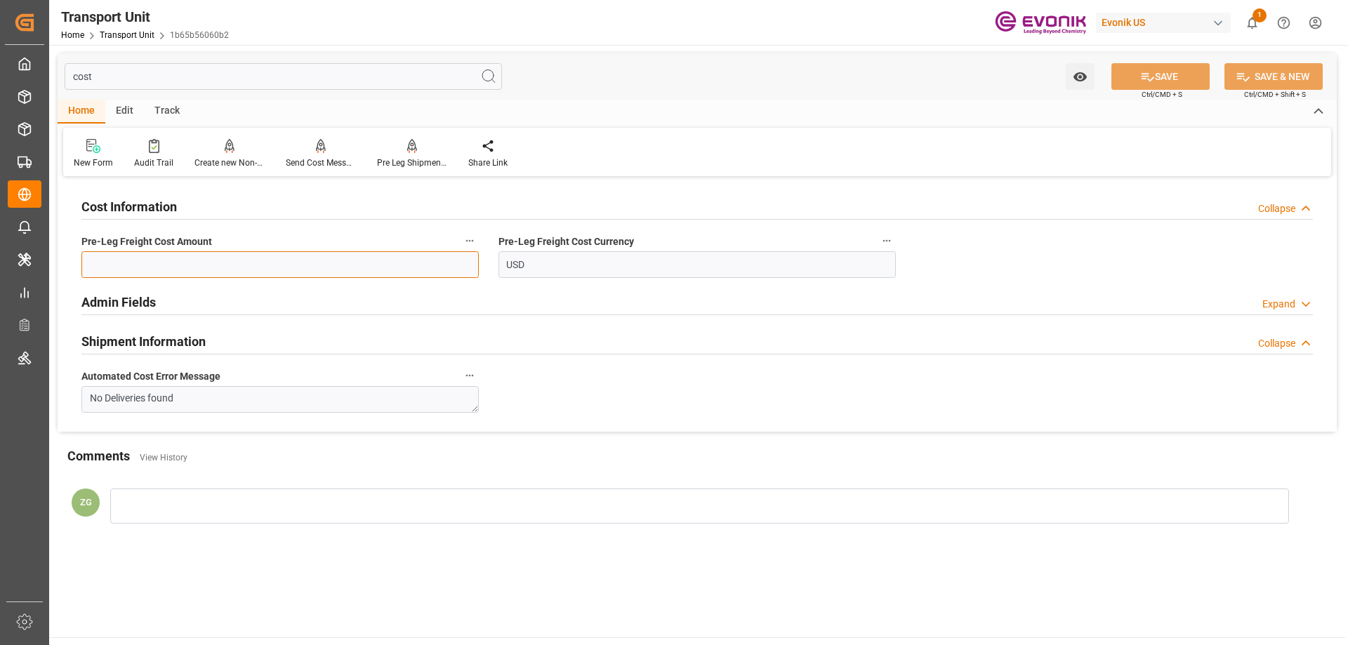
click at [161, 253] on input "text" at bounding box center [279, 264] width 397 height 27
paste input "528.408"
type input "528.408"
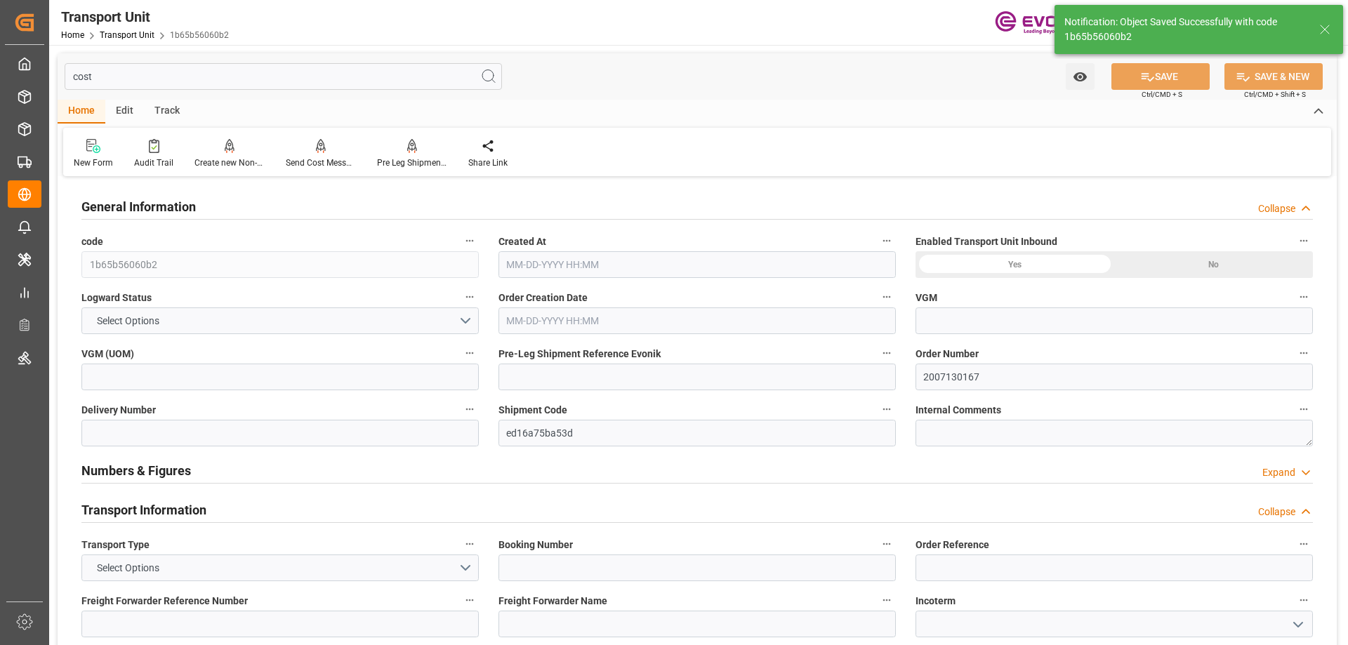
type input "AC Containerline"
type input "AC Containerline GmbH"
type input "USNWK"
type input "BRSSZ"
type input "8070"
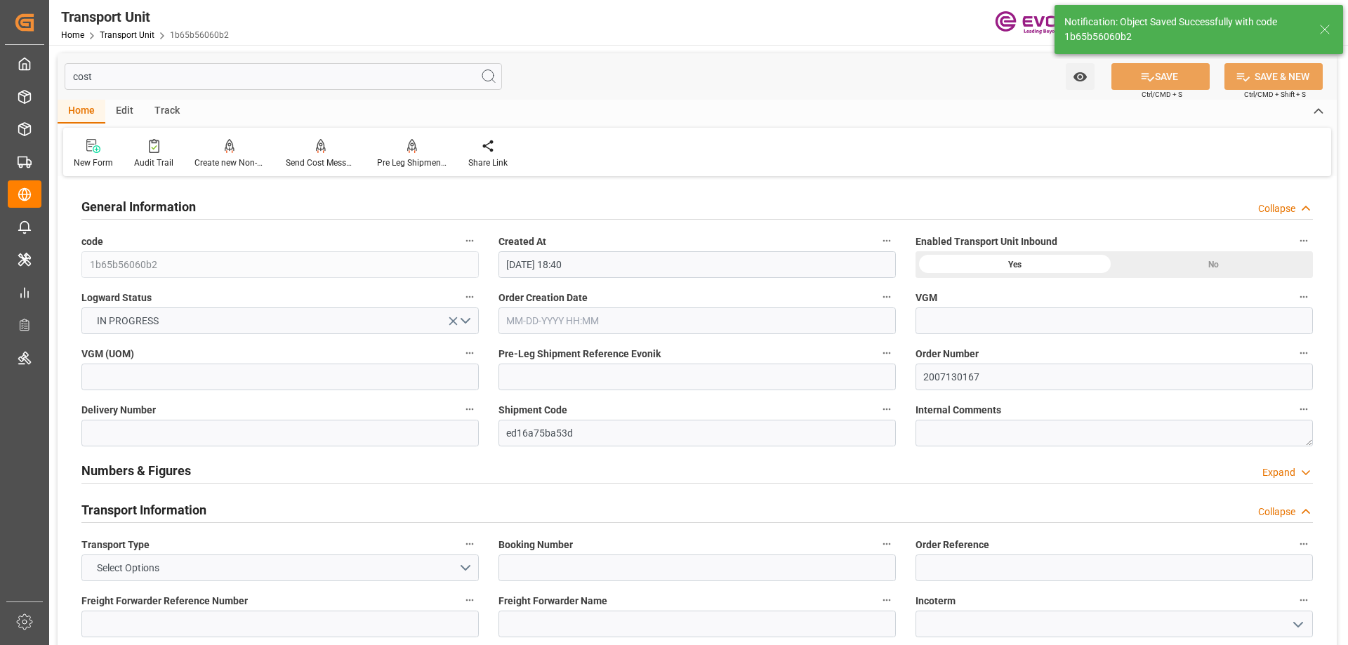
type input "[DATE] 18:40"
type input "[DATE]"
type input "[DATE] 00:00"
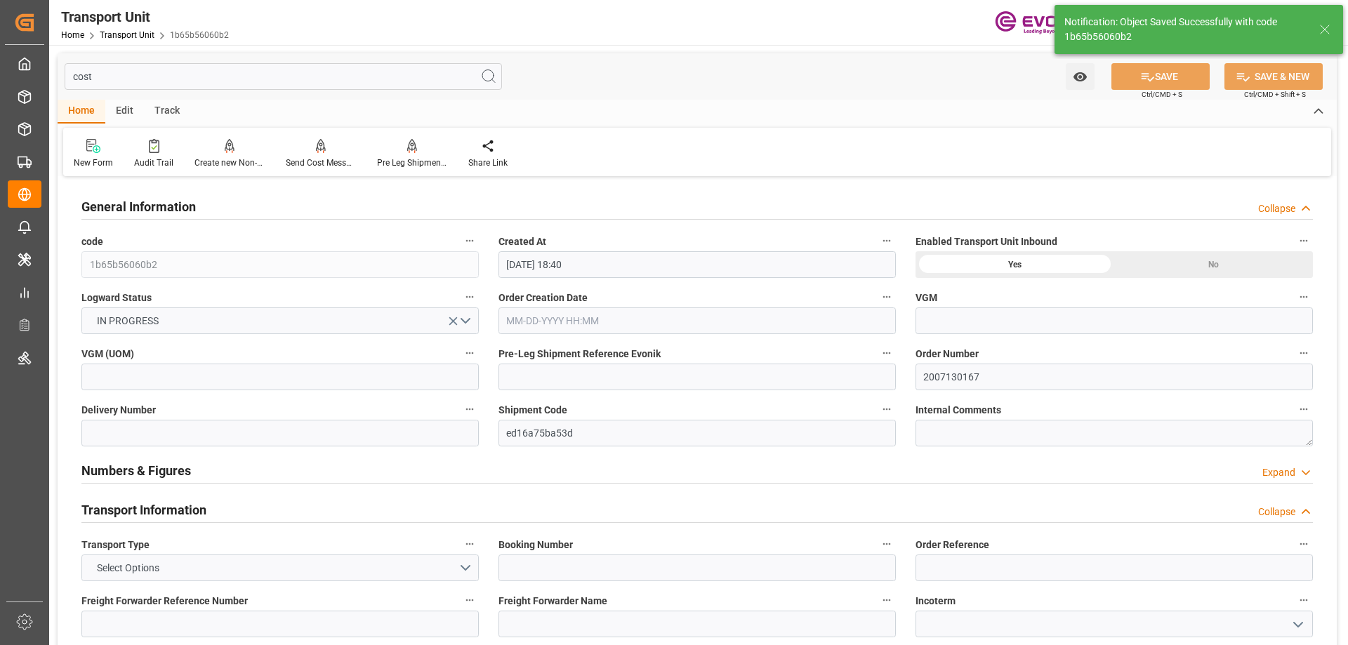
type input "[DATE] 00:00"
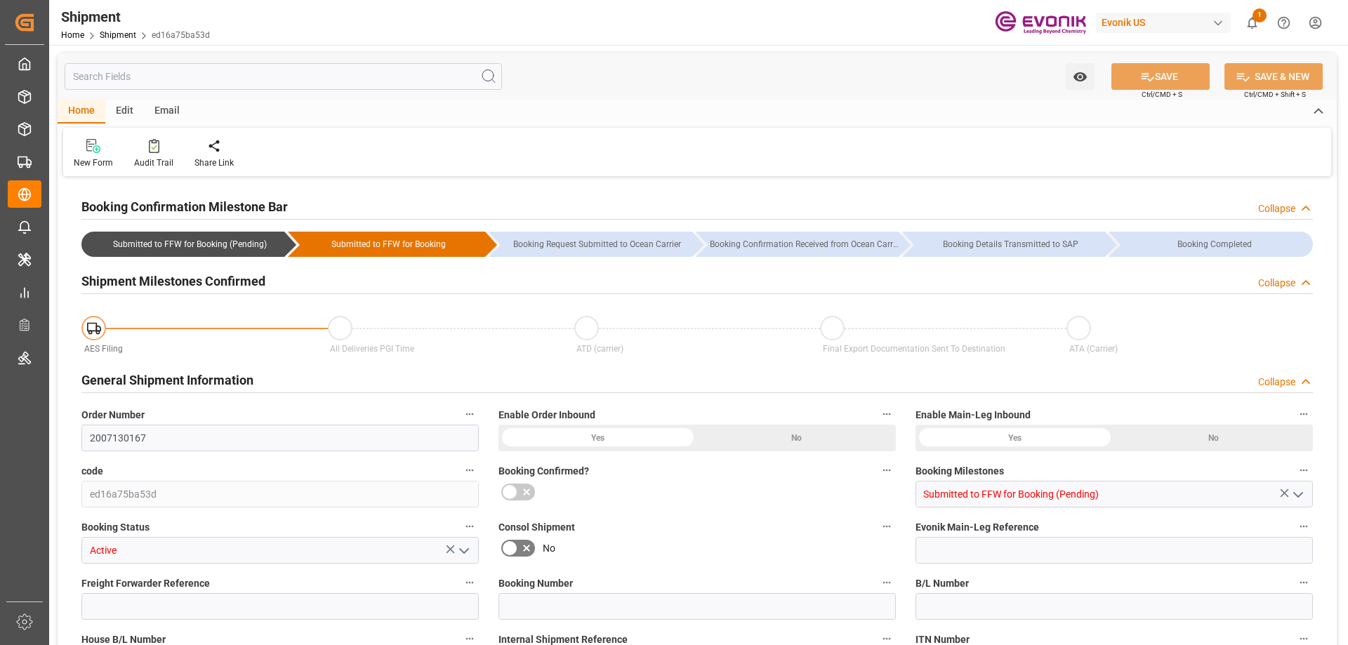
type input "AC Containerline"
type input "AC Containerline GmbH"
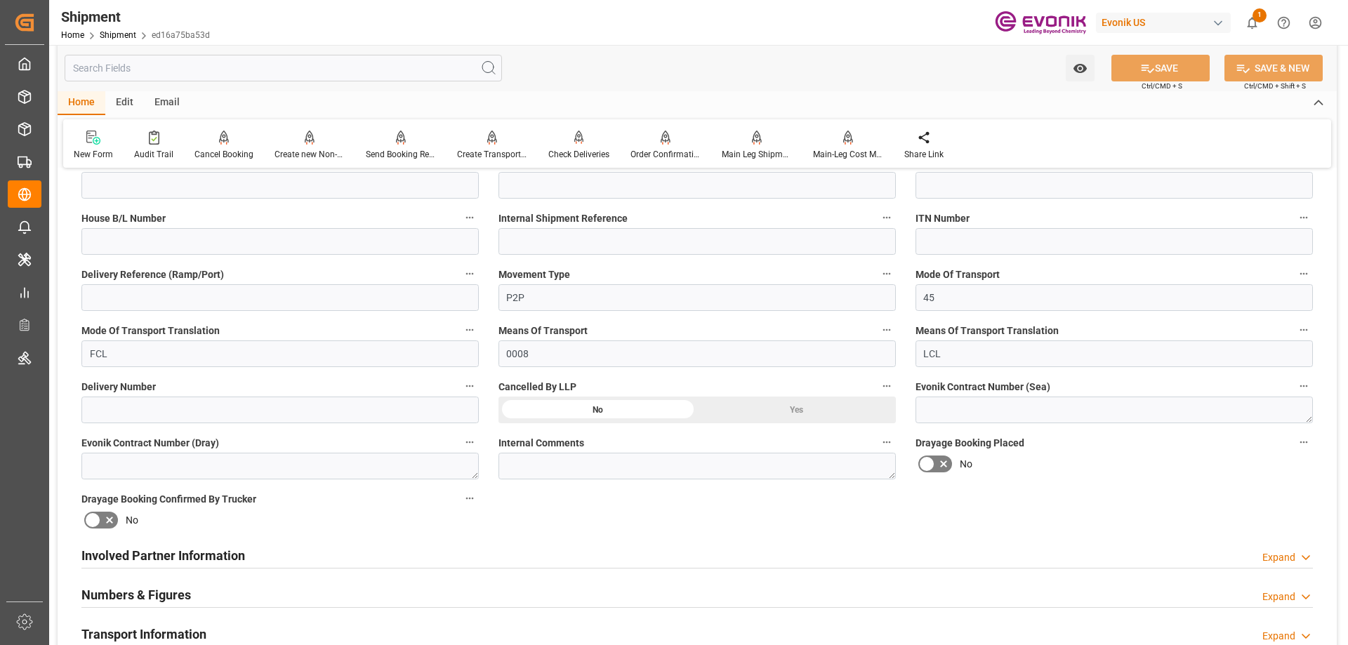
scroll to position [632, 0]
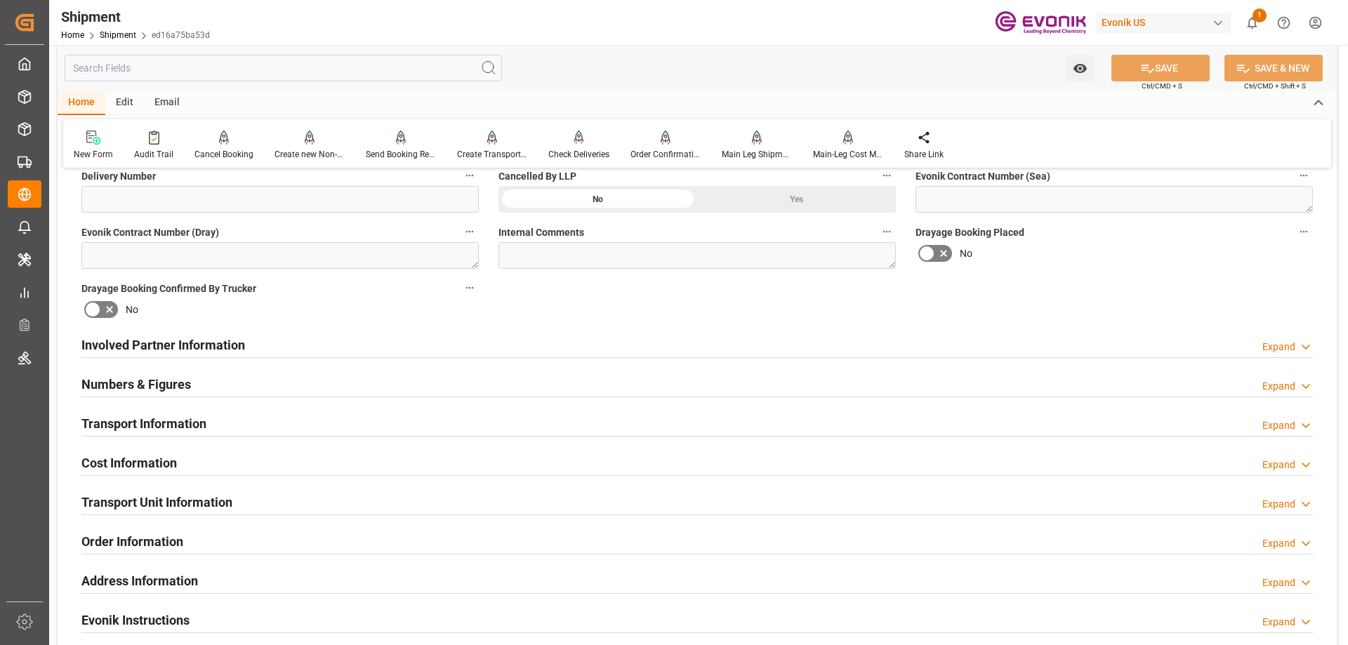
click at [173, 347] on h2 "Involved Partner Information" at bounding box center [163, 345] width 164 height 19
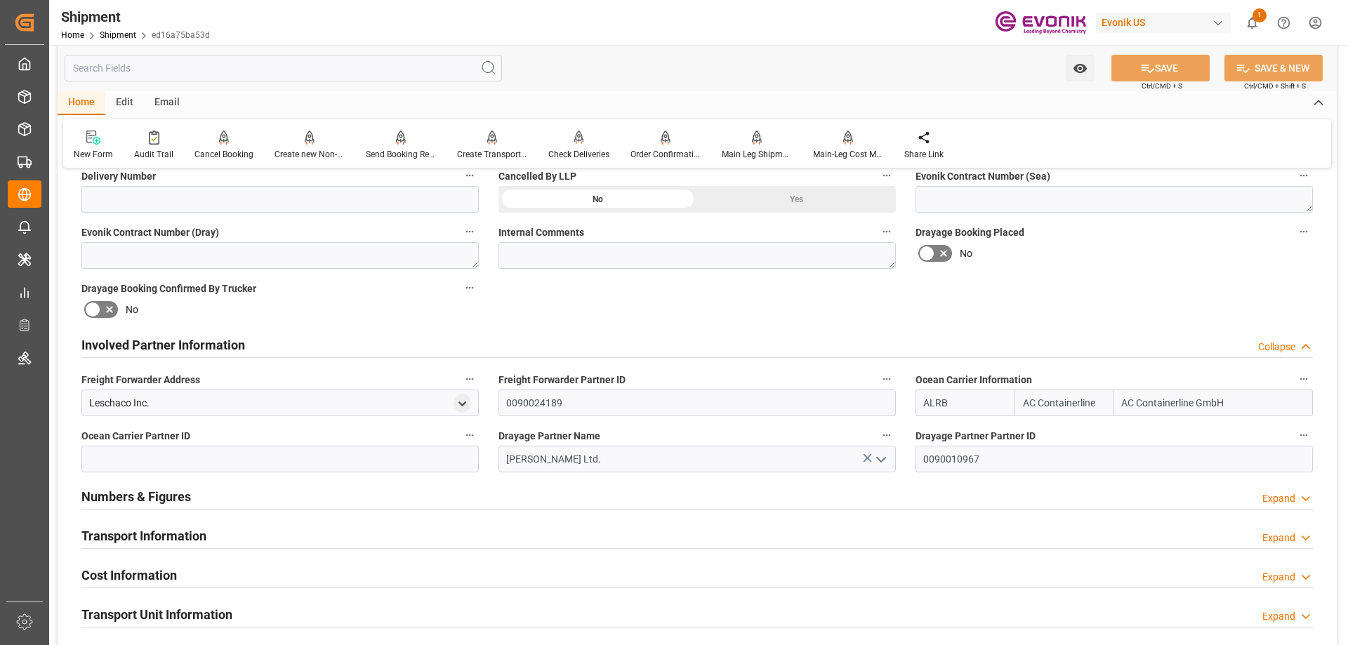
click at [190, 531] on h2 "Transport Information" at bounding box center [143, 536] width 125 height 19
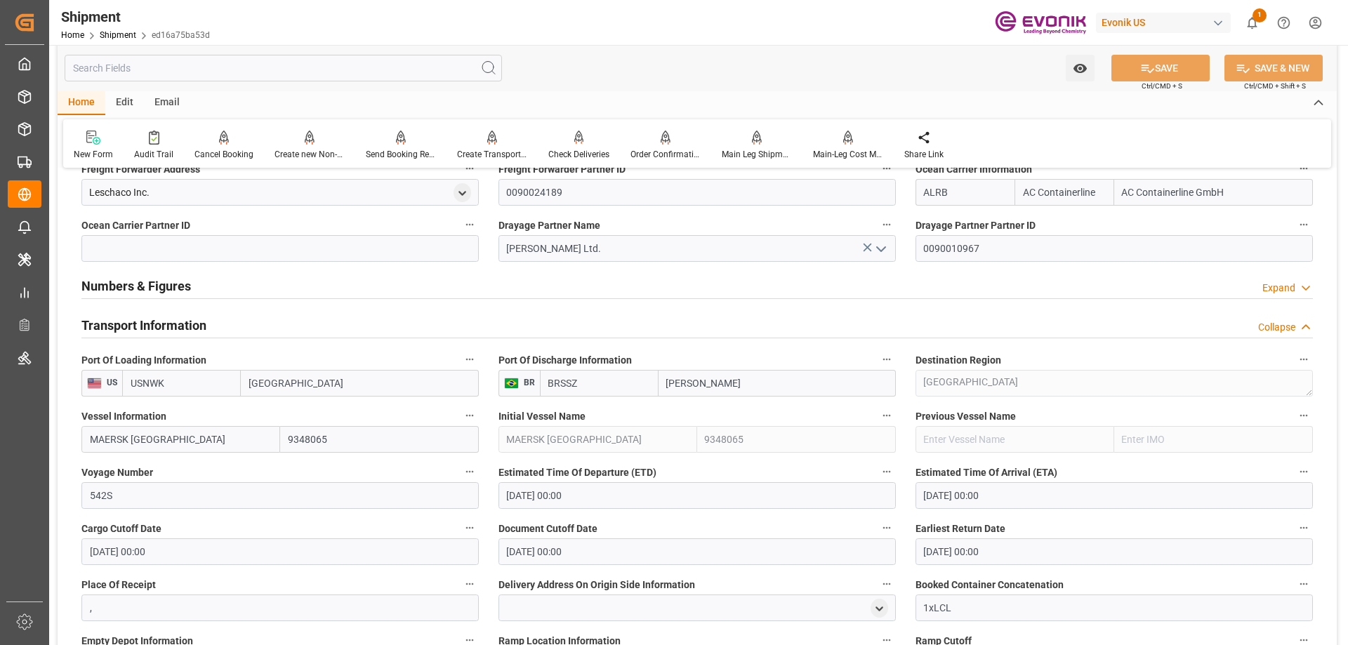
scroll to position [1123, 0]
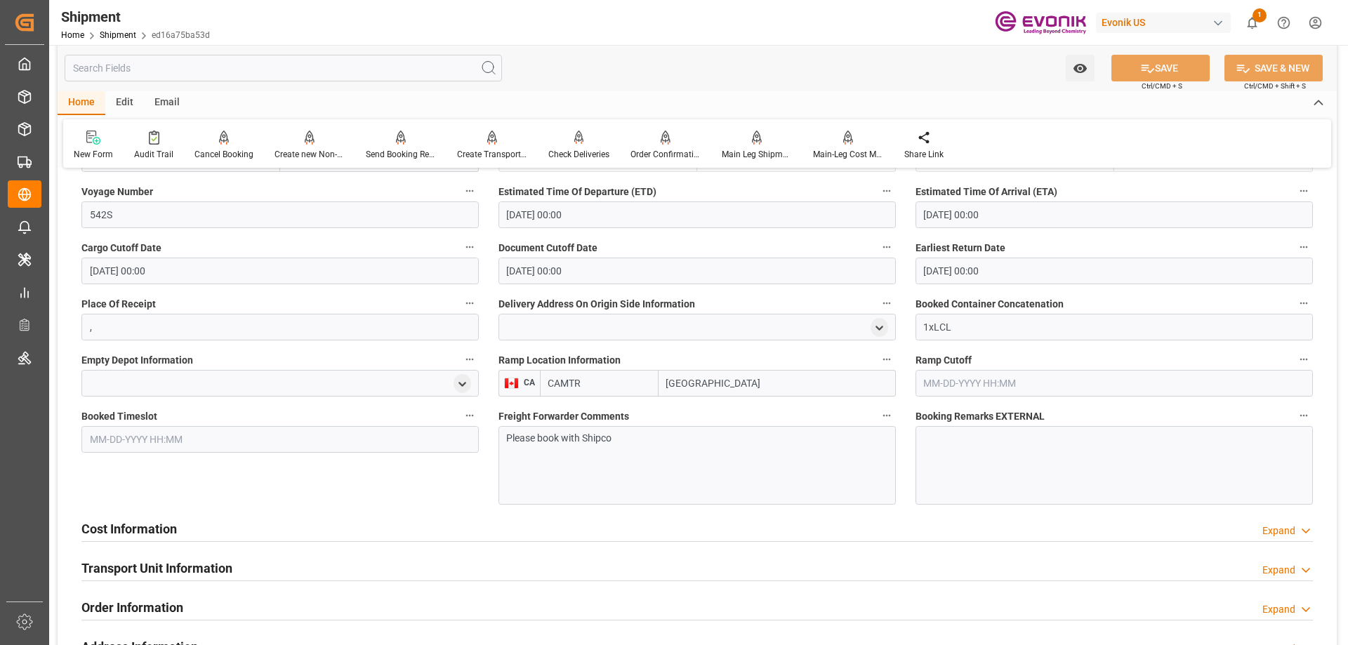
click at [154, 531] on h2 "Cost Information" at bounding box center [128, 529] width 95 height 19
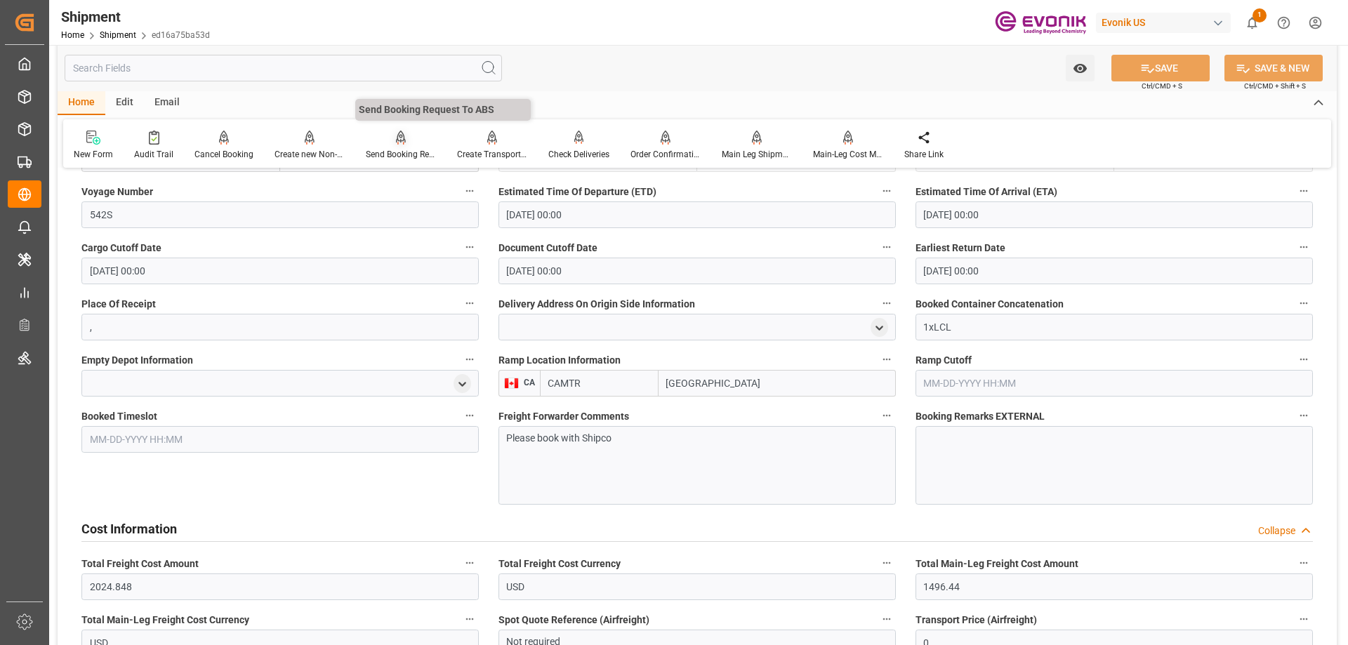
click at [387, 149] on div "Send Booking Request To ABS" at bounding box center [401, 154] width 70 height 13
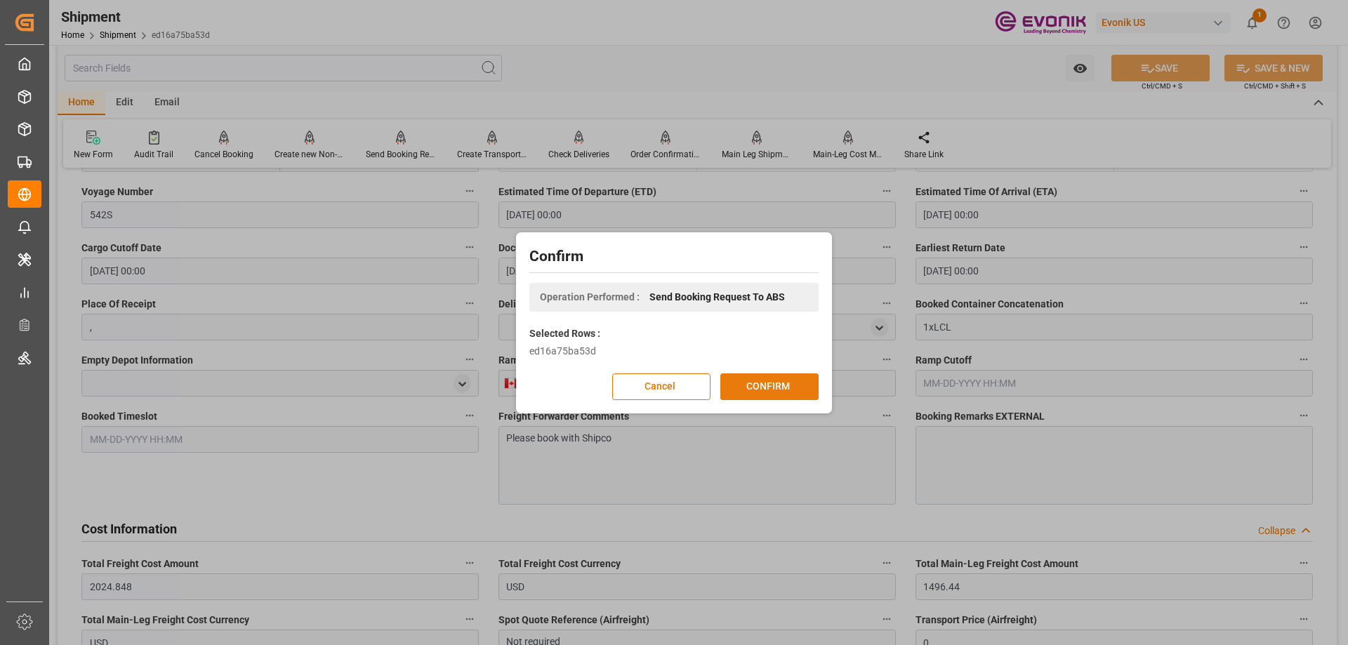
click at [734, 378] on button "CONFIRM" at bounding box center [769, 386] width 98 height 27
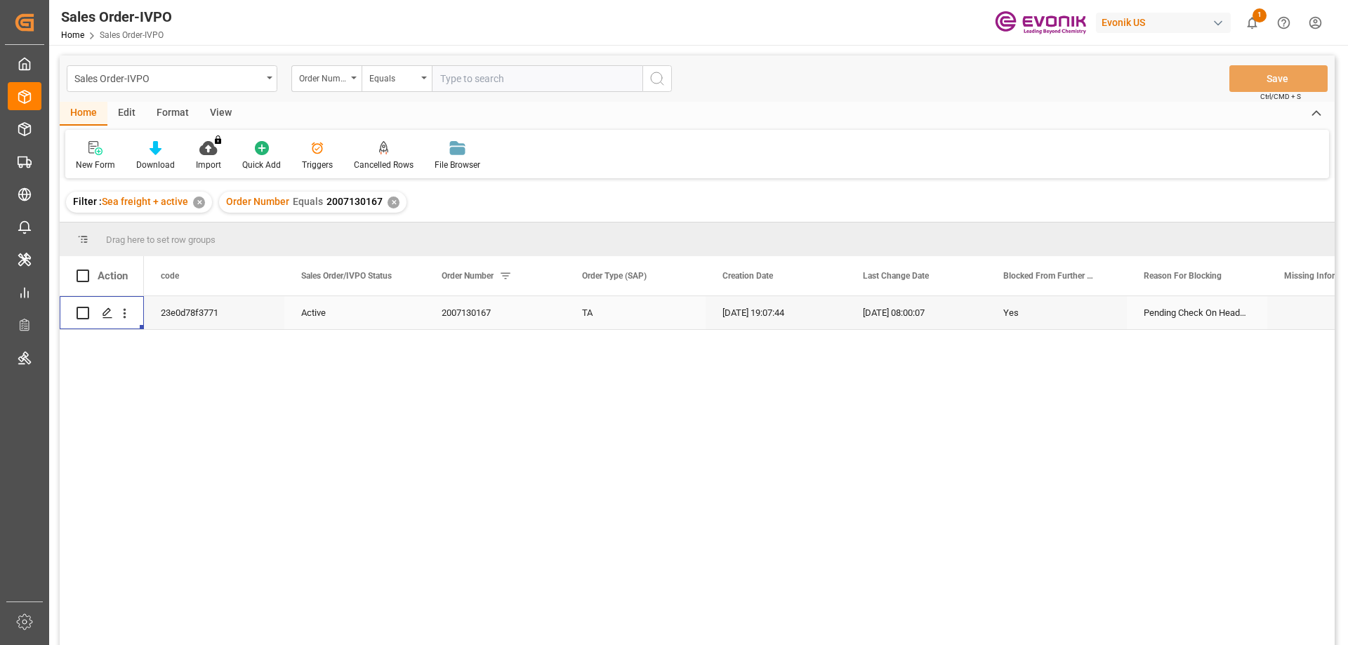
click at [585, 77] on input "text" at bounding box center [537, 78] width 211 height 27
paste input "0046462091"
type input "0046462091"
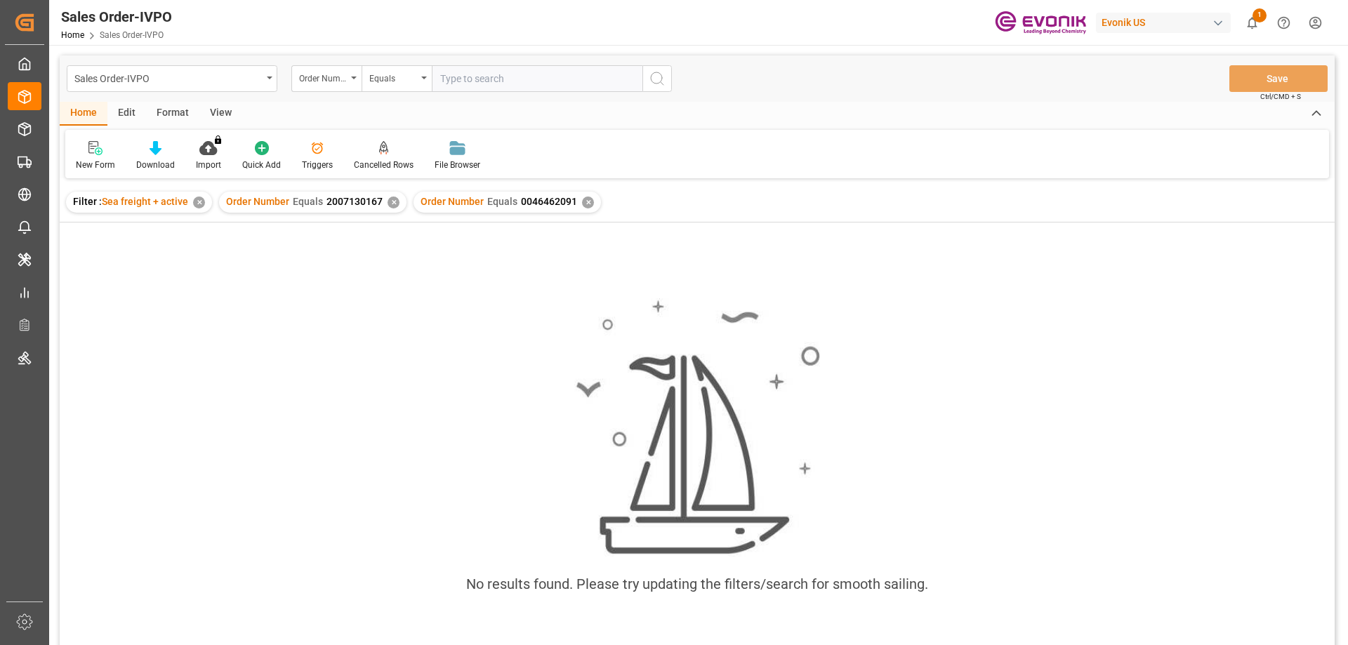
click at [383, 202] on div "Order Number Equals 2007130167 ✕" at bounding box center [312, 202] width 187 height 21
click at [388, 201] on div "✕" at bounding box center [394, 203] width 12 height 12
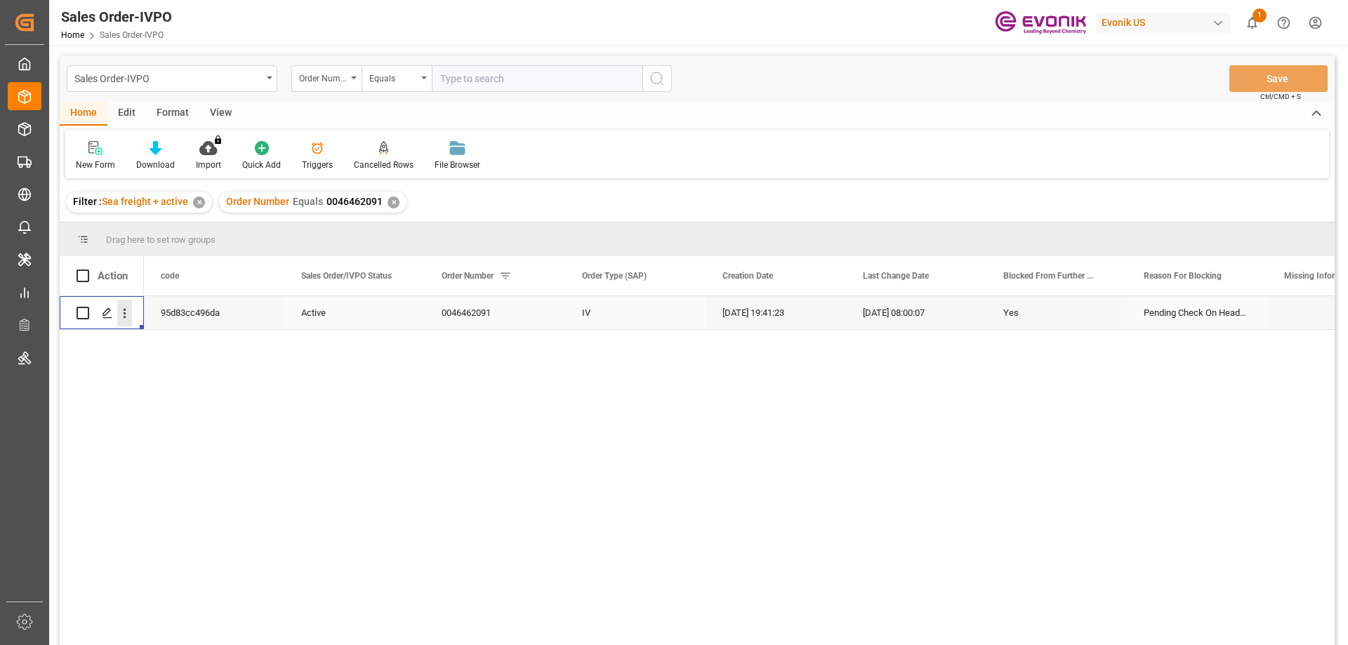
click at [125, 314] on icon "open menu" at bounding box center [125, 314] width 3 height 10
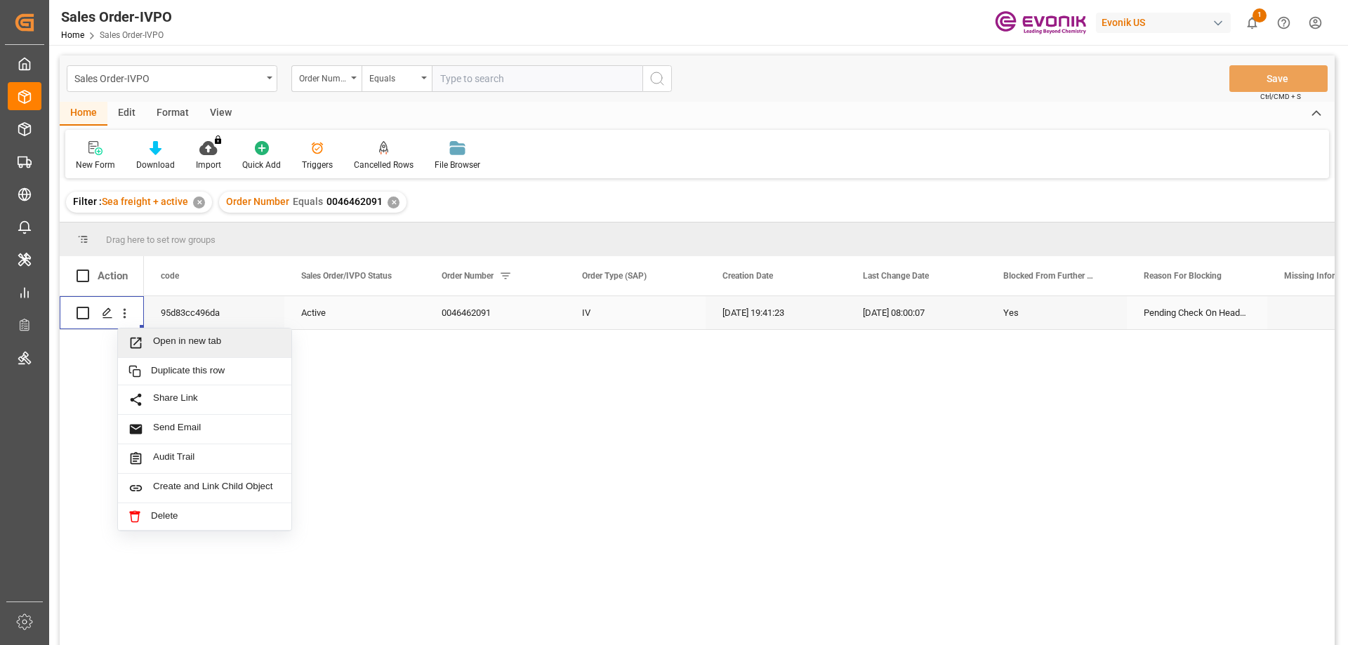
click at [200, 343] on span "Open in new tab" at bounding box center [217, 343] width 128 height 15
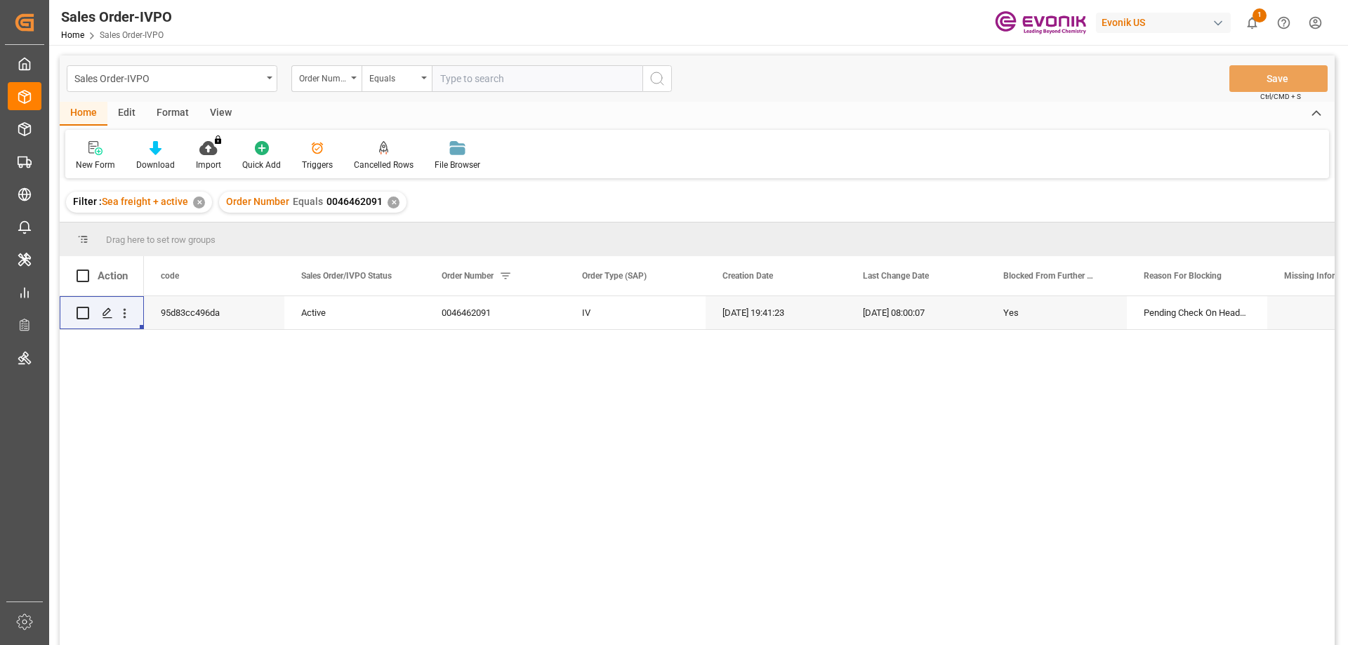
click at [475, 89] on input "text" at bounding box center [537, 78] width 211 height 27
paste input "0046463974"
type input "0046463974"
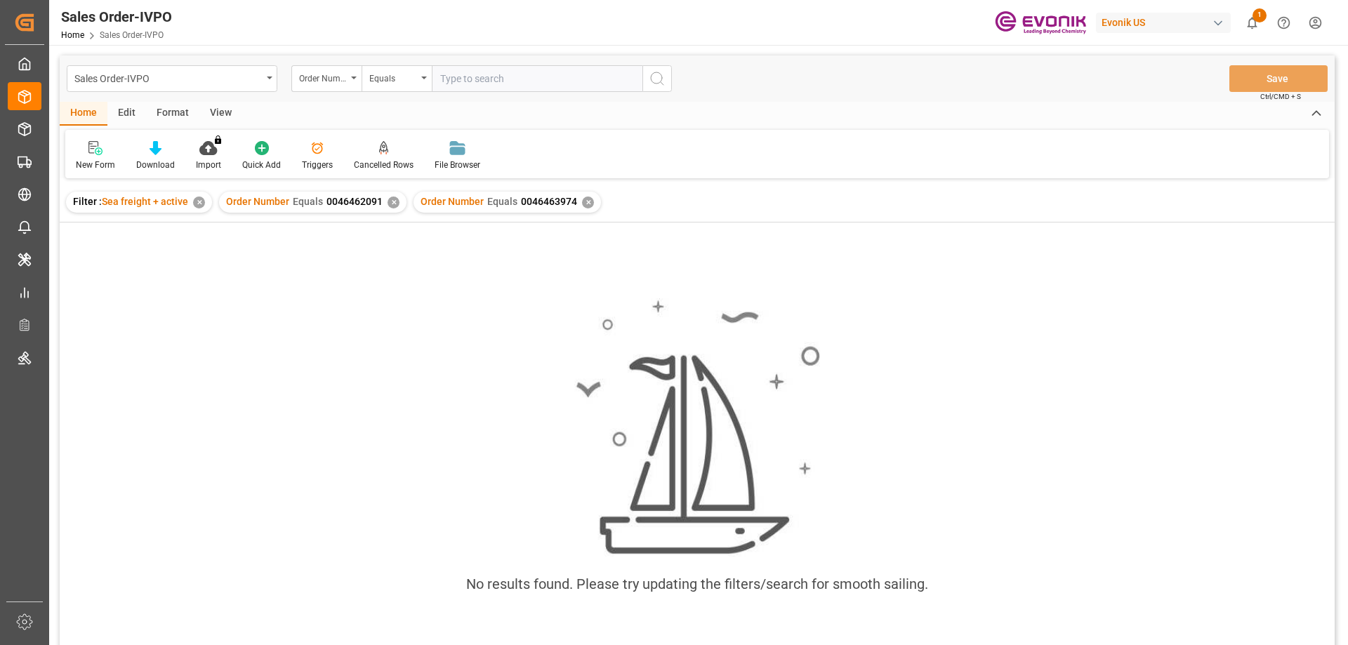
click at [389, 197] on div "✕" at bounding box center [394, 203] width 12 height 12
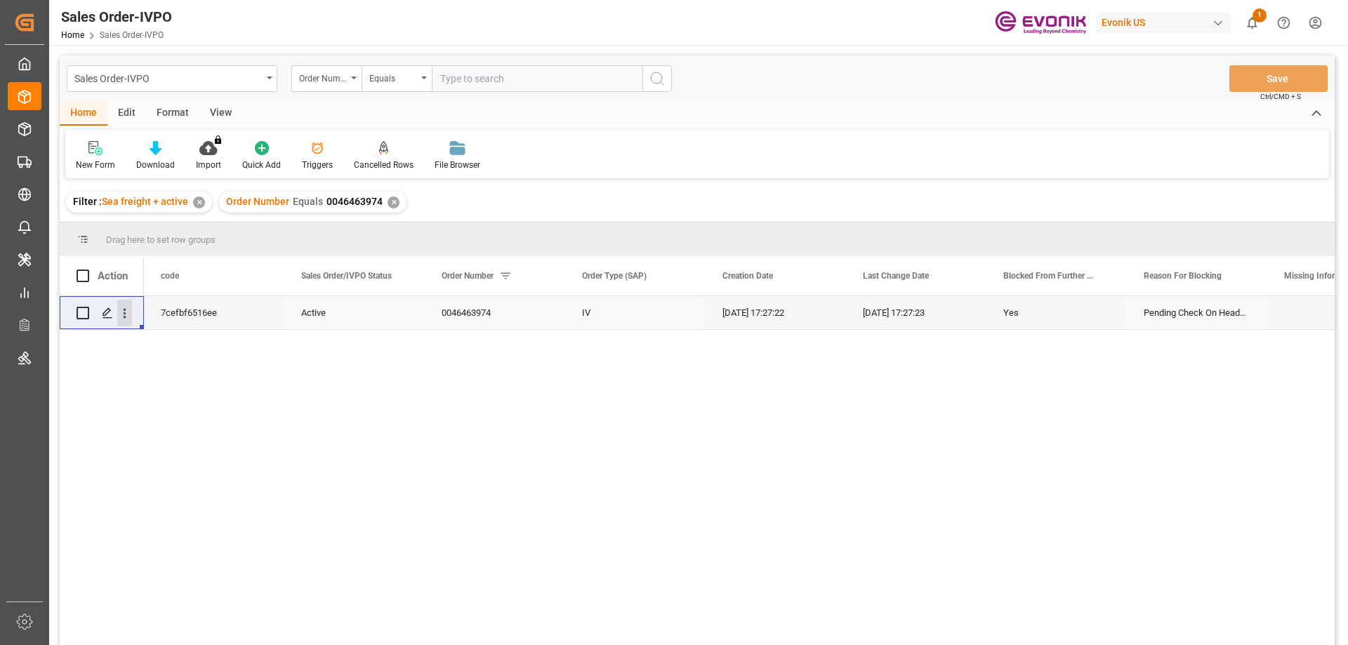
click at [130, 310] on icon "open menu" at bounding box center [124, 313] width 15 height 15
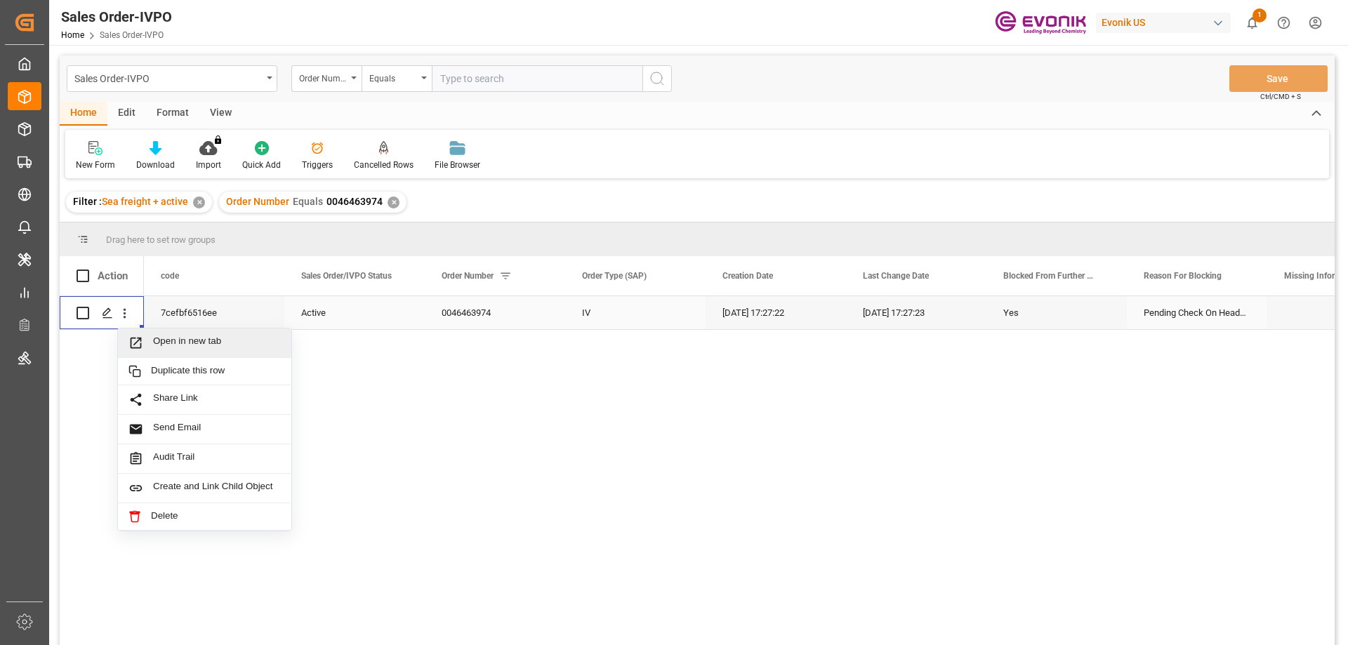
click at [159, 335] on div "Open in new tab" at bounding box center [204, 343] width 173 height 29
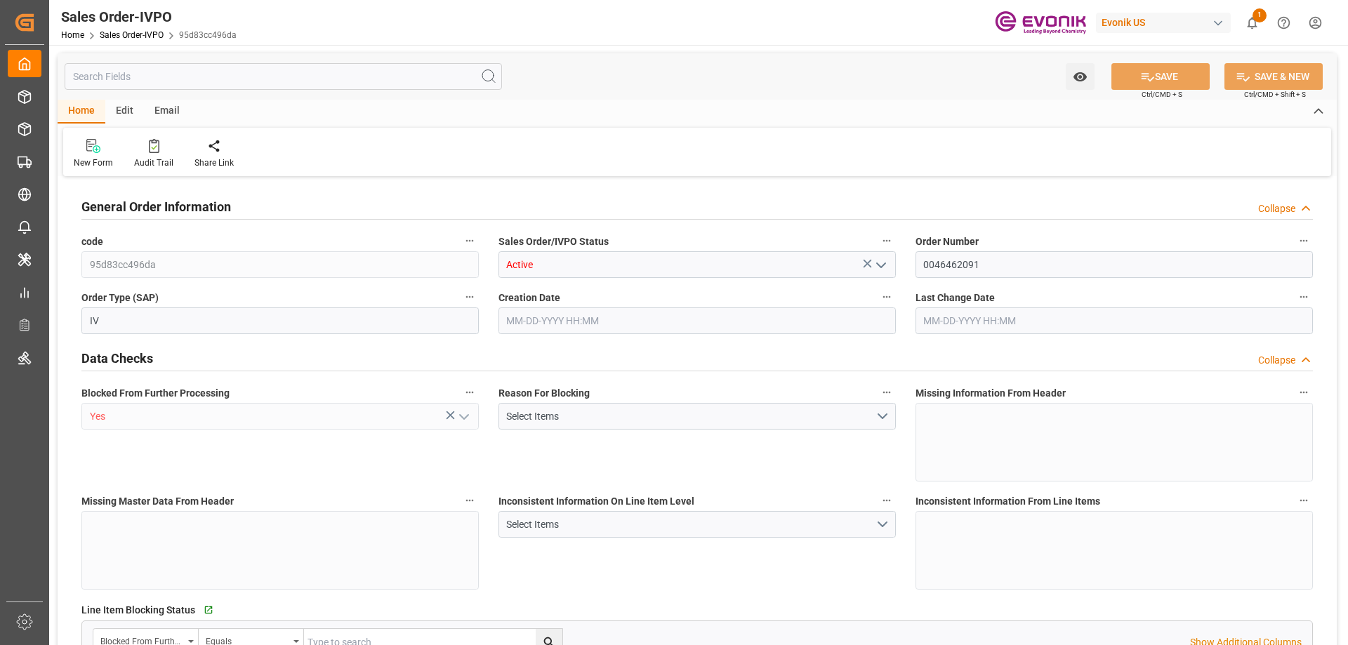
type input "INNSA"
type input "0"
type input "1"
type input "6030.6"
type input "[DATE] 19:41"
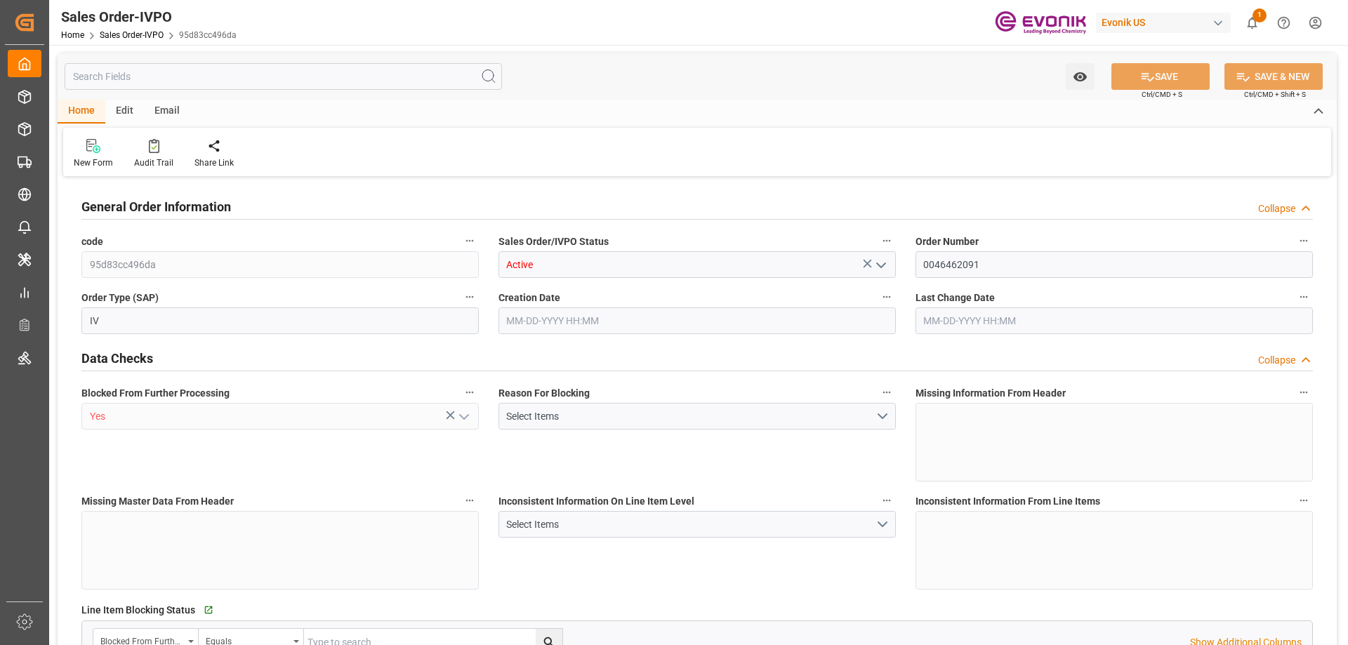
type input "[DATE] 08:00"
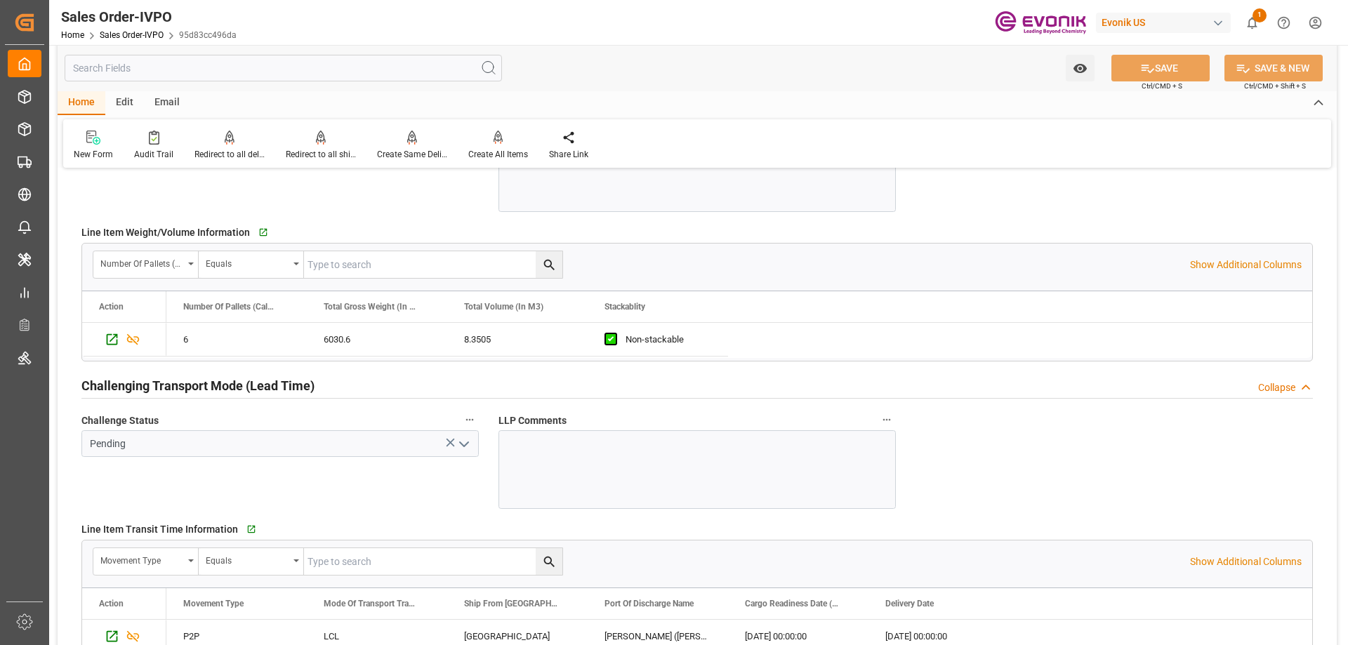
scroll to position [2176, 0]
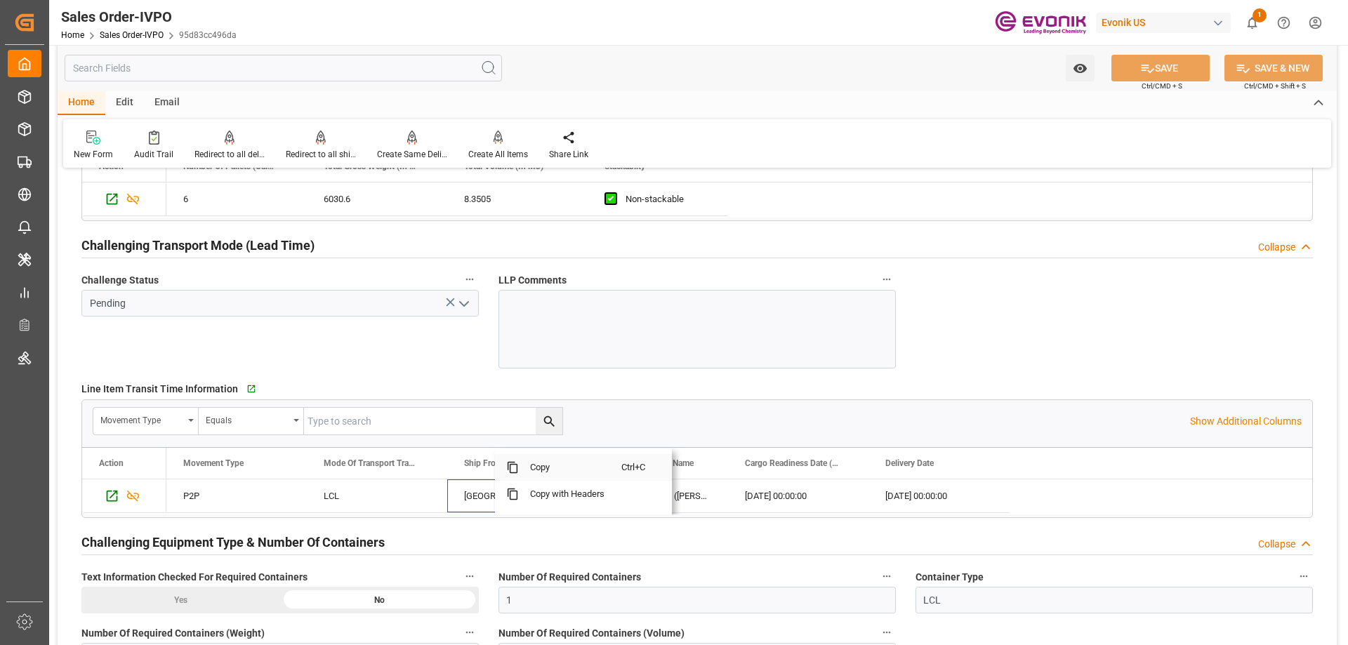
click at [525, 472] on span "Copy" at bounding box center [570, 467] width 103 height 27
click at [714, 469] on span "Copy" at bounding box center [743, 467] width 103 height 27
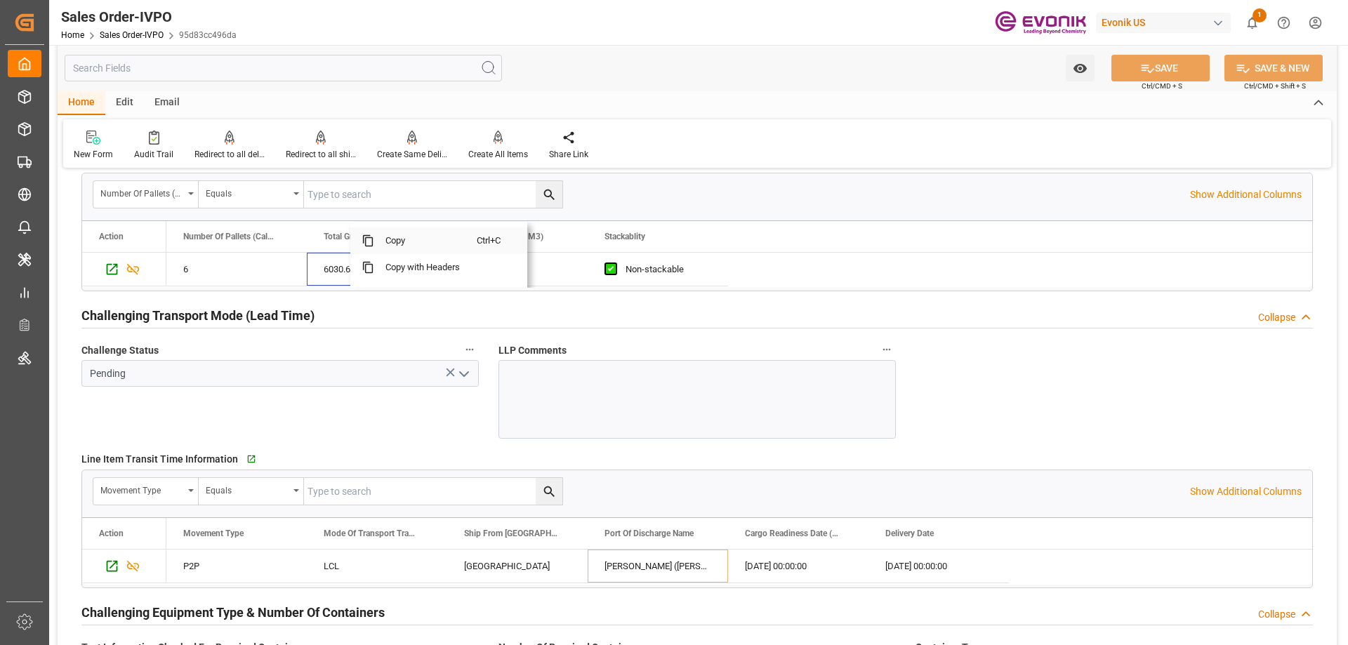
click at [406, 239] on span "Copy" at bounding box center [425, 240] width 103 height 27
click at [201, 76] on input "text" at bounding box center [283, 68] width 437 height 27
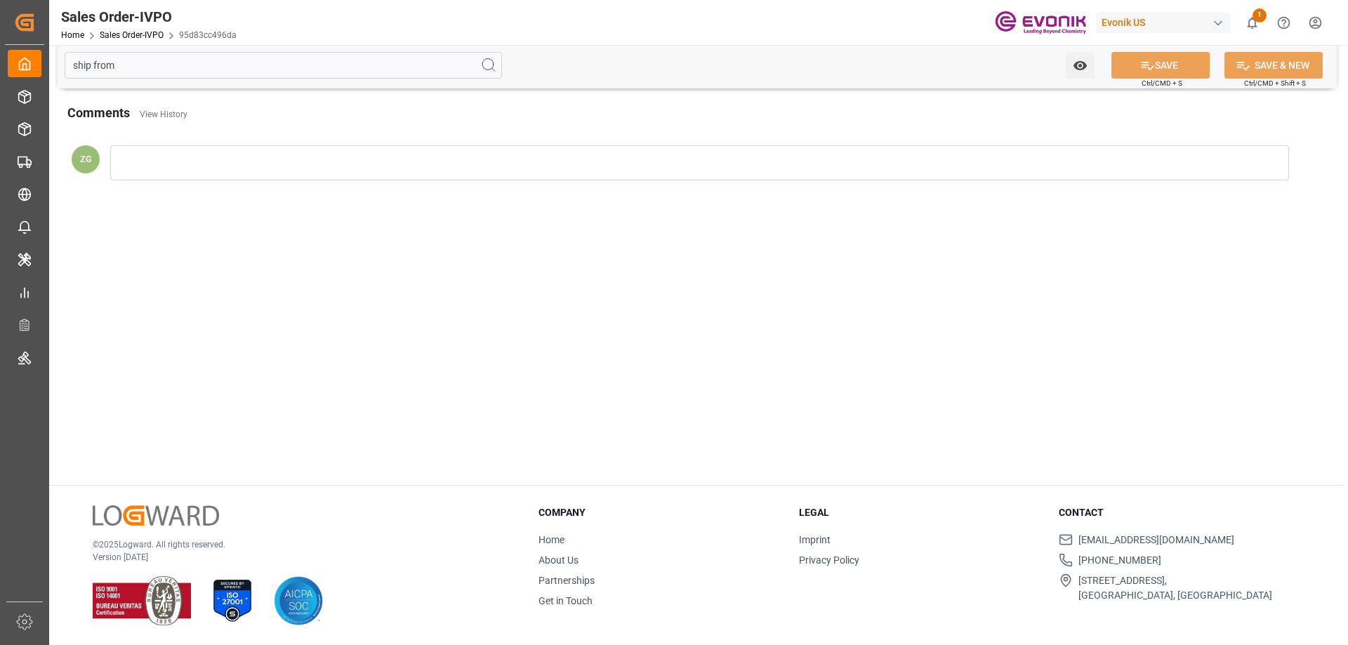
scroll to position [0, 0]
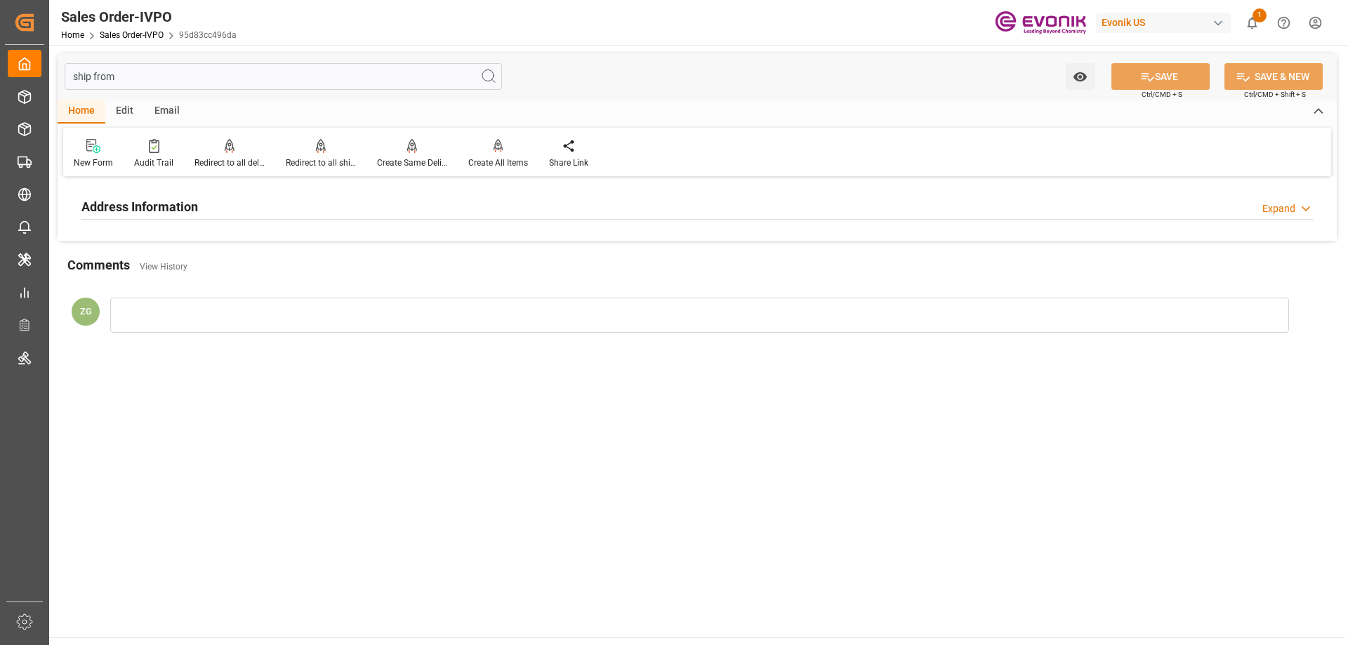
type input "ship from"
click at [178, 211] on h2 "Address Information" at bounding box center [139, 206] width 117 height 19
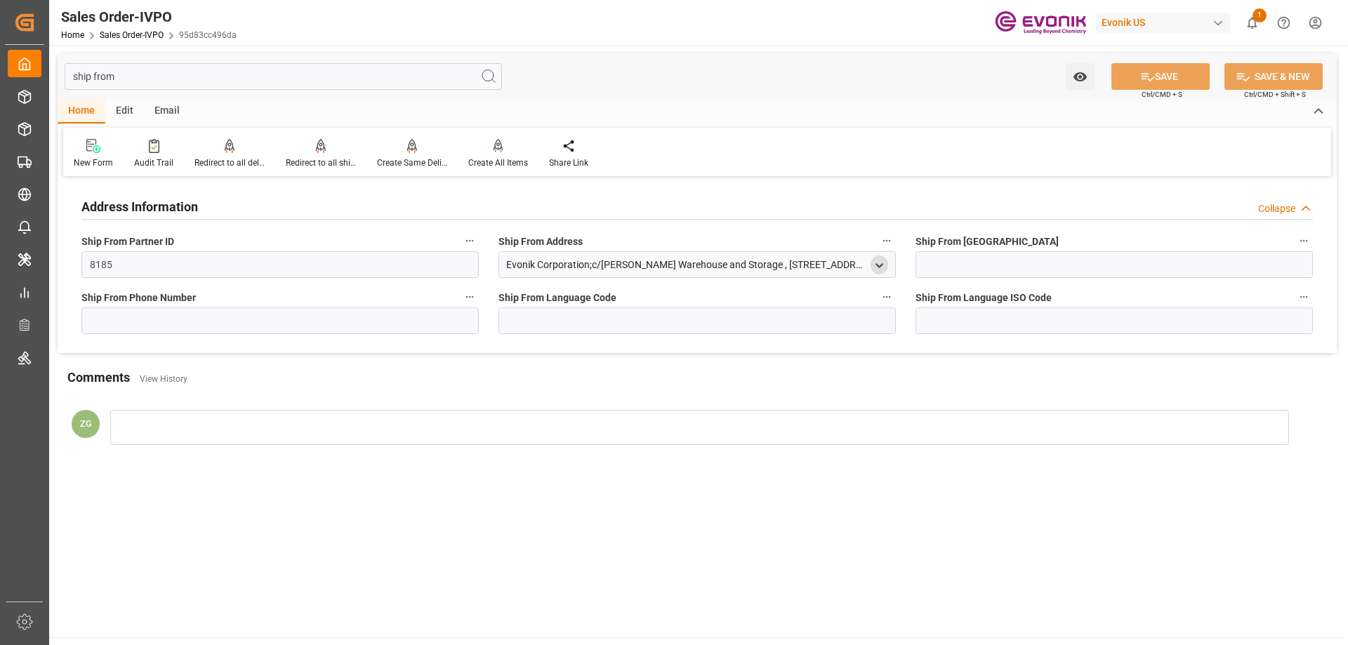
click at [880, 263] on icon "open menu" at bounding box center [879, 266] width 12 height 12
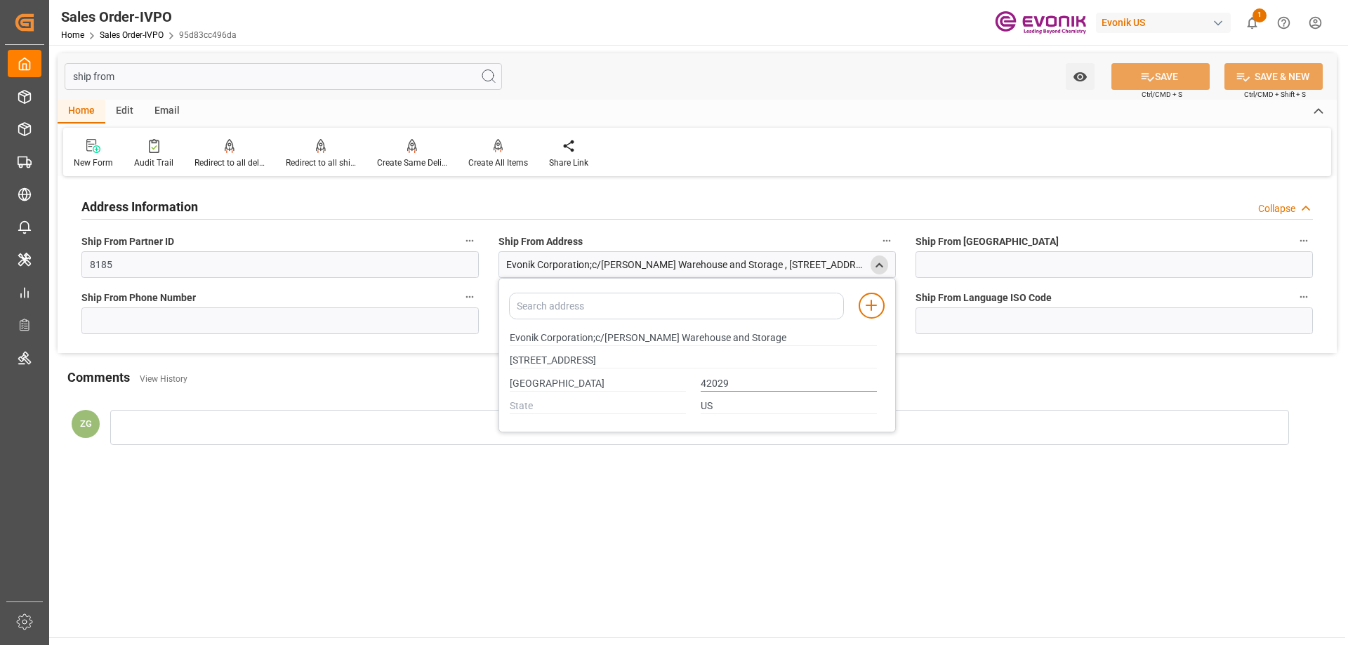
click at [720, 381] on input "42029" at bounding box center [789, 383] width 176 height 15
click at [878, 267] on icon "close menu" at bounding box center [879, 266] width 12 height 12
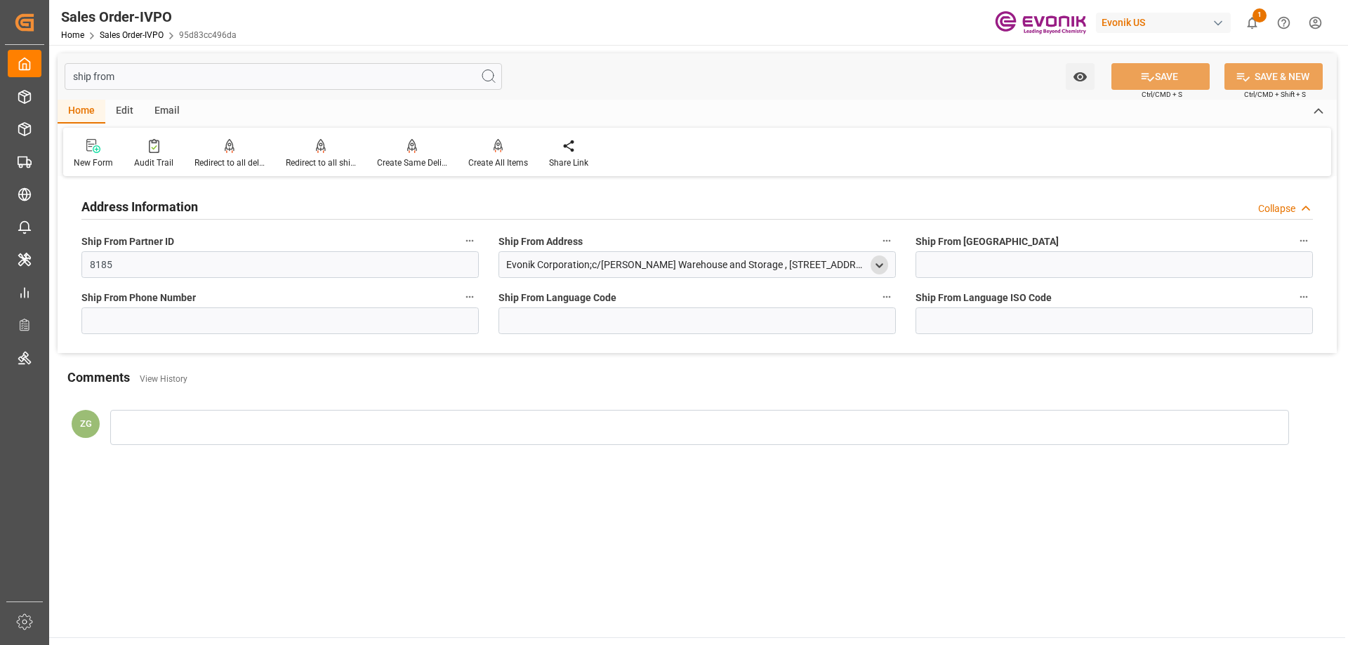
click at [209, 76] on input "ship from" at bounding box center [283, 76] width 437 height 27
drag, startPoint x: 139, startPoint y: 76, endPoint x: 53, endPoint y: 76, distance: 85.7
click at [53, 76] on div "ship from Watch Option SAVE Ctrl/CMD + S SAVE & NEW Ctrl/CMD + Shift + S Home E…" at bounding box center [697, 260] width 1296 height 431
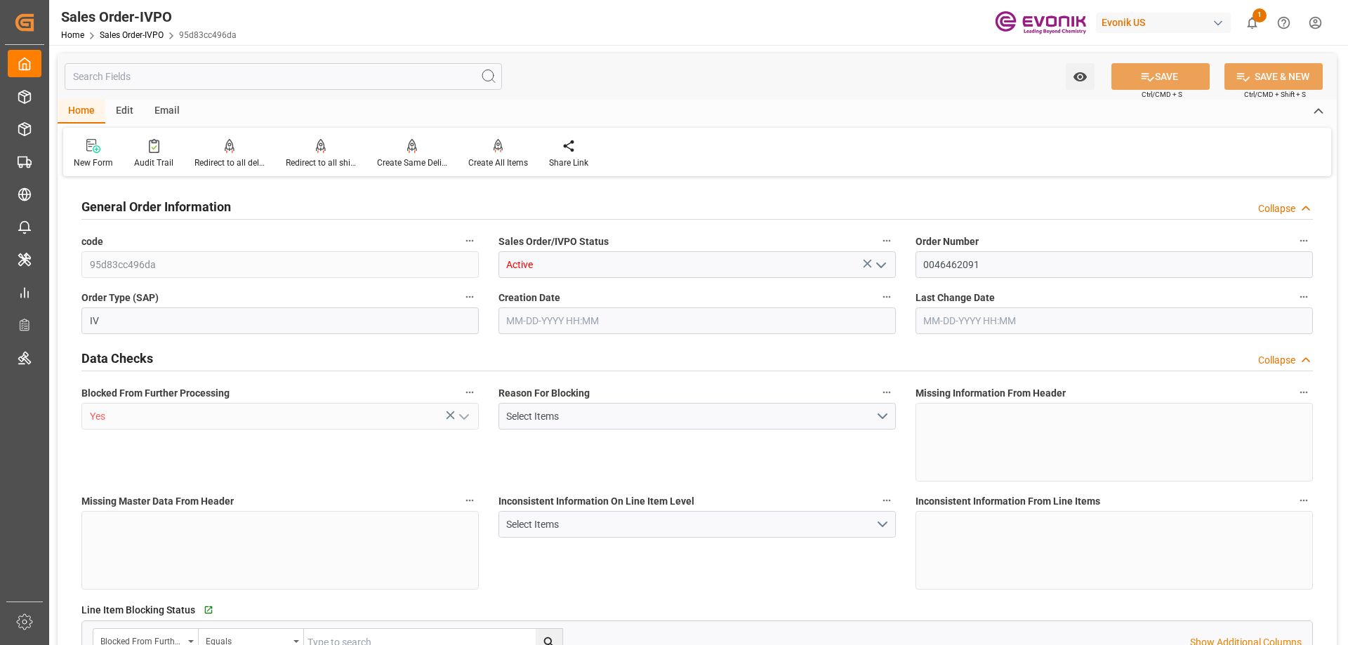
type input "INNSA"
type input "0"
type input "1"
type input "6030.6"
type input "[DATE] 19:41"
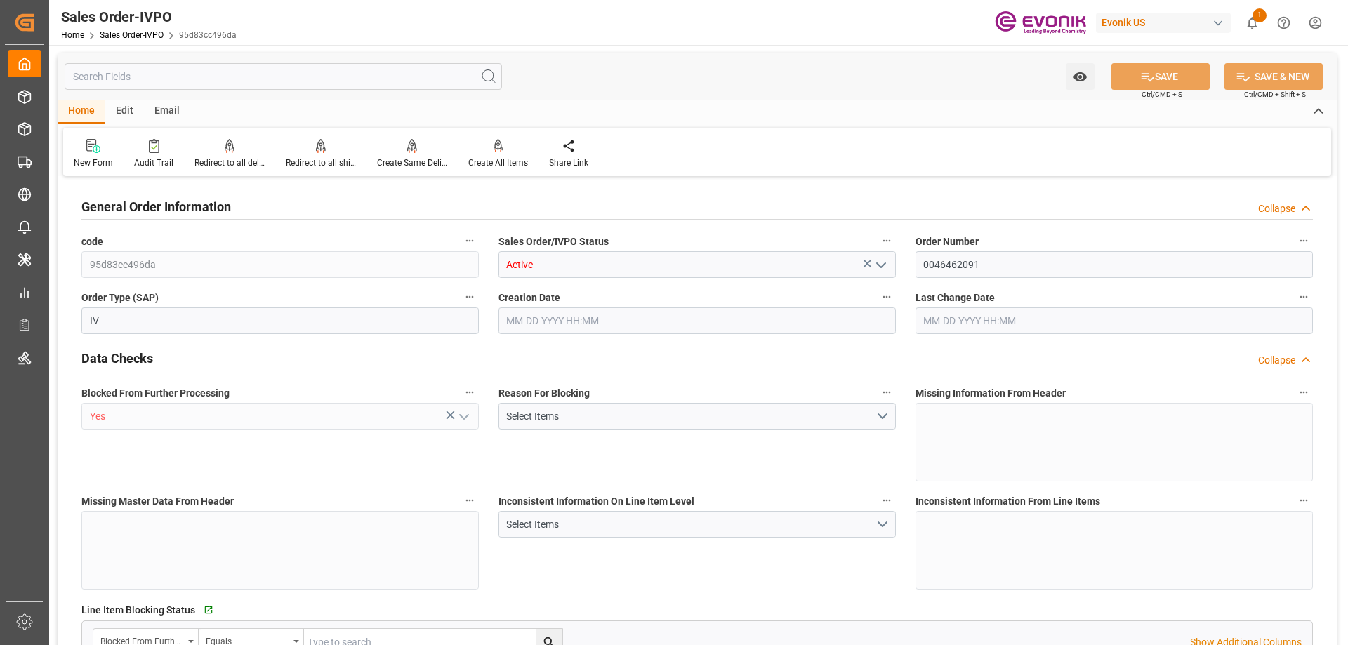
type input "[DATE] 08:00"
type input "INNSA"
type input "0"
type input "1"
type input "6030.6"
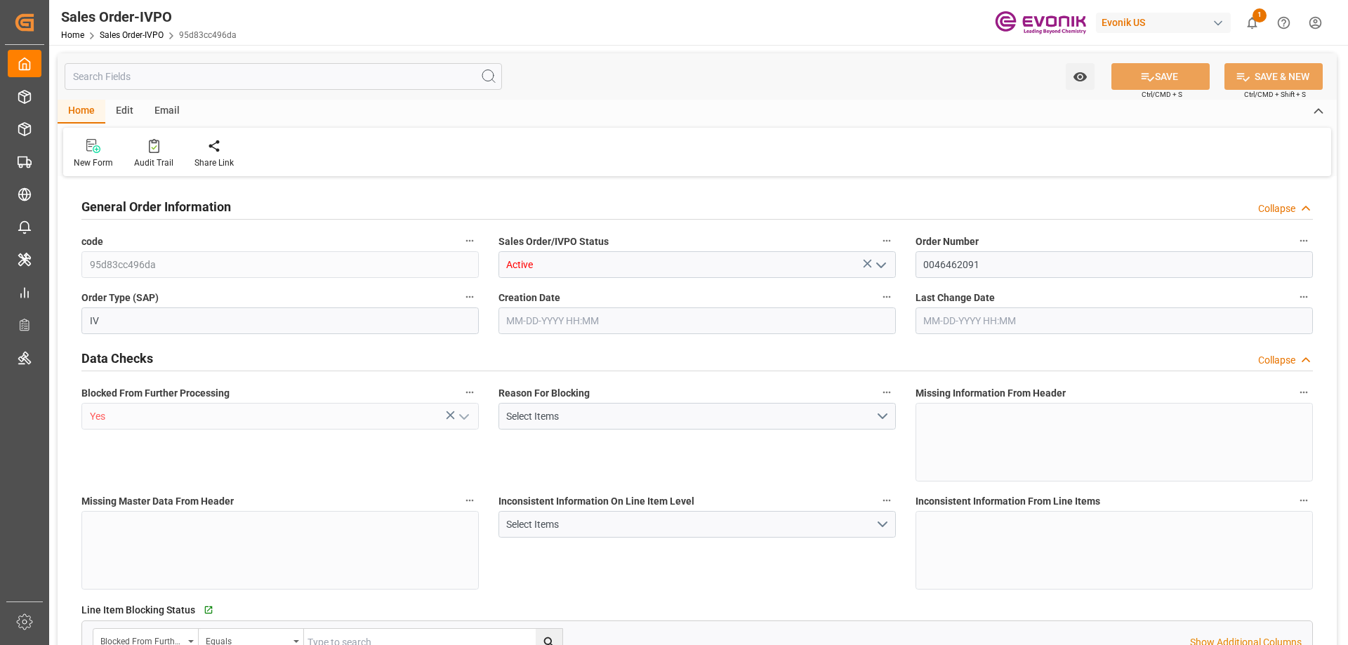
type input "07-16-2025 19:41"
type input "08-13-2025 08:00"
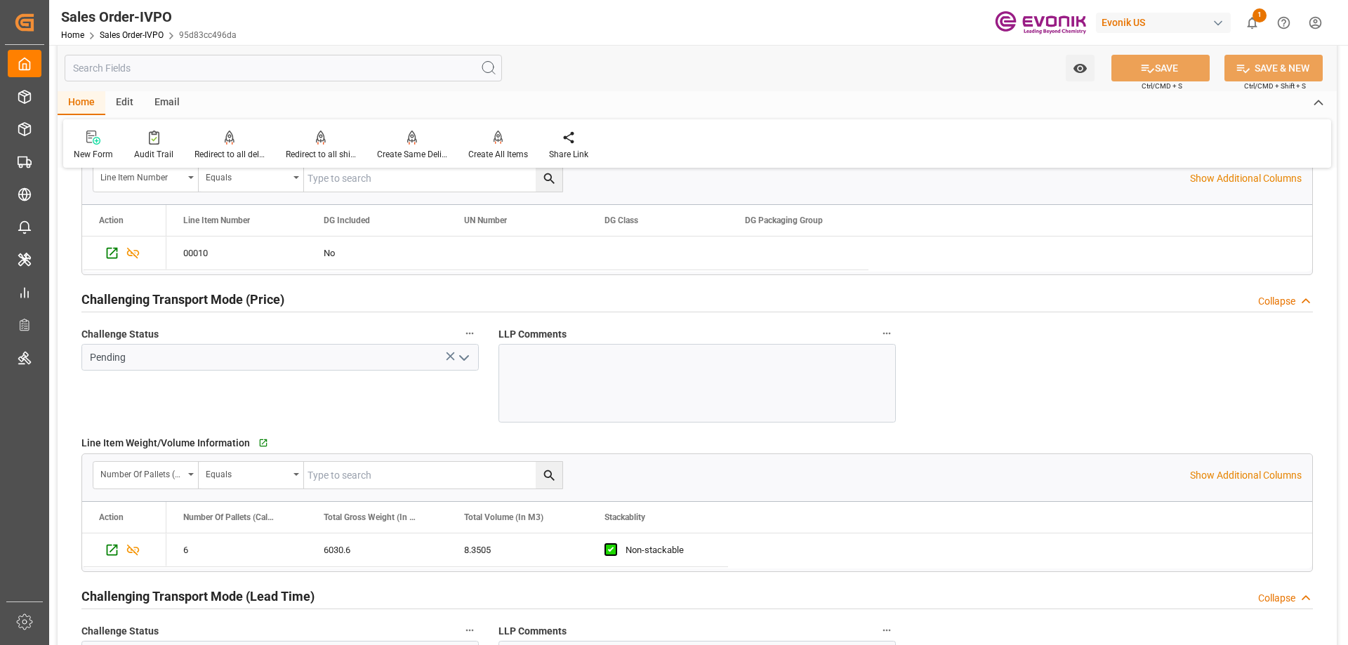
scroll to position [2106, 0]
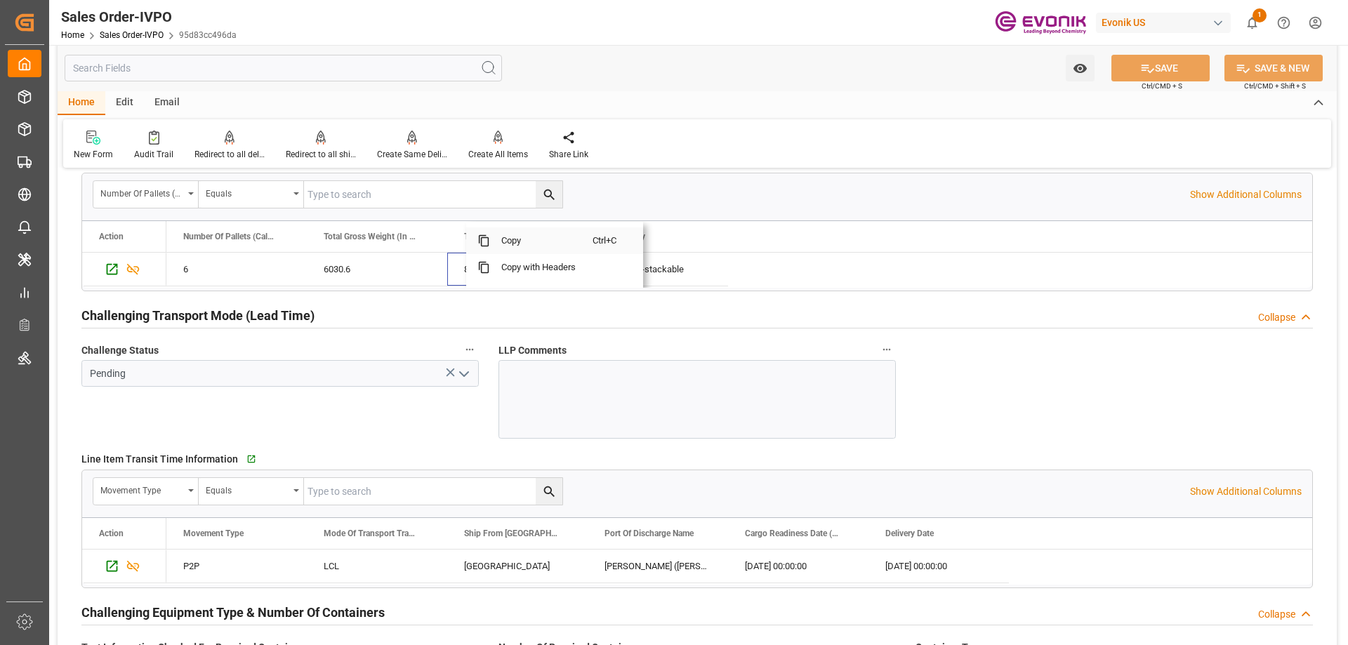
click at [507, 245] on span "Copy" at bounding box center [541, 240] width 103 height 27
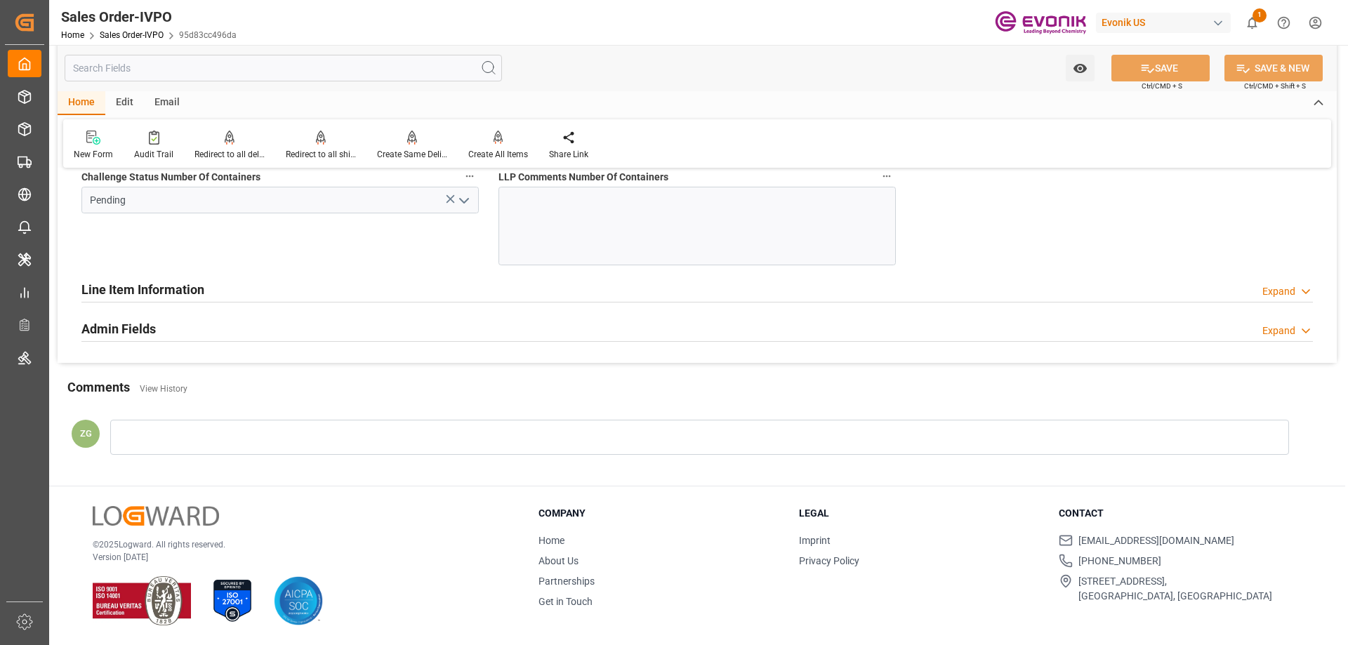
scroll to position [2769, 0]
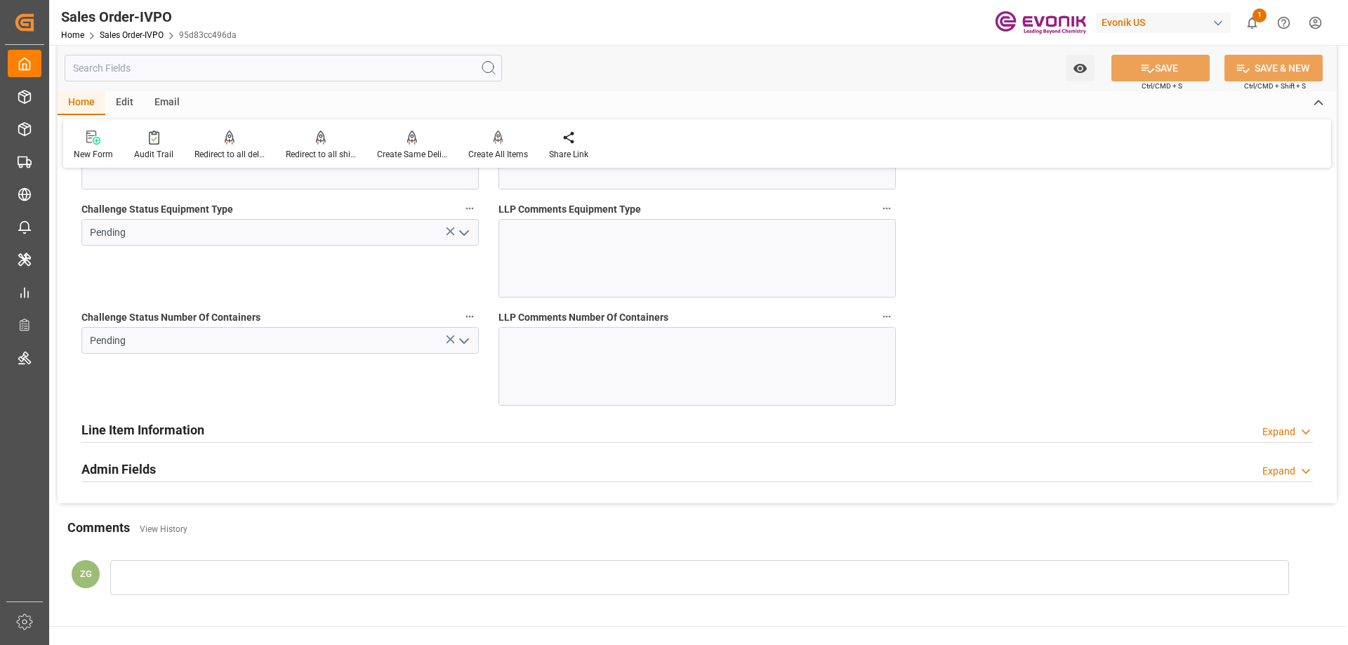
click at [466, 342] on polyline "open menu" at bounding box center [464, 341] width 8 height 4
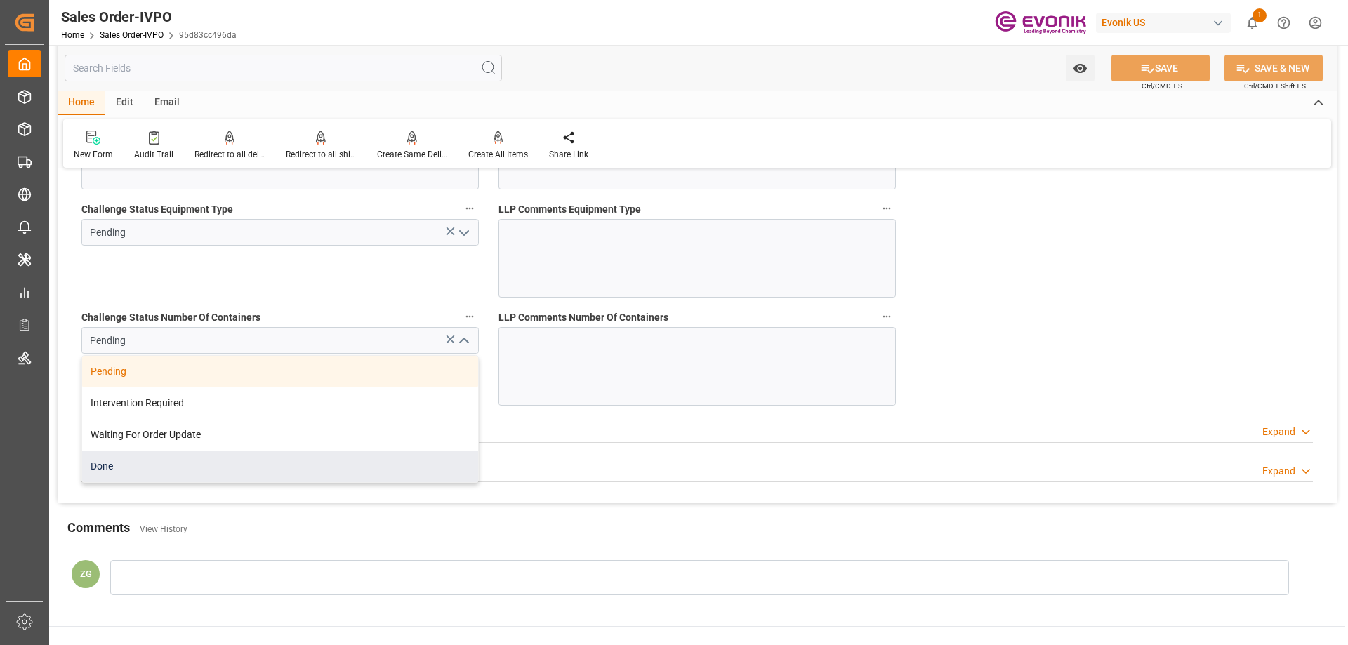
click at [147, 463] on div "Done" at bounding box center [280, 467] width 396 height 32
type input "Done"
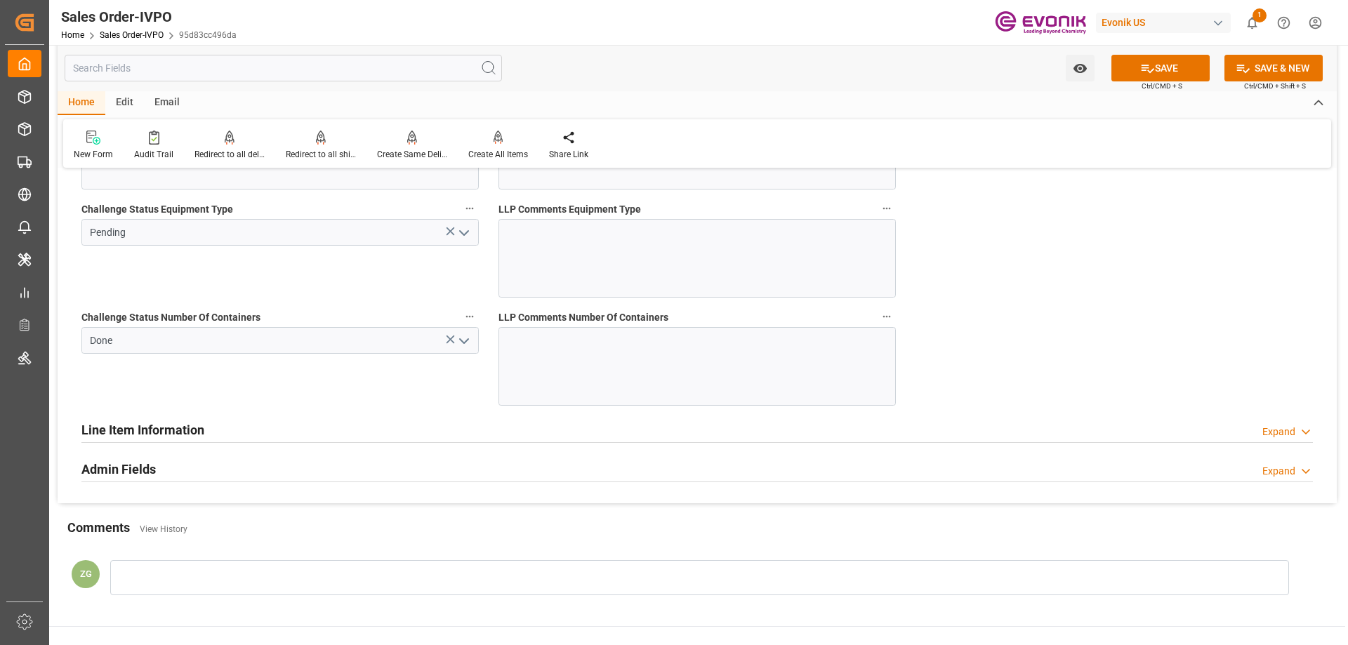
click at [471, 232] on icon "open menu" at bounding box center [464, 233] width 17 height 17
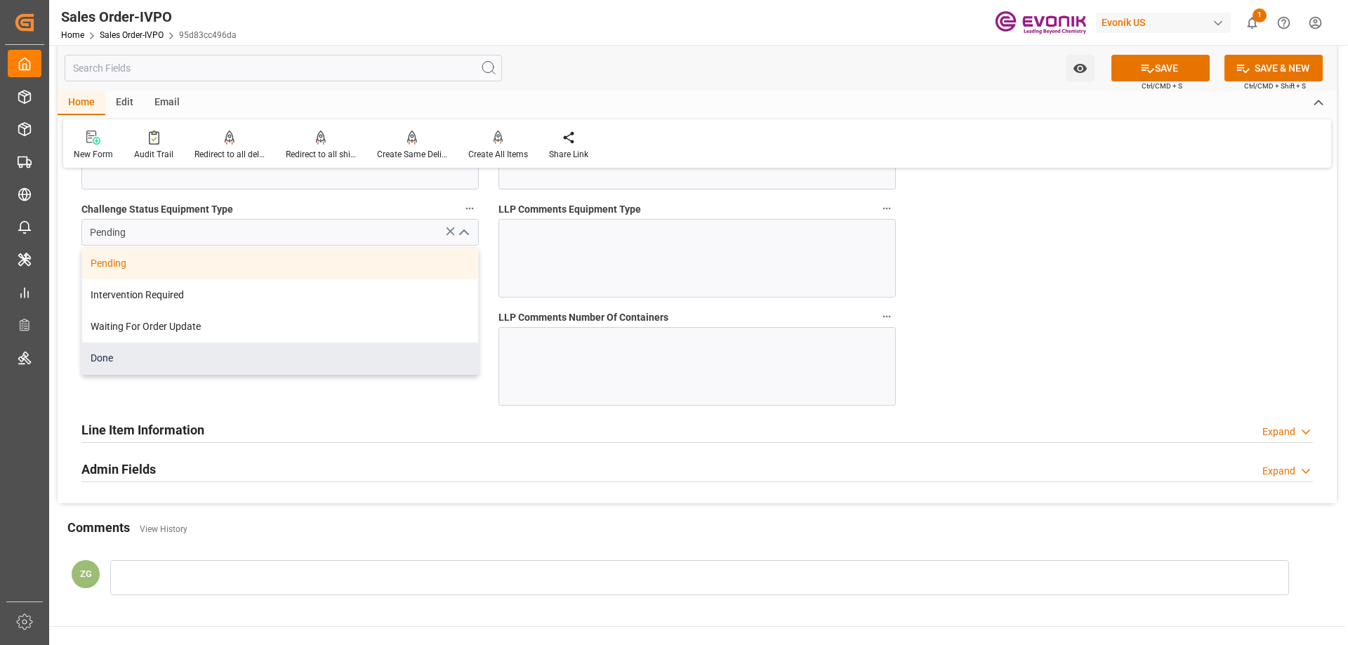
click at [152, 364] on div "Done" at bounding box center [280, 359] width 396 height 32
type input "Done"
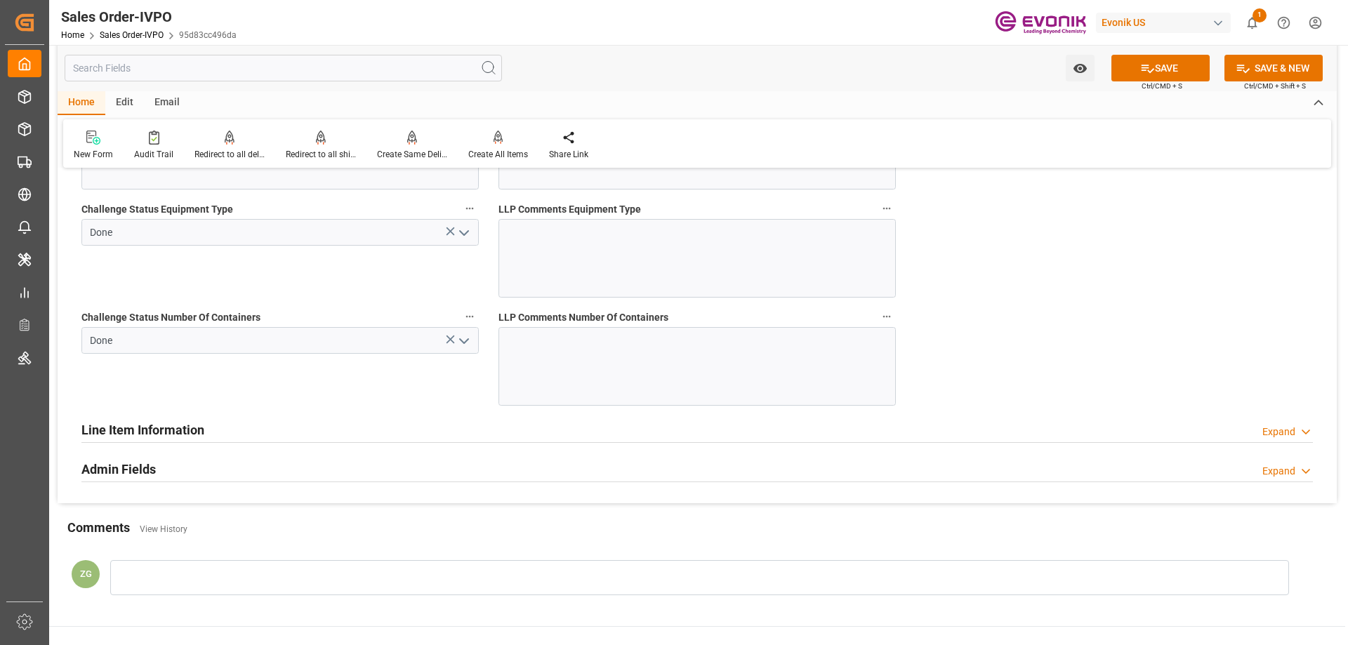
scroll to position [2488, 0]
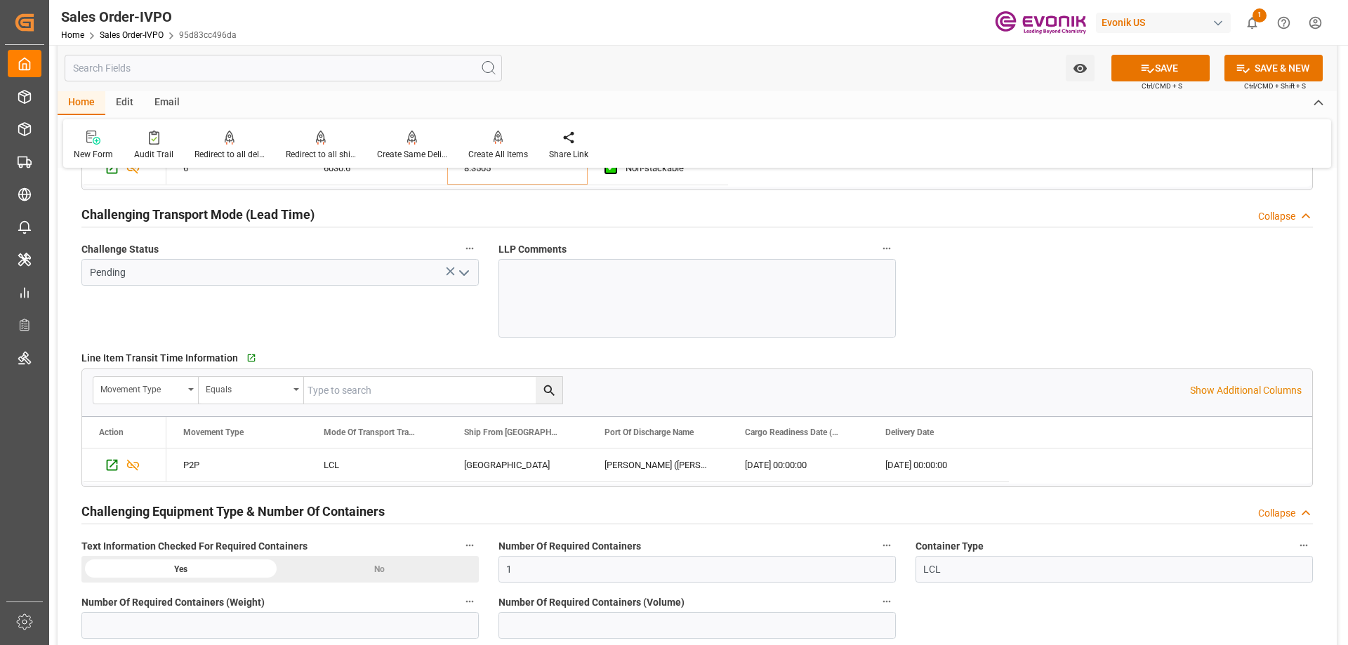
click at [459, 265] on icon "open menu" at bounding box center [464, 273] width 17 height 17
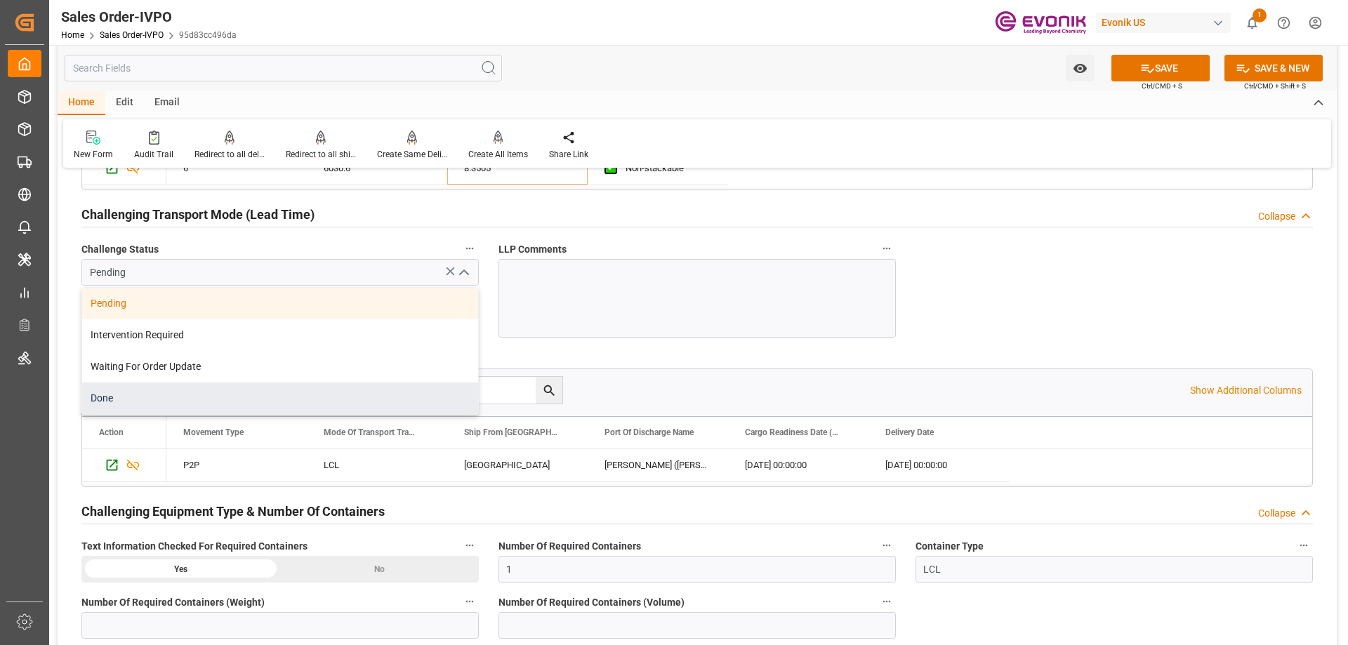
click at [129, 400] on div "Done" at bounding box center [280, 399] width 396 height 32
type input "Done"
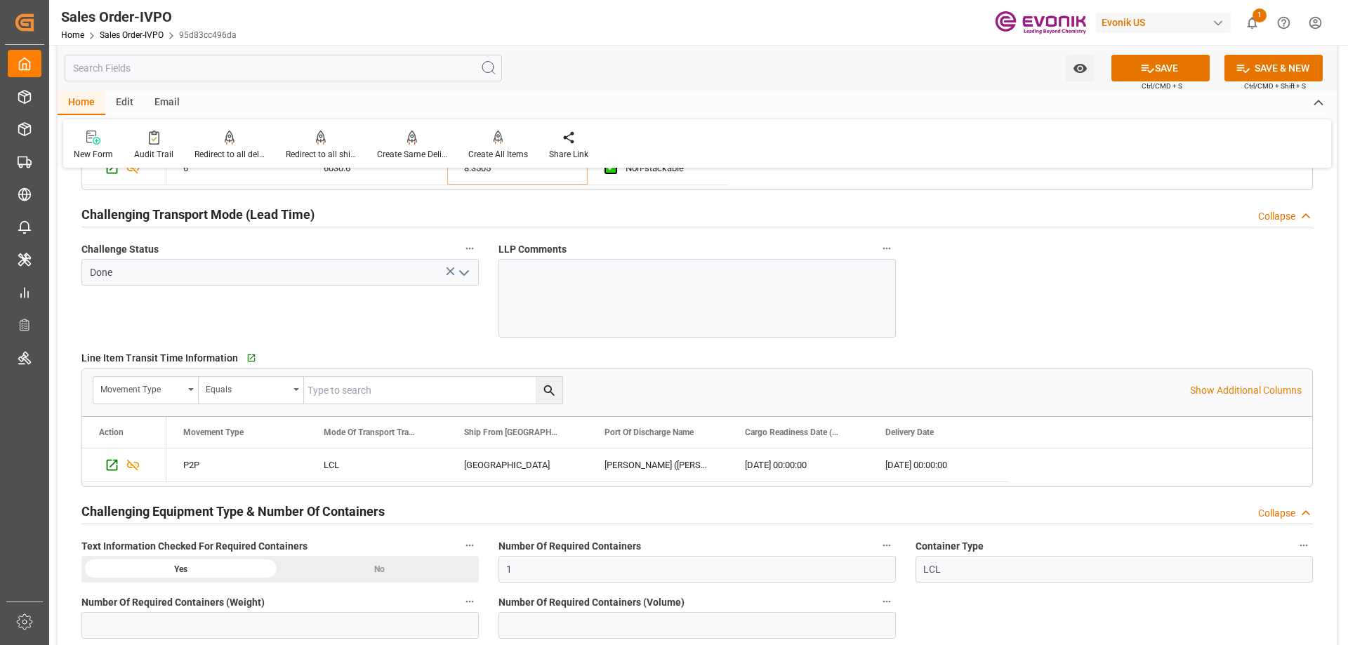
scroll to position [1997, 0]
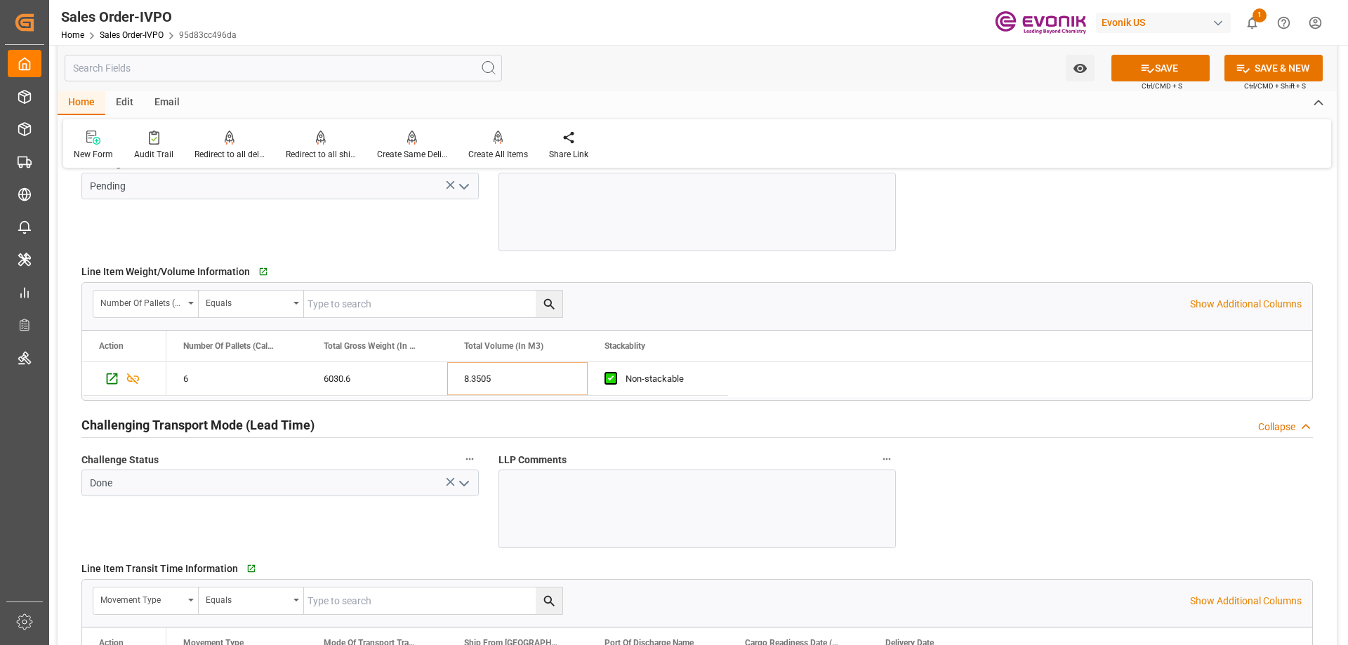
click at [471, 192] on icon "open menu" at bounding box center [464, 186] width 17 height 17
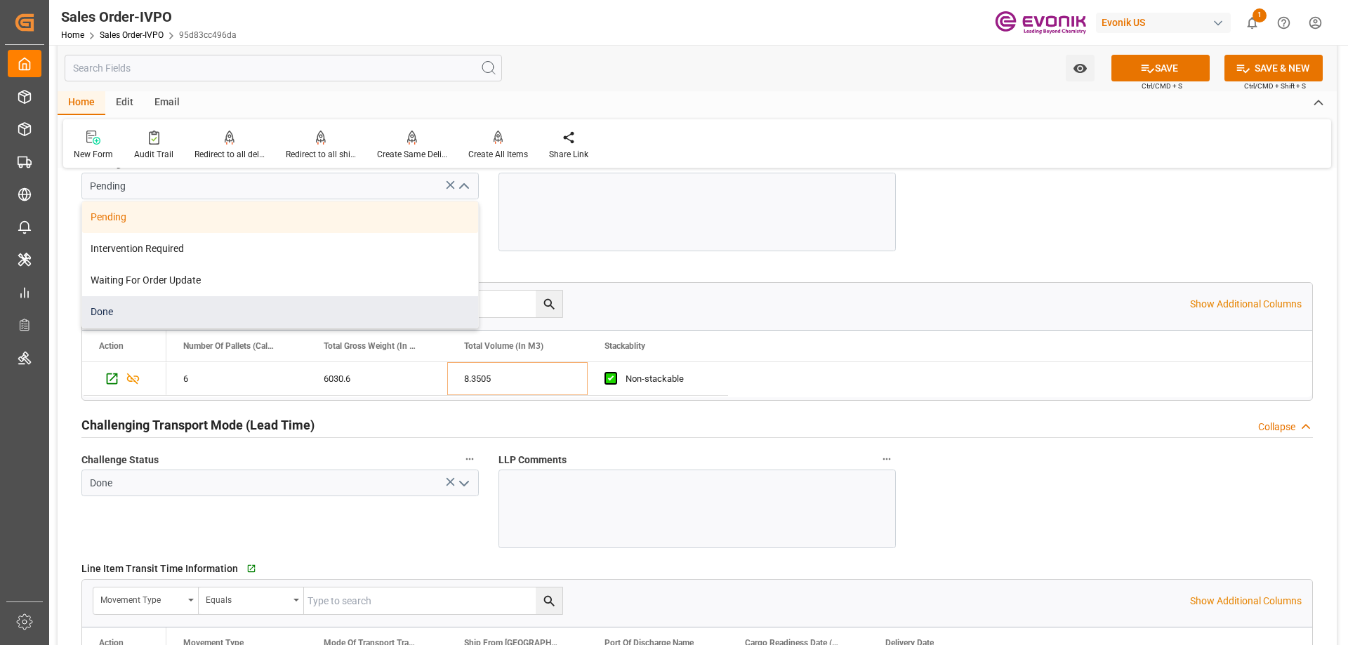
click at [173, 314] on div "Done" at bounding box center [280, 312] width 396 height 32
type input "Done"
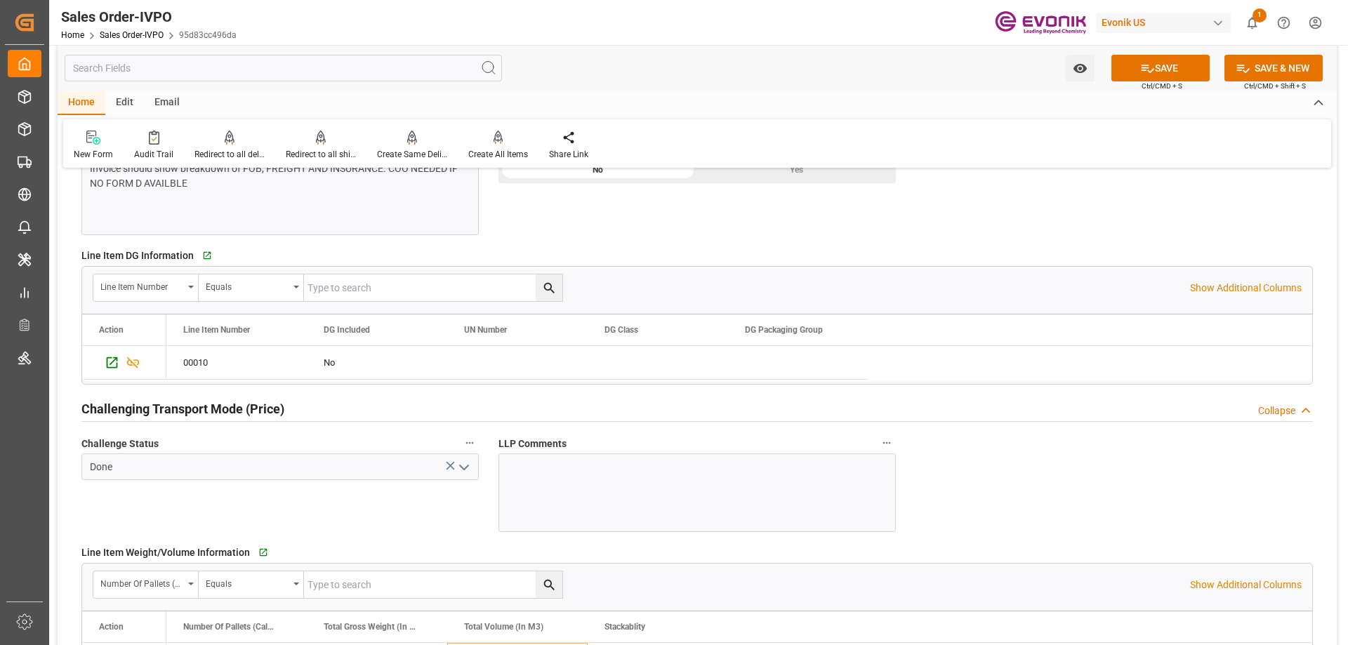
scroll to position [1575, 0]
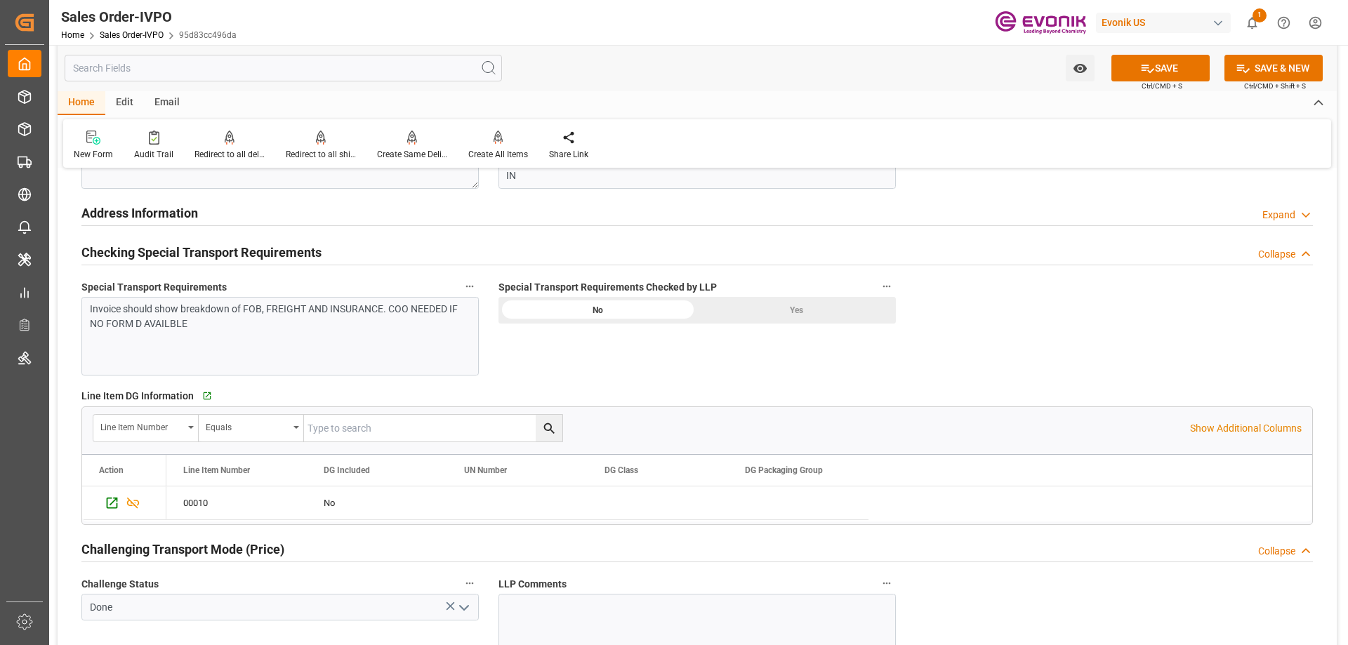
click at [789, 305] on div "Yes" at bounding box center [796, 310] width 199 height 27
click at [1149, 72] on icon at bounding box center [1147, 68] width 15 height 15
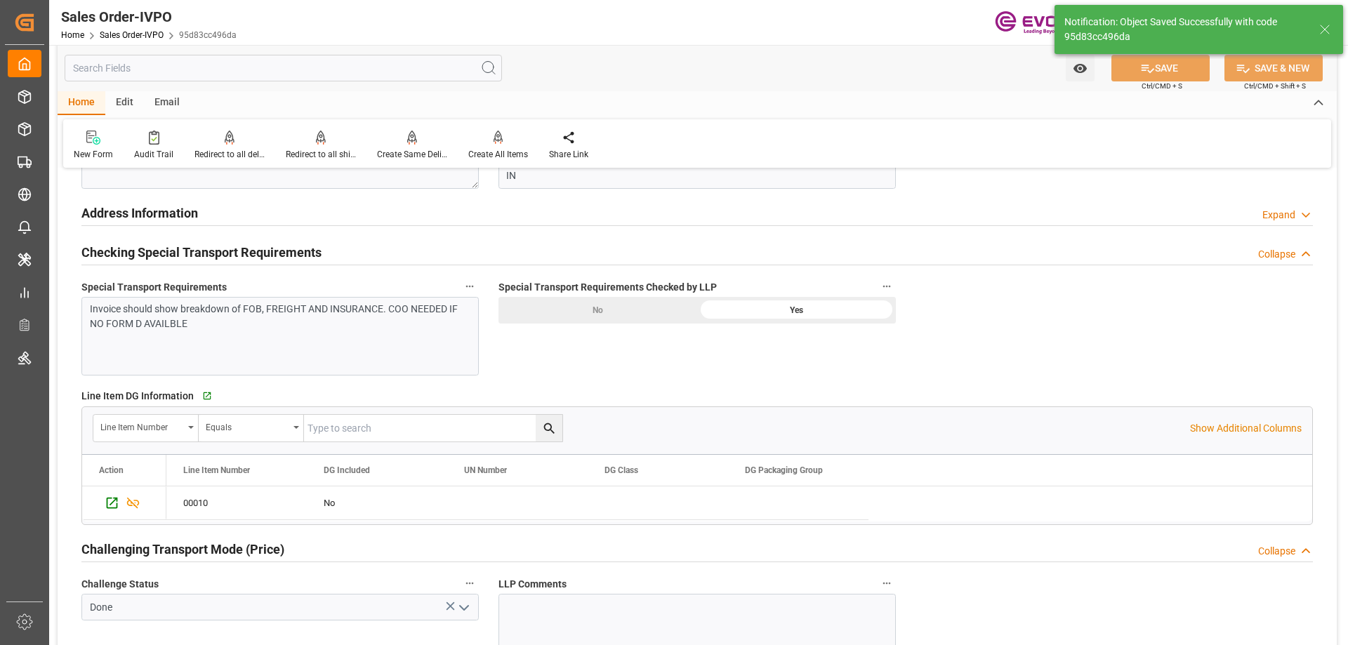
type input "08-15-2025 18:59"
type input "No"
click at [501, 152] on div "Create All Items" at bounding box center [498, 154] width 60 height 13
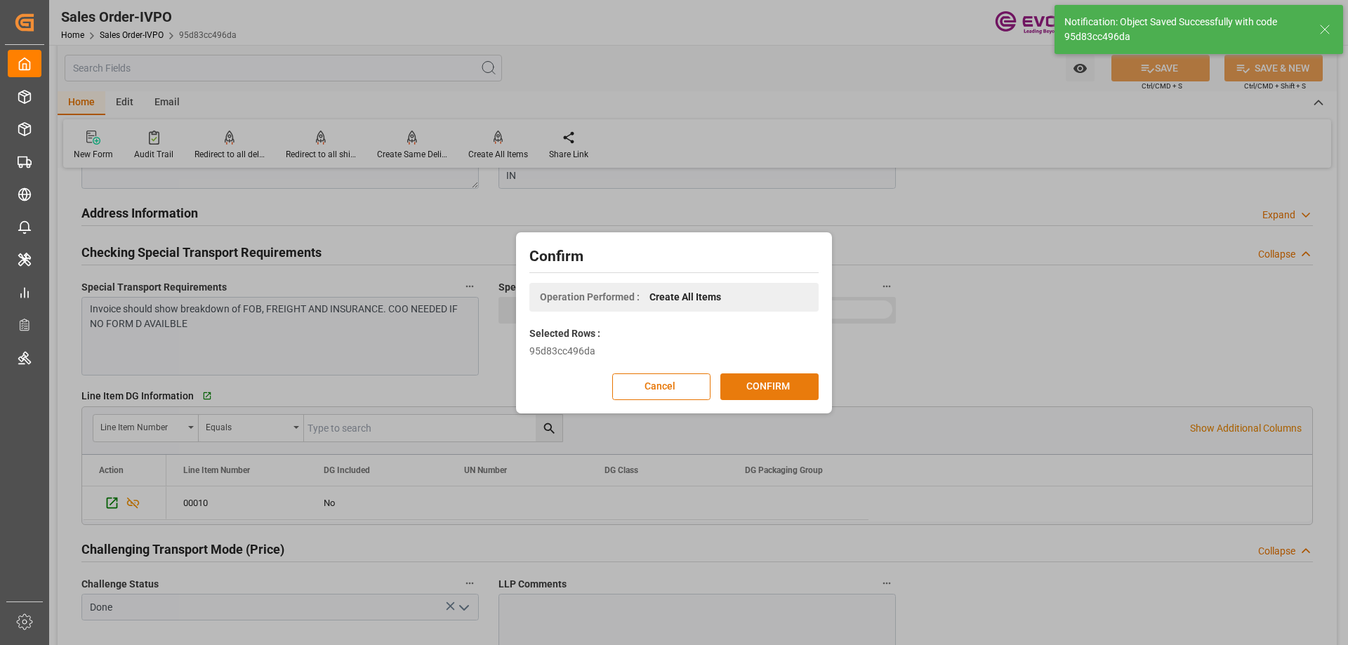
click at [757, 381] on button "CONFIRM" at bounding box center [769, 386] width 98 height 27
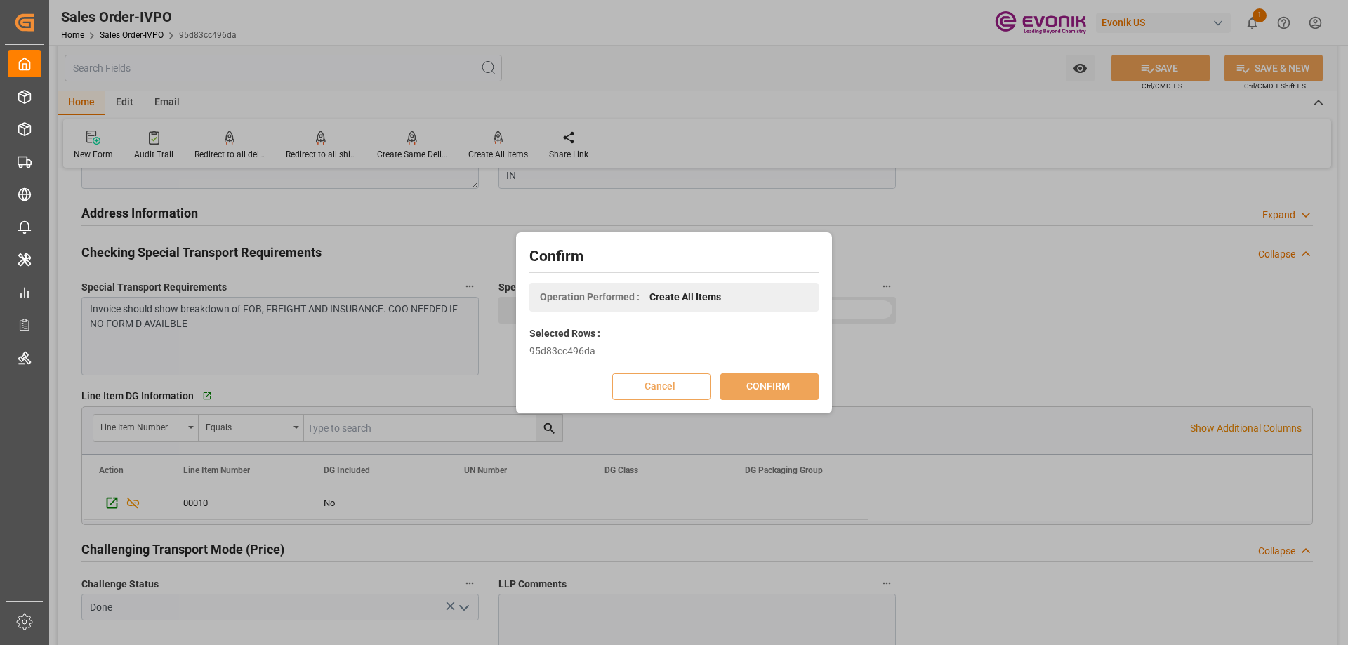
scroll to position [152, 0]
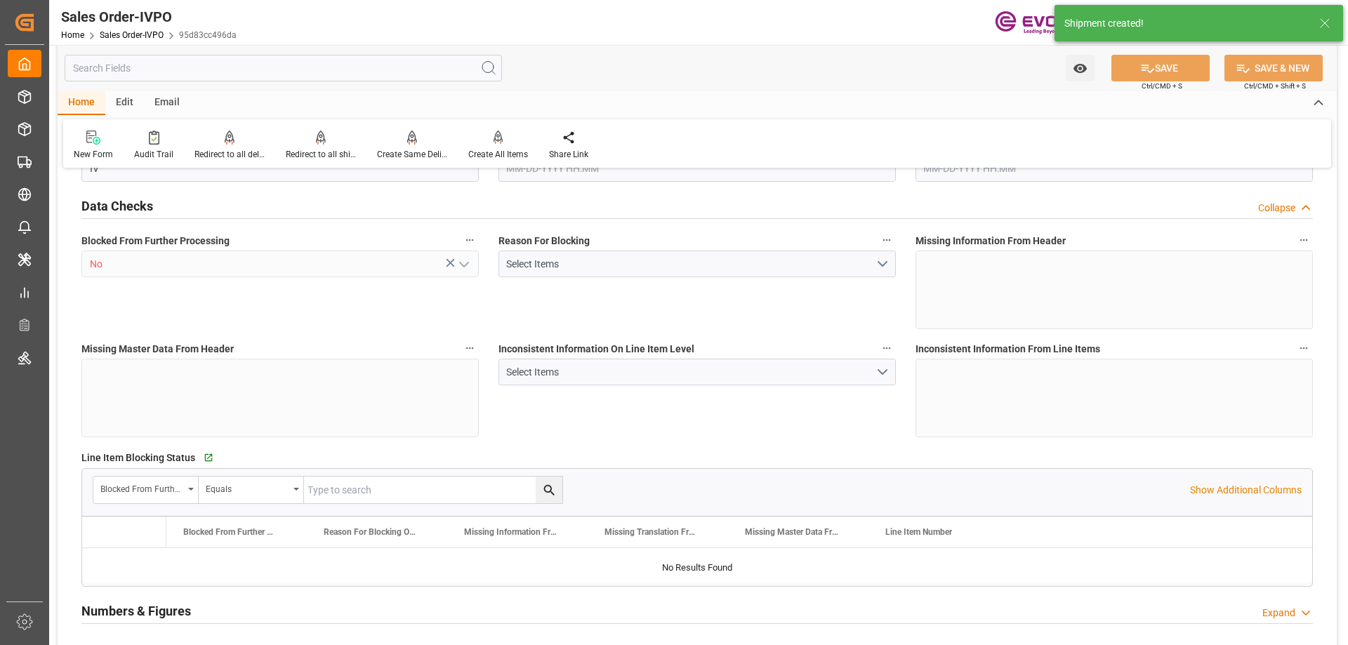
type input "INNSA"
type input "0"
type input "1"
type input "6030.6"
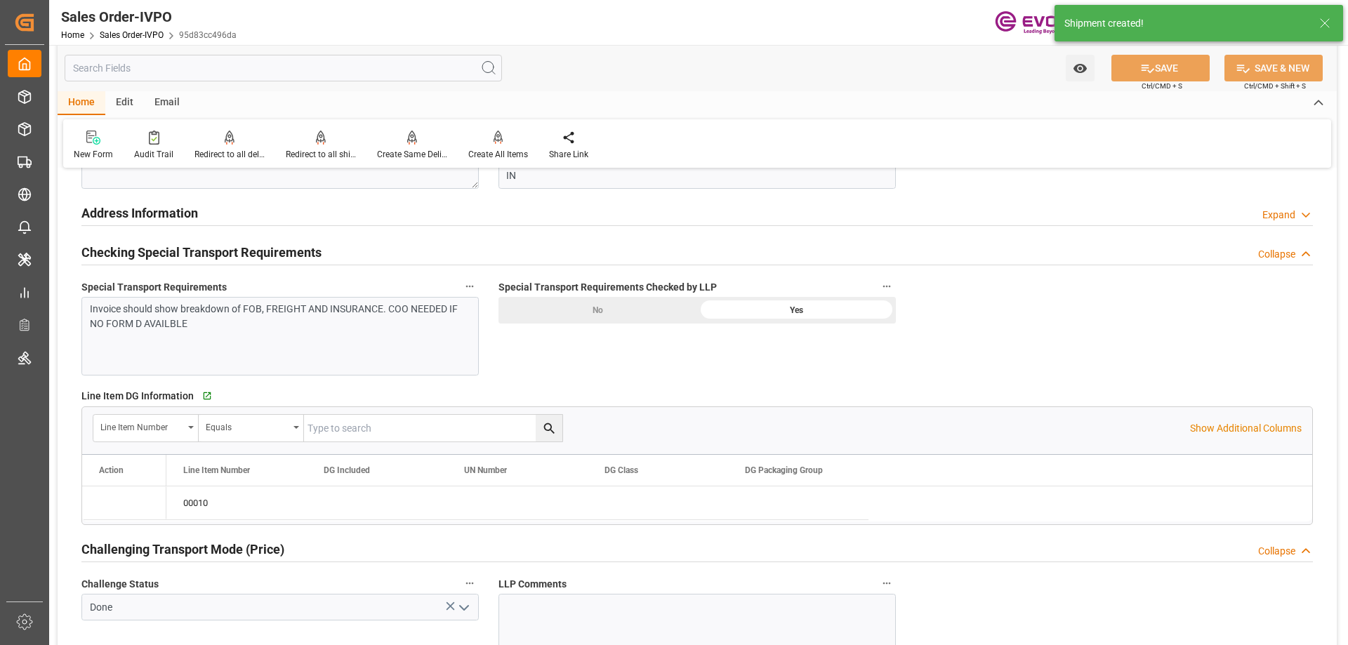
type input "07-16-2025 19:41"
type input "08-15-2025 18:59"
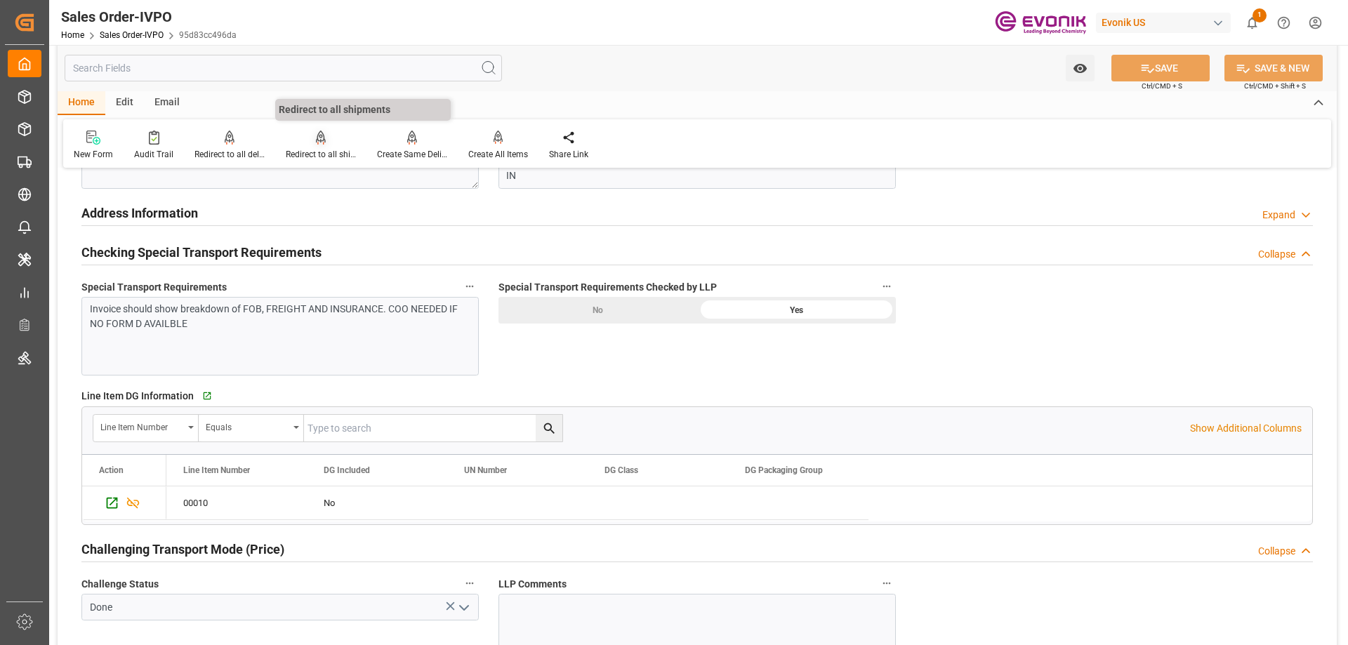
click at [328, 154] on div "Redirect to all shipments" at bounding box center [321, 154] width 70 height 13
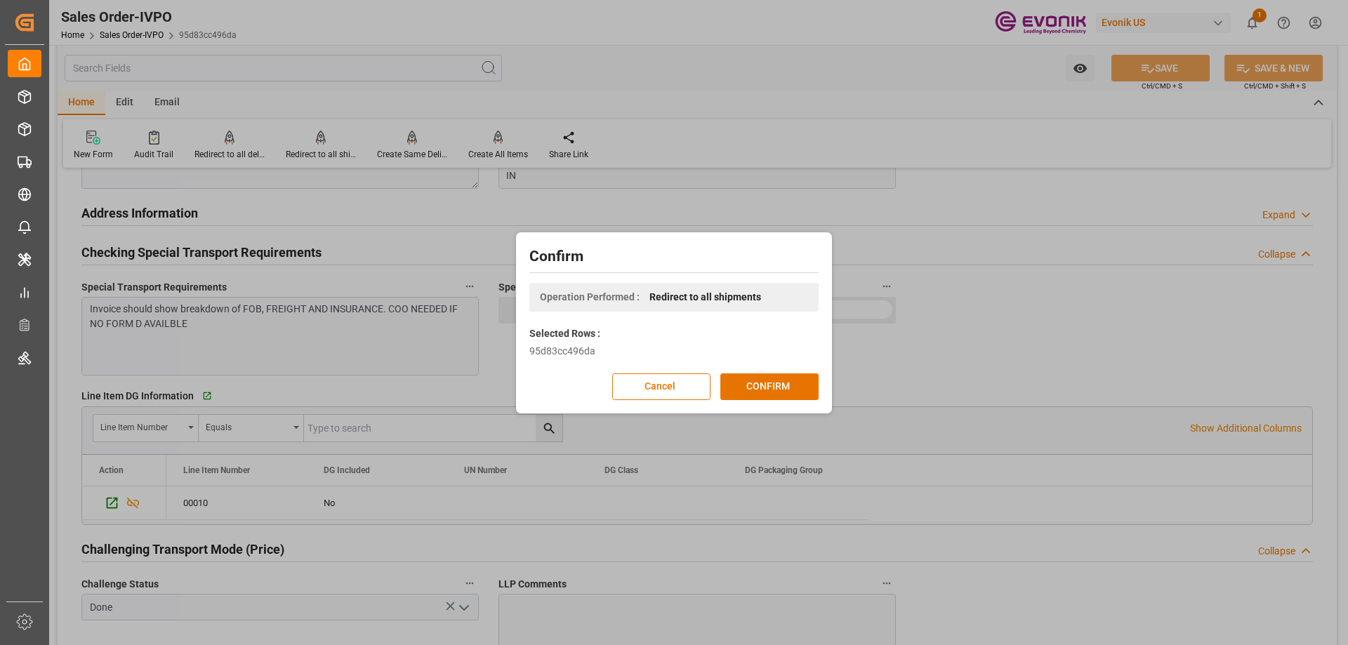
click at [779, 372] on div "Confirm Operation Performed : Redirect to all shipments Selected Rows : 95d83cc…" at bounding box center [674, 323] width 309 height 174
click at [779, 379] on button "CONFIRM" at bounding box center [769, 386] width 98 height 27
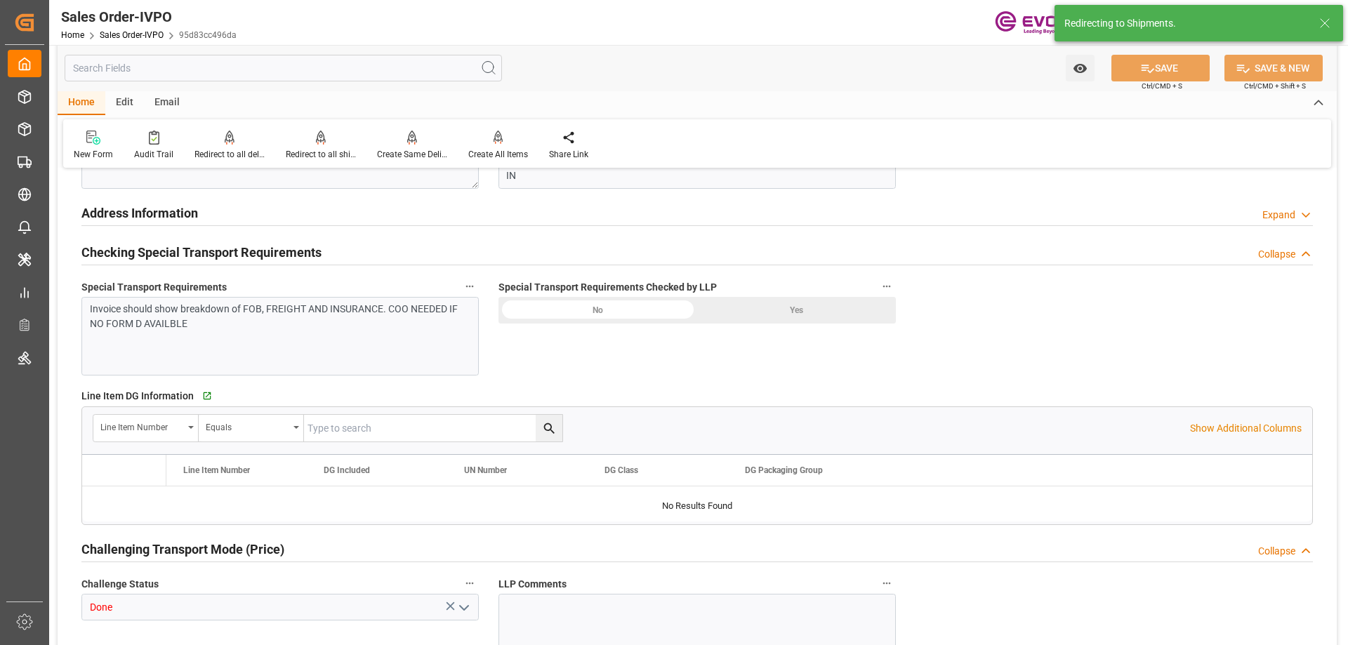
type input "INNSA"
type input "0"
type input "1"
type input "6030.6"
type input "07-16-2025 19:41"
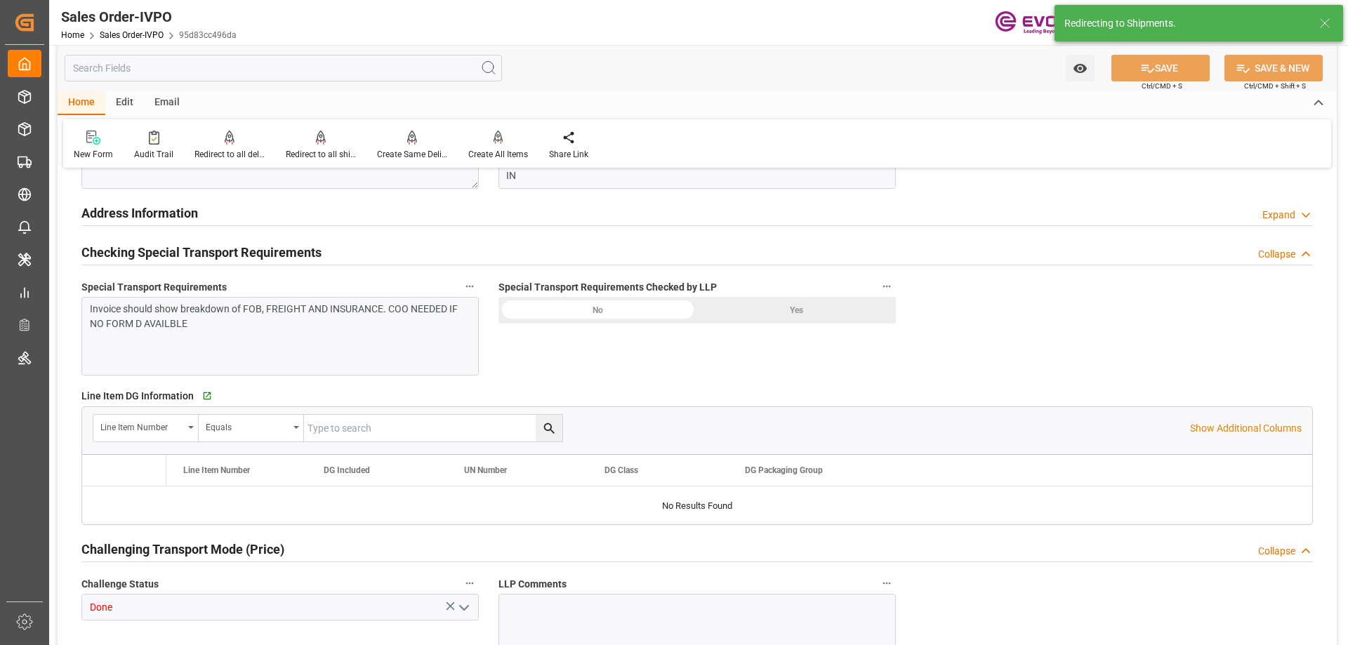
type input "08-15-2025 18:59"
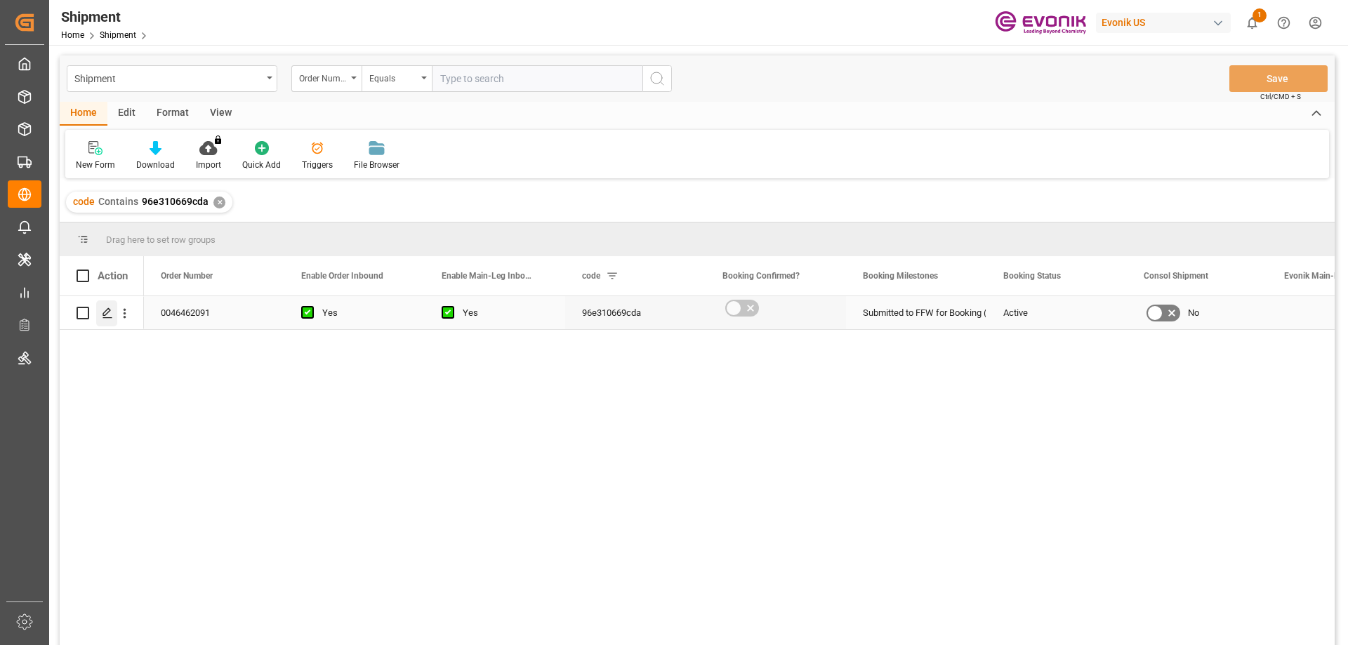
click at [110, 315] on icon "Press SPACE to select this row." at bounding box center [107, 313] width 11 height 11
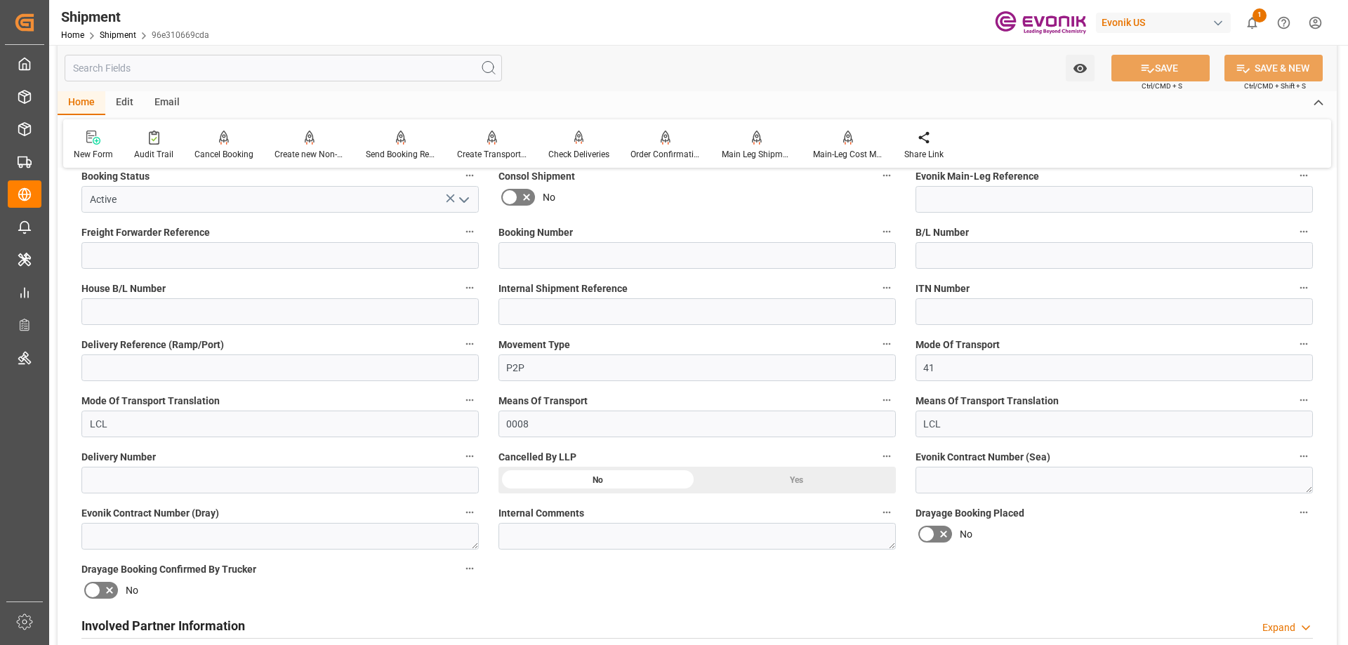
scroll to position [562, 0]
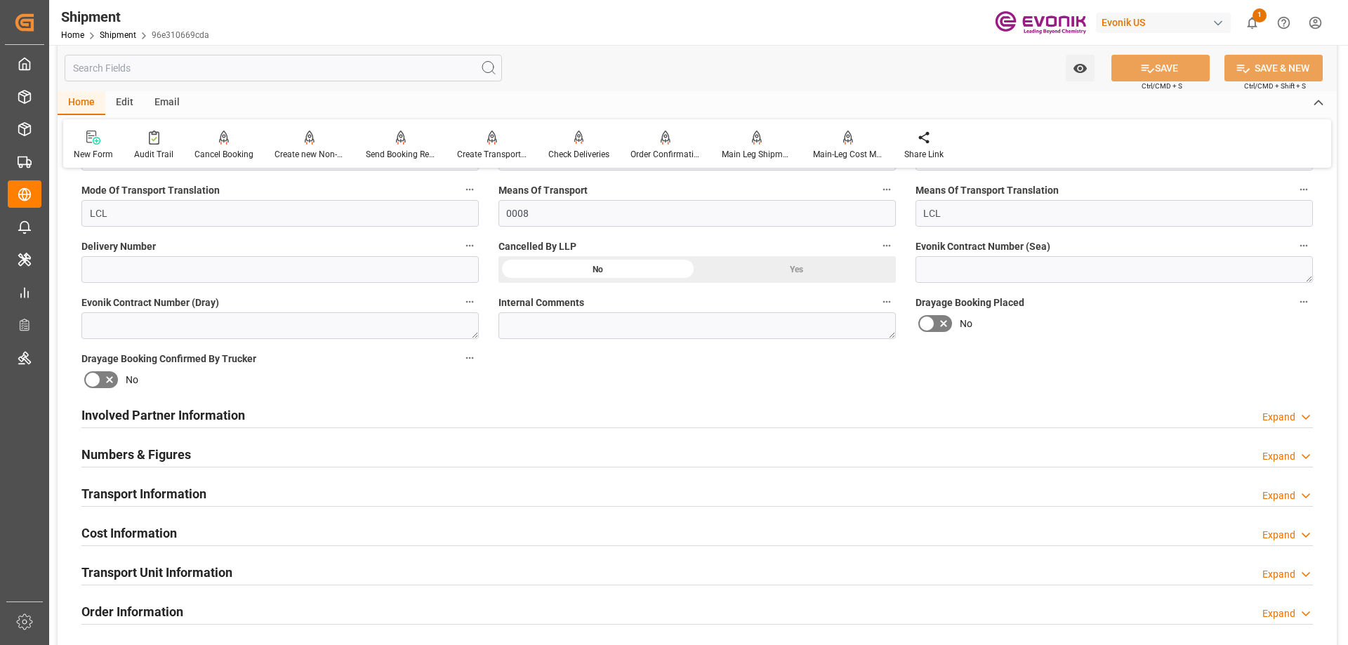
click at [177, 416] on h2 "Involved Partner Information" at bounding box center [163, 415] width 164 height 19
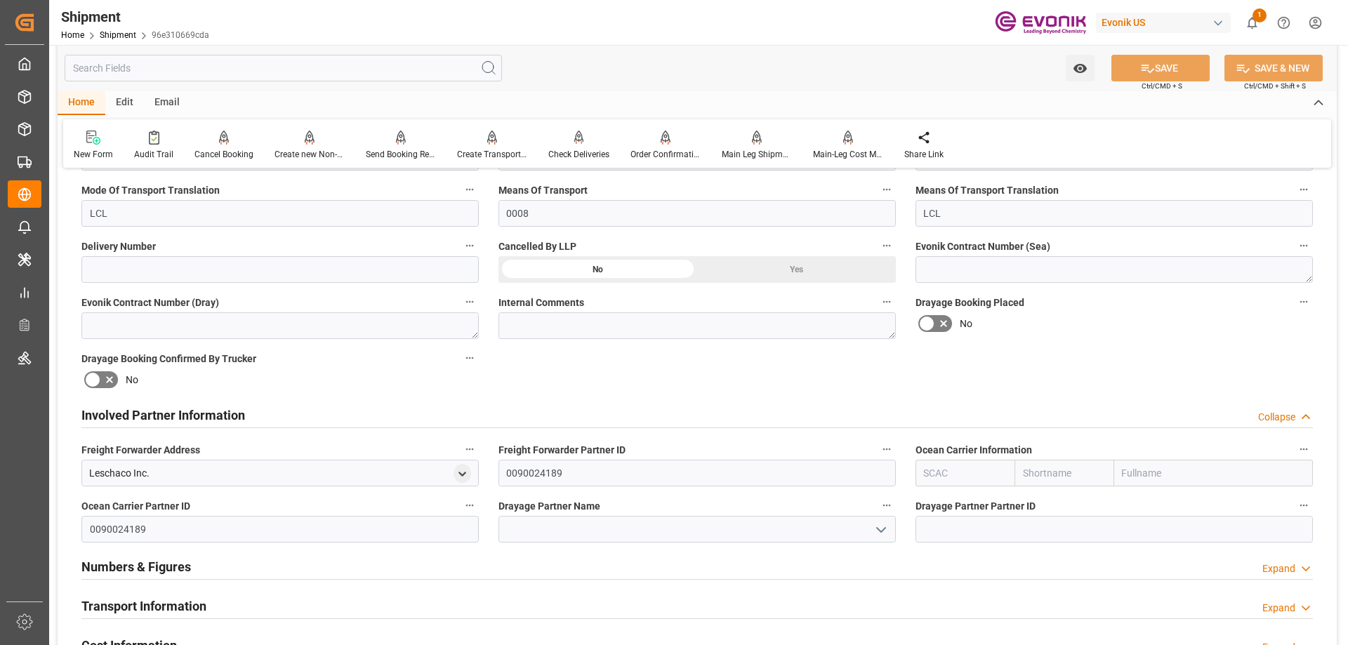
click at [1130, 479] on input "text" at bounding box center [1213, 473] width 199 height 27
click at [1006, 482] on input "text" at bounding box center [964, 473] width 99 height 27
click at [1158, 482] on input "text" at bounding box center [1213, 473] width 199 height 27
click at [958, 485] on input "text" at bounding box center [964, 473] width 99 height 27
type input "ALRB"
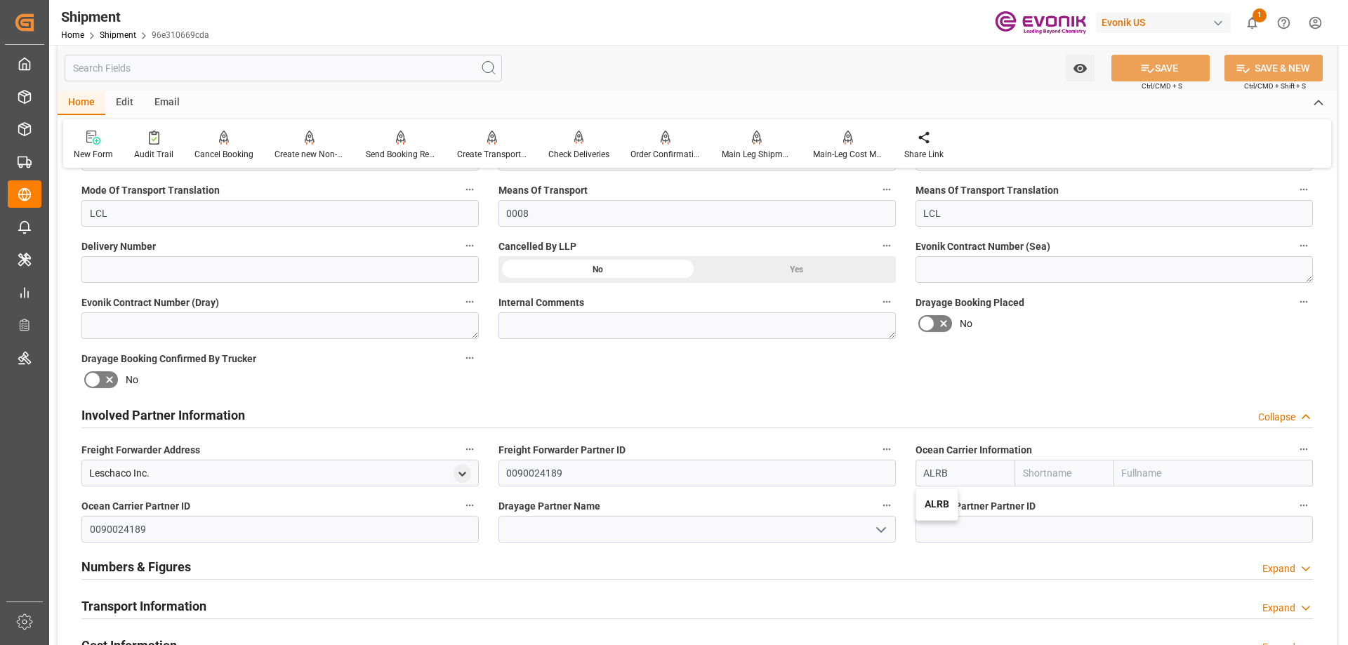
click at [956, 495] on div "ALRB" at bounding box center [936, 505] width 41 height 32
type input "AC Containerline"
type input "AC Containerline GmbH"
type input "ALRB"
click at [680, 543] on div "Drayage Partner Name" at bounding box center [697, 519] width 417 height 56
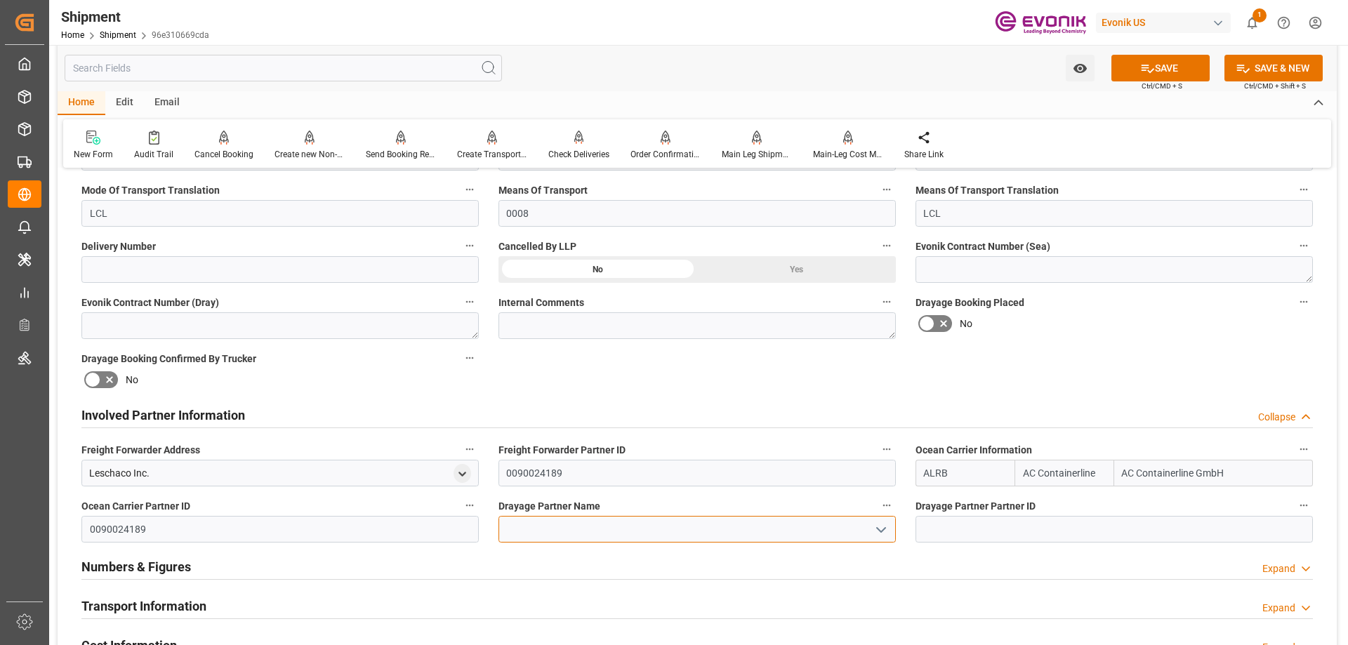
click at [680, 539] on input at bounding box center [696, 529] width 397 height 27
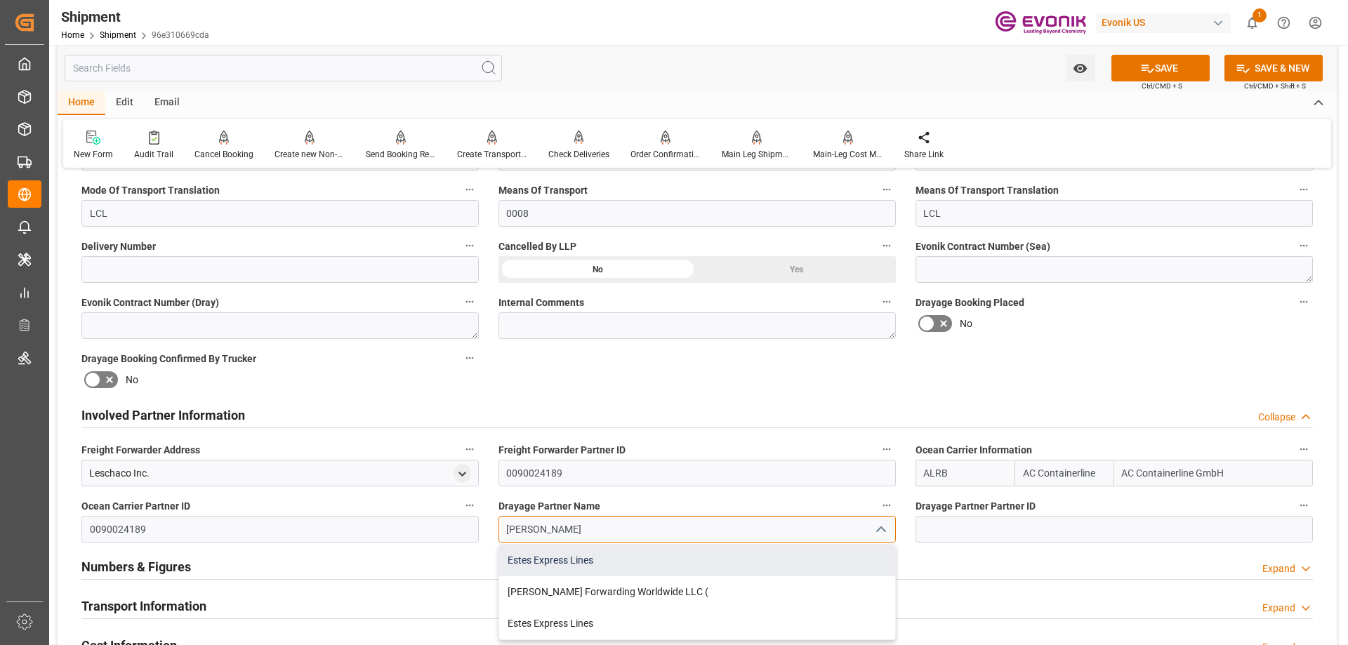
click at [635, 562] on div "Estes Express Lines" at bounding box center [697, 561] width 396 height 32
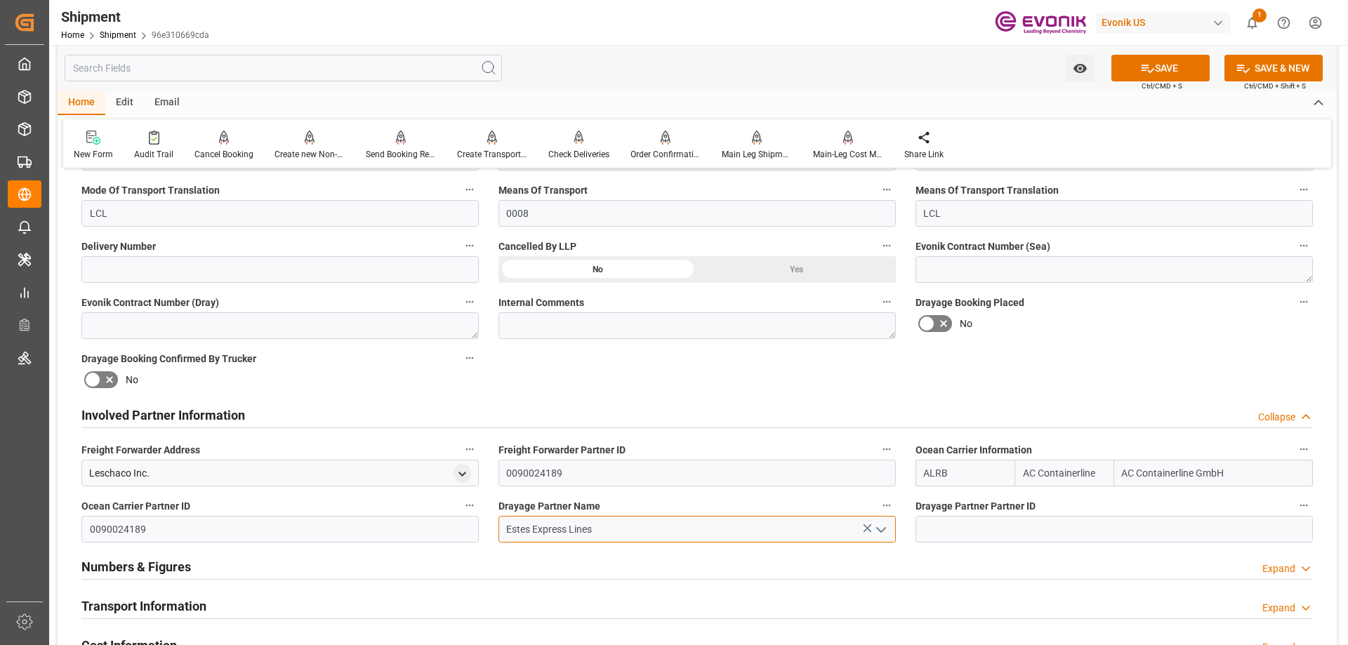
type input "Estes Express Lines"
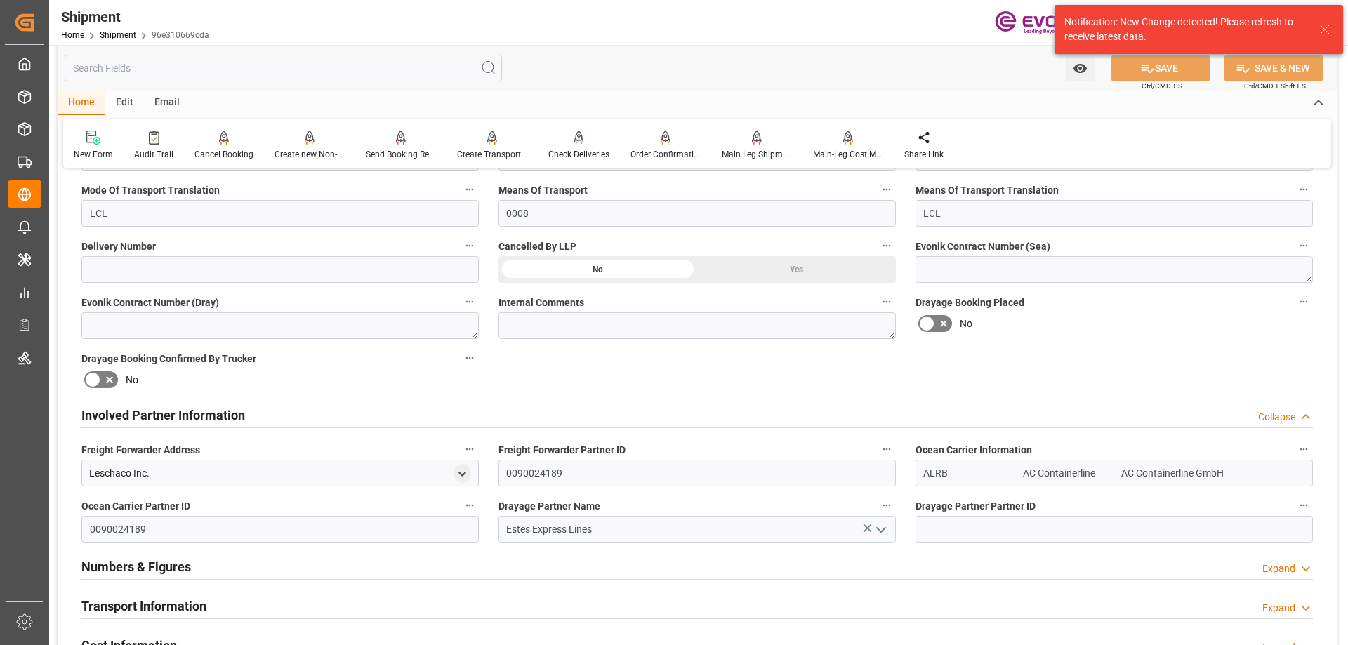
click at [219, 599] on div "Transport Information Expand" at bounding box center [696, 605] width 1231 height 27
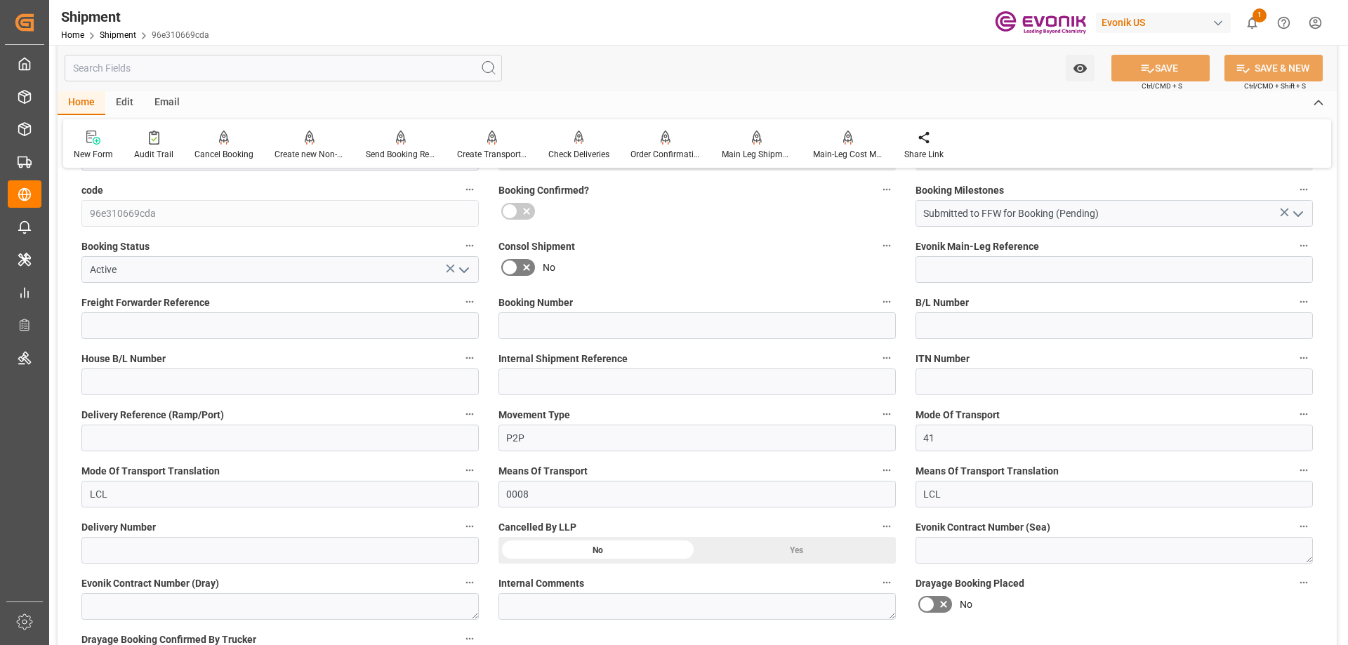
scroll to position [562, 0]
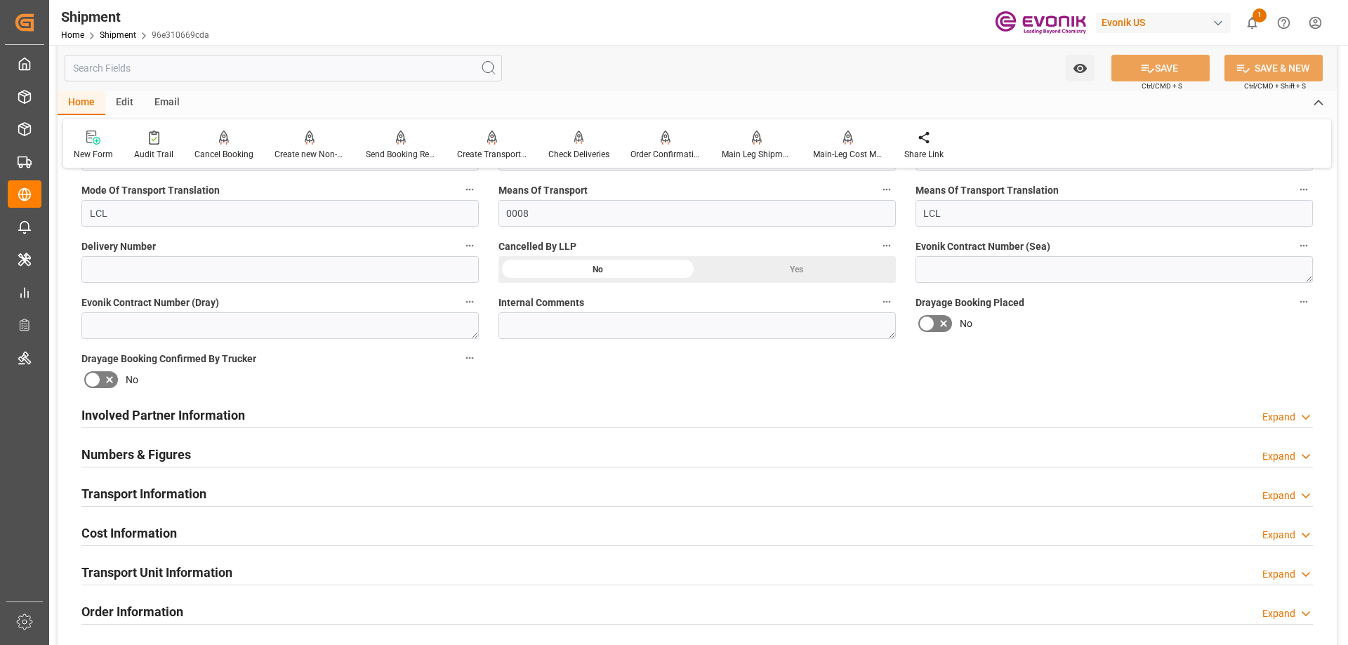
click at [209, 408] on h2 "Involved Partner Information" at bounding box center [163, 415] width 164 height 19
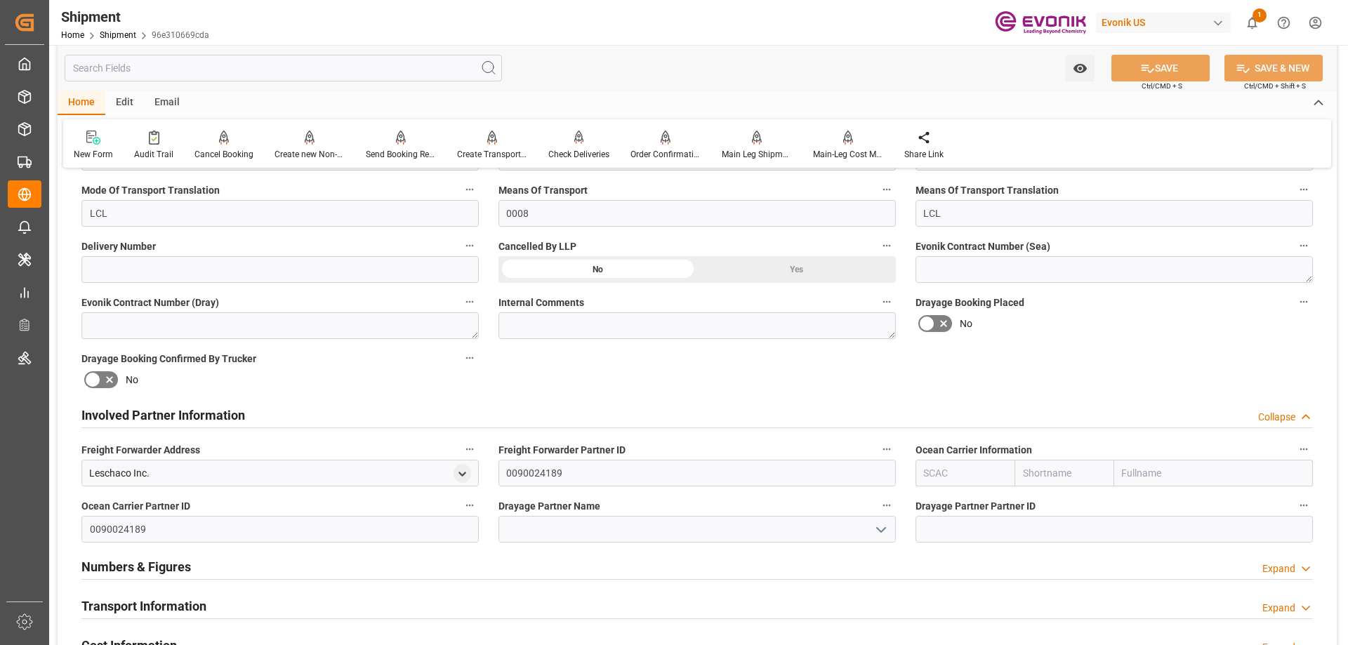
click at [991, 475] on input "text" at bounding box center [964, 473] width 99 height 27
type input "ALRB"
click at [939, 500] on b "ALRB" at bounding box center [937, 503] width 25 height 11
type input "AC Containerline"
type input "AC Containerline GmbH"
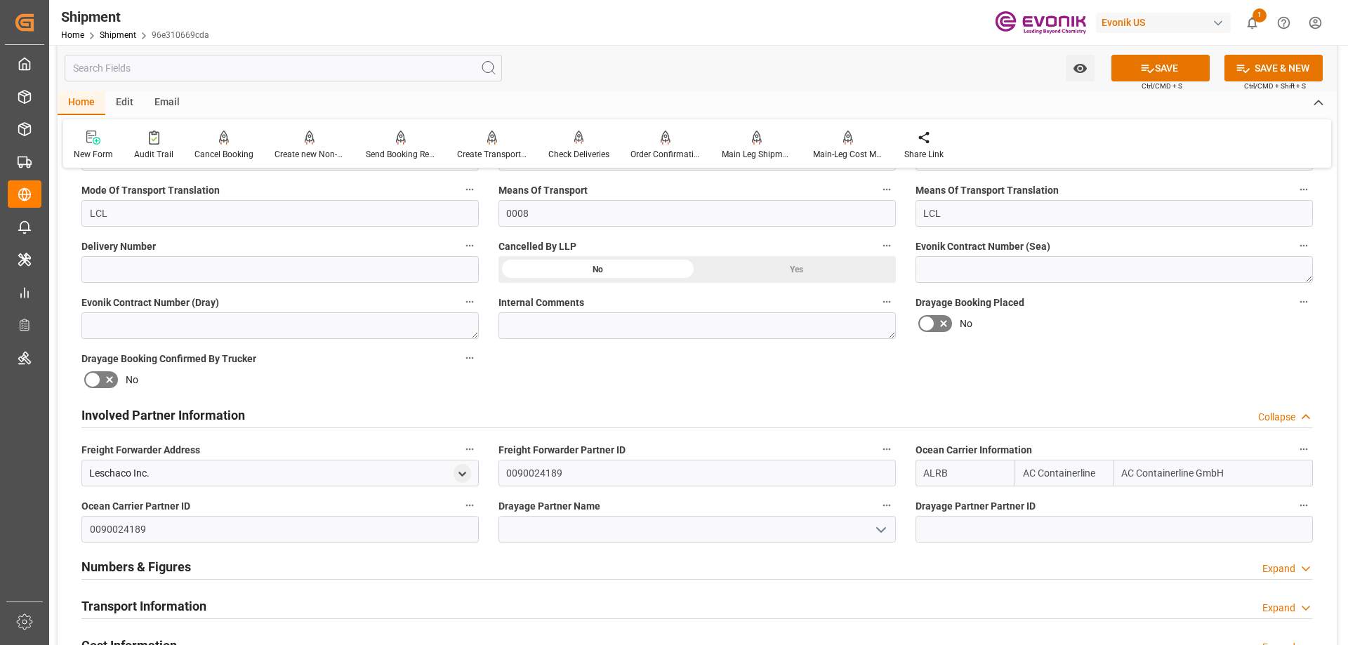
type input "ALRB"
click at [786, 543] on div "Drayage Partner Name" at bounding box center [697, 519] width 417 height 56
click at [785, 541] on input at bounding box center [696, 529] width 397 height 27
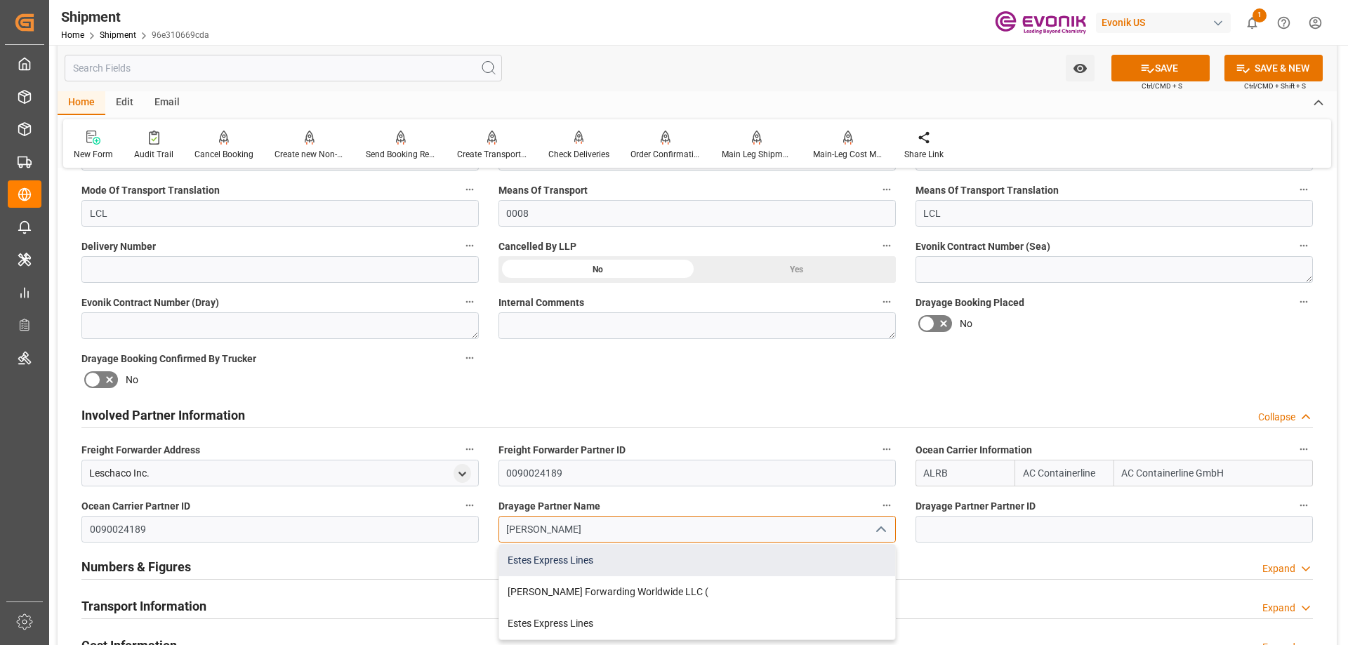
click at [666, 555] on div "Estes Express Lines" at bounding box center [697, 561] width 396 height 32
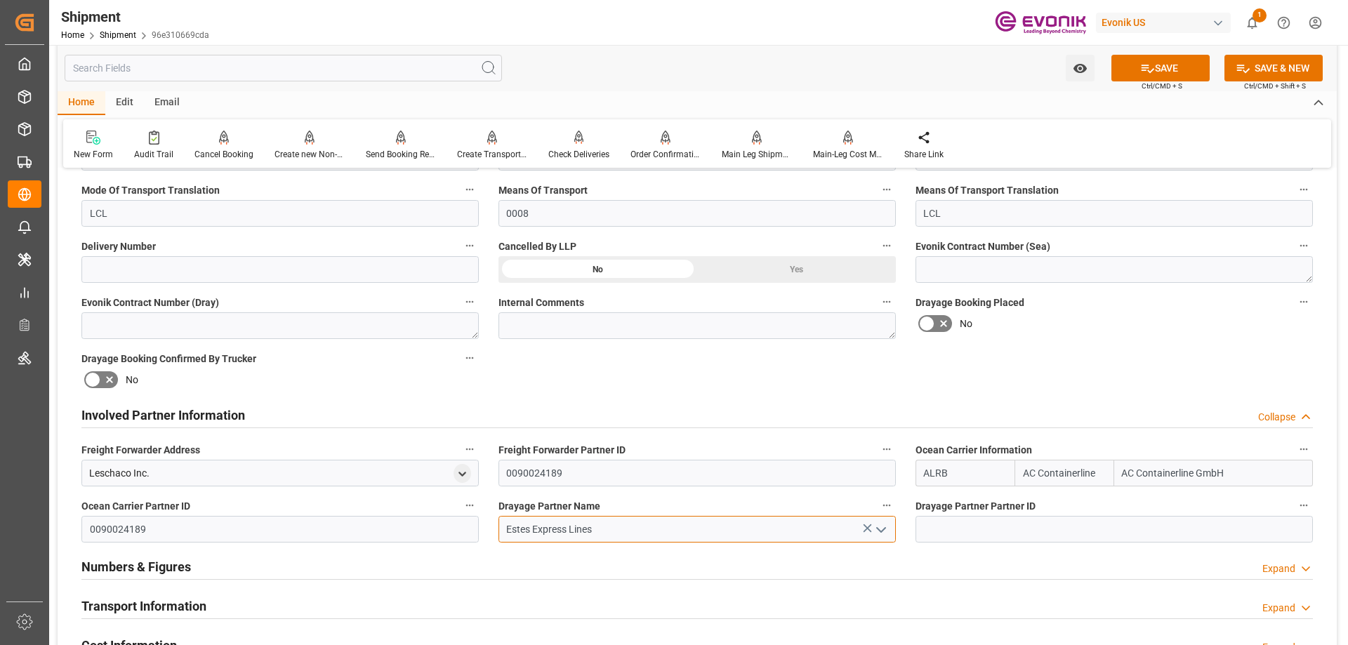
type input "Estes Express Lines"
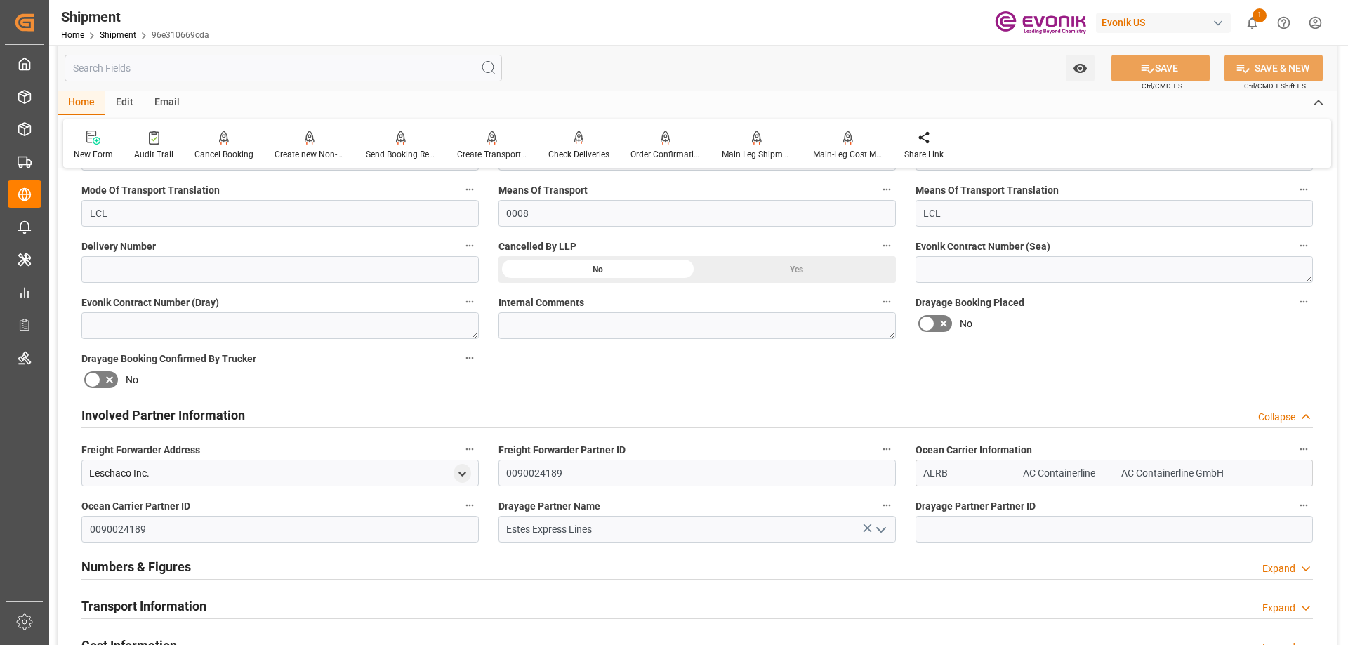
click at [275, 599] on div "Transport Information Expand" at bounding box center [696, 605] width 1231 height 27
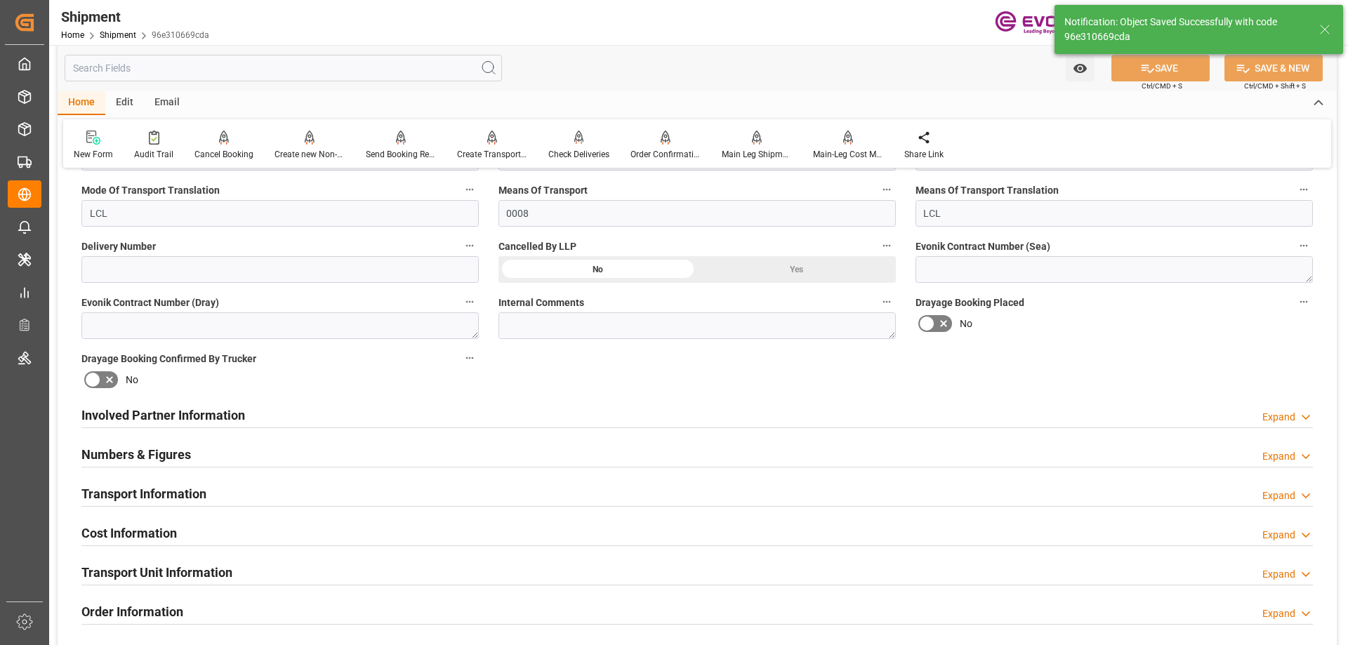
type input "0090029590"
type textarea "[GEOGRAPHIC_DATA]"
click at [214, 407] on h2 "Involved Partner Information" at bounding box center [163, 415] width 164 height 19
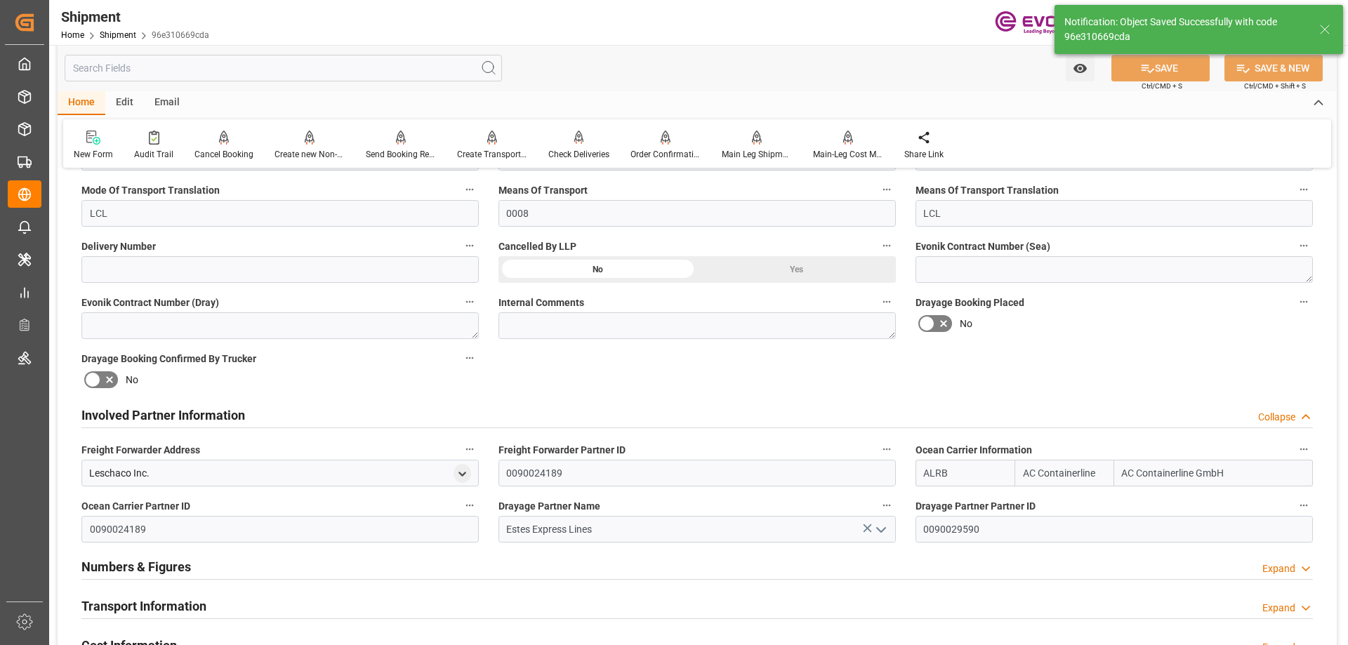
scroll to position [702, 0]
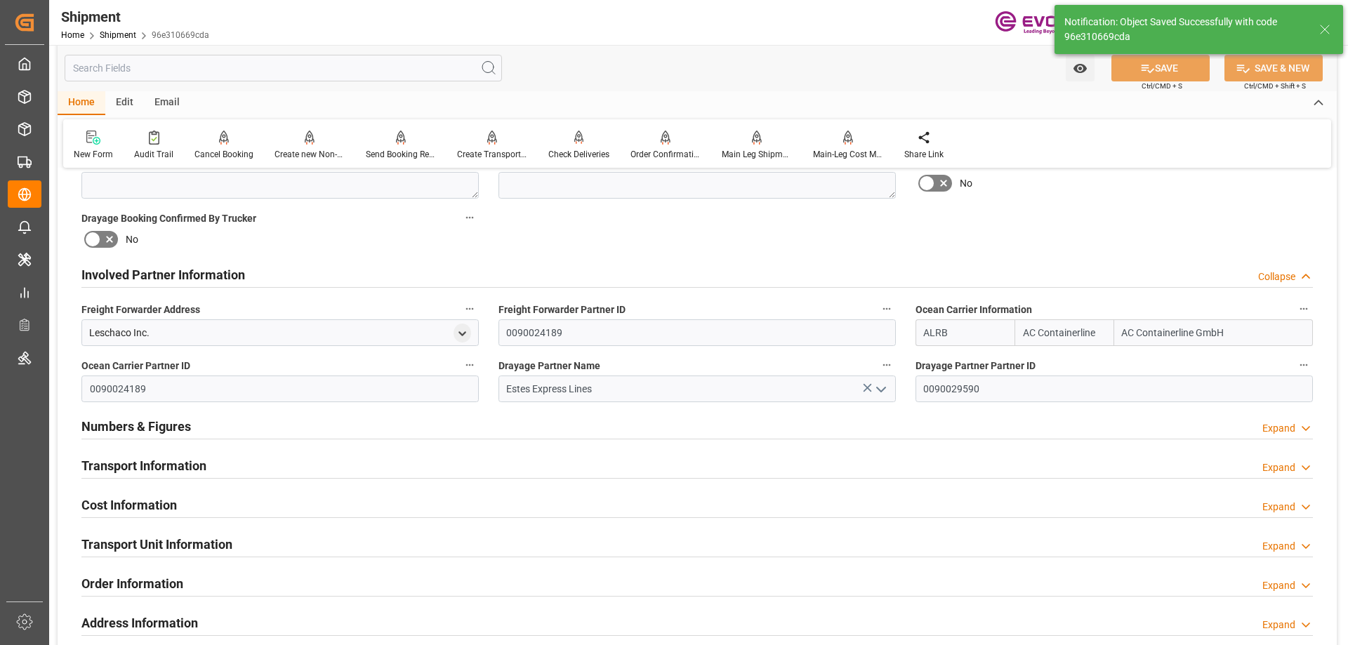
click at [173, 470] on h2 "Transport Information" at bounding box center [143, 465] width 125 height 19
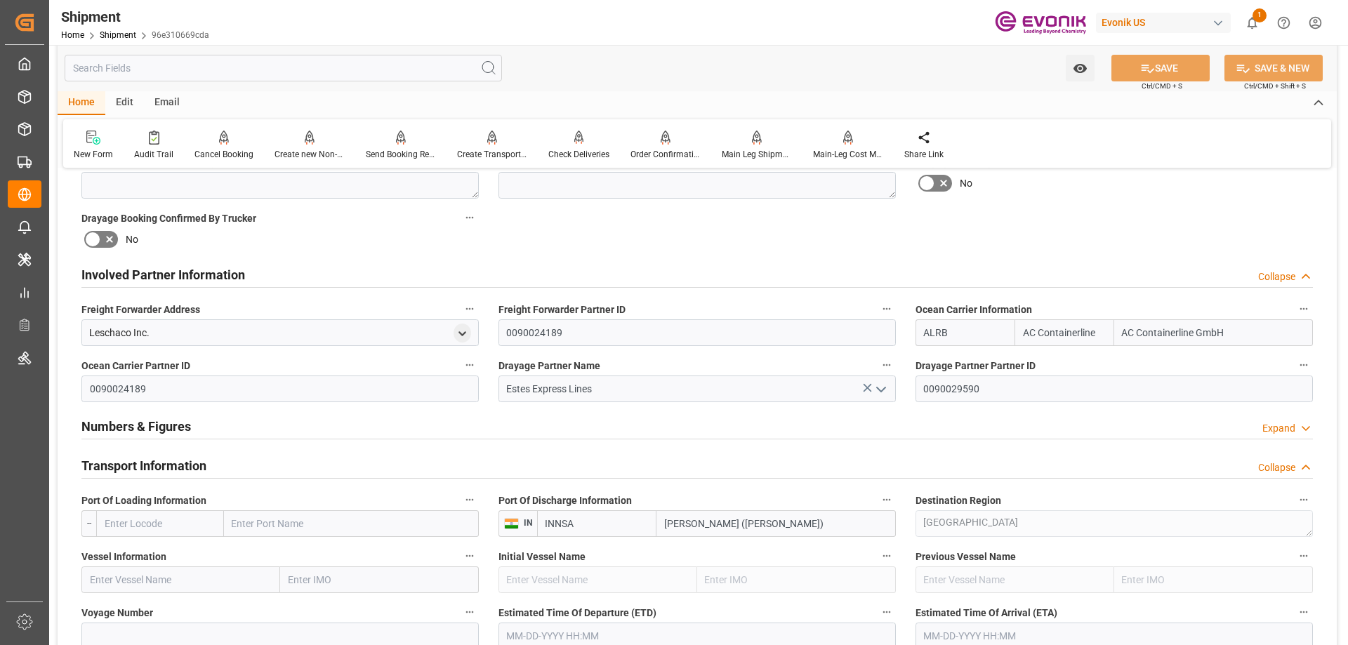
click at [252, 516] on input "text" at bounding box center [351, 523] width 255 height 27
paste input "JACKSONVILLE"
type input "JACKSONVILLE"
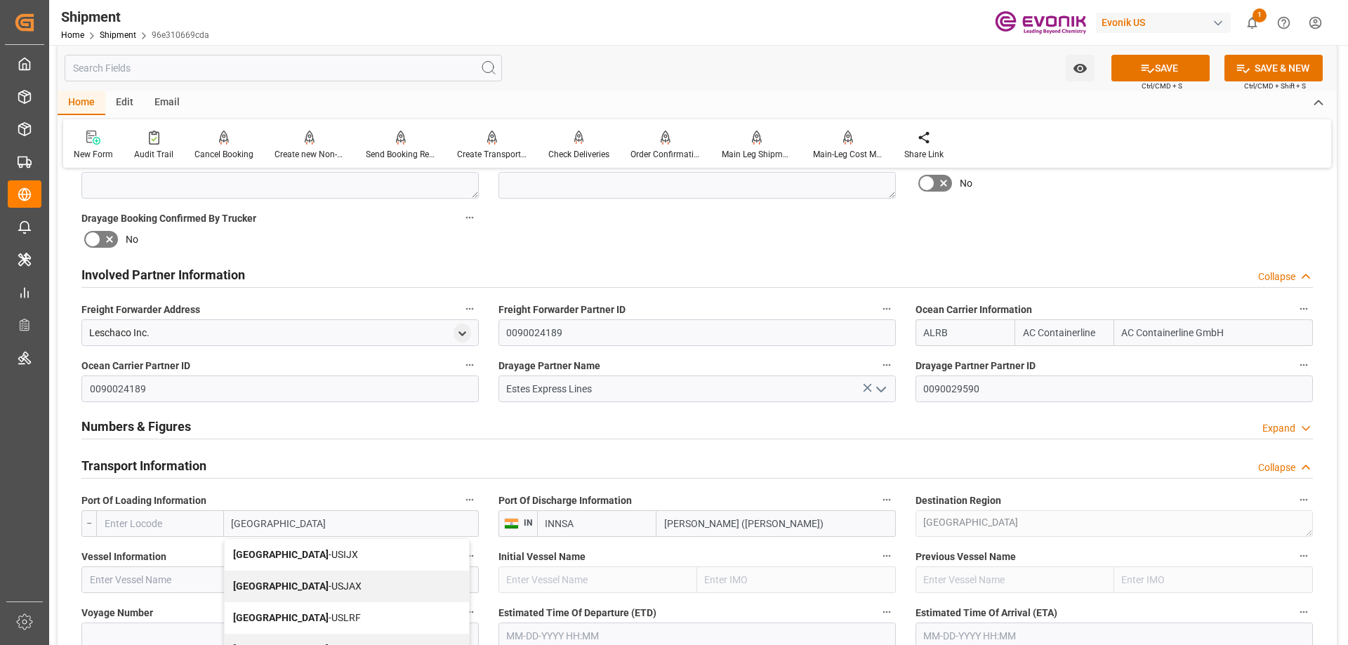
click at [285, 581] on b "[GEOGRAPHIC_DATA]" at bounding box center [280, 586] width 95 height 11
type input "USJAX"
type input "[GEOGRAPHIC_DATA]"
click at [179, 571] on input "text" at bounding box center [180, 580] width 199 height 27
paste input "maersk freeport"
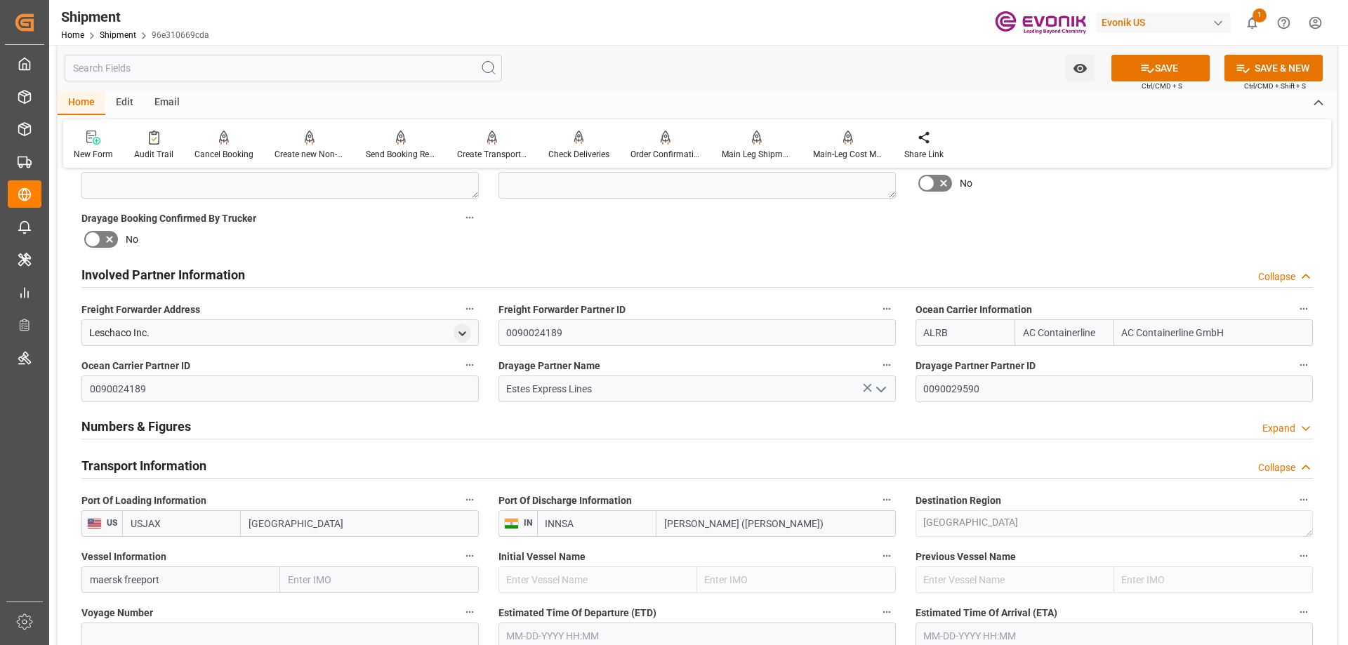
scroll to position [772, 0]
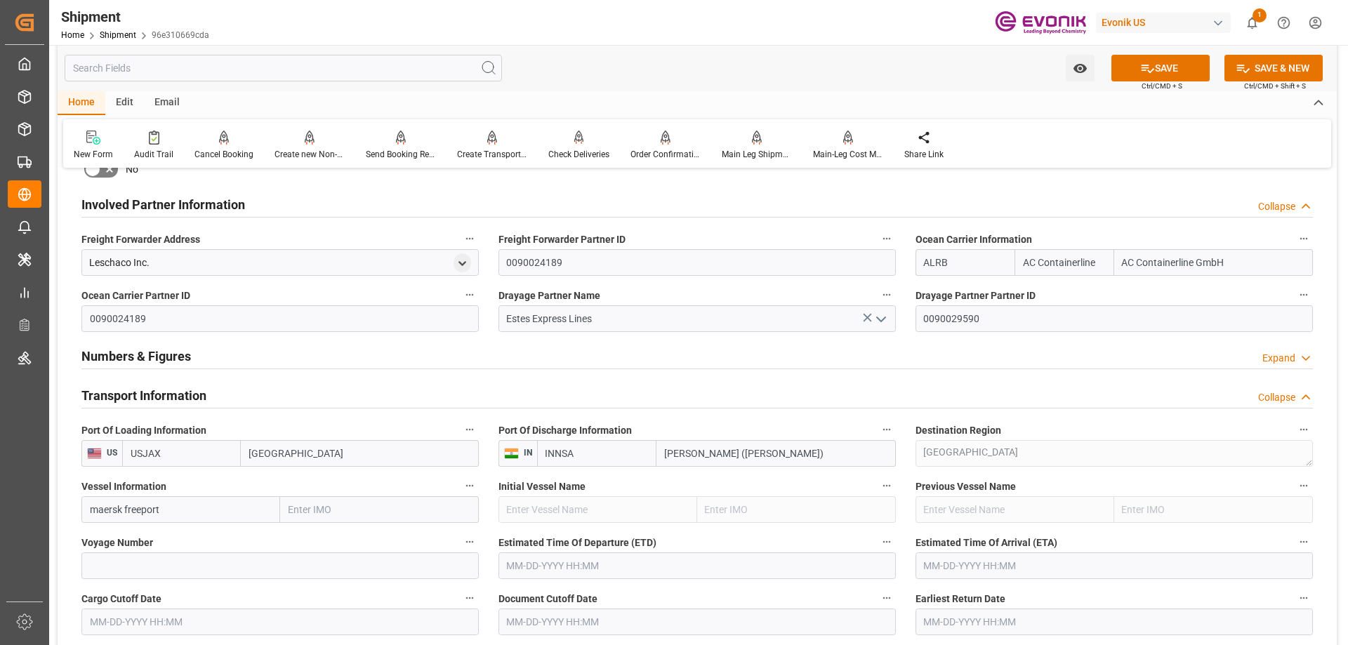
type input "maersk freeport"
click at [284, 555] on input at bounding box center [279, 566] width 397 height 27
paste input "540S"
type input "540S"
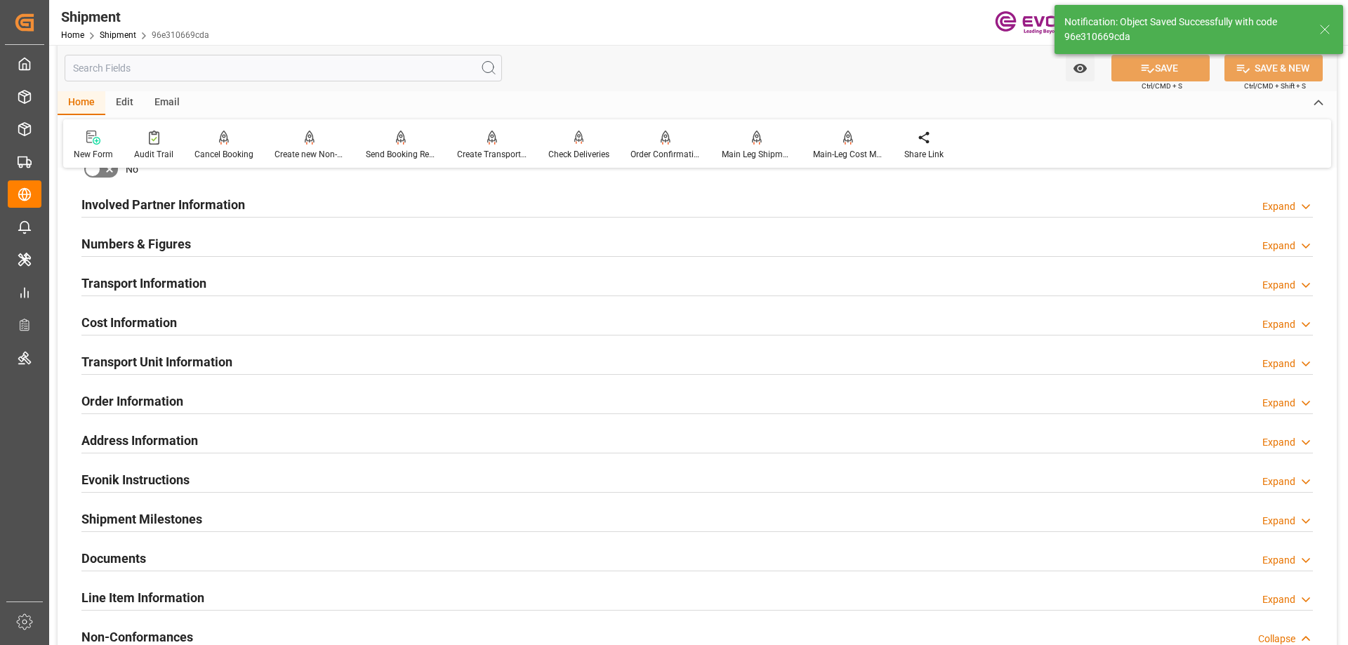
type input "maersk freeport"
click at [136, 293] on div "Transport Information" at bounding box center [143, 282] width 125 height 27
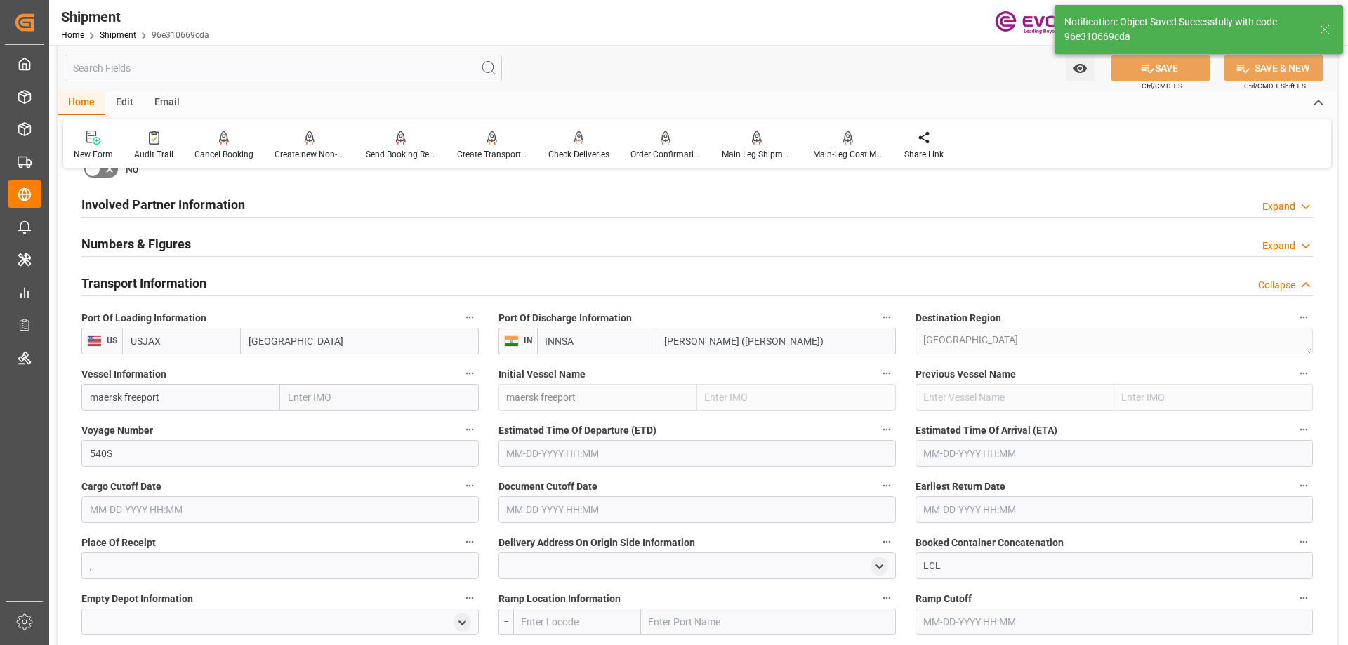
scroll to position [842, 0]
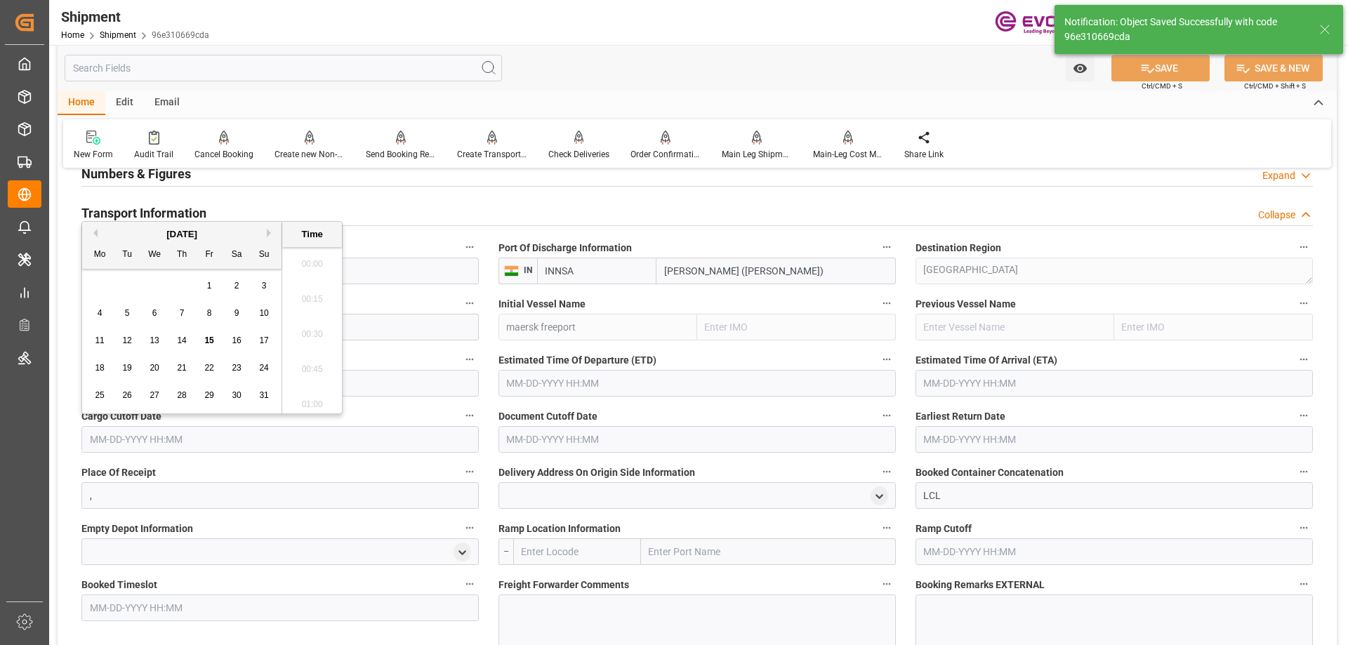
click at [188, 440] on input "text" at bounding box center [279, 439] width 397 height 27
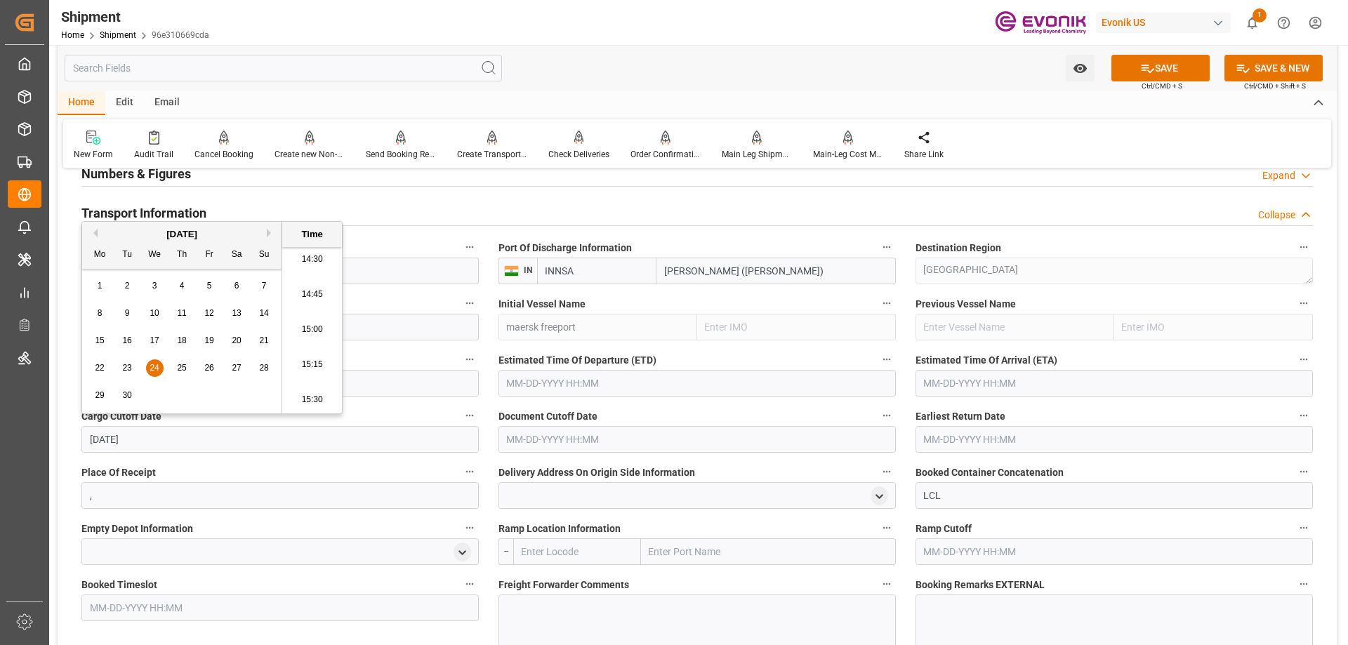
type input "9/24/2025"
type input "[DATE] 00:00"
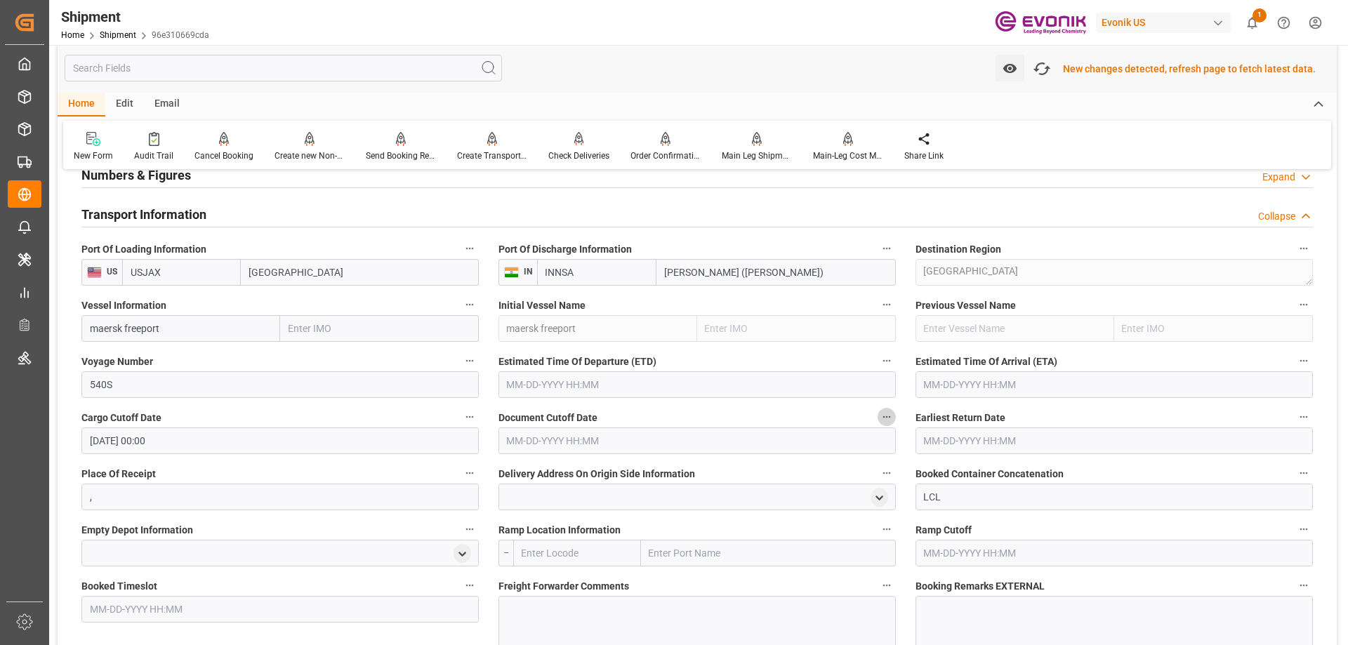
scroll to position [844, 0]
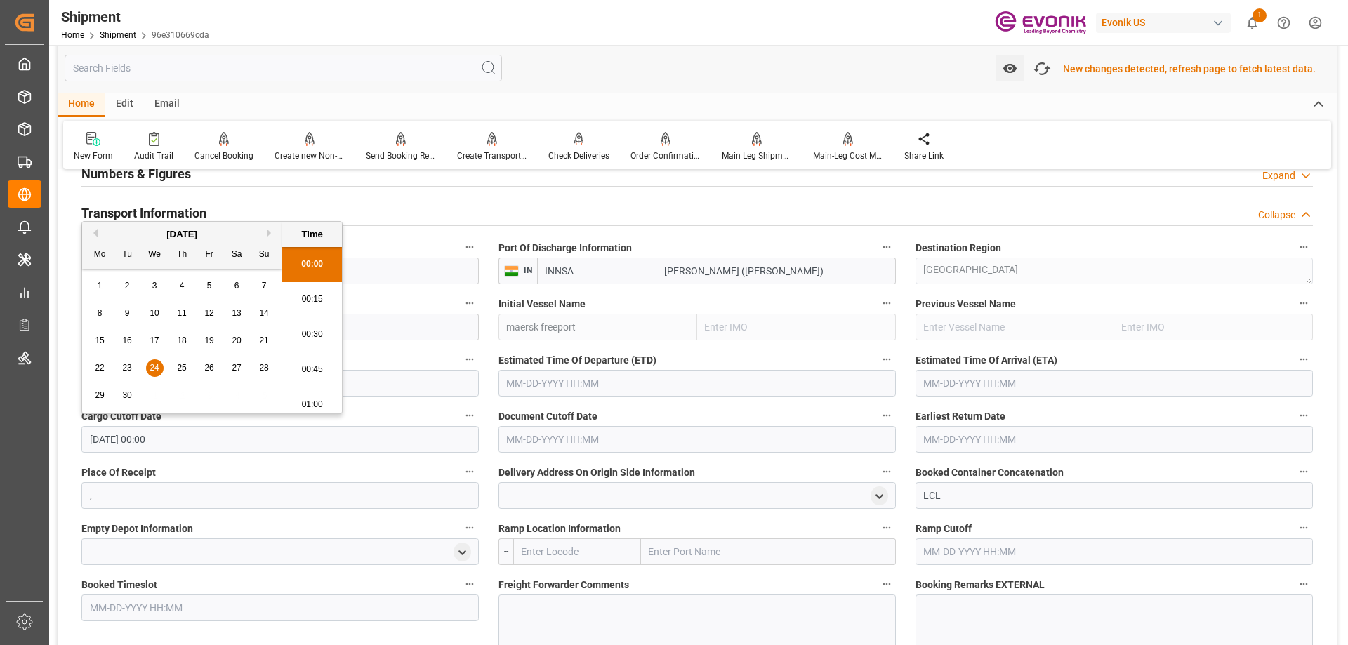
drag, startPoint x: 167, startPoint y: 436, endPoint x: 90, endPoint y: 437, distance: 77.2
click at [90, 437] on input "[DATE] 00:00" at bounding box center [279, 439] width 397 height 27
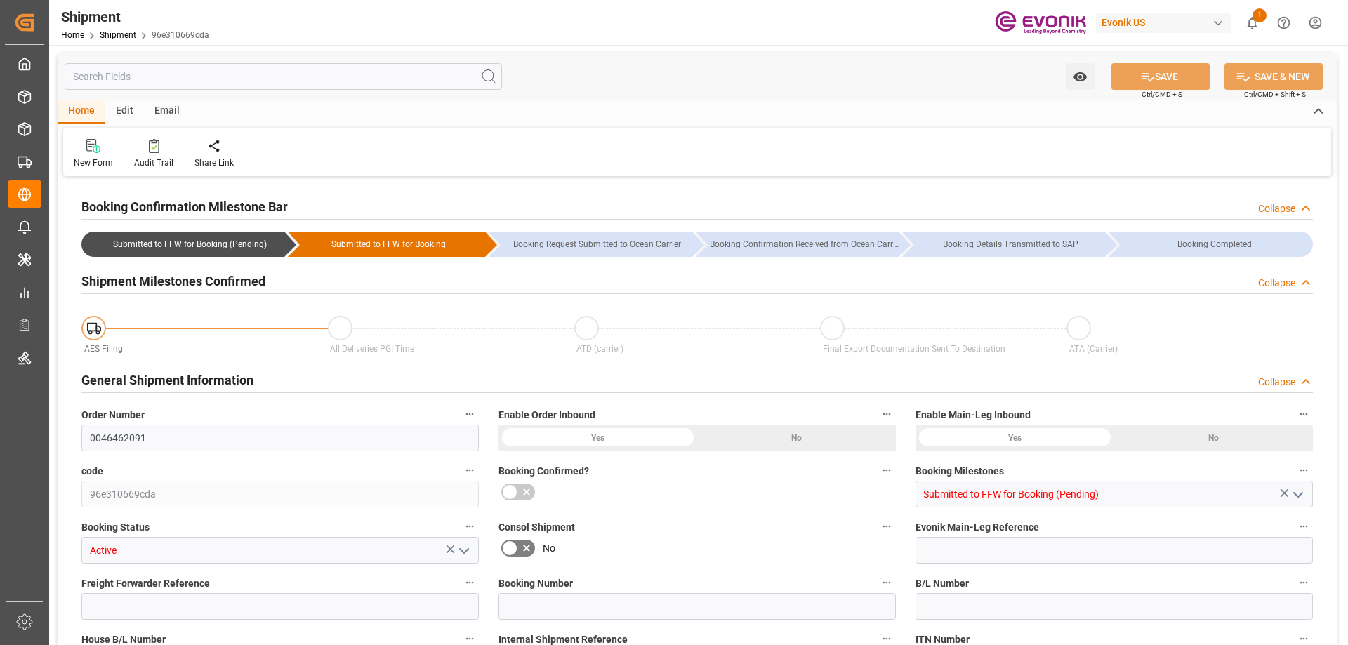
type input "AC Containerline"
type input "Leschaco Inc."
type input "USJAX"
type input "INNSA"
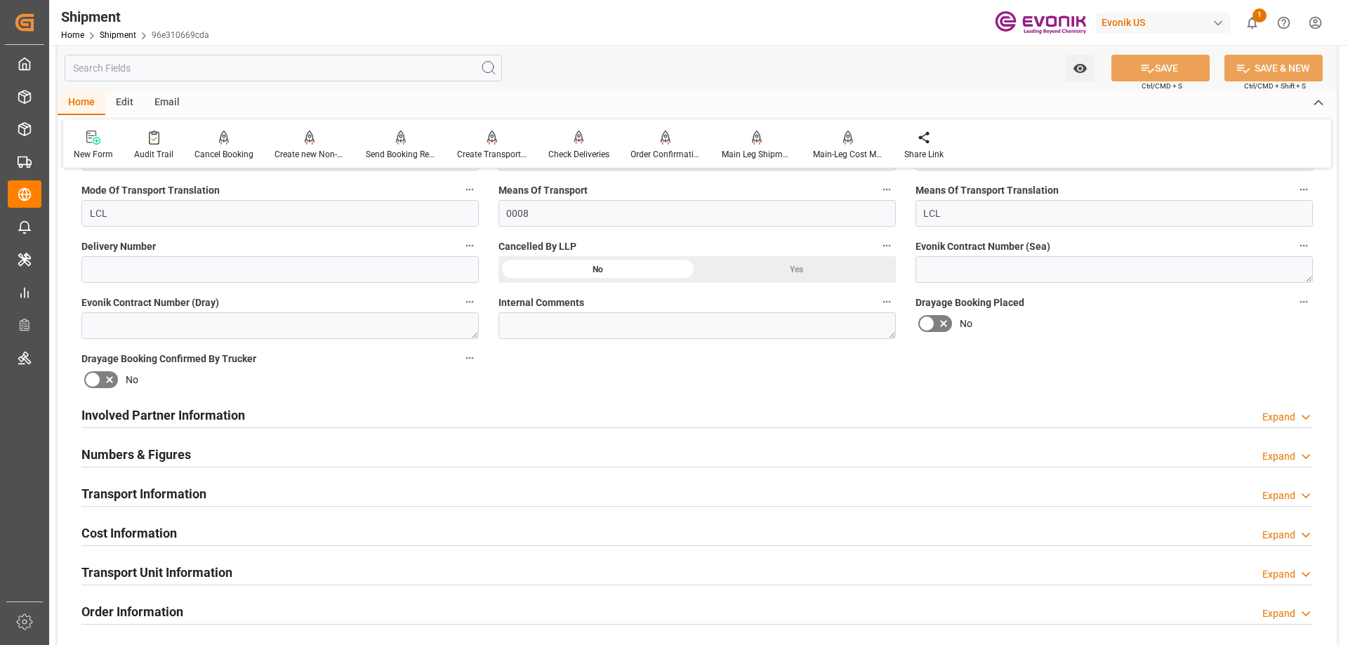
click at [143, 419] on h2 "Involved Partner Information" at bounding box center [163, 415] width 164 height 19
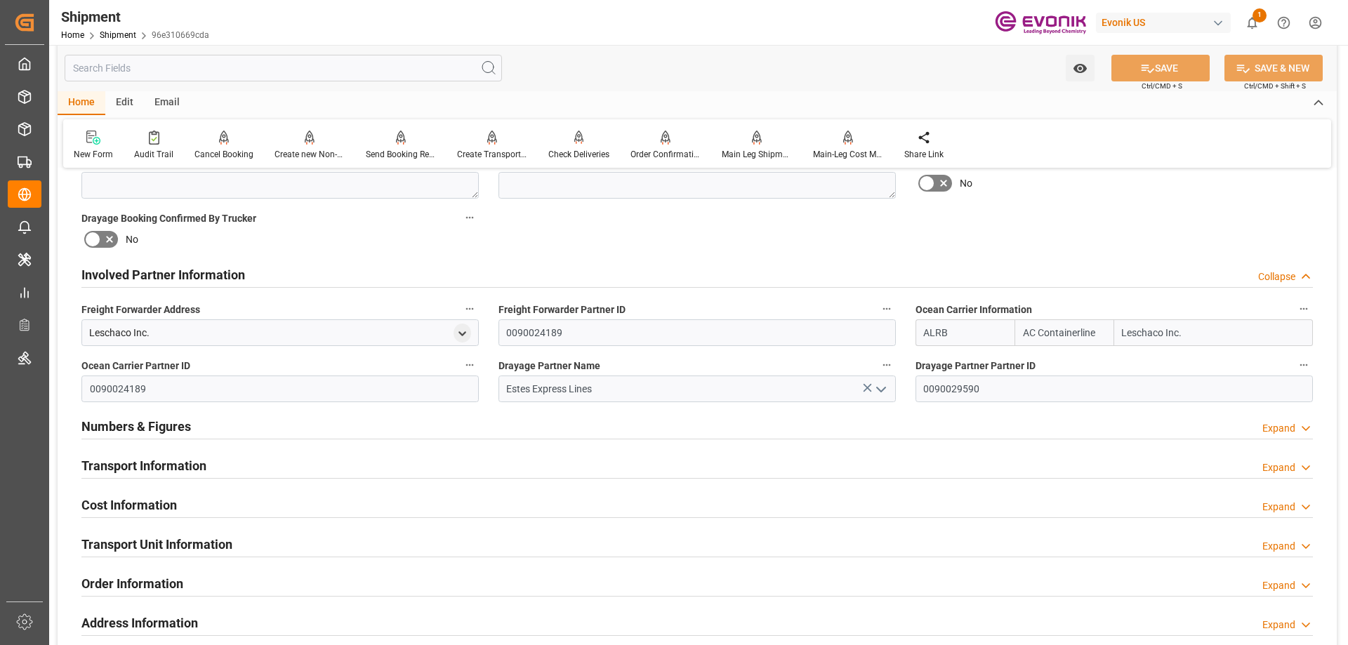
drag, startPoint x: 176, startPoint y: 458, endPoint x: 208, endPoint y: 402, distance: 64.8
click at [175, 458] on h2 "Transport Information" at bounding box center [143, 465] width 125 height 19
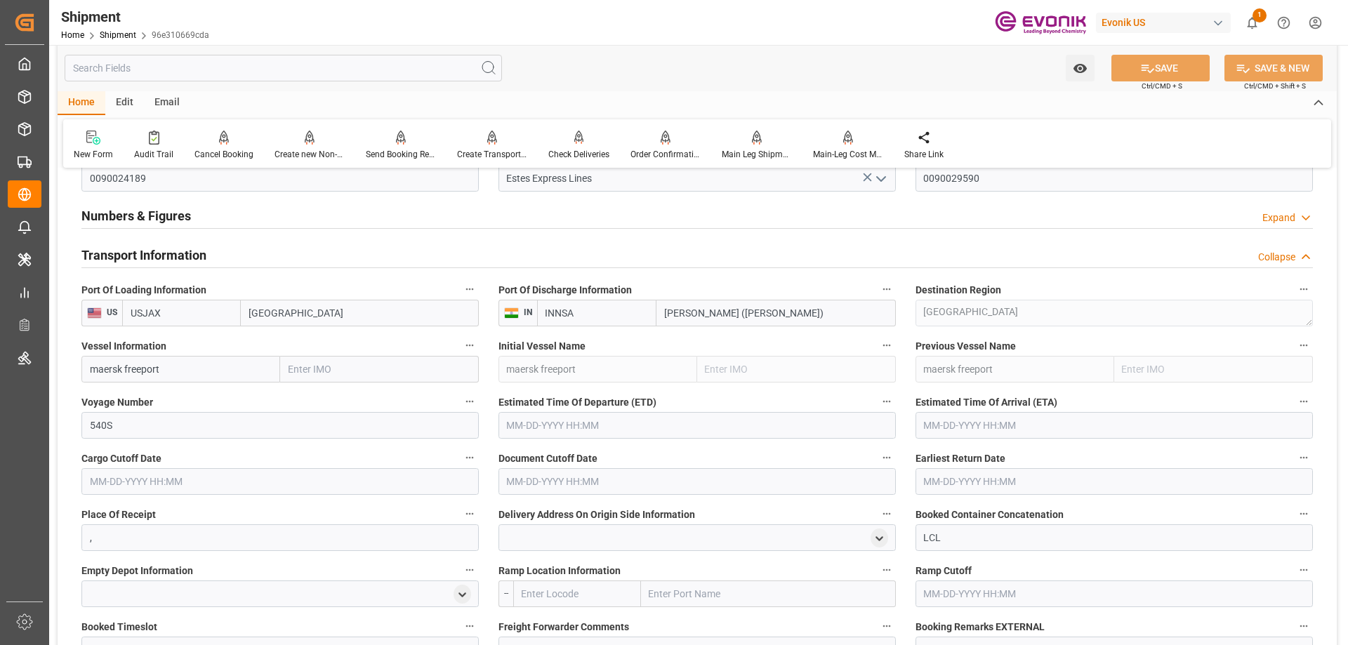
scroll to position [913, 0]
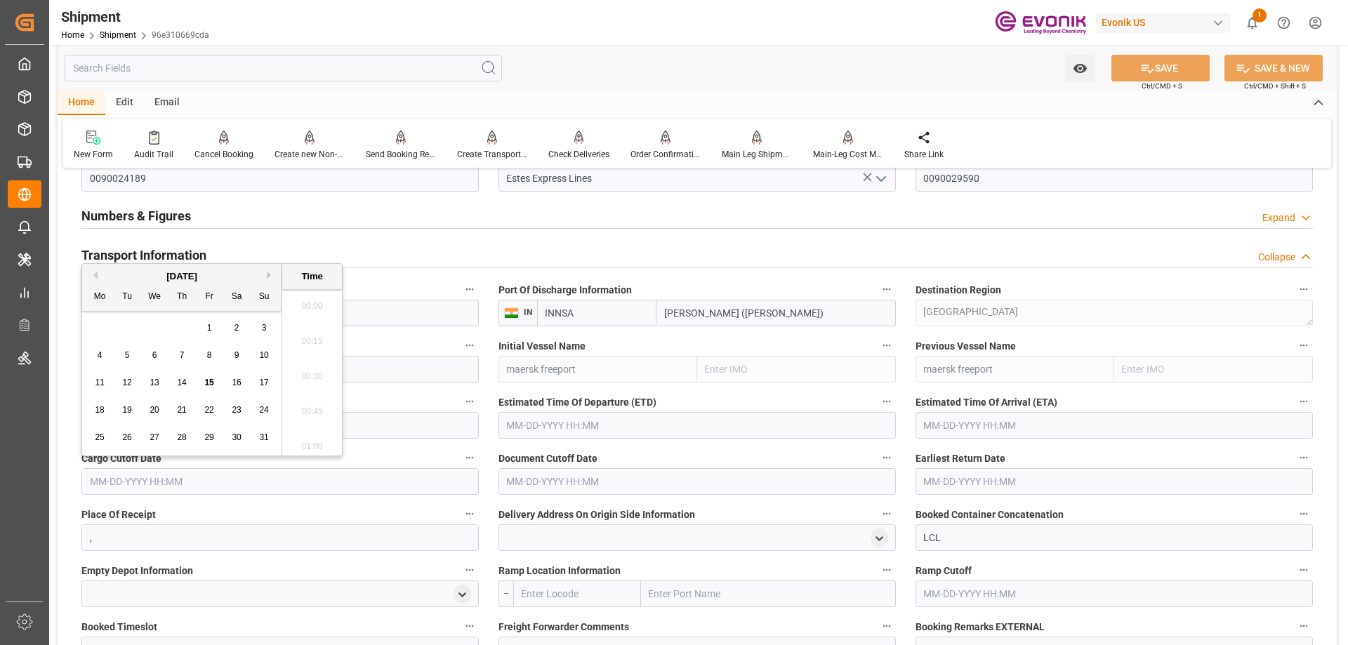
click at [138, 487] on input "text" at bounding box center [279, 481] width 397 height 27
paste input "540S"
drag, startPoint x: 145, startPoint y: 487, endPoint x: 67, endPoint y: 487, distance: 78.6
click at [67, 487] on div "Booking Confirmation Milestone Bar Collapse Submitted to FFW for Booking (Pendi…" at bounding box center [697, 272] width 1279 height 2009
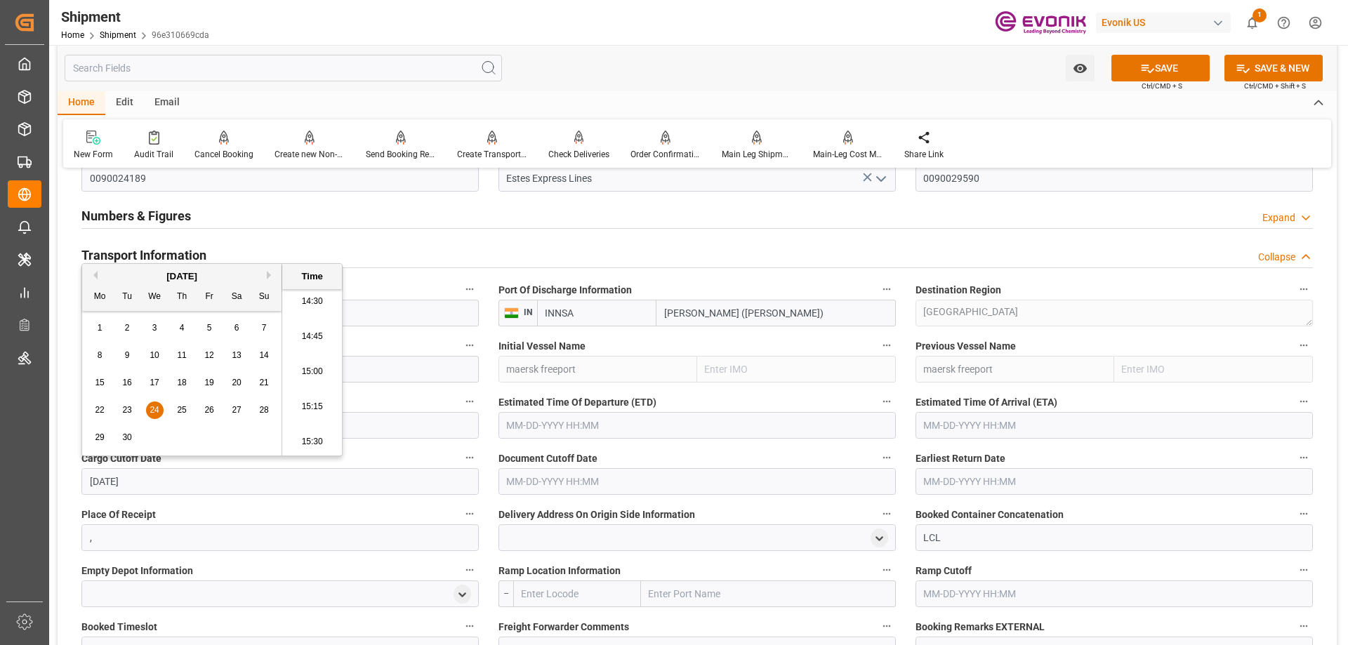
type input "[DATE]"
type input "[DATE] 00:00"
drag, startPoint x: 194, startPoint y: 491, endPoint x: 89, endPoint y: 491, distance: 105.3
click at [89, 491] on input "[DATE] 00:00" at bounding box center [279, 481] width 397 height 27
click at [557, 479] on input "text" at bounding box center [696, 481] width 397 height 27
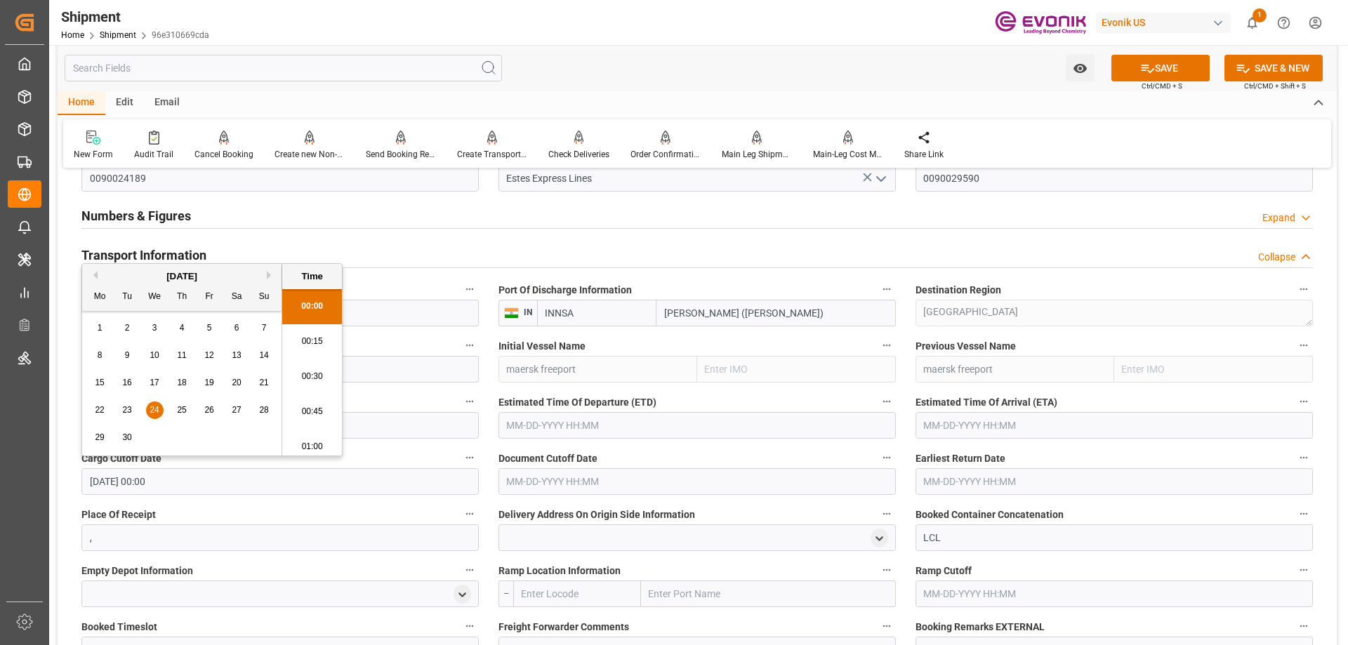
paste input "[DATE] 00:00"
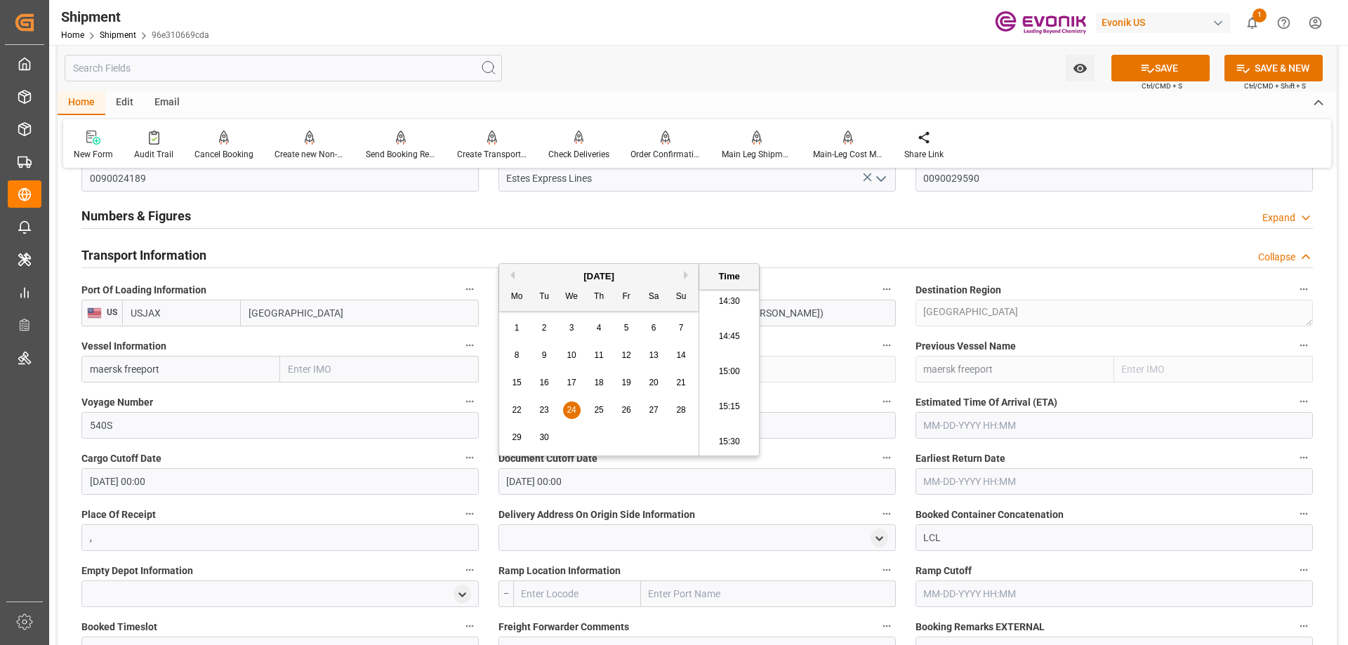
type input "[DATE] 00:00"
click at [932, 479] on input "text" at bounding box center [1113, 481] width 397 height 27
paste input "[DATE] 00:00"
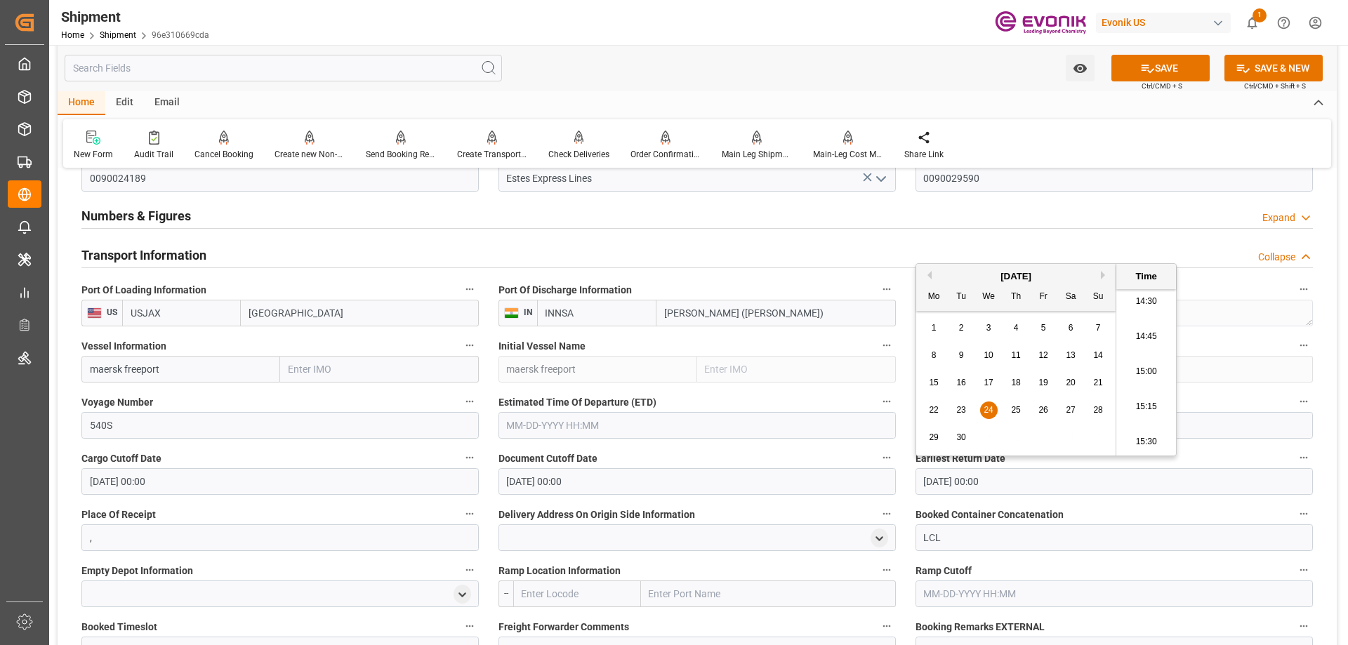
type input "[DATE] 00:00"
click at [739, 426] on input "text" at bounding box center [696, 425] width 397 height 27
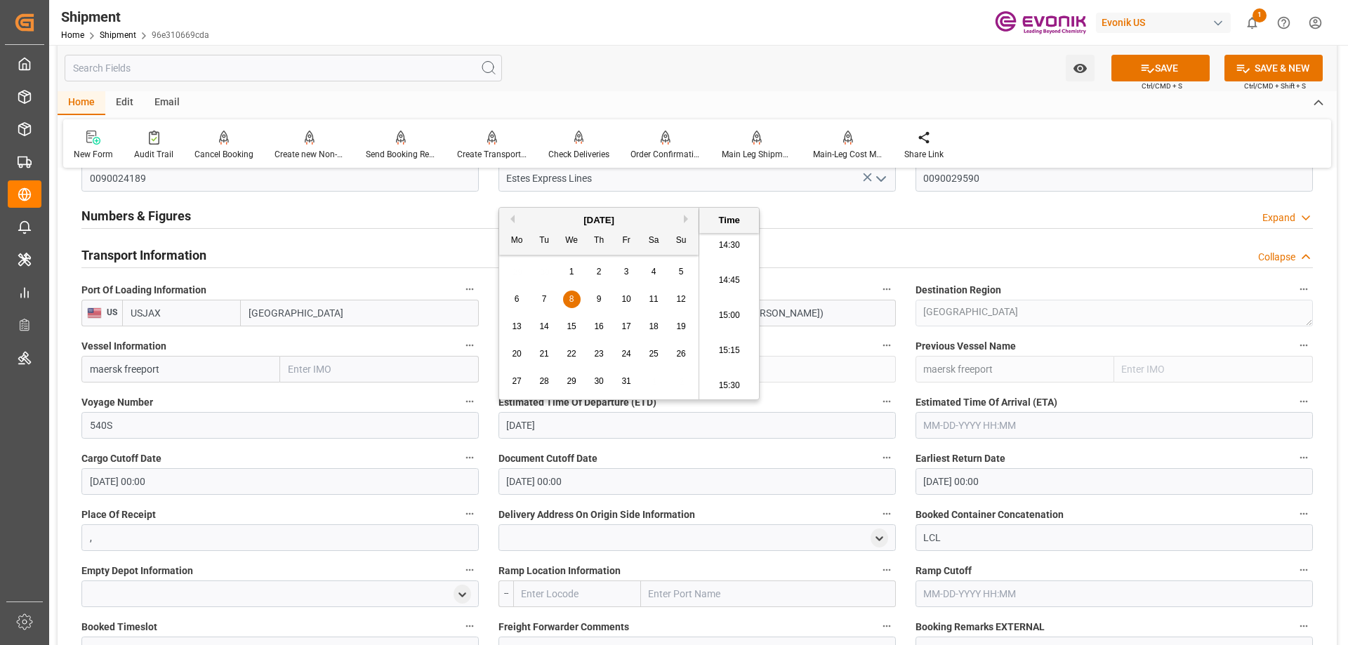
type input "10/8/2025"
type input "[DATE] 00:00"
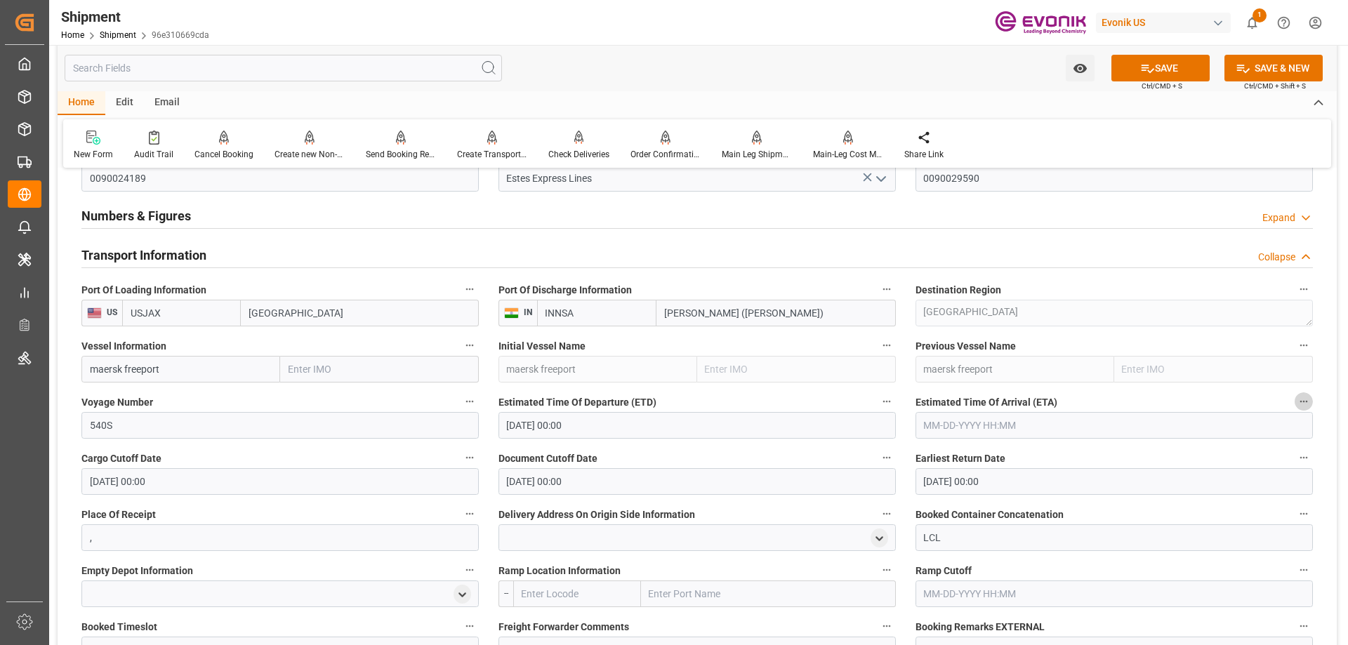
click at [988, 432] on input "text" at bounding box center [1113, 425] width 397 height 27
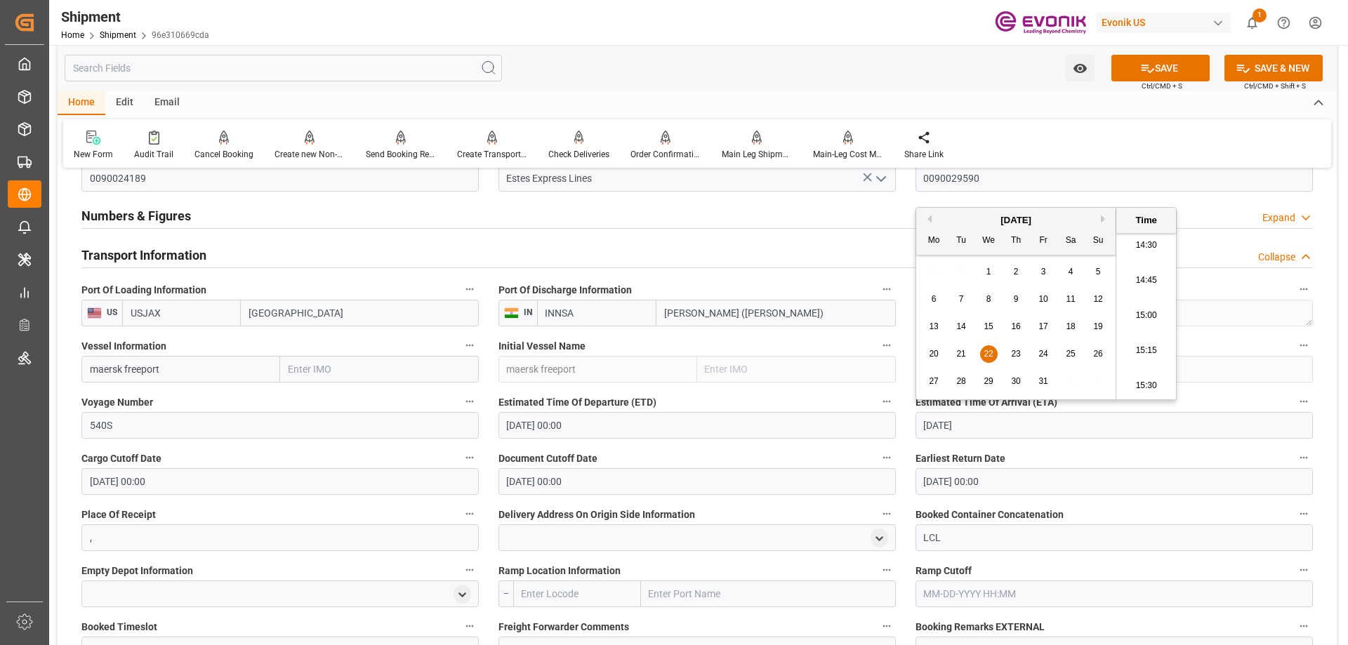
type input "10/22/2025"
type input "[DATE] 00:00"
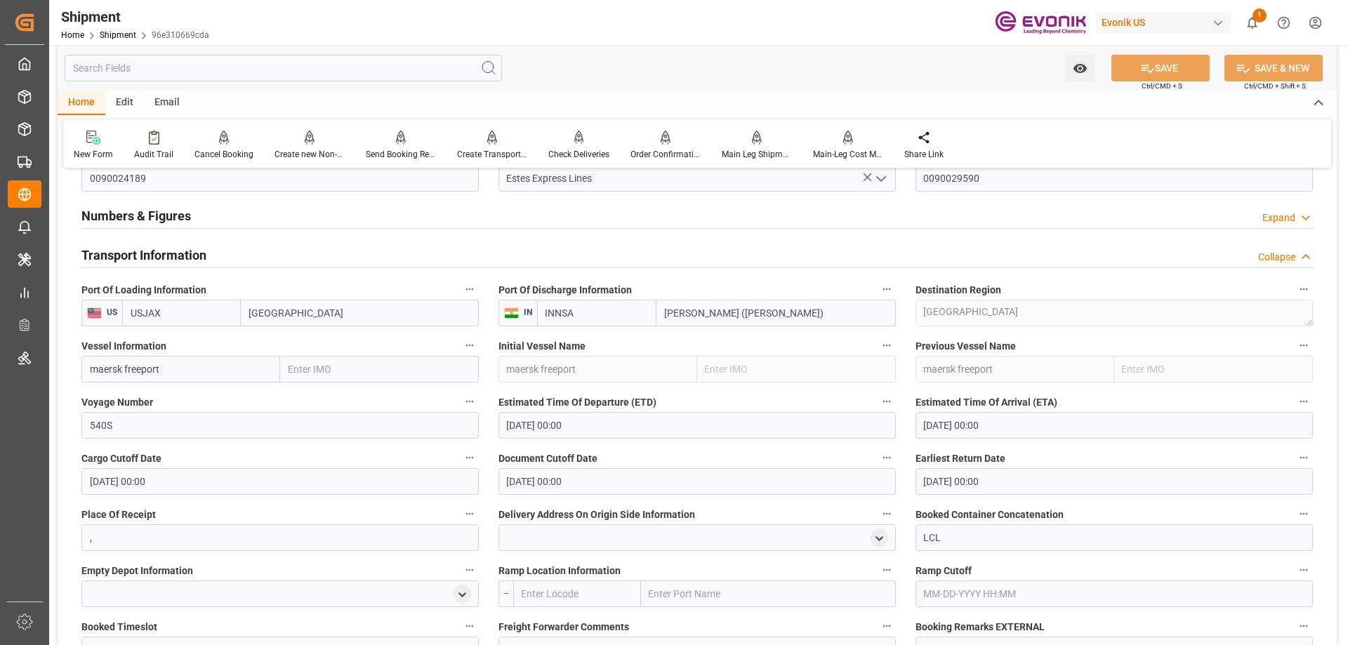
scroll to position [983, 0]
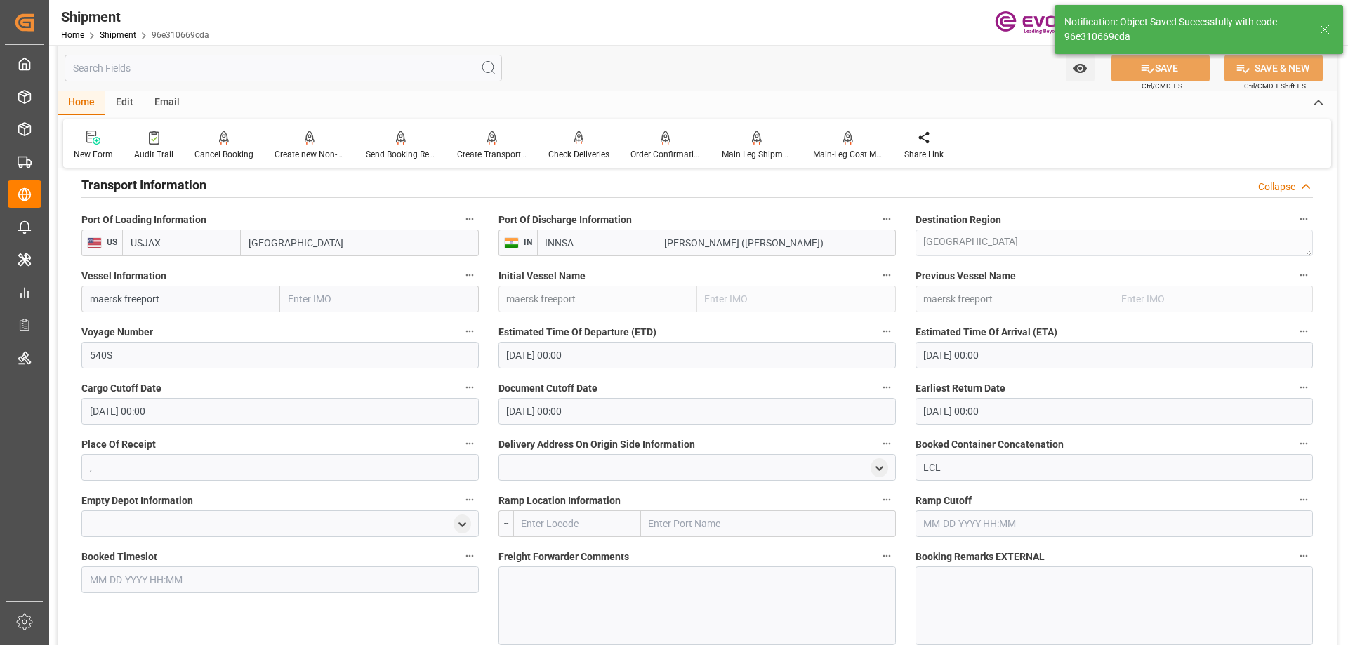
click at [180, 187] on h2 "Transport Information" at bounding box center [143, 185] width 125 height 19
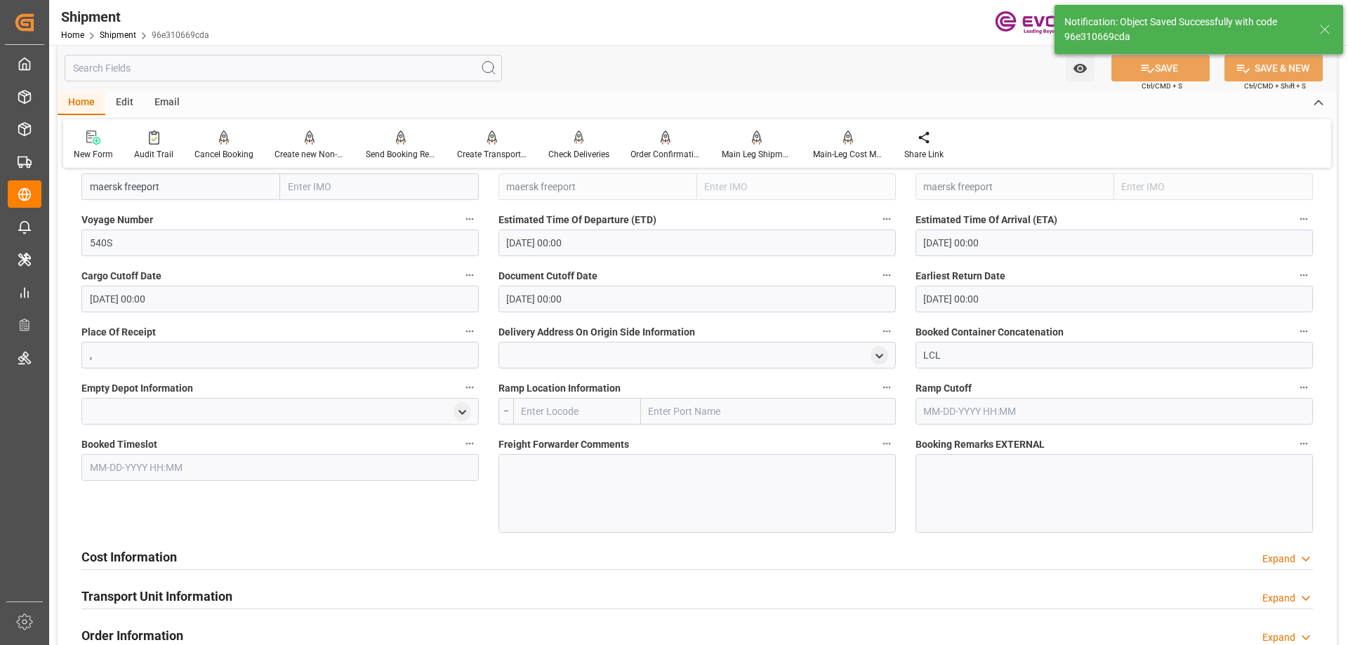
scroll to position [871, 0]
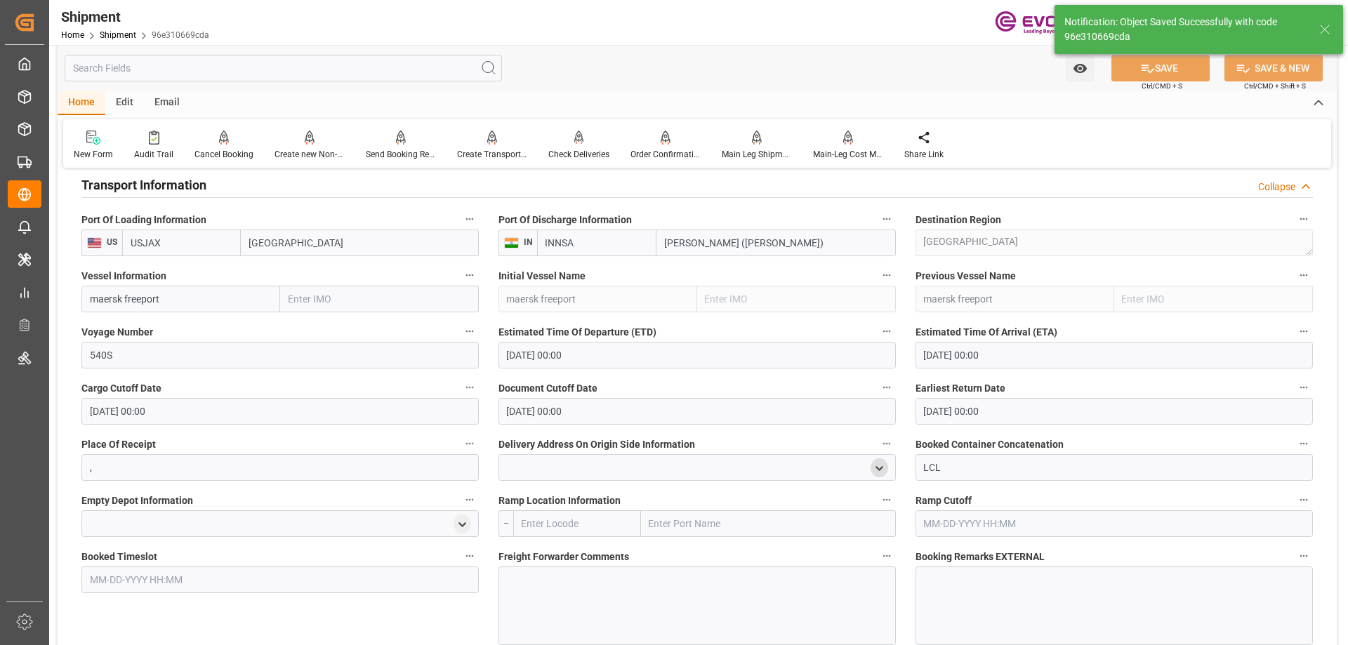
click at [878, 471] on icon "open menu" at bounding box center [879, 469] width 12 height 12
click at [716, 514] on input at bounding box center [676, 509] width 335 height 27
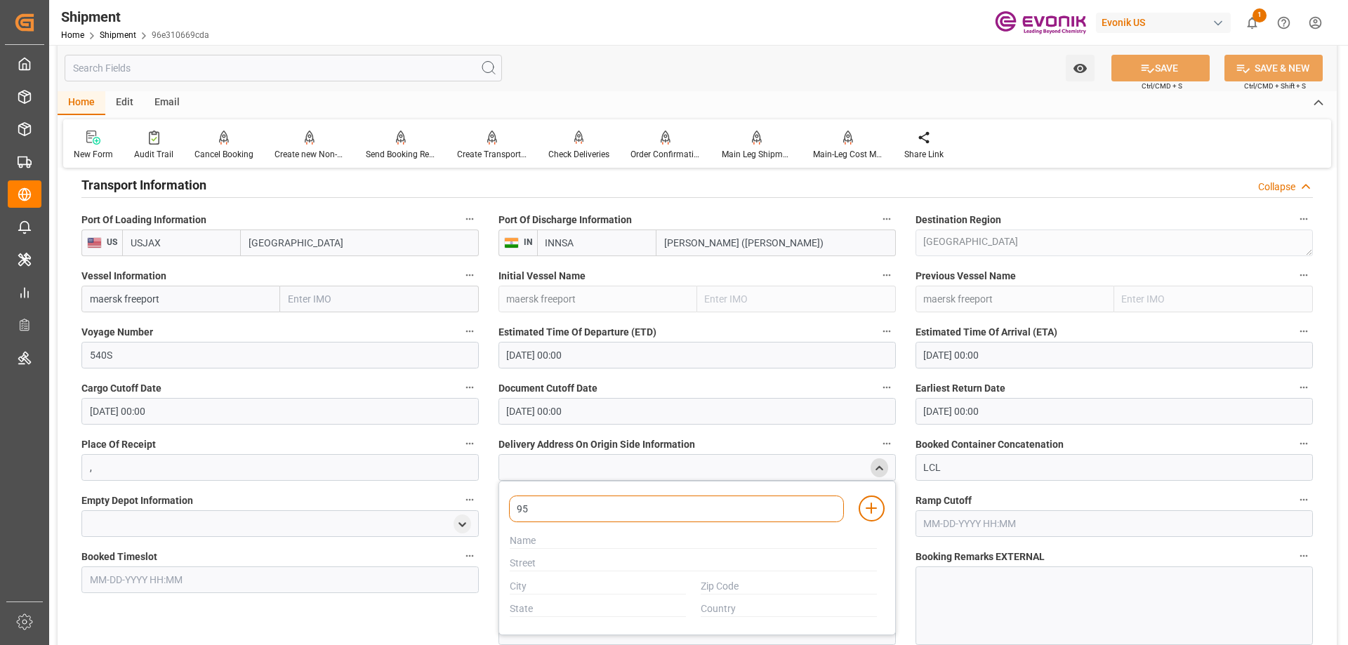
type input "951"
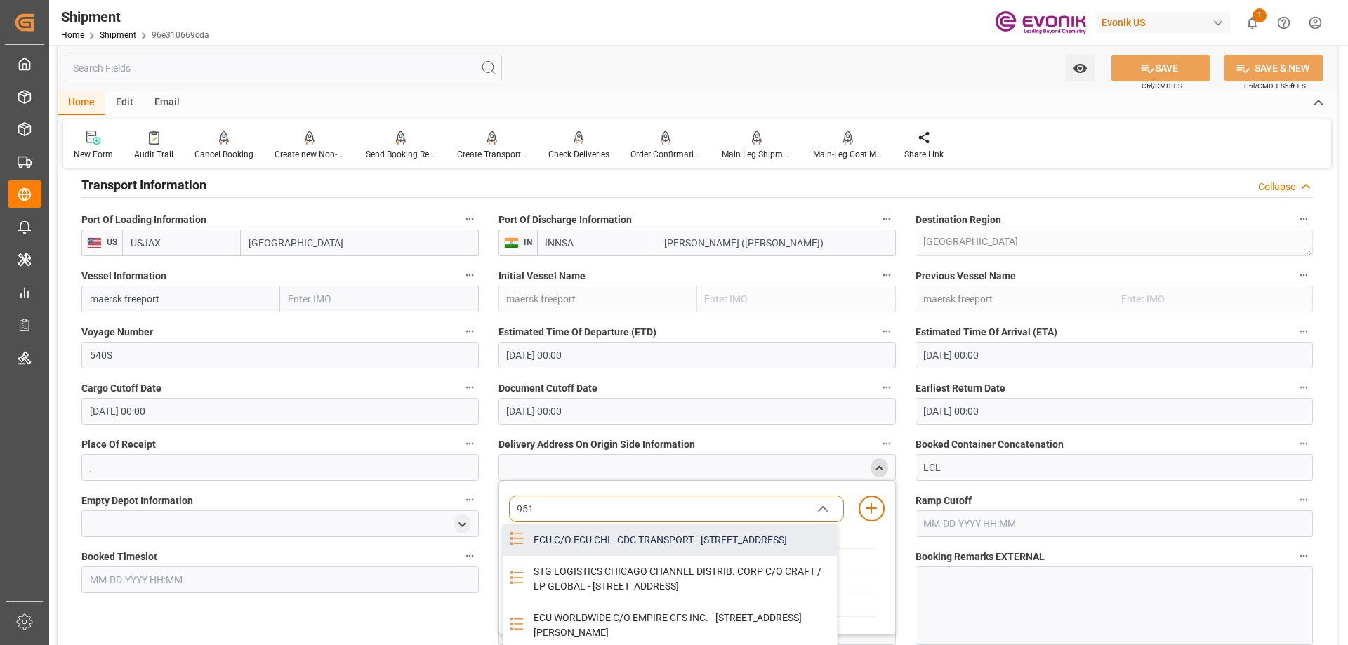
click at [663, 542] on div "ECU C/O ECU CHI - CDC TRANSPORT - 951 THORNDALE AVE, BENSENVILLE, IL, USA, 60106" at bounding box center [681, 540] width 312 height 32
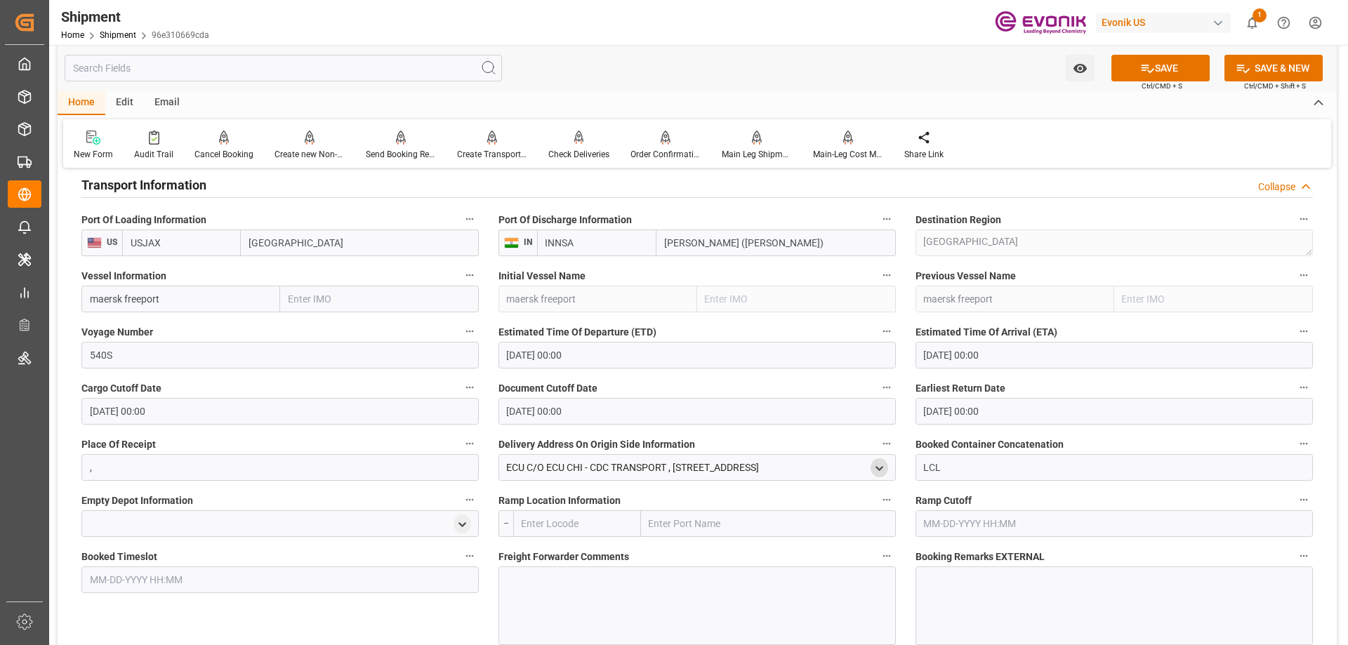
click at [724, 534] on input "text" at bounding box center [768, 523] width 255 height 27
type input "chicago"
click at [714, 557] on span "Chicago - USCHI" at bounding box center [713, 554] width 126 height 11
type input "USCHI"
type input "Chicago"
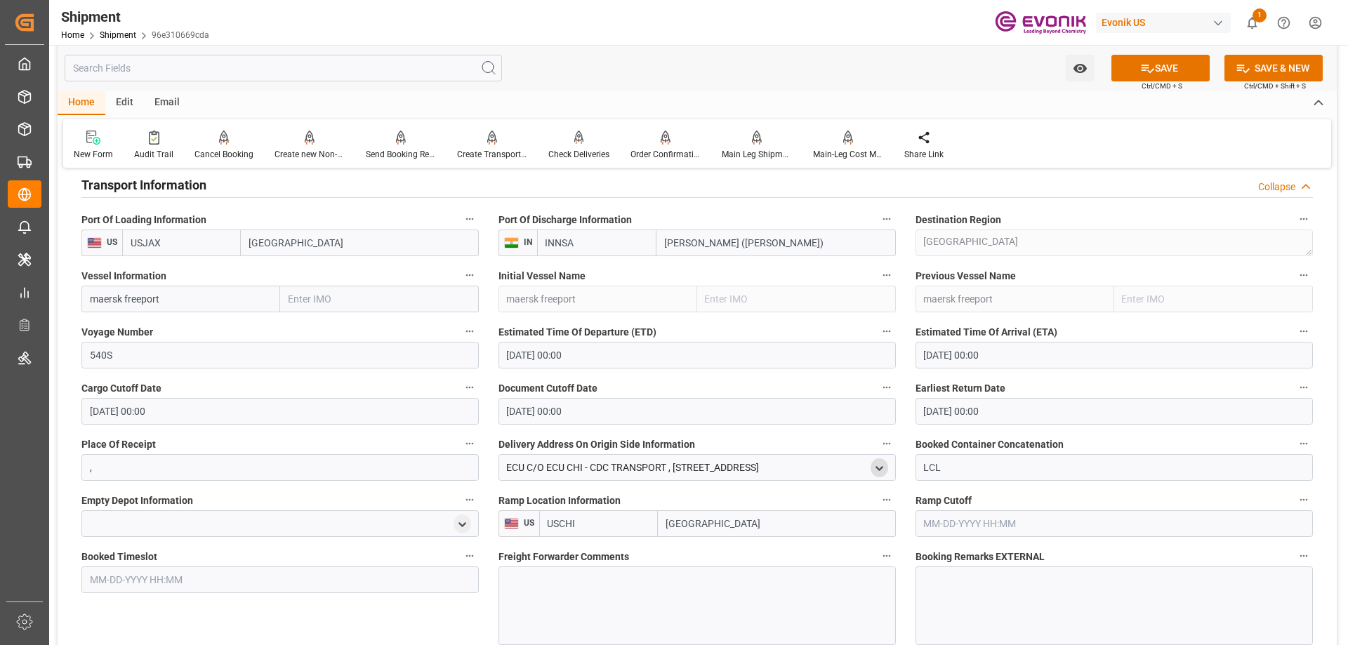
click at [649, 581] on div at bounding box center [696, 606] width 397 height 79
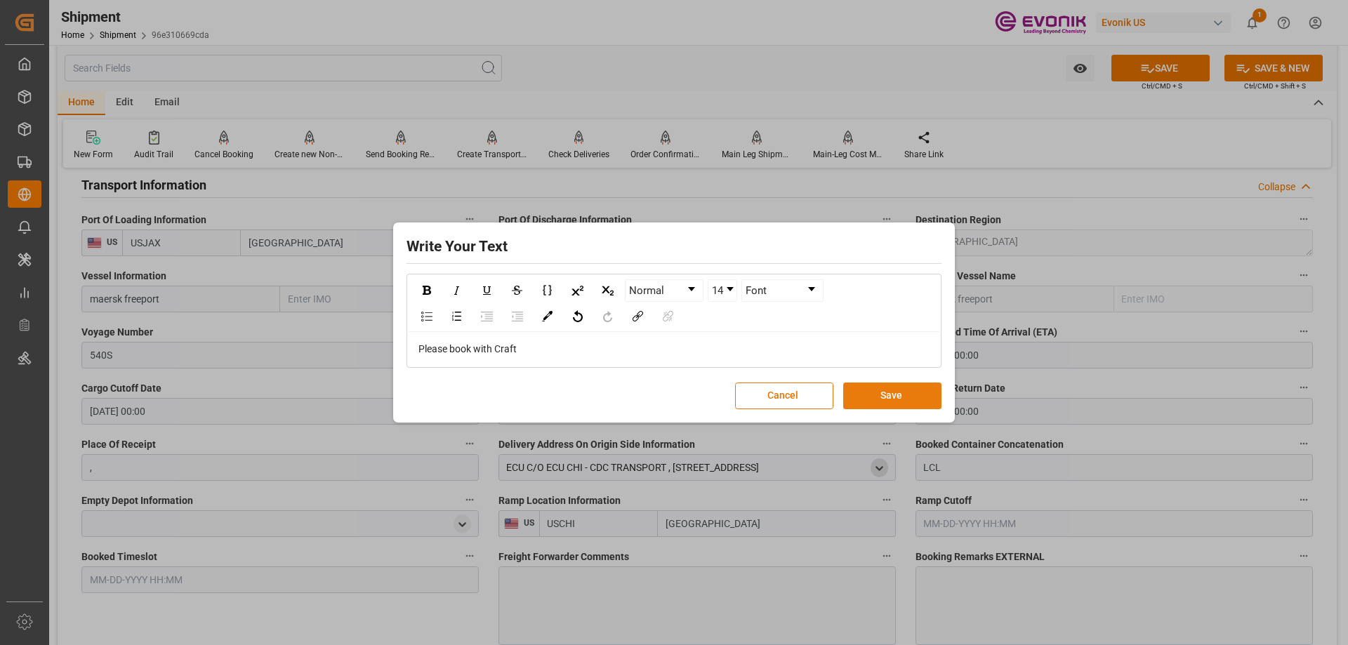
click at [887, 401] on button "Save" at bounding box center [892, 396] width 98 height 27
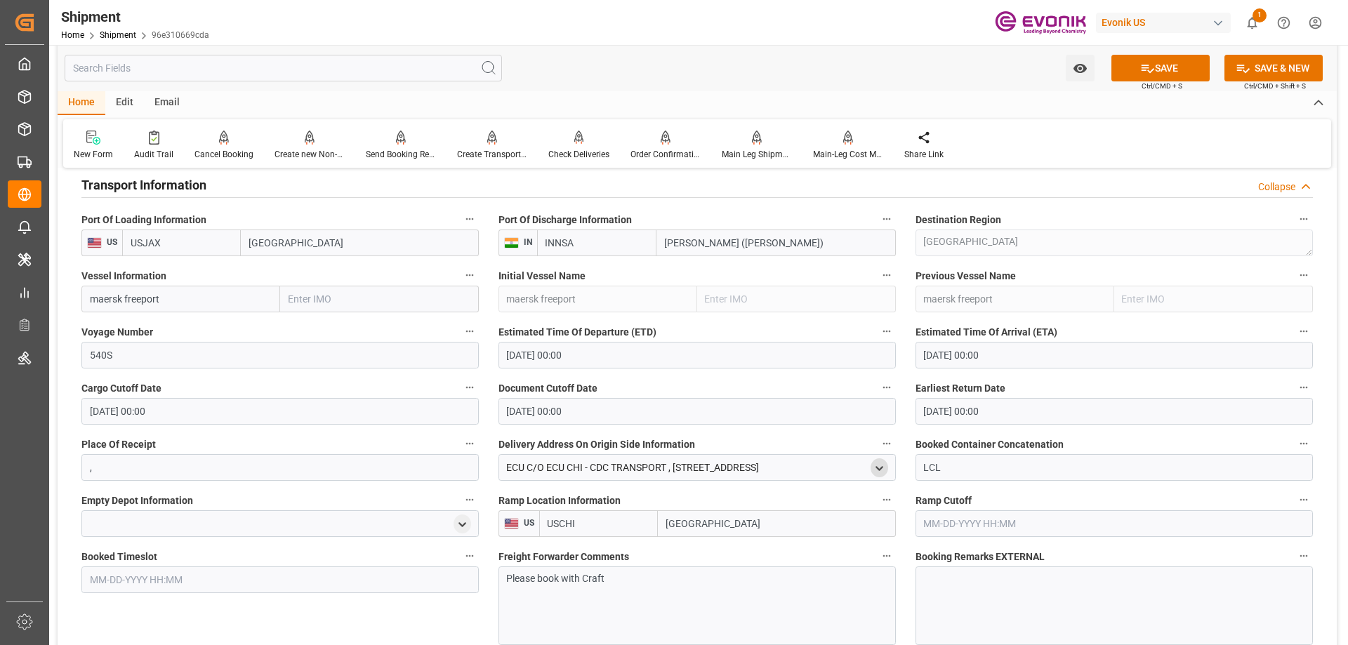
click at [1186, 54] on div "Watch Option SAVE Ctrl/CMD + S SAVE & NEW Ctrl/CMD + Shift + S" at bounding box center [697, 68] width 1279 height 46
click at [1179, 60] on button "SAVE" at bounding box center [1160, 68] width 98 height 27
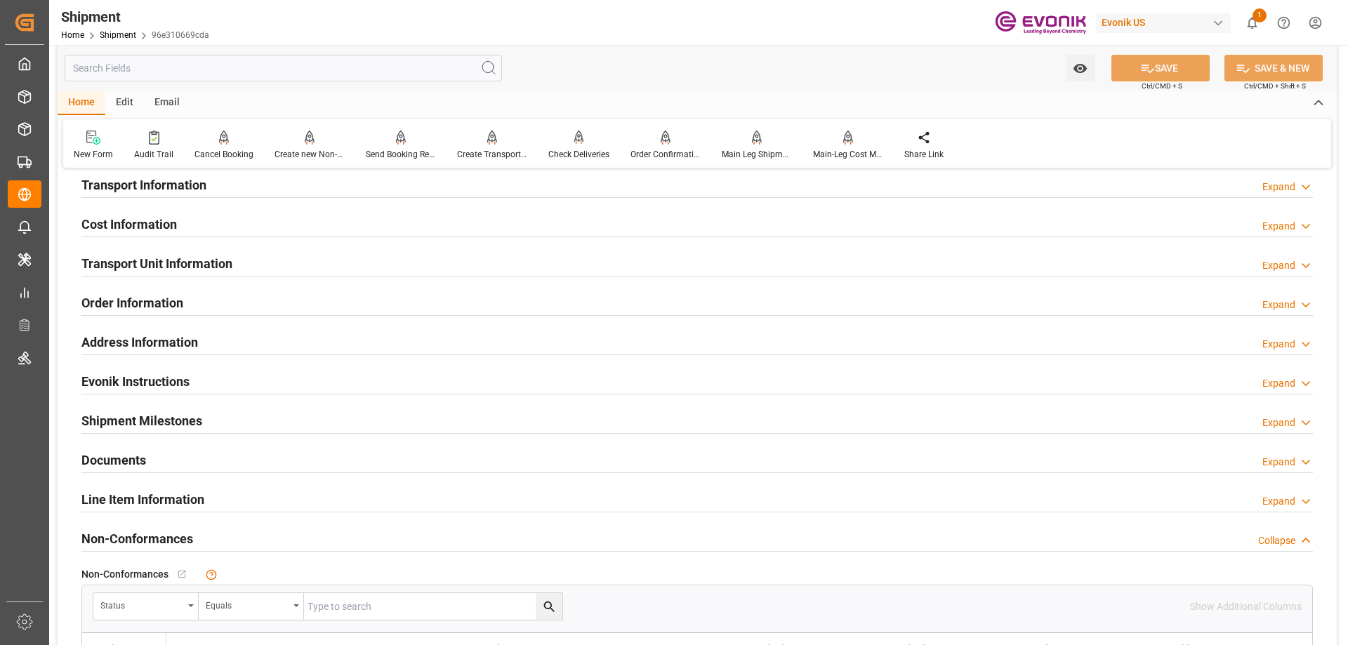
click at [268, 262] on div "Transport Unit Information Expand" at bounding box center [696, 262] width 1231 height 27
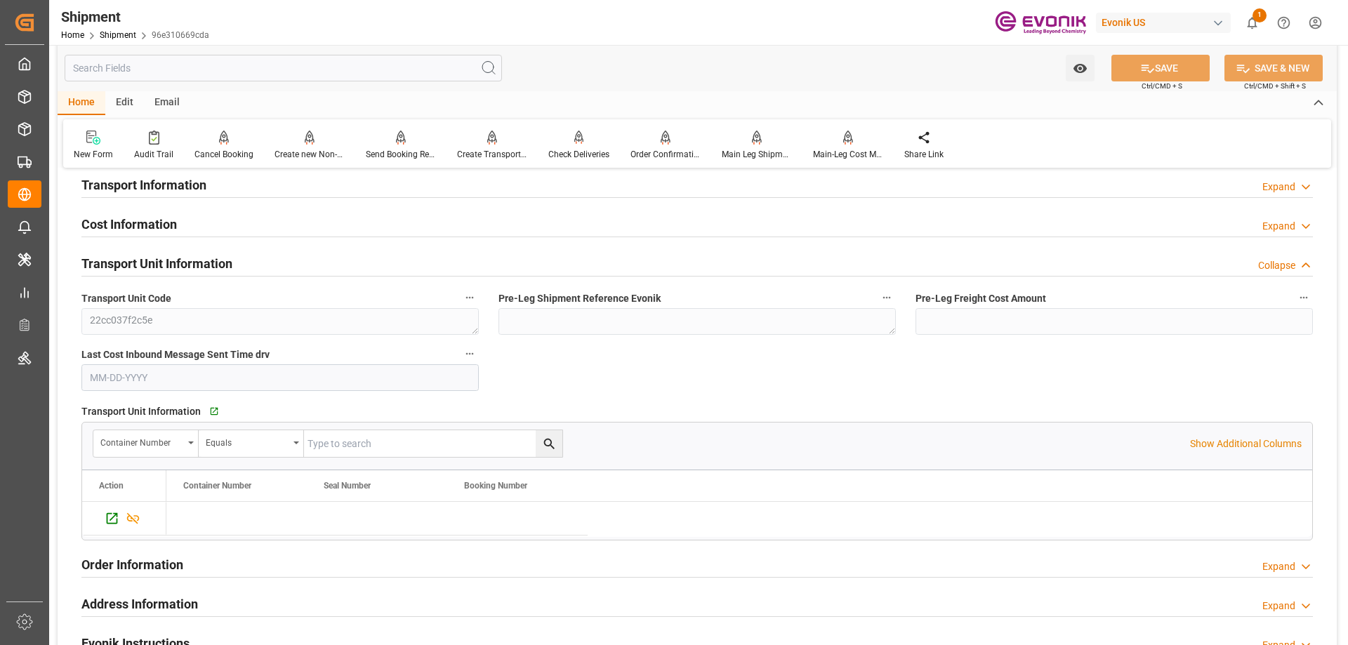
click at [150, 206] on div "Booking Confirmation Milestone Bar Collapse Submitted to FFW for Booking (Pendi…" at bounding box center [697, 167] width 1279 height 1714
click at [161, 212] on div "Cost Information" at bounding box center [128, 223] width 95 height 27
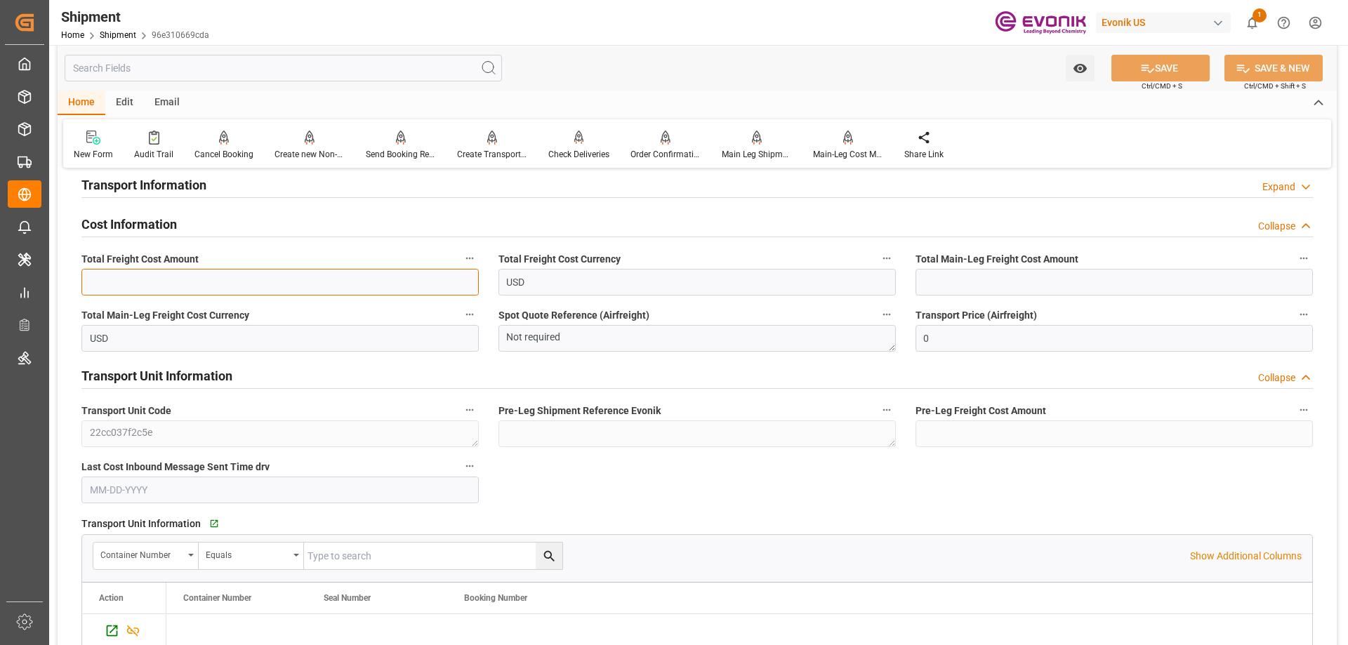
click at [152, 291] on input "text" at bounding box center [279, 282] width 397 height 27
paste input "1154.63"
type input "1154.63"
click at [993, 289] on input "text" at bounding box center [1113, 282] width 397 height 27
paste input "text"
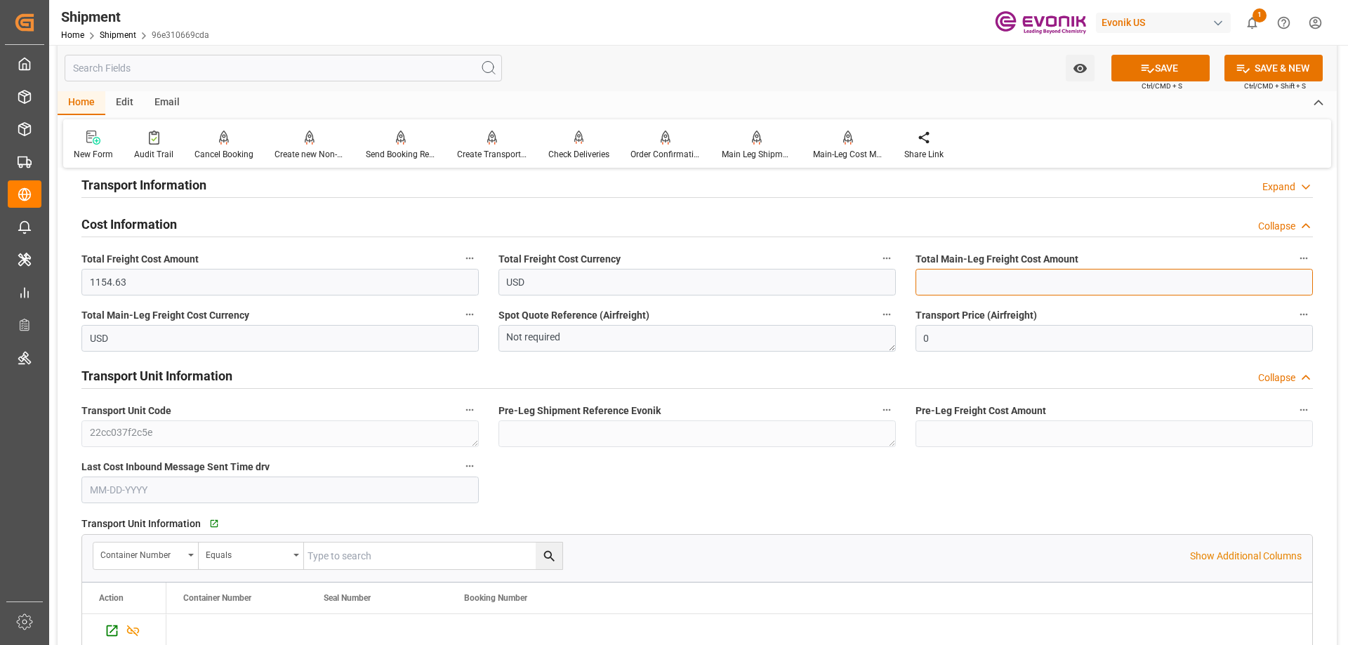
paste input "text"
click at [950, 276] on input "text" at bounding box center [1113, 282] width 397 height 27
paste input "449.62"
type input "449.62"
click at [1149, 62] on icon at bounding box center [1147, 68] width 15 height 15
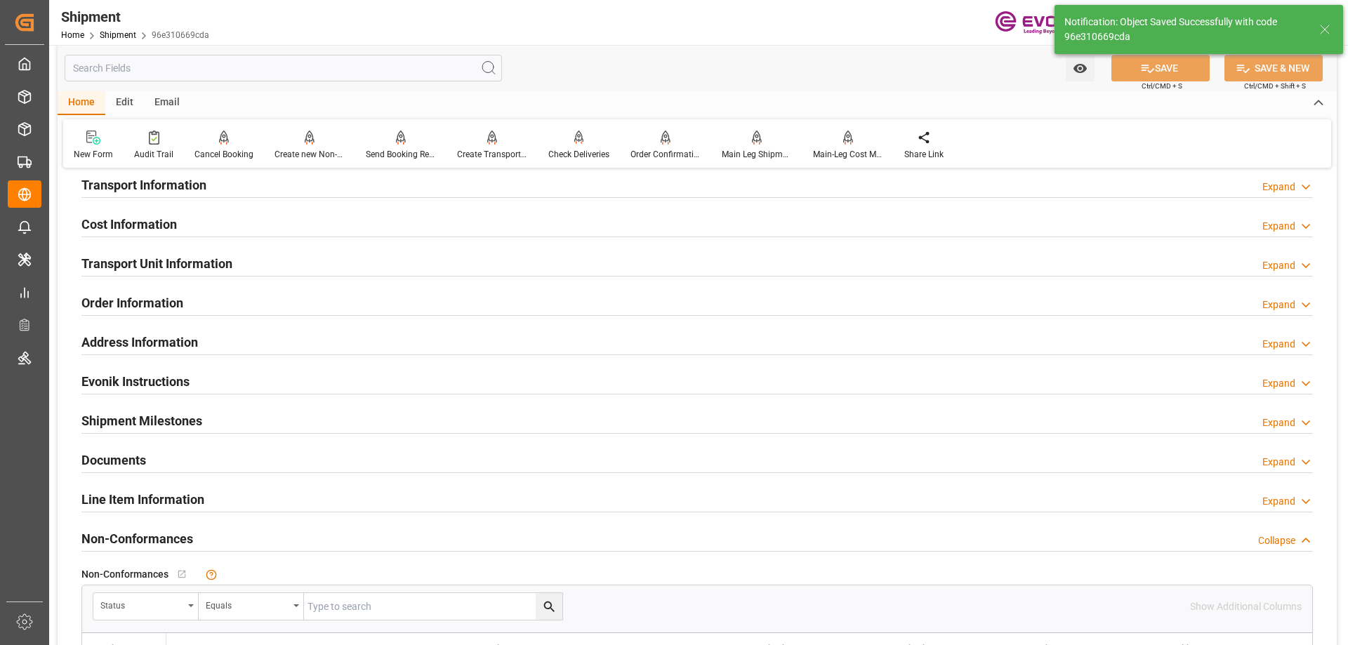
click at [138, 270] on h2 "Transport Unit Information" at bounding box center [156, 263] width 151 height 19
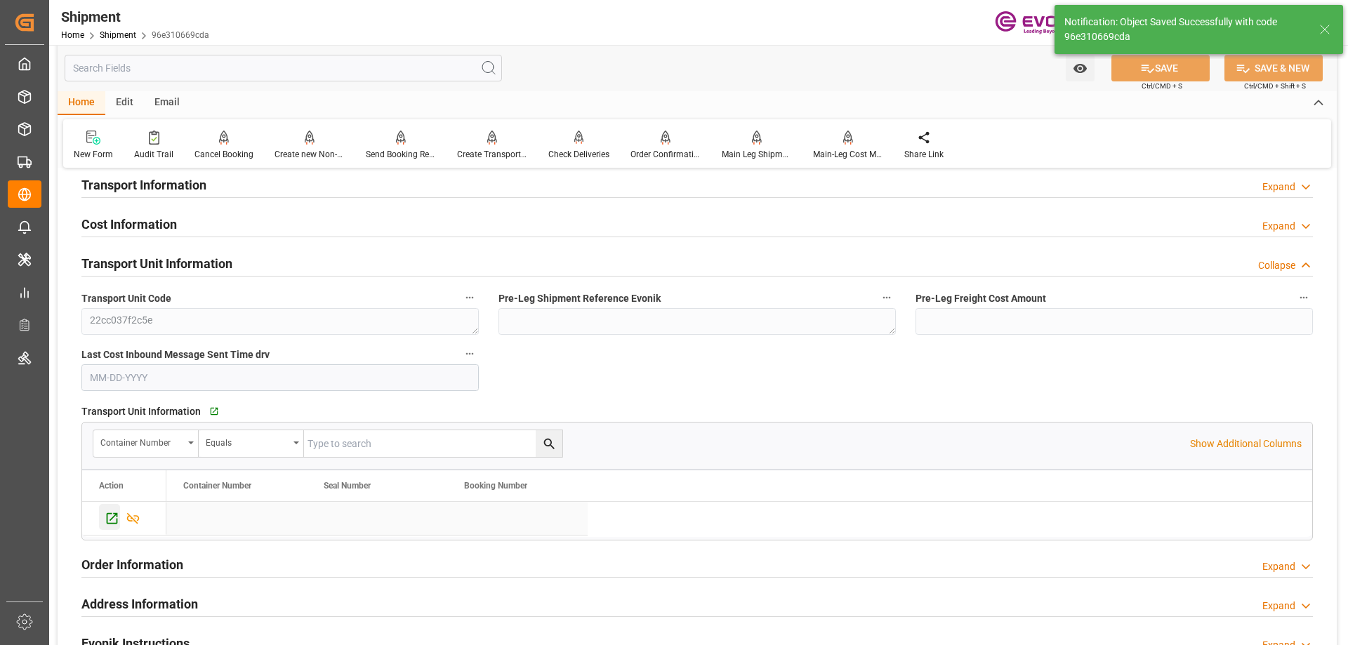
click at [105, 508] on div "Press SPACE to select this row." at bounding box center [109, 517] width 21 height 26
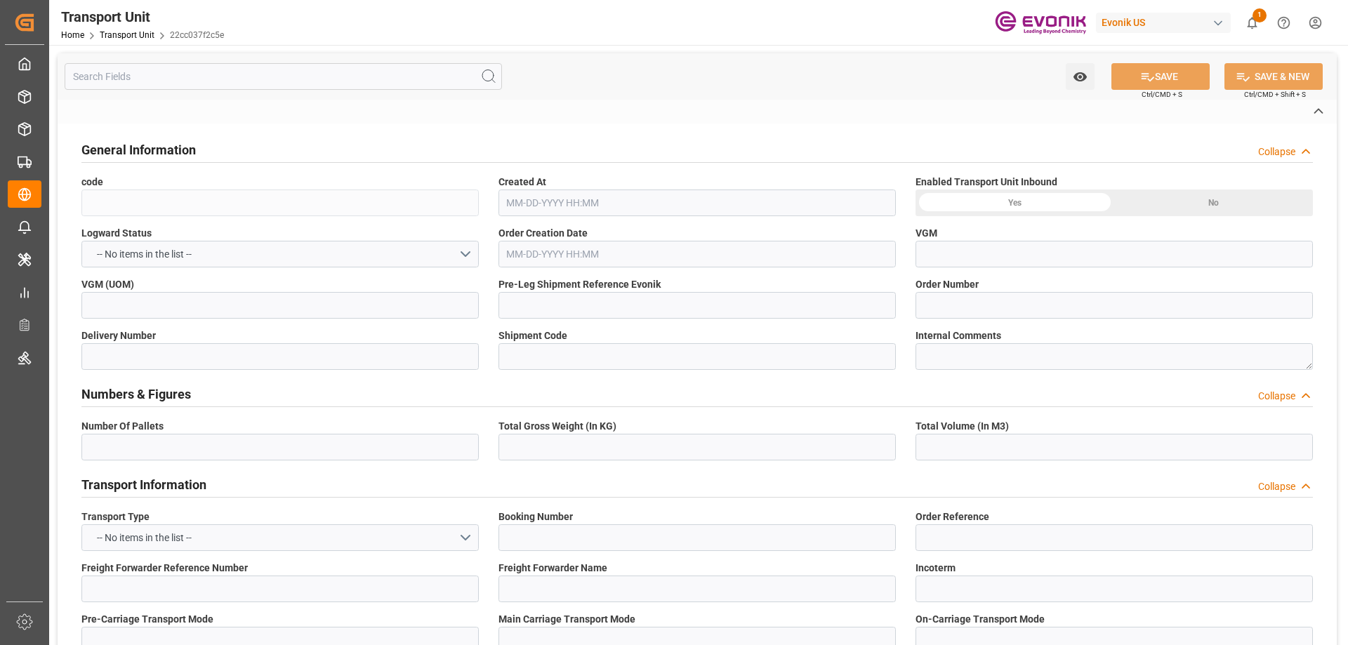
type input "22cc037f2c5e"
type input "0046462091"
type input "96e310669cda"
type input "ALRB"
type textarea "42029"
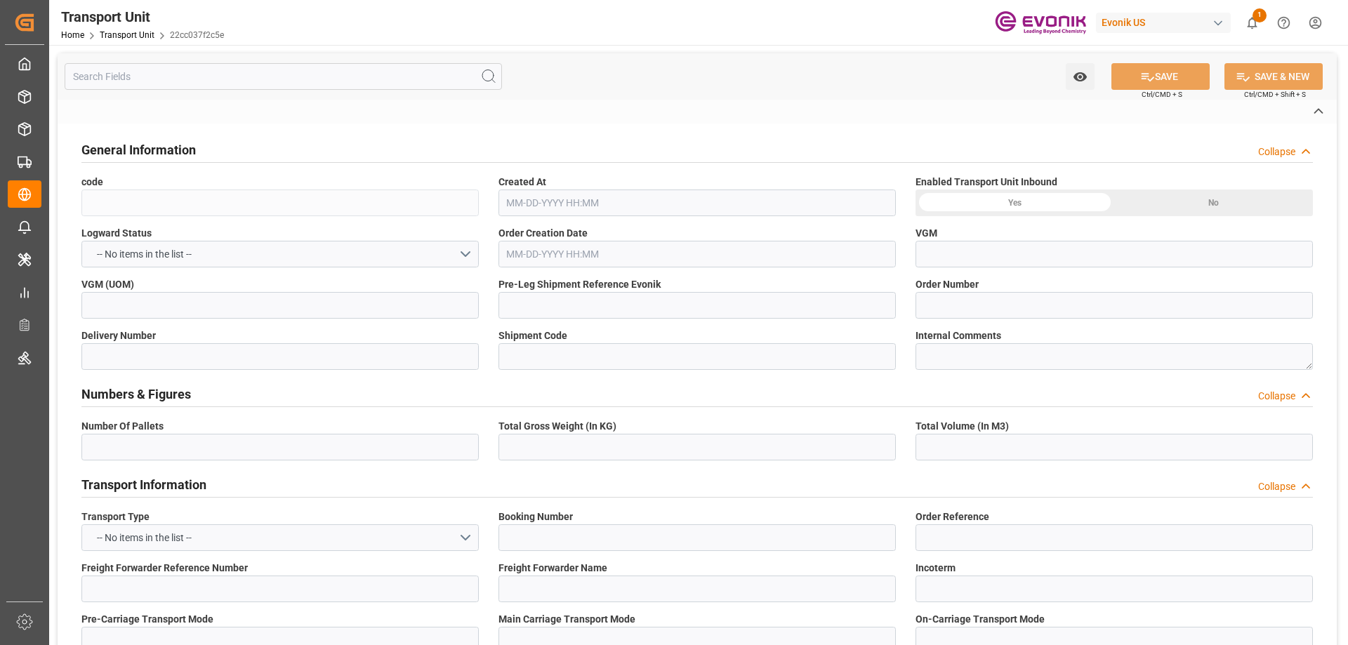
type input "[GEOGRAPHIC_DATA]"
type textarea "410206"
type input "[GEOGRAPHIC_DATA]"
type input "[PERSON_NAME] ([PERSON_NAME])"
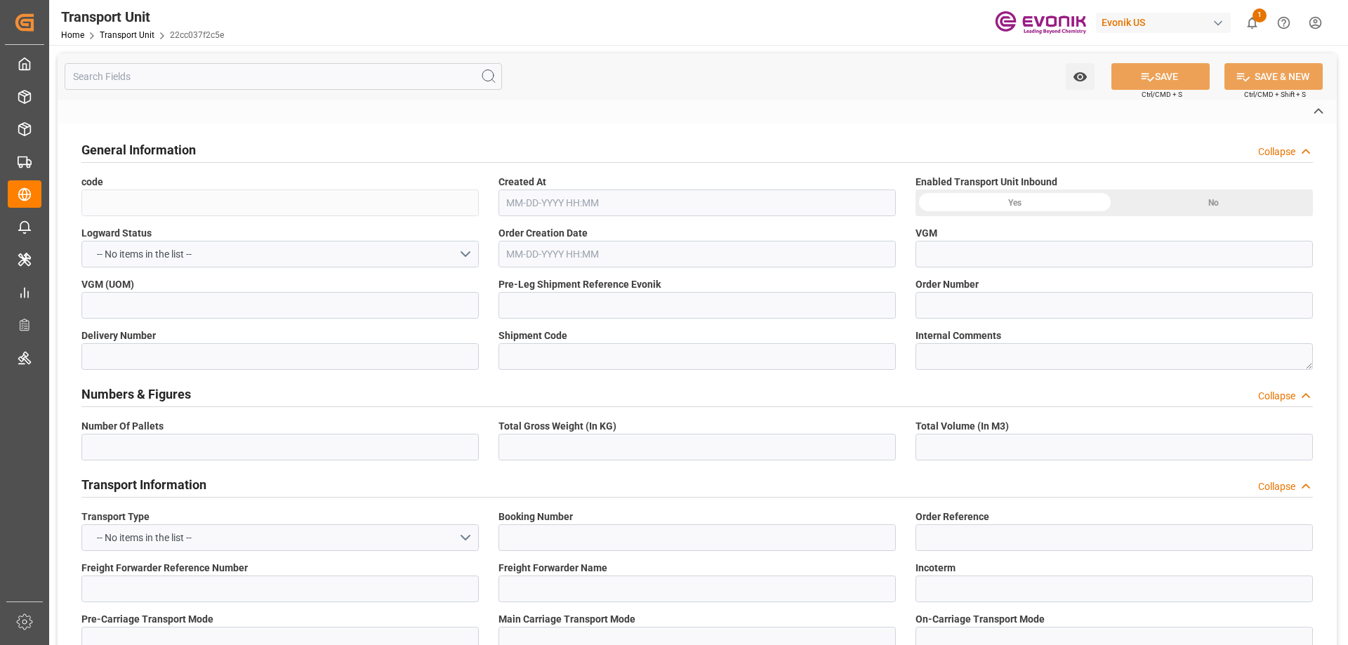
type input "USD"
type textarea "No Deliveries found"
type input "kg"
click at [194, 86] on input "text" at bounding box center [283, 76] width 437 height 27
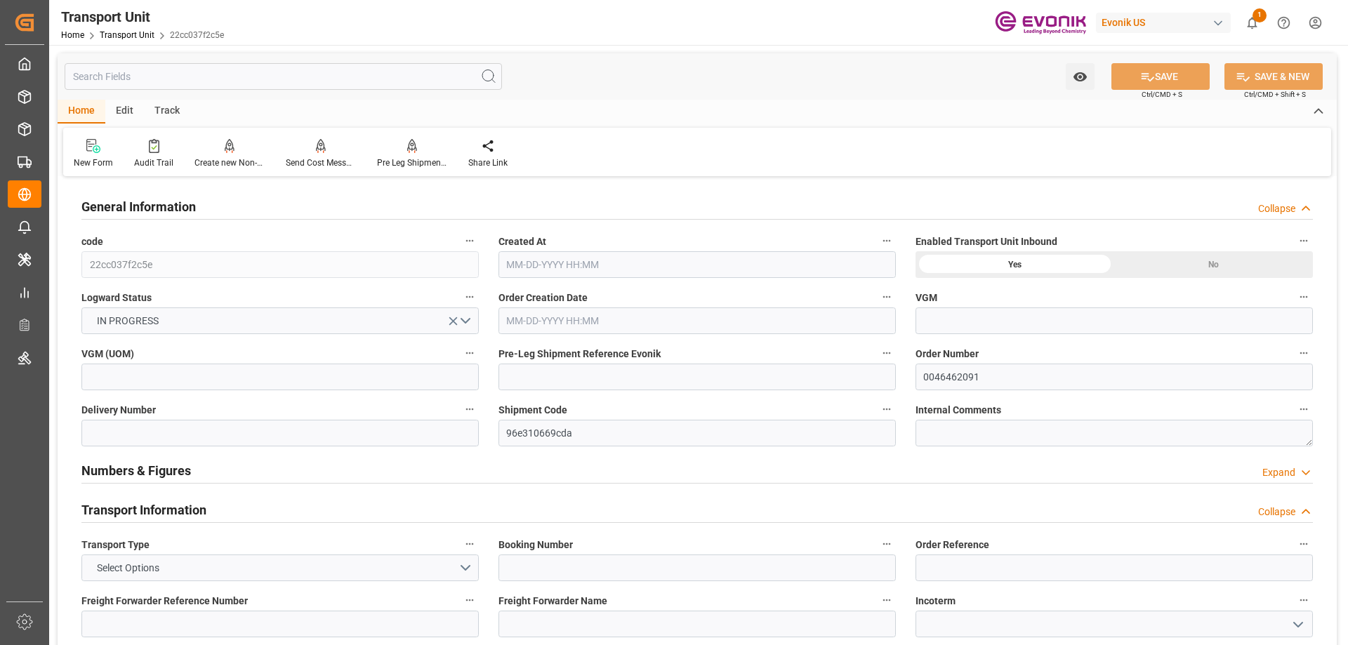
type input "AC Containerline"
type input "Leschaco Inc."
type input "USJAX"
type input "INNSA"
type input "6030.6"
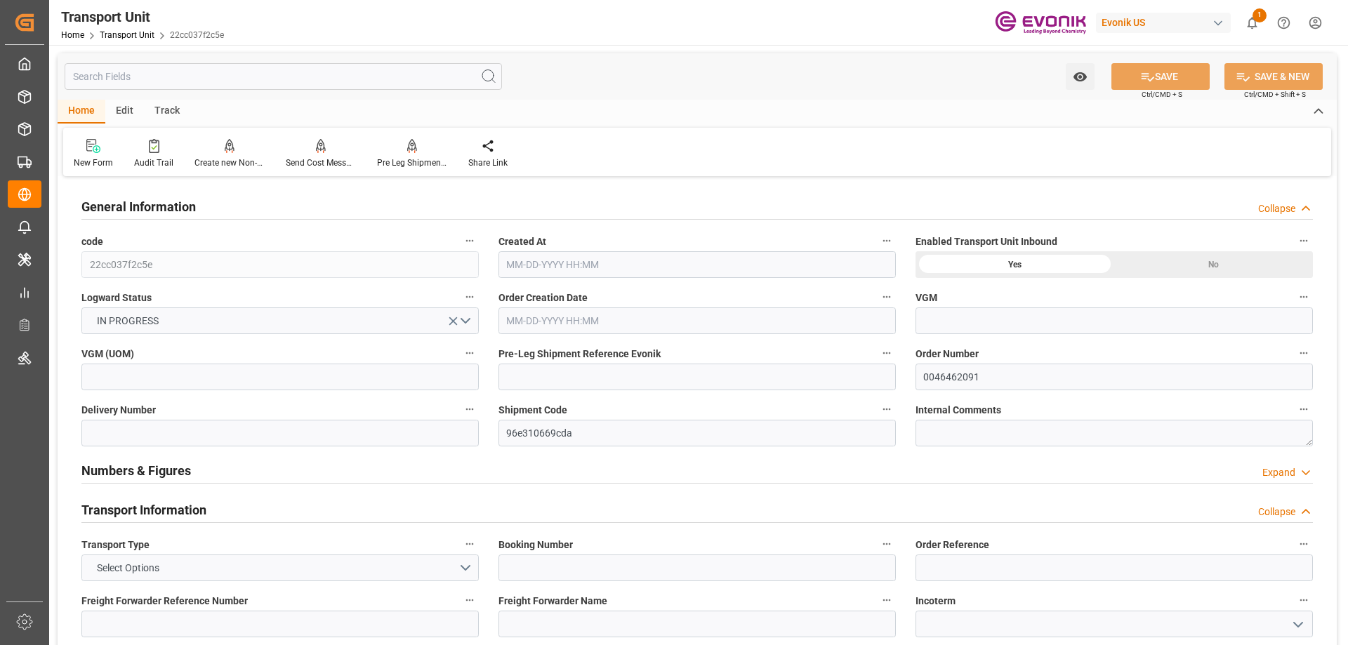
type input "[DATE] 18:59"
type input "[DATE]"
type input "[DATE] 00:00"
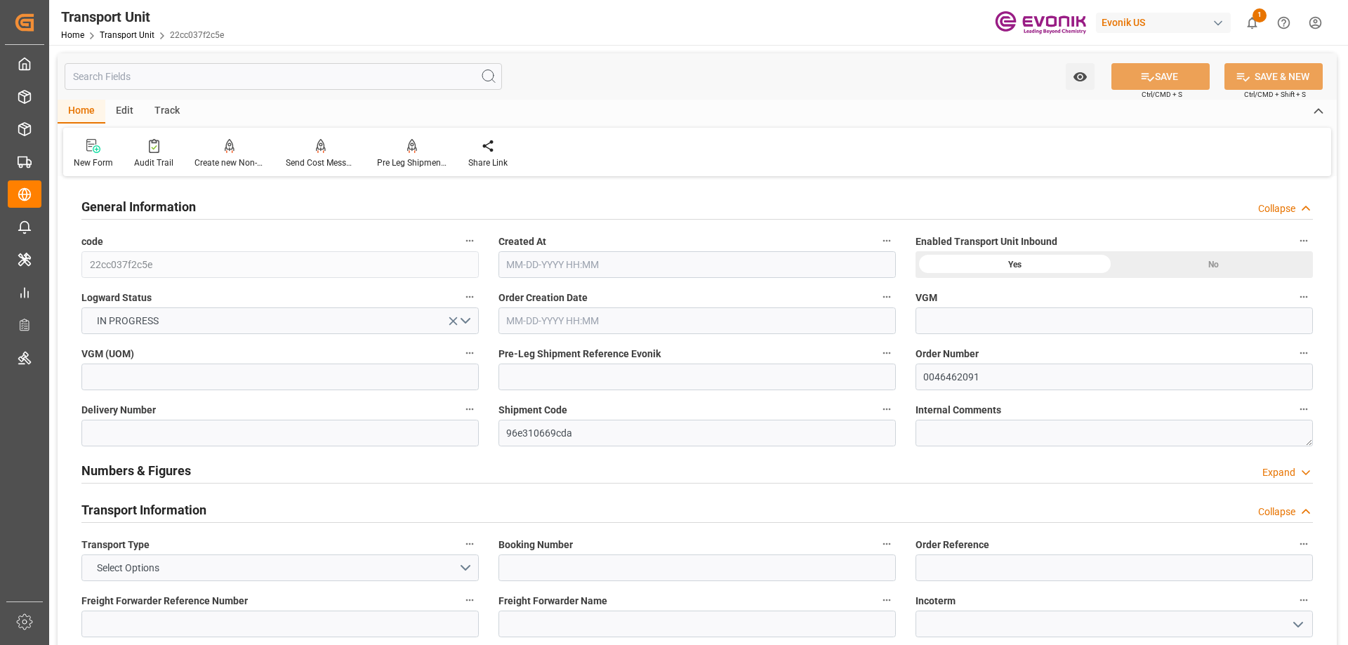
type input "[DATE] 00:00"
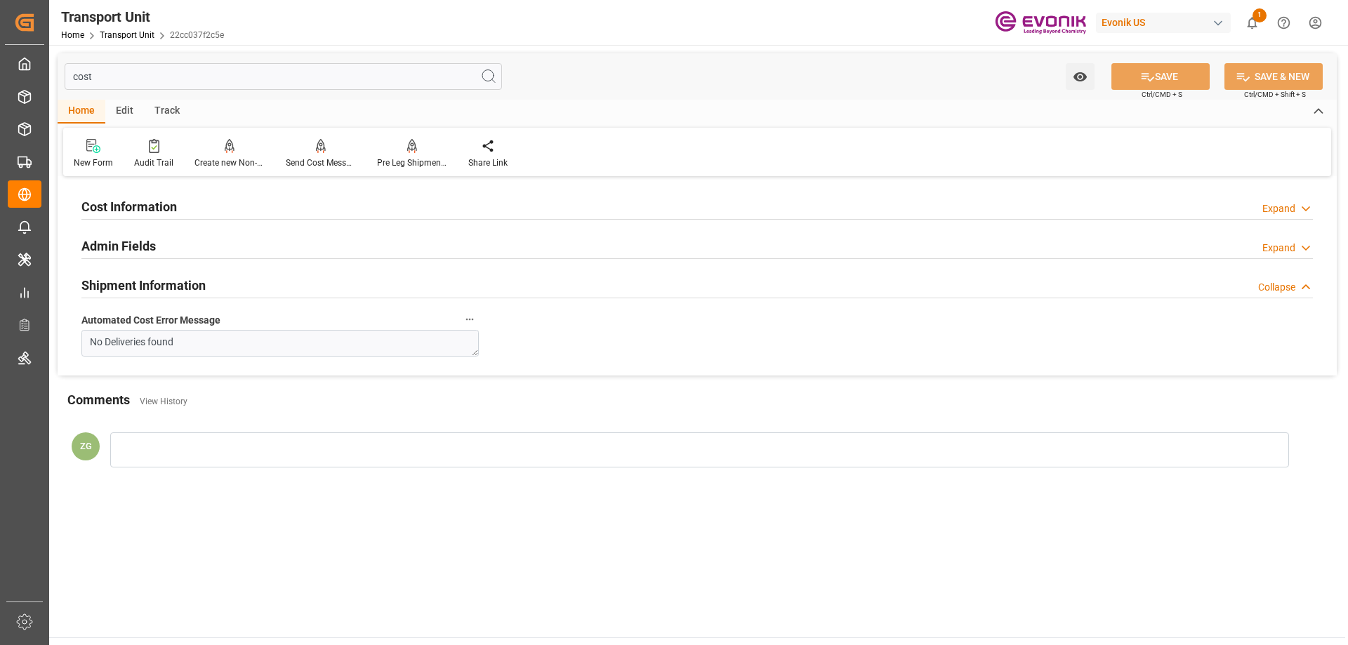
type input "cost"
click at [165, 212] on h2 "Cost Information" at bounding box center [128, 206] width 95 height 19
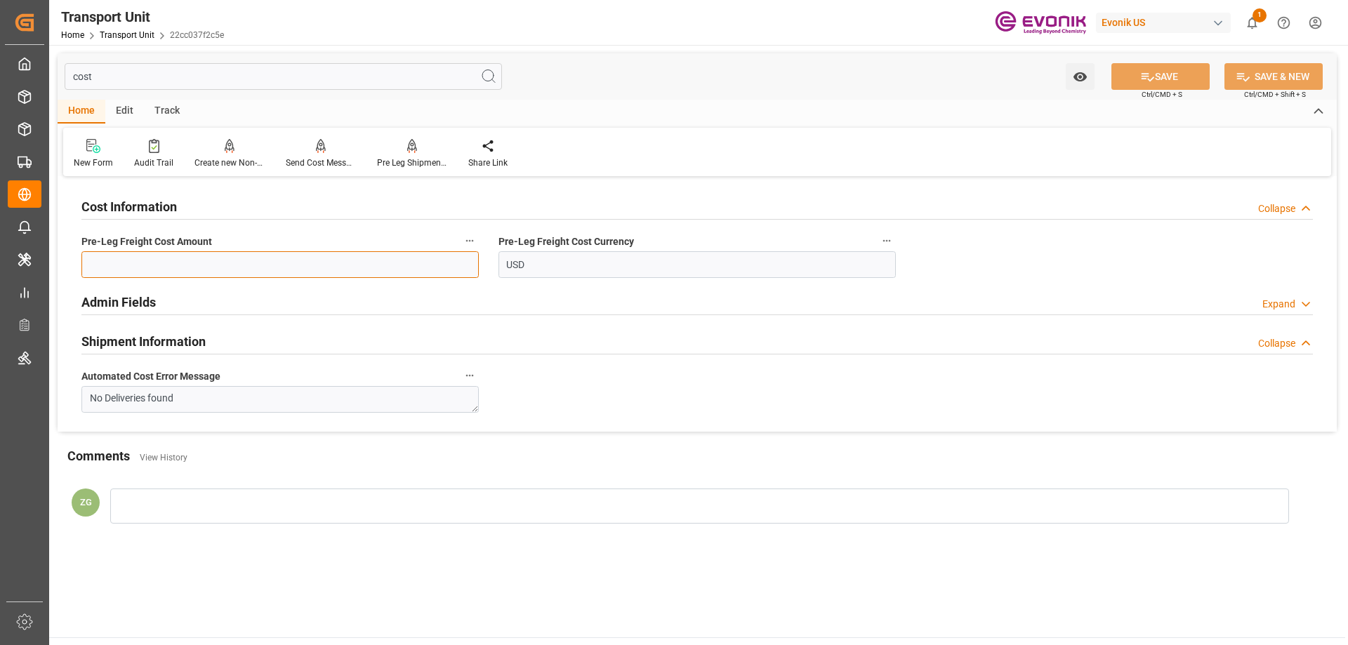
click at [271, 272] on input "text" at bounding box center [279, 264] width 397 height 27
paste input "705.01"
type input "705.01"
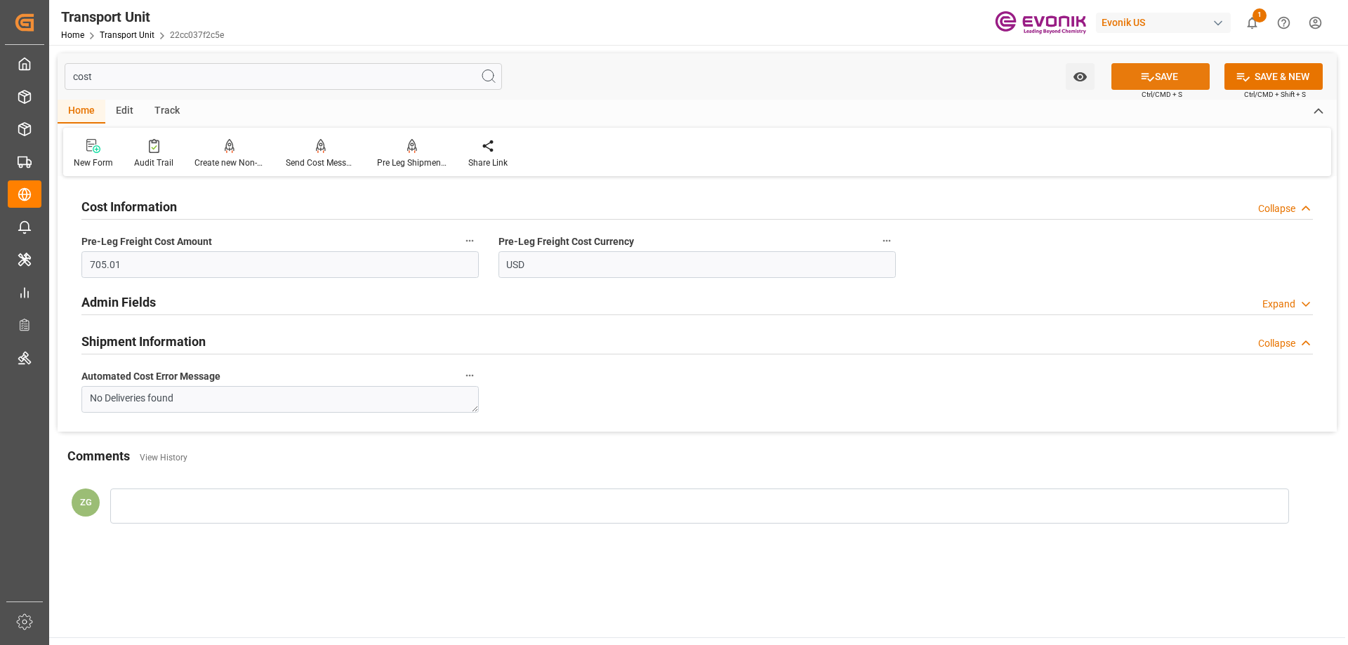
click at [1163, 70] on button "SAVE" at bounding box center [1160, 76] width 98 height 27
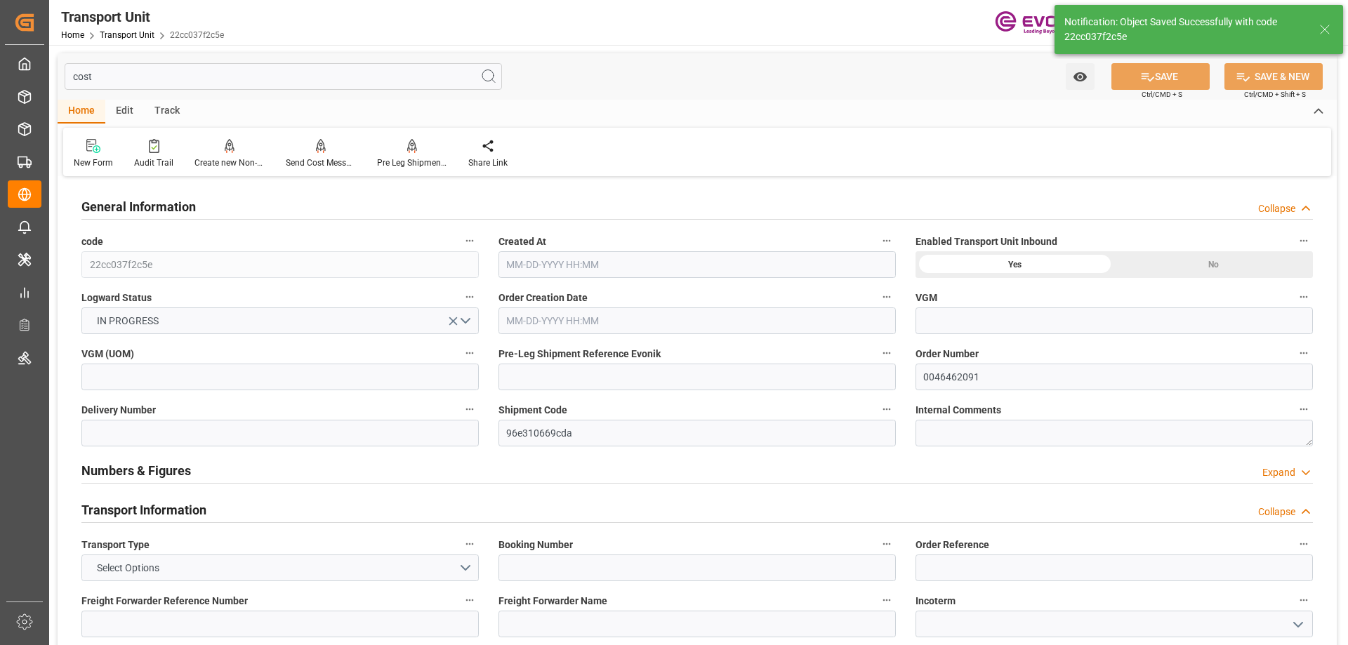
type input "AC Containerline"
type input "Leschaco Inc."
type input "USJAX"
type input "INNSA"
type input "6030.6"
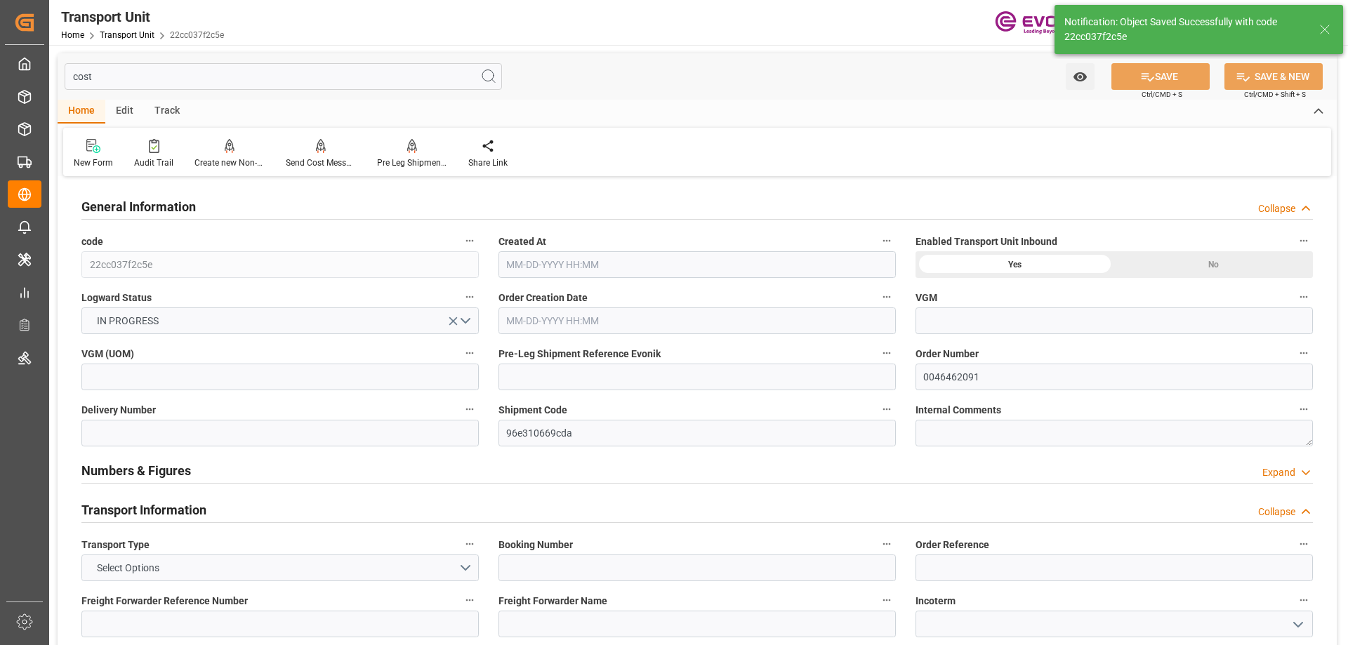
type input "[DATE] 18:59"
type input "[DATE]"
type input "[DATE] 00:00"
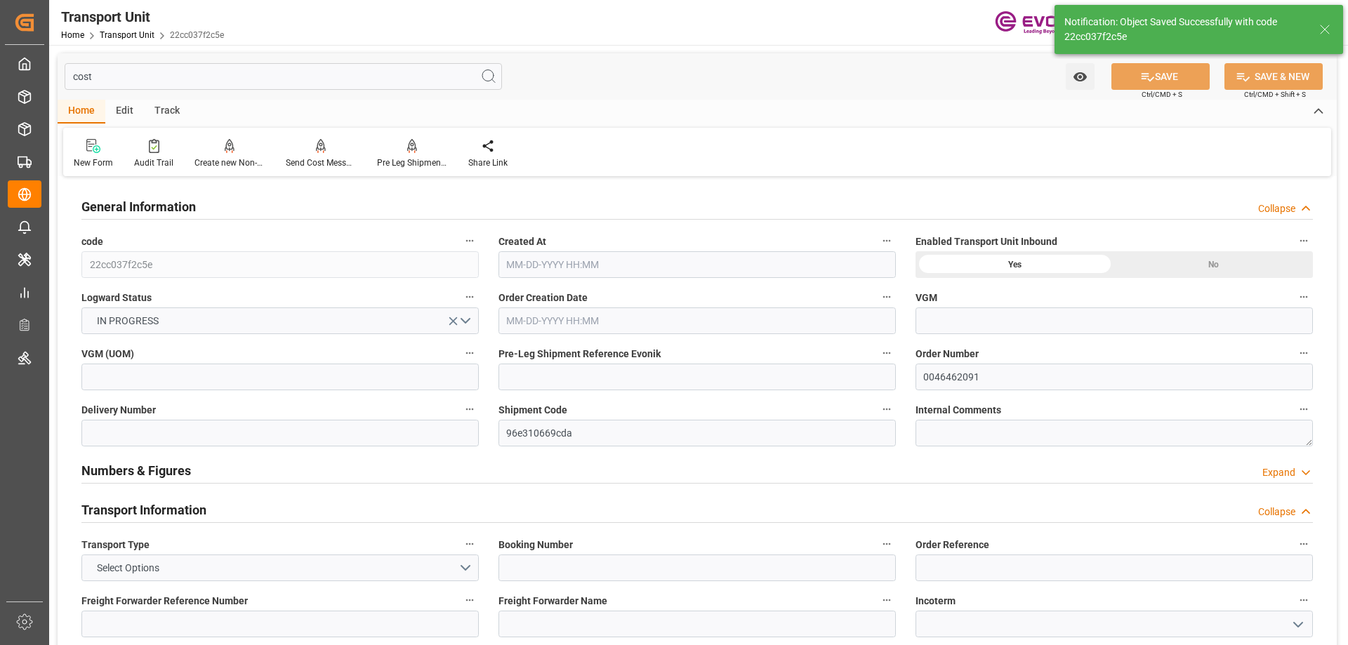
type input "[DATE] 00:00"
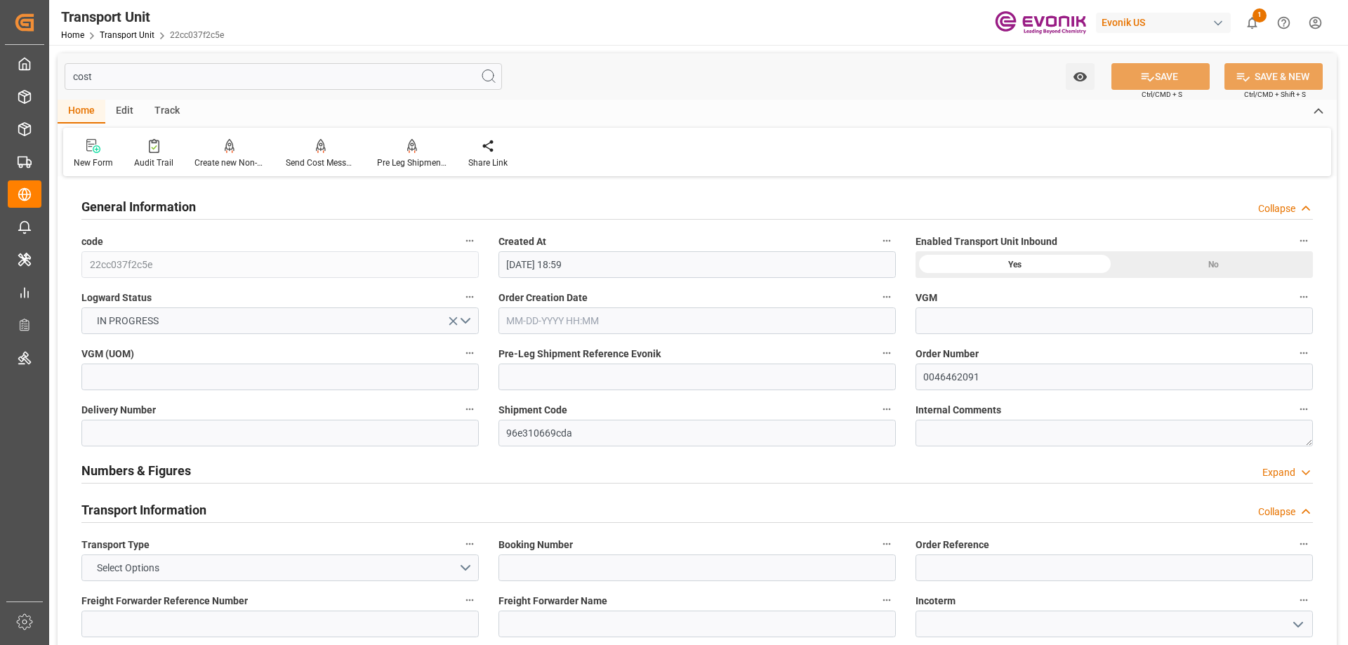
drag, startPoint x: 501, startPoint y: 34, endPoint x: 611, endPoint y: 11, distance: 111.9
click at [611, 11] on div "Transport Unit Home Transport Unit 22cc037f2c5e Evonik US 1 Notifications Only …" at bounding box center [693, 22] width 1309 height 45
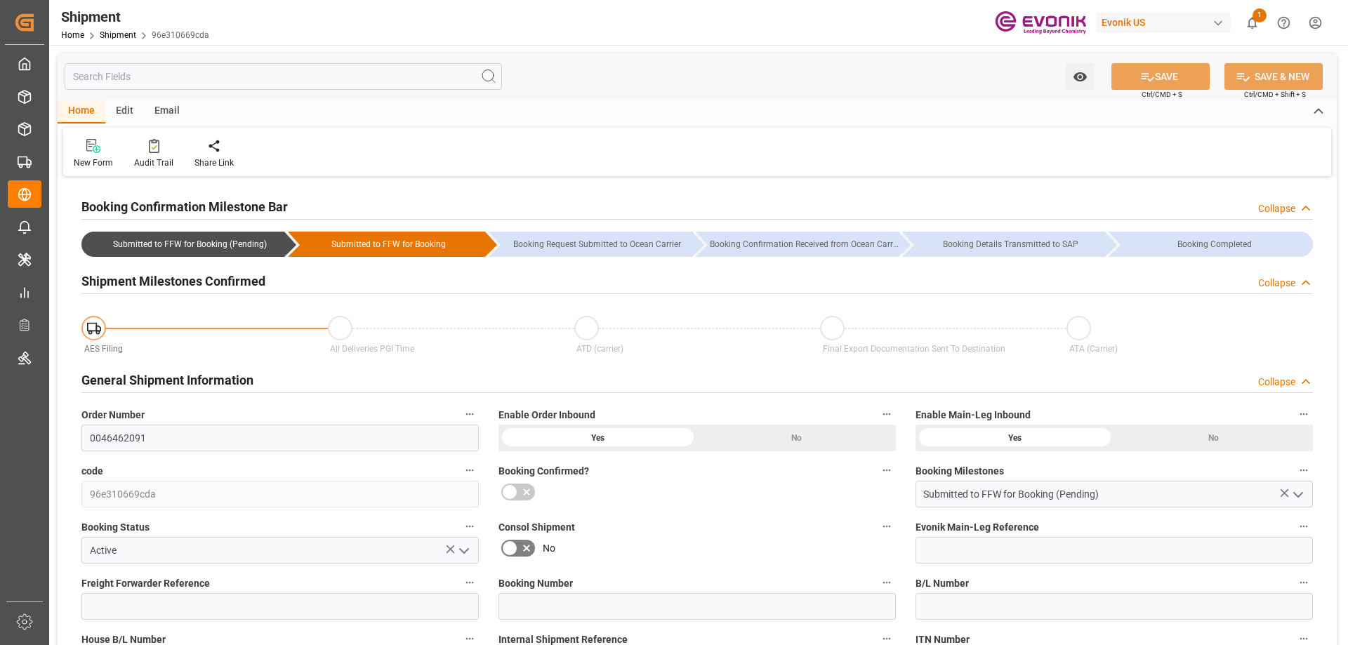
type input "AC Containerline"
type input "Leschaco Inc."
type input "USJAX"
type input "INNSA"
type input "USCHI"
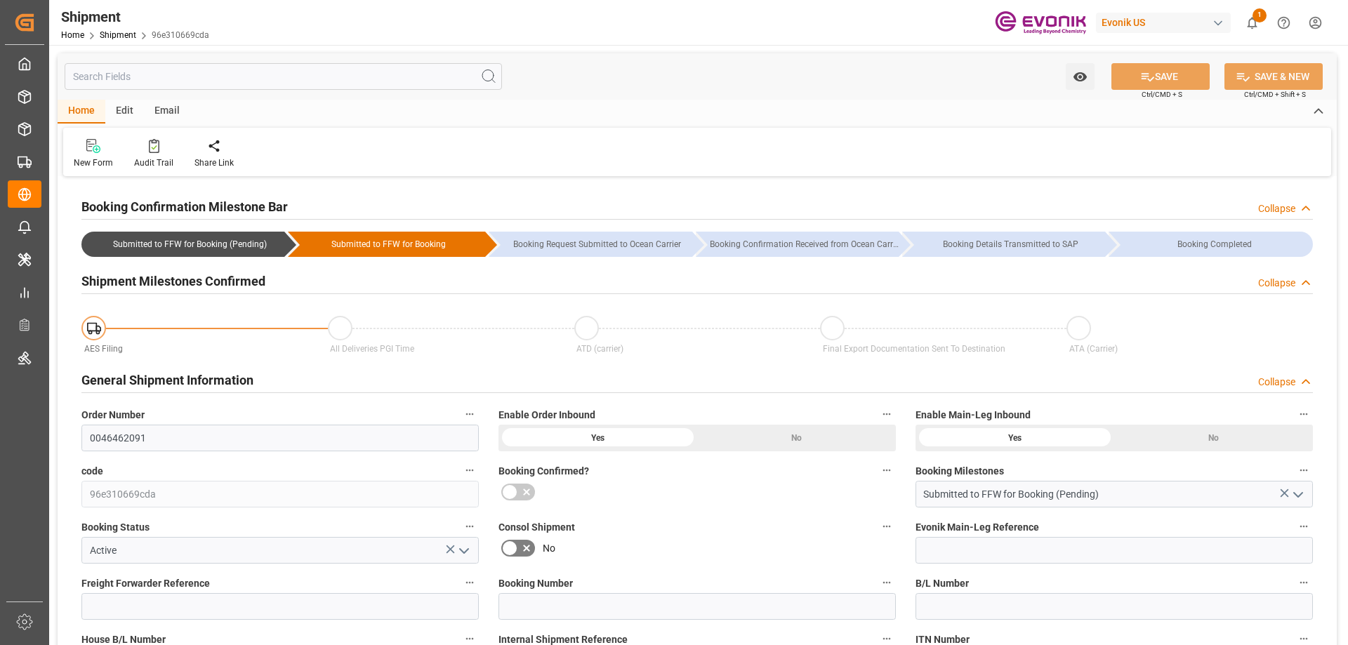
type input "[DATE] 00:00"
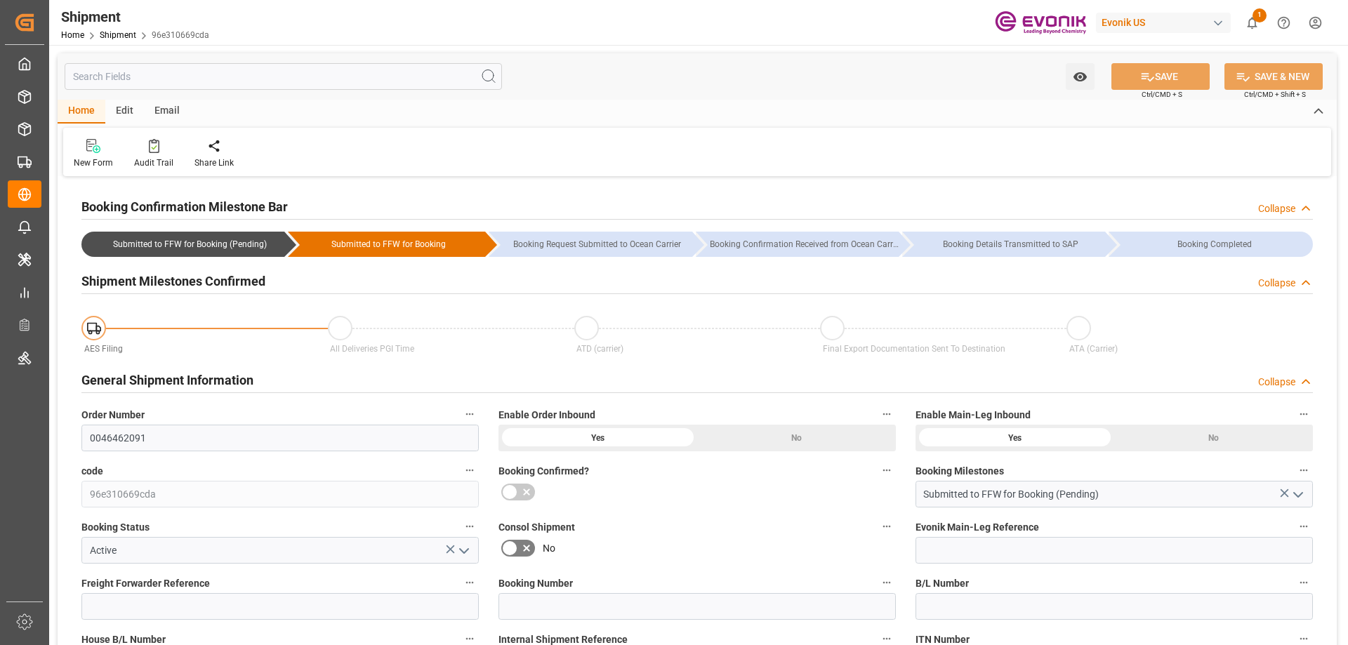
scroll to position [491, 0]
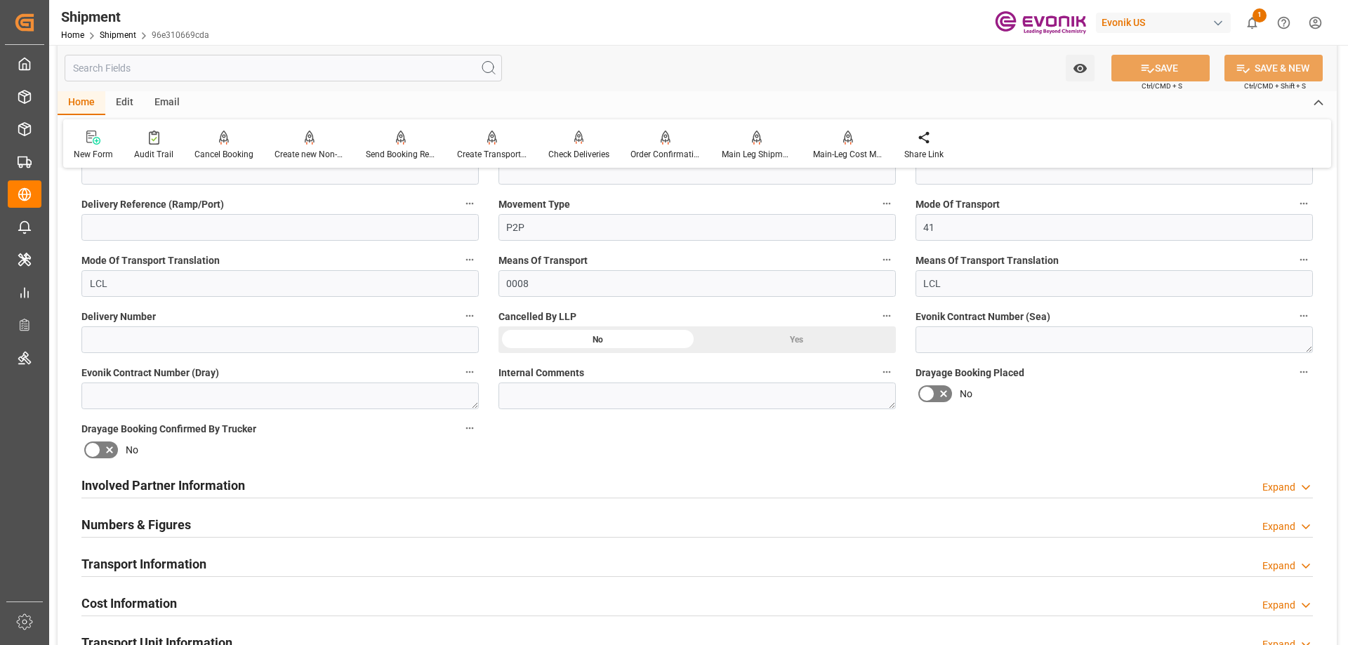
click at [172, 480] on h2 "Involved Partner Information" at bounding box center [163, 485] width 164 height 19
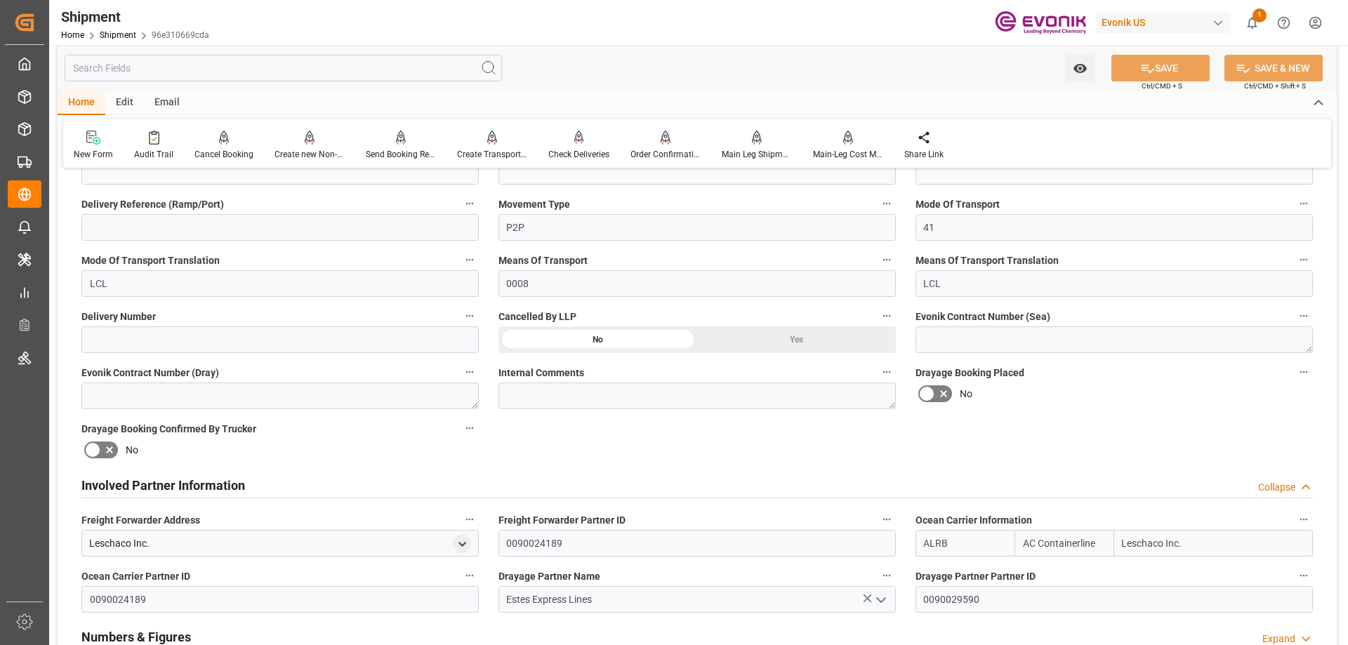
scroll to position [702, 0]
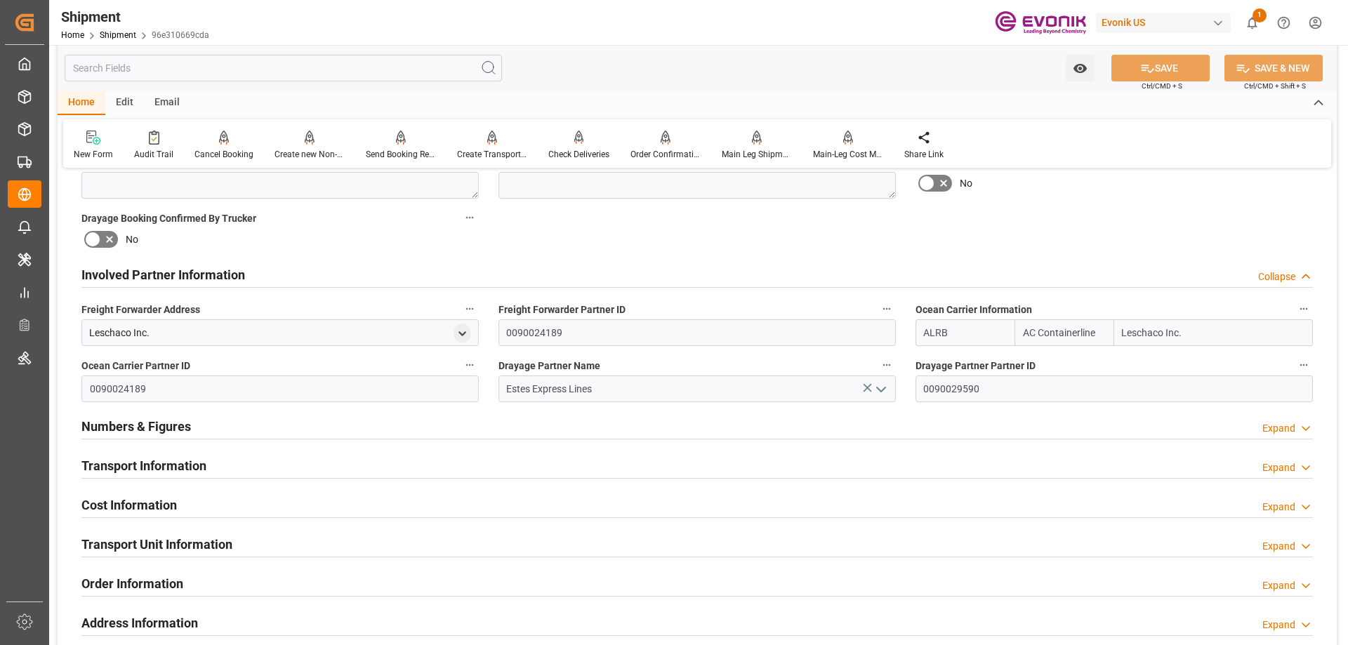
click at [152, 470] on h2 "Transport Information" at bounding box center [143, 465] width 125 height 19
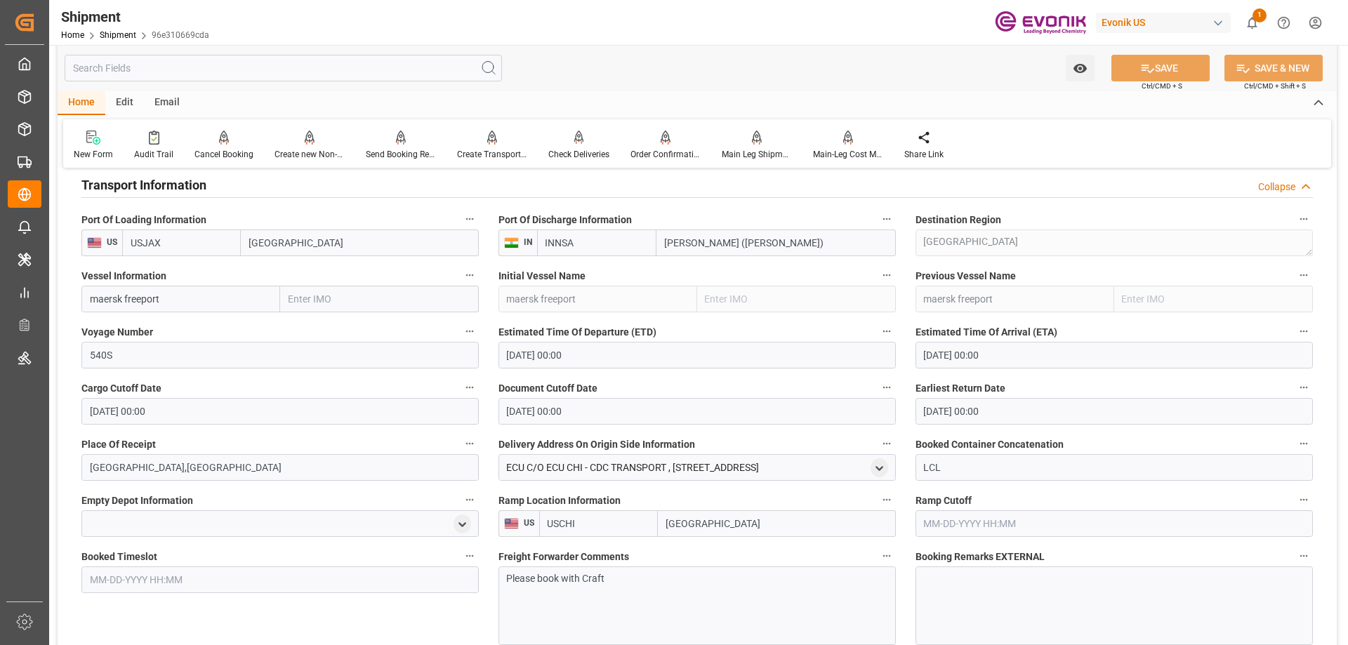
scroll to position [1123, 0]
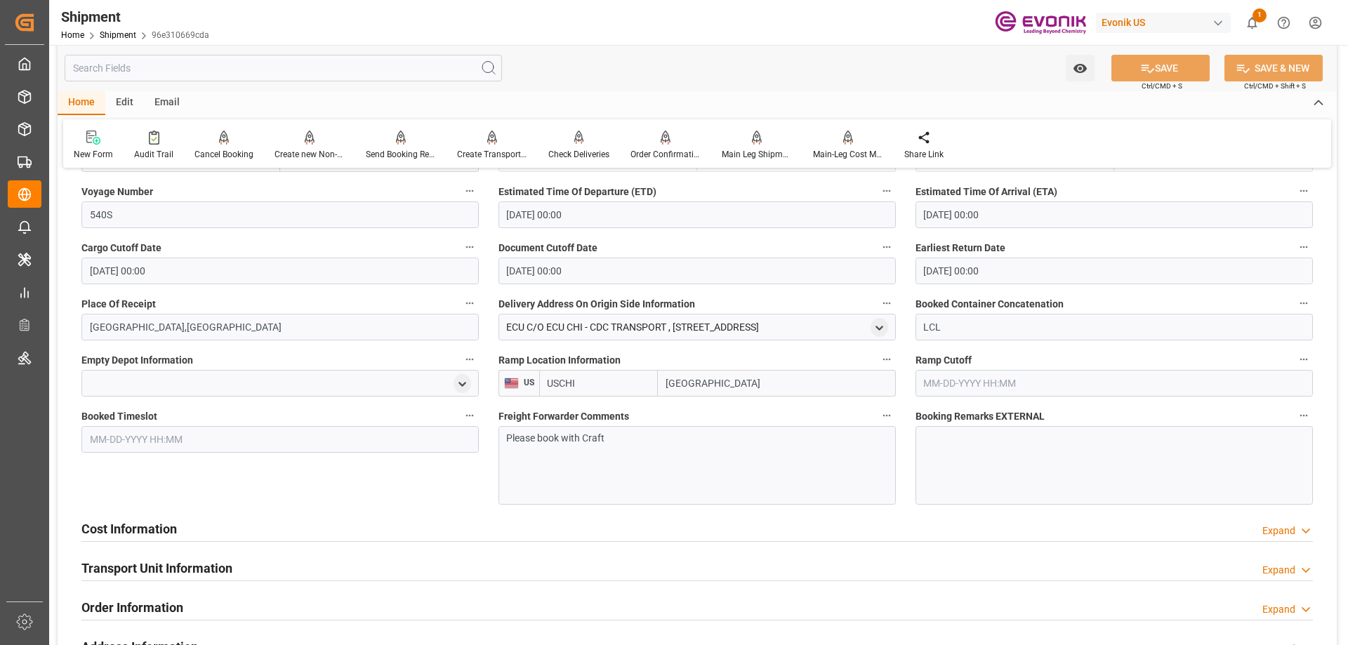
drag, startPoint x: 140, startPoint y: 527, endPoint x: 222, endPoint y: 503, distance: 85.1
click at [140, 527] on h2 "Cost Information" at bounding box center [128, 529] width 95 height 19
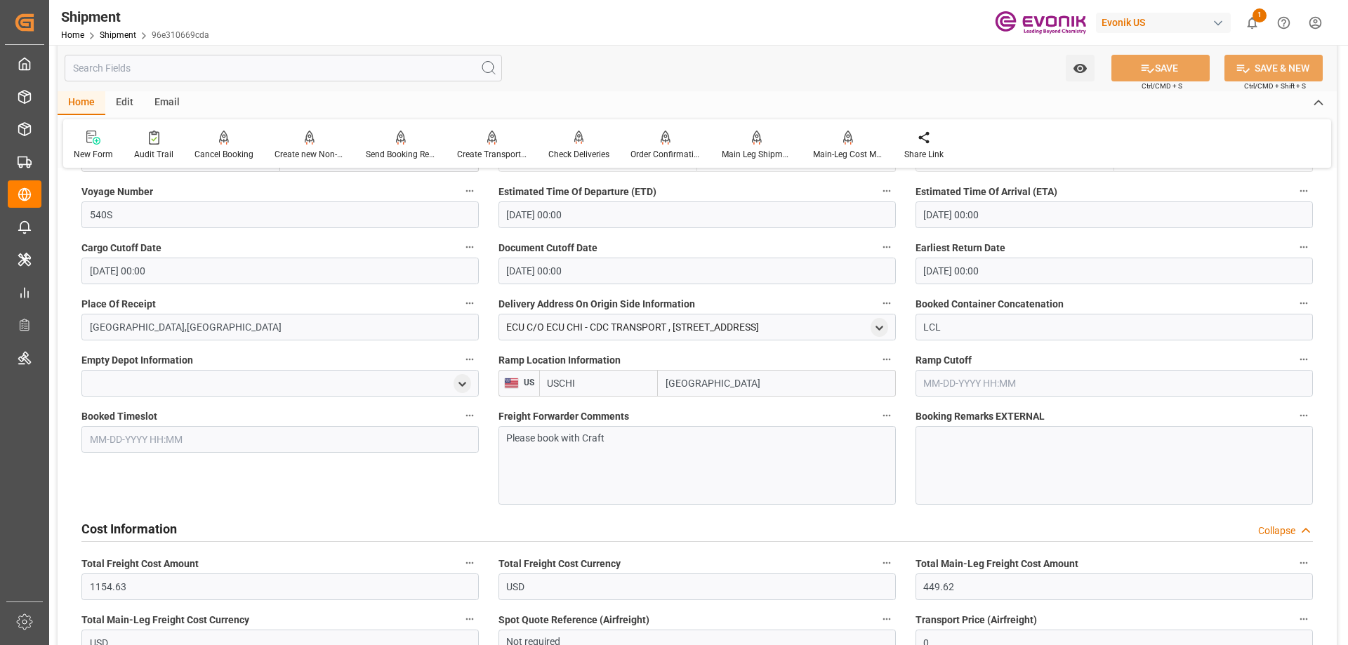
scroll to position [1334, 0]
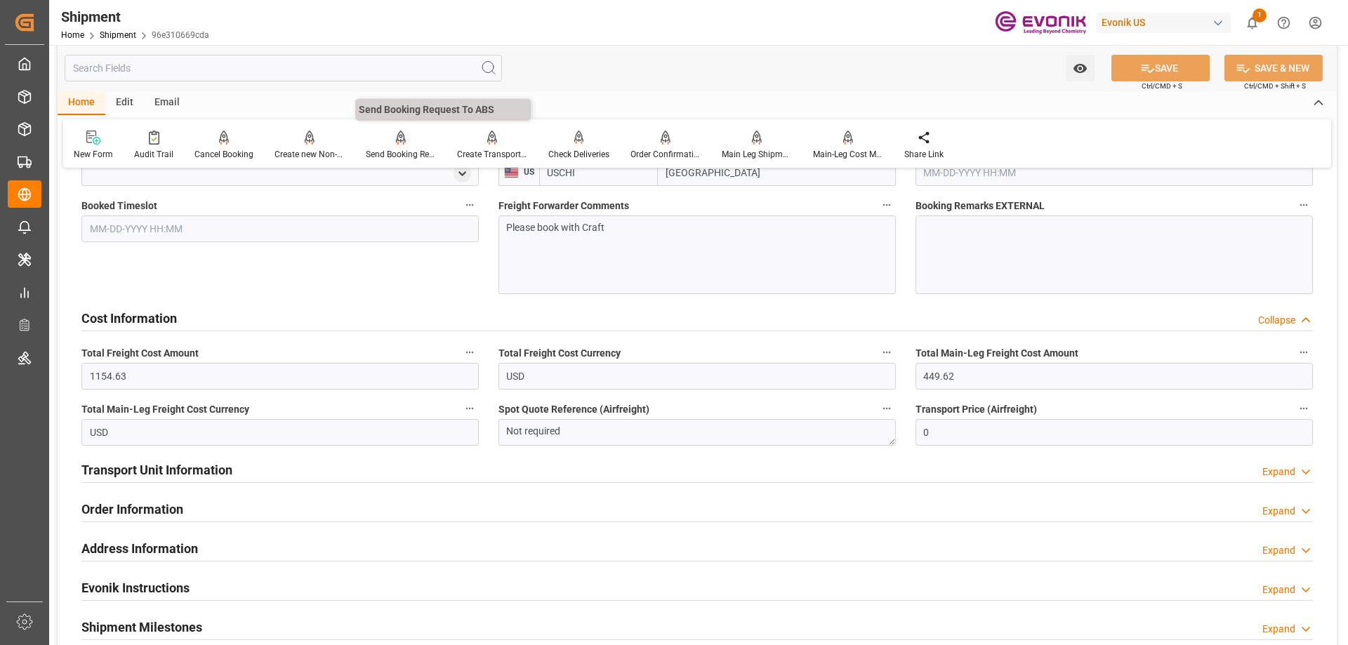
click at [392, 152] on div "Send Booking Request To ABS" at bounding box center [401, 154] width 70 height 13
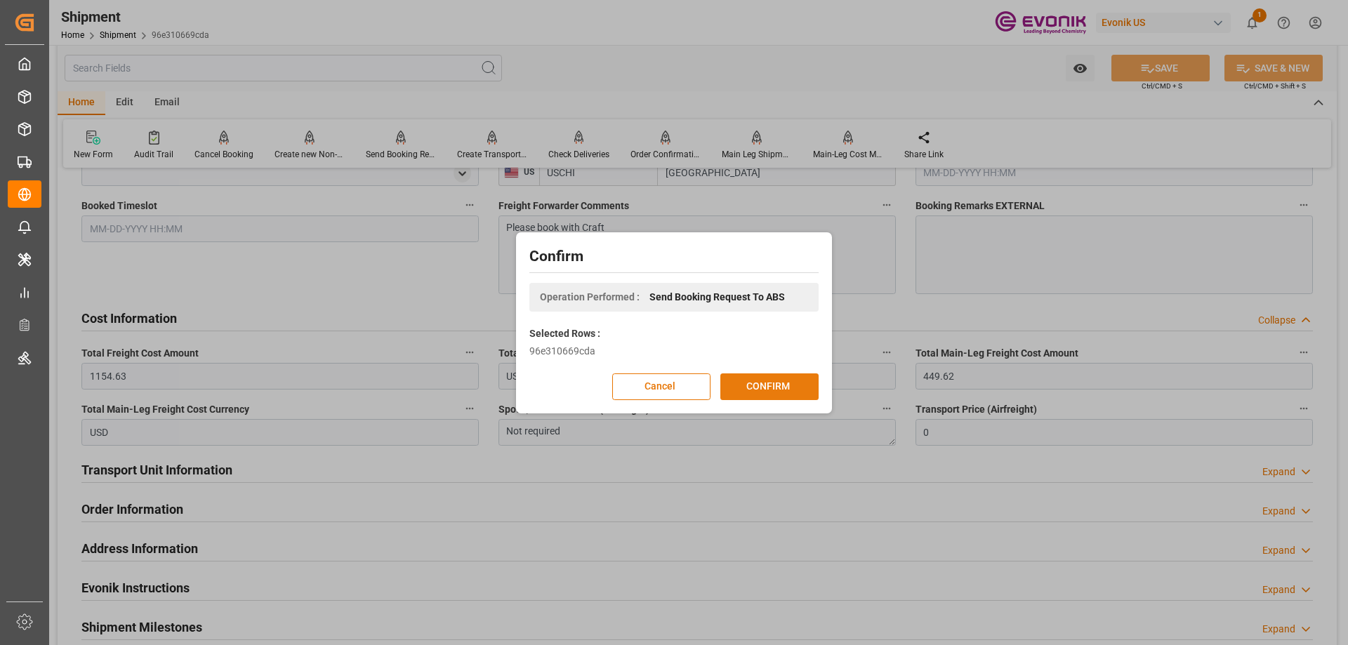
click at [758, 381] on button "CONFIRM" at bounding box center [769, 386] width 98 height 27
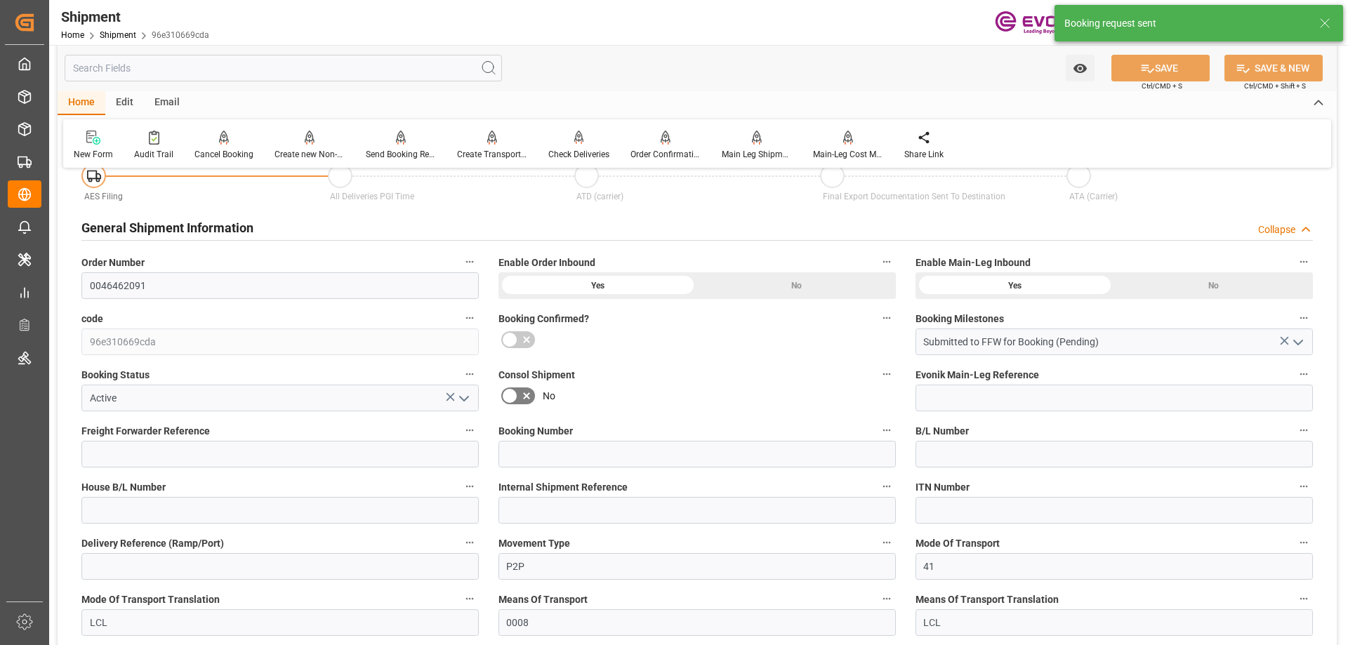
scroll to position [1269, 0]
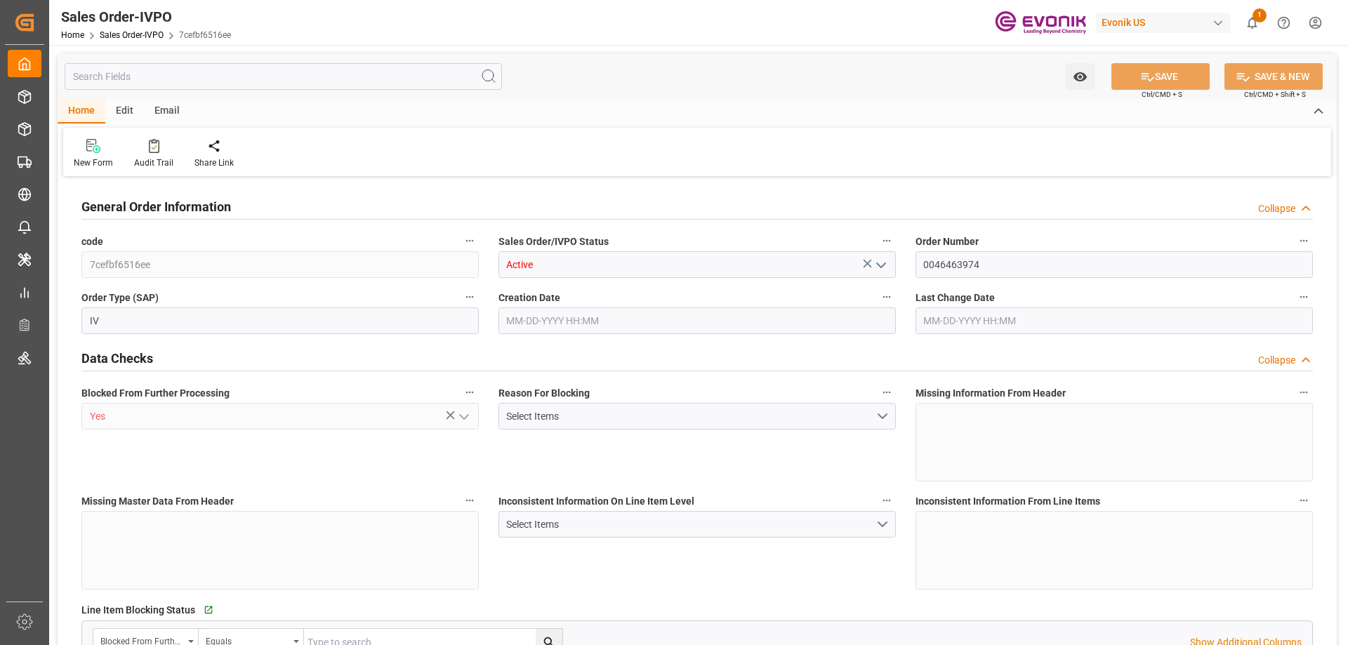
type input "BRSSZ"
type input "0"
type input "1"
type input "2724"
type input "[DATE] 17:27"
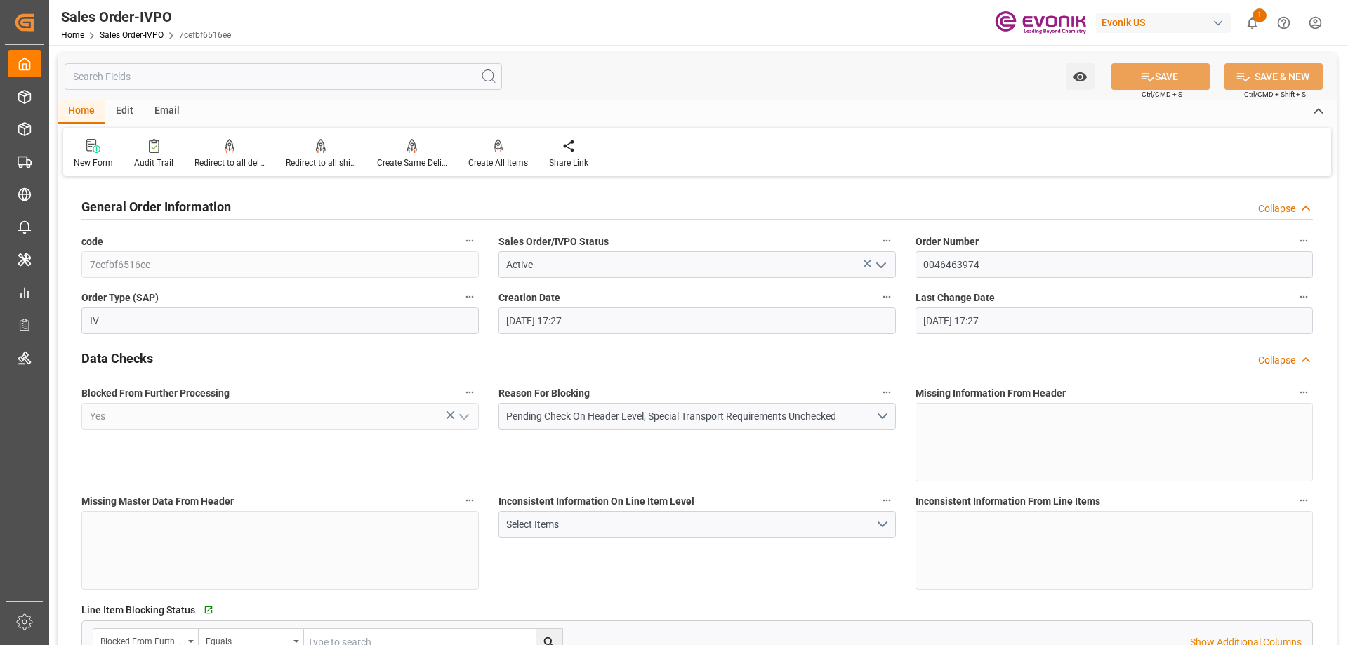
type input "[DATE] 17:27"
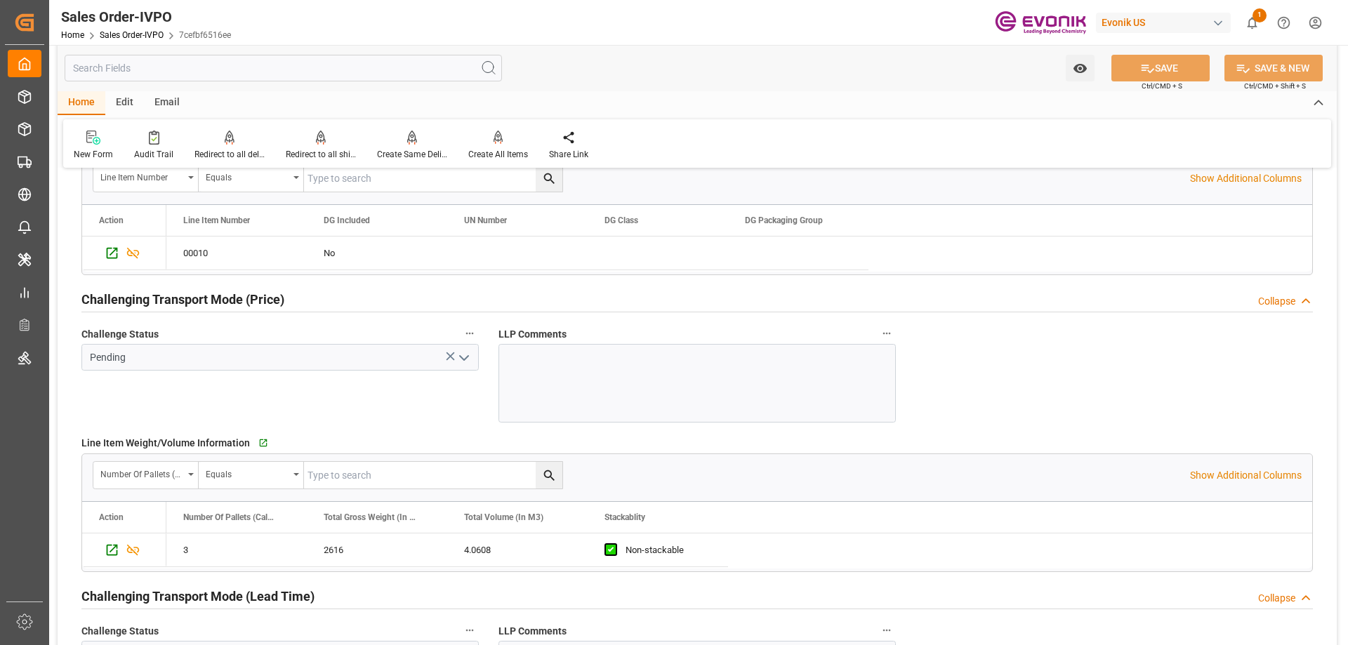
scroll to position [1825, 0]
click at [503, 517] on span "Copy" at bounding box center [539, 521] width 103 height 27
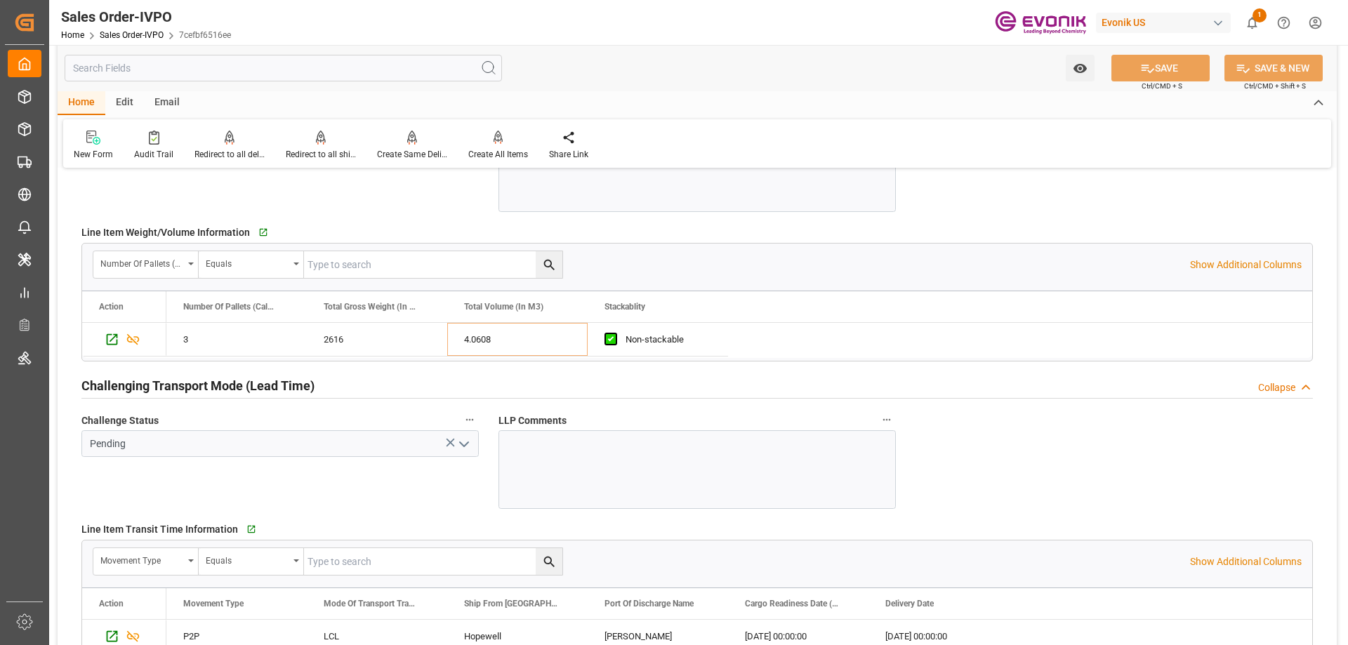
scroll to position [2106, 0]
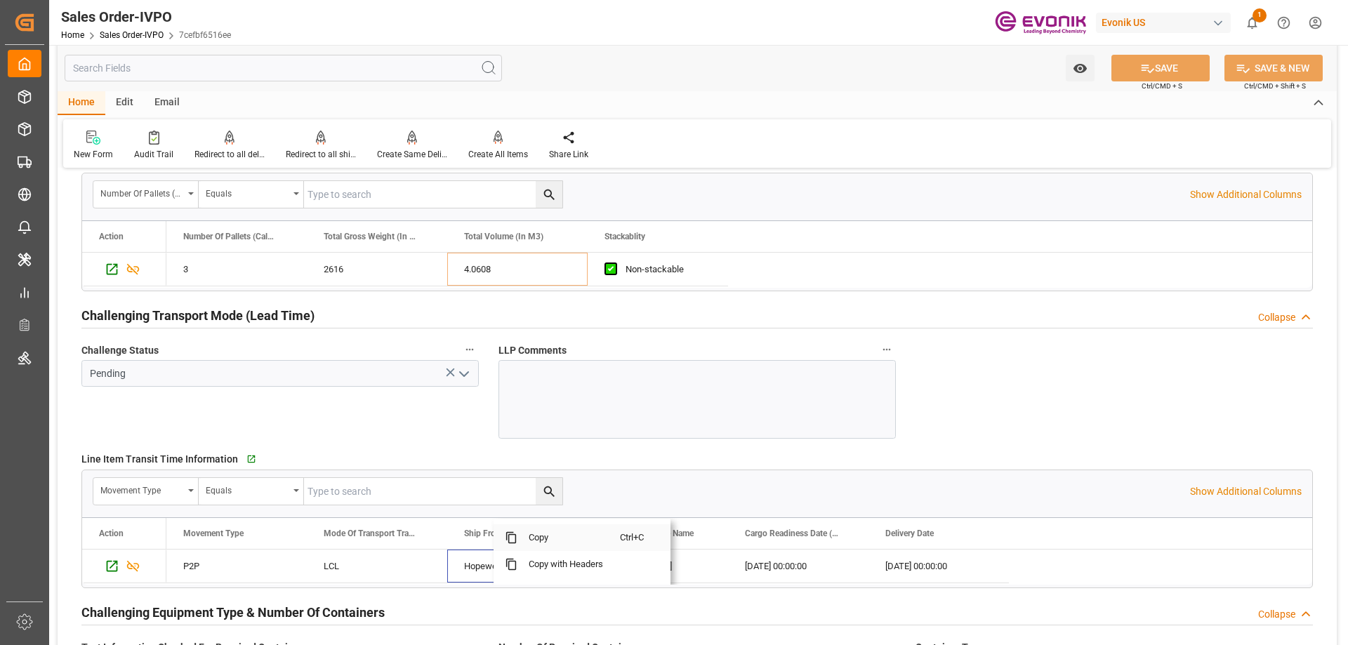
click at [519, 545] on span "Copy" at bounding box center [568, 537] width 103 height 27
click at [676, 538] on span "Copy" at bounding box center [709, 537] width 103 height 27
